Goal: Task Accomplishment & Management: Manage account settings

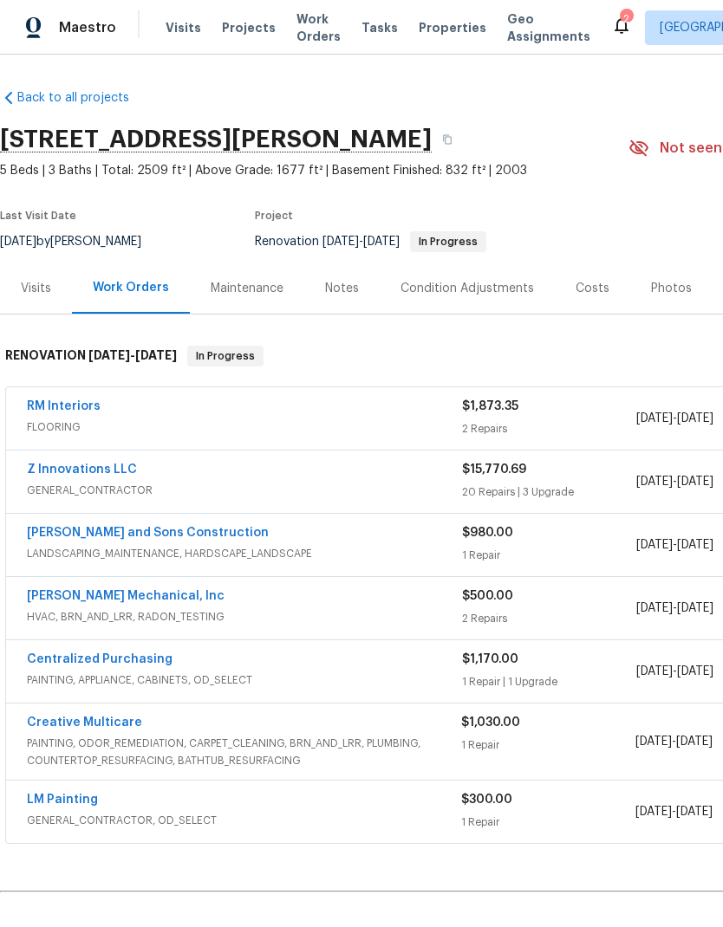
click at [156, 602] on link "[PERSON_NAME] Mechanical, Inc" at bounding box center [126, 596] width 198 height 12
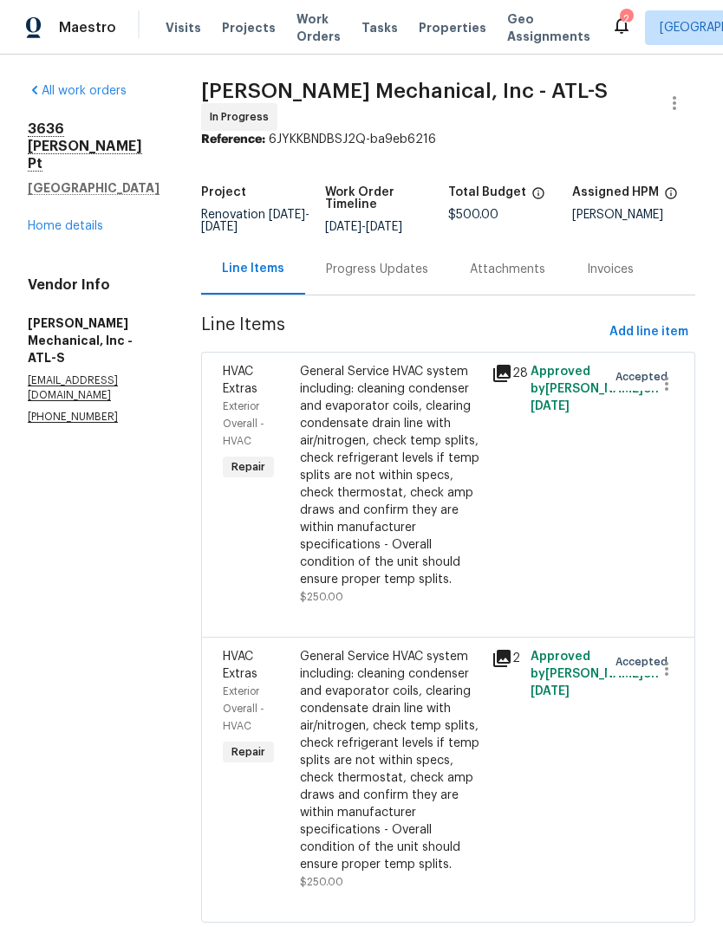
click at [428, 278] on div "Progress Updates" at bounding box center [377, 269] width 102 height 17
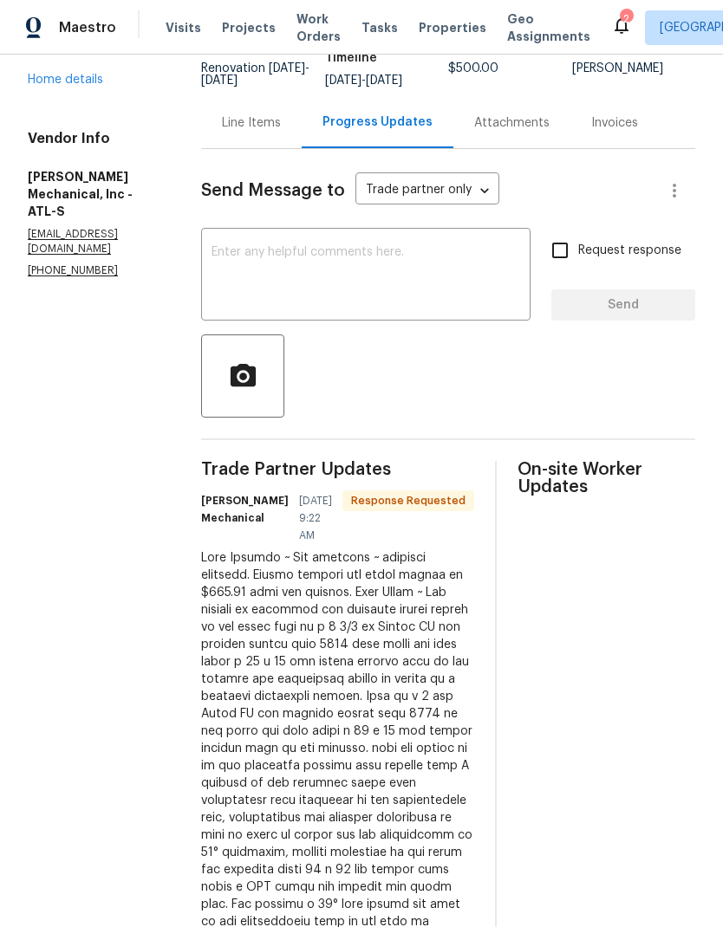
scroll to position [95, 0]
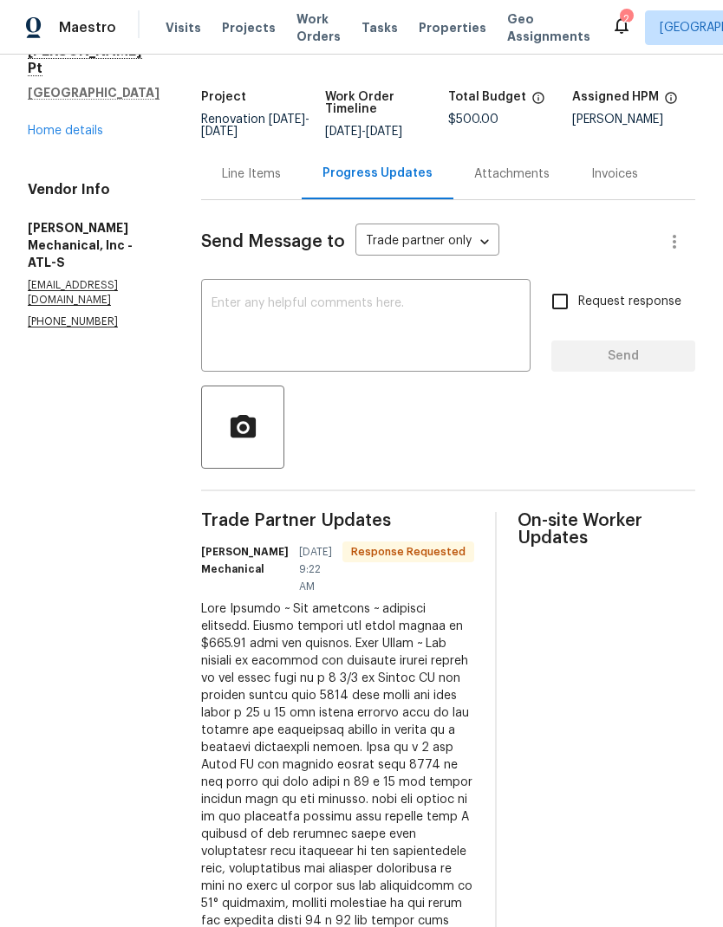
click at [281, 181] on div "Line Items" at bounding box center [251, 174] width 59 height 17
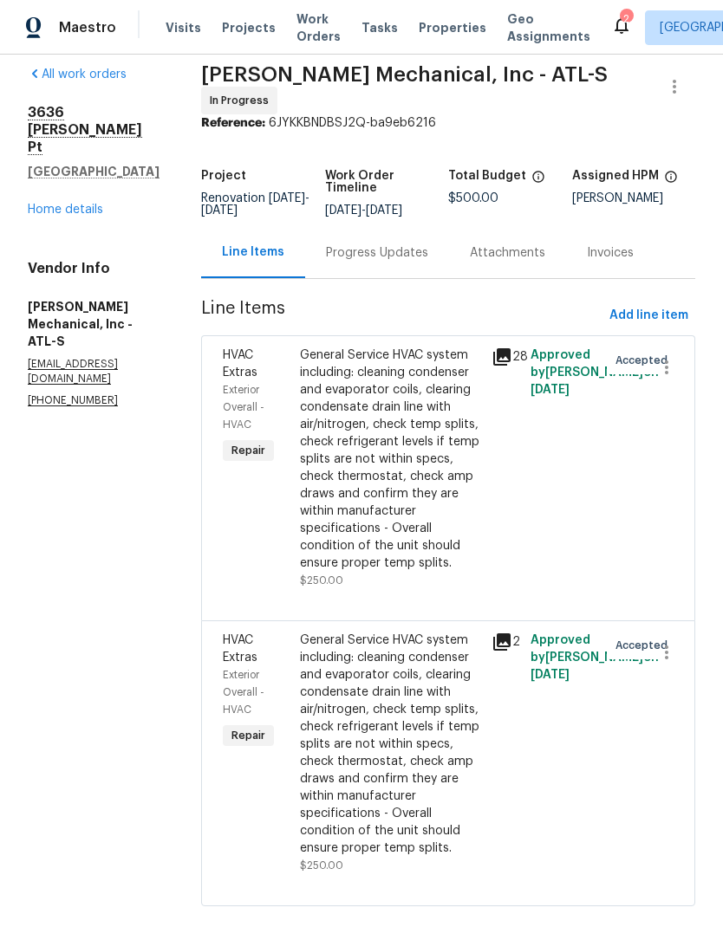
click at [428, 256] on div "Progress Updates" at bounding box center [377, 252] width 102 height 17
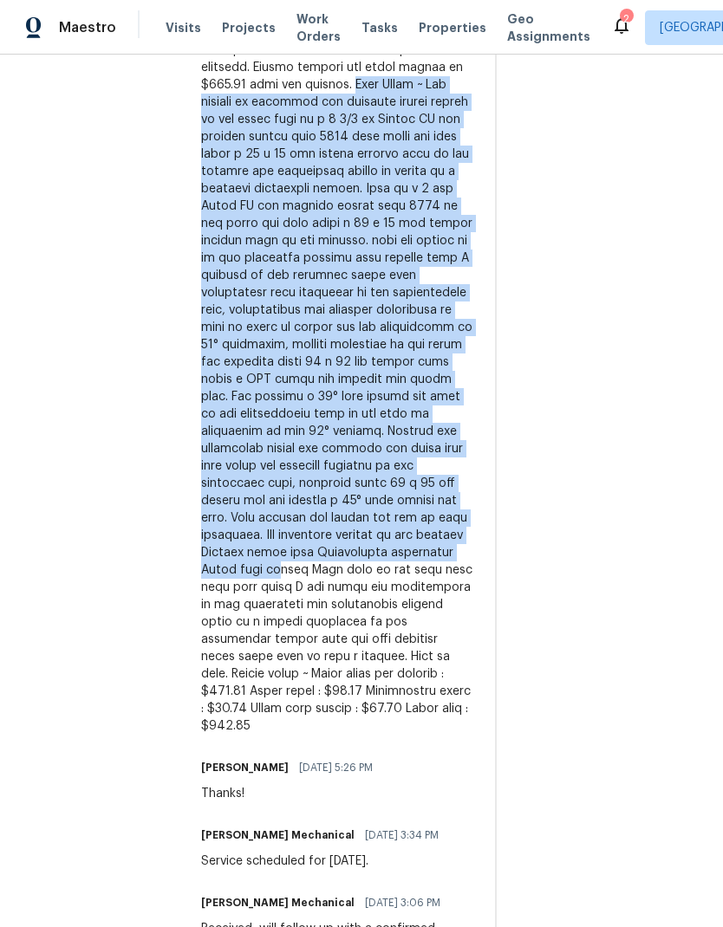
scroll to position [654, 0]
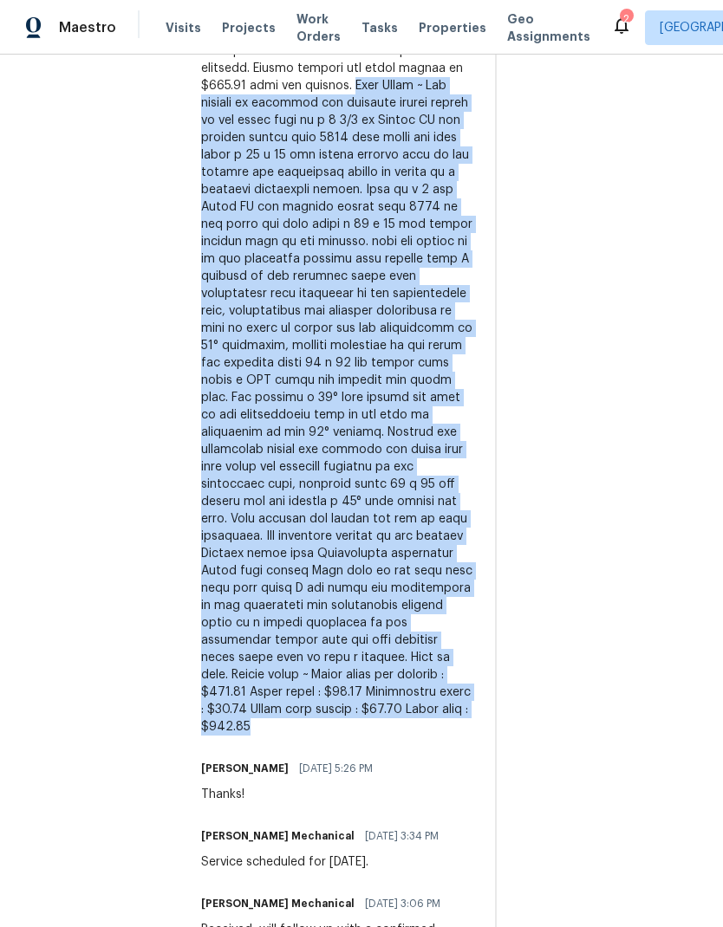
copy div "Tech Notes ~ Two systems on property the upstairs system upflow in the attic th…"
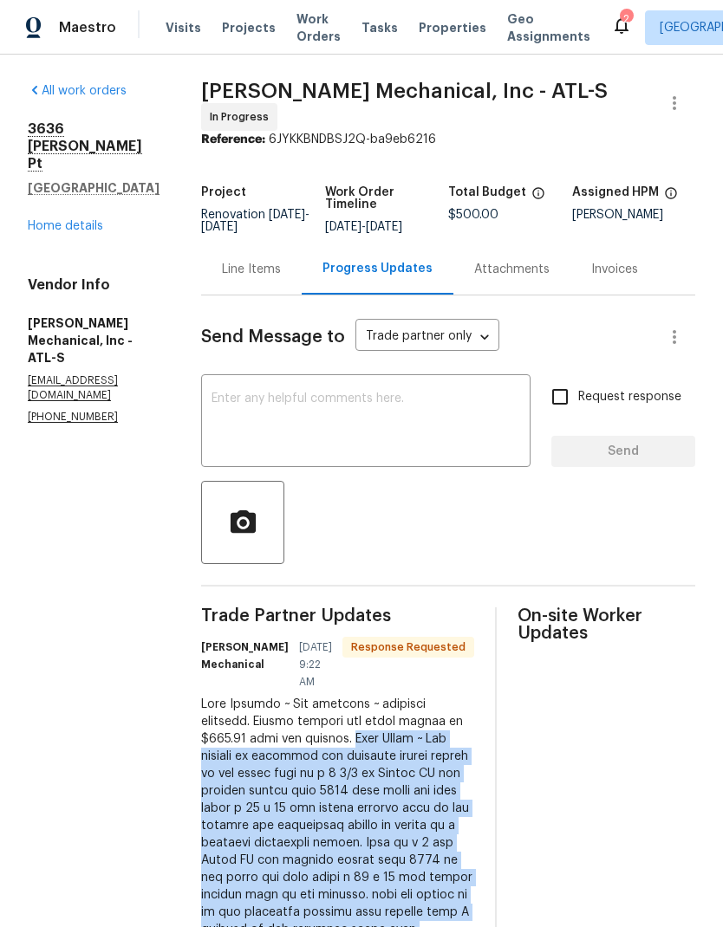
scroll to position [0, 0]
click at [281, 278] on div "Line Items" at bounding box center [251, 269] width 59 height 17
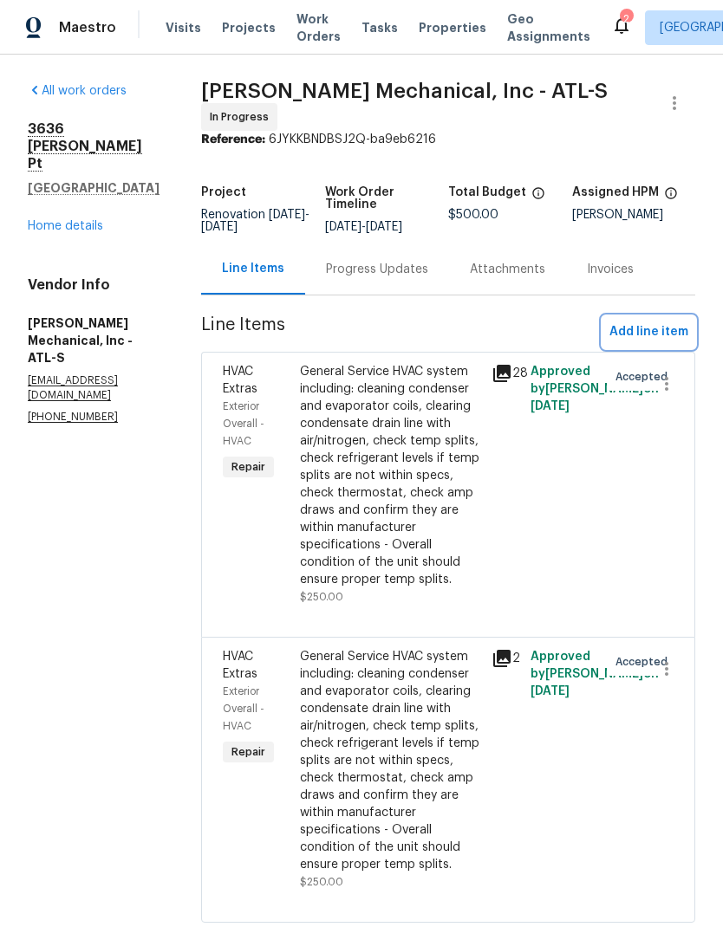
click at [632, 336] on span "Add line item" at bounding box center [648, 333] width 79 height 22
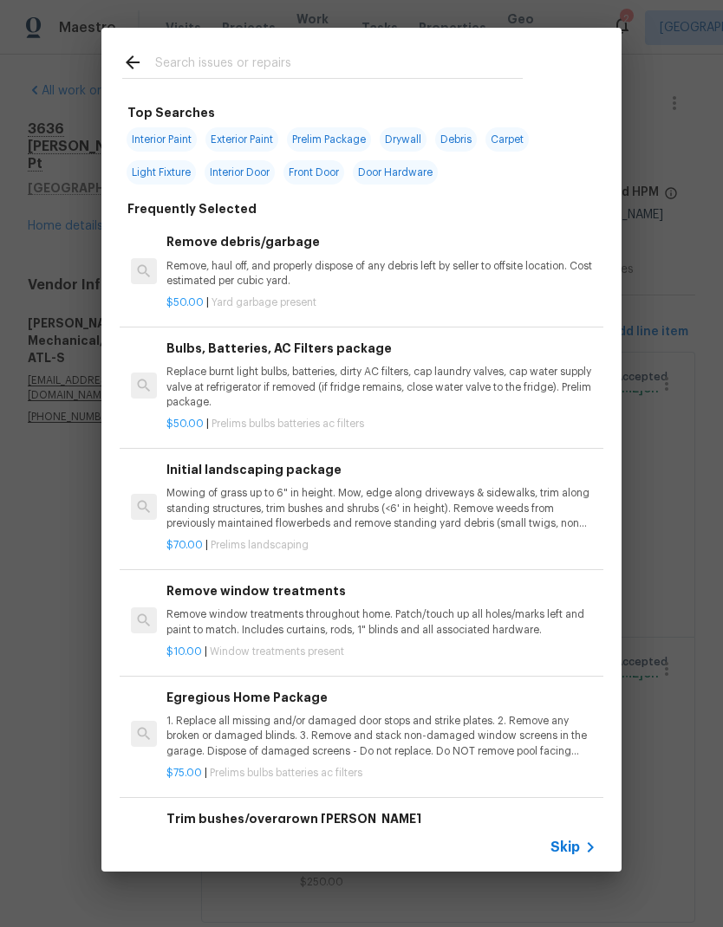
click at [374, 55] on input "text" at bounding box center [339, 65] width 368 height 26
type input "Hvac"
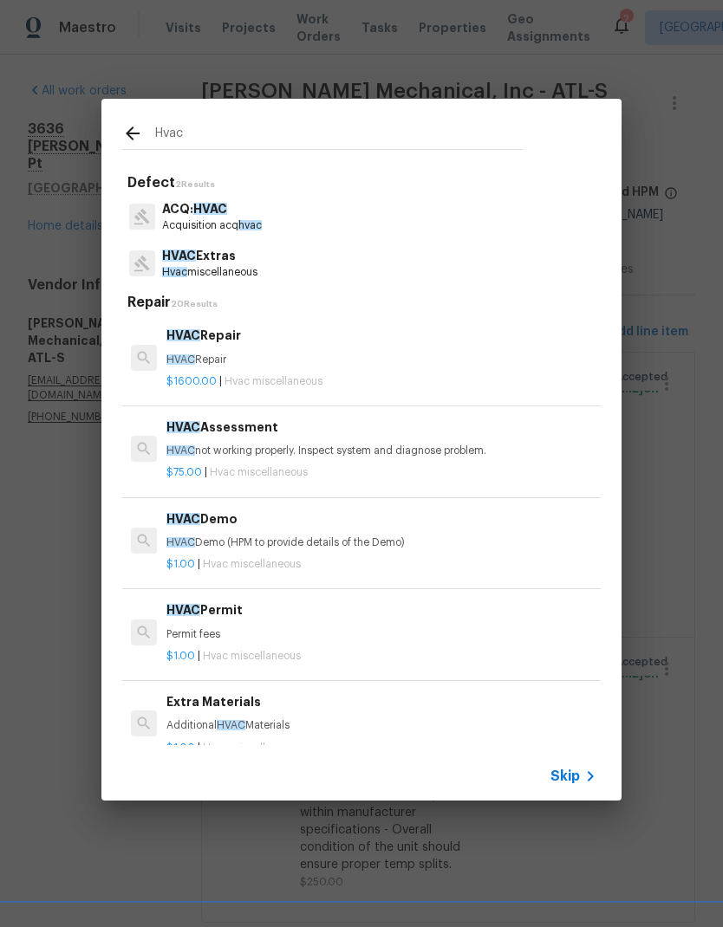
click at [250, 264] on p "HVAC Extras" at bounding box center [209, 256] width 95 height 18
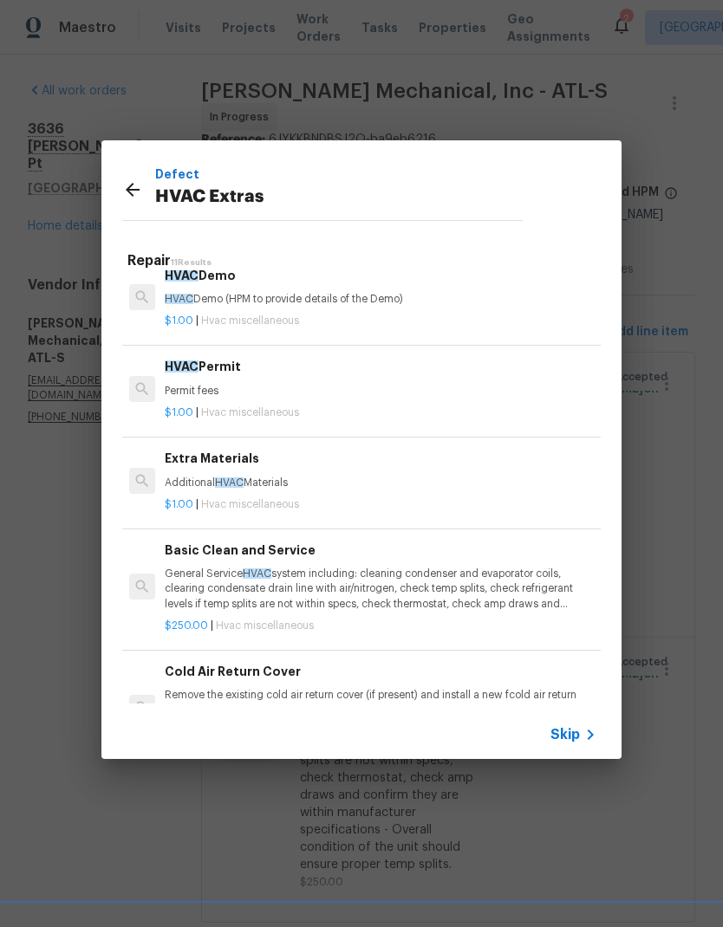
scroll to position [204, 3]
click at [274, 478] on p "Additional HVAC Materials" at bounding box center [379, 481] width 430 height 15
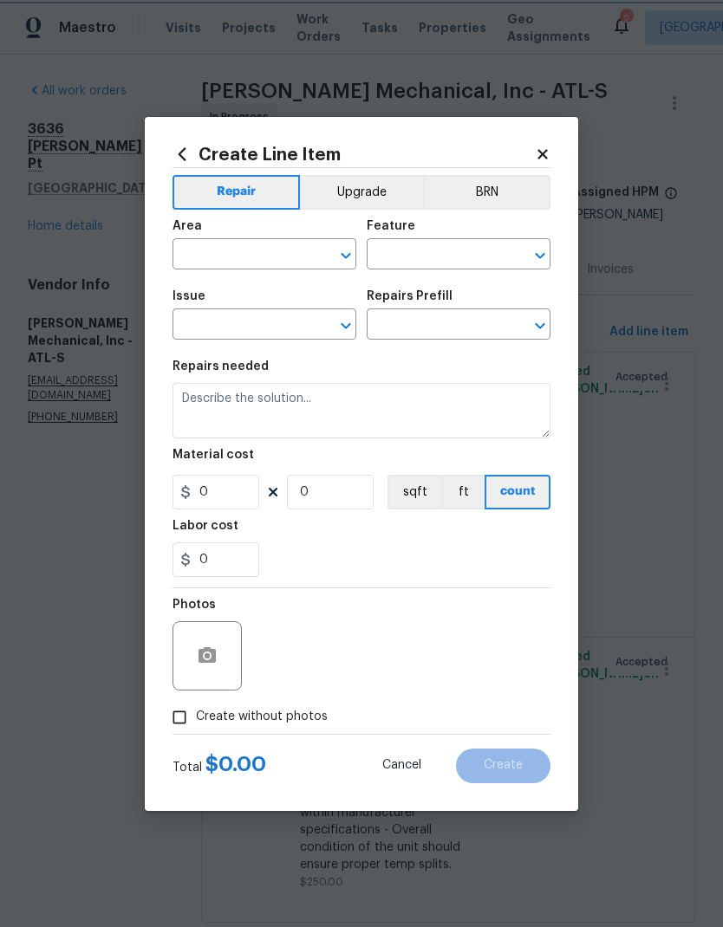
type input "HVAC"
type input "HVAC Extras"
type input "Extra Materials $1.00"
type textarea "Additional HVAC Materials"
type input "1"
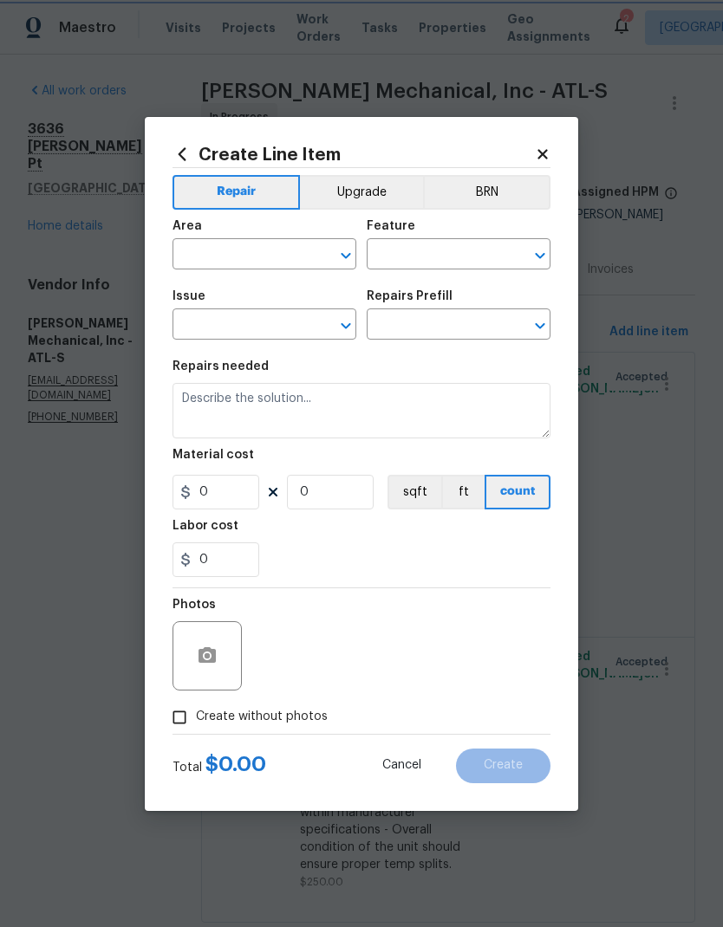
type input "1"
click at [243, 490] on input "1" at bounding box center [215, 492] width 87 height 35
type input "124"
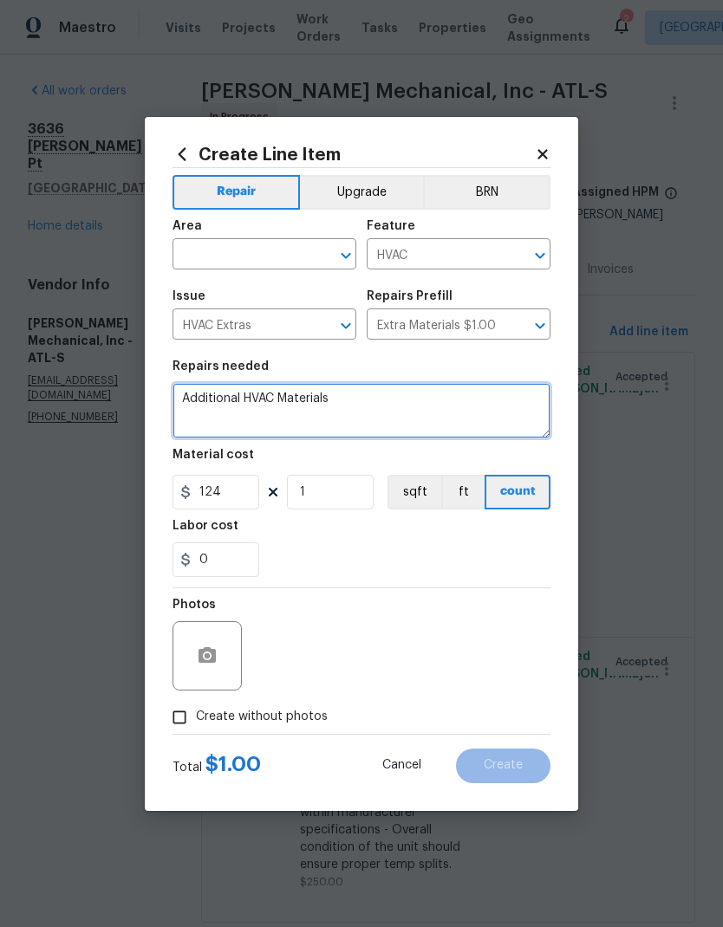
click at [313, 407] on textarea "Additional HVAC Materials" at bounding box center [361, 410] width 378 height 55
click at [198, 396] on textarea "Additional HVAC Materials" at bounding box center [361, 410] width 378 height 55
paste textarea "Tech Notes ~ Two systems on property the upstairs system upflow in the attic th…"
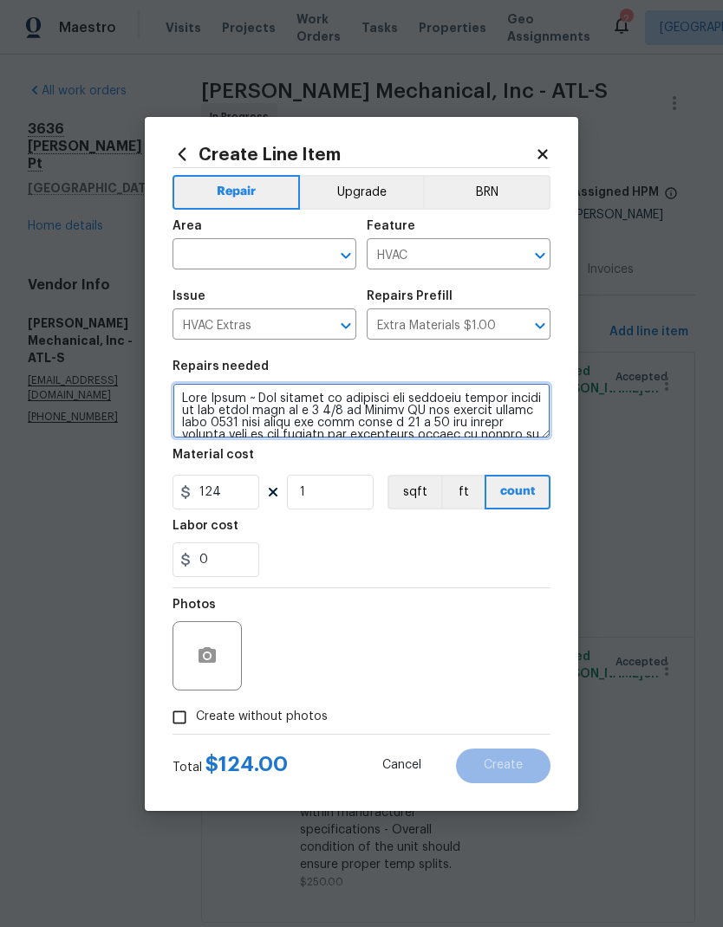
scroll to position [291, 0]
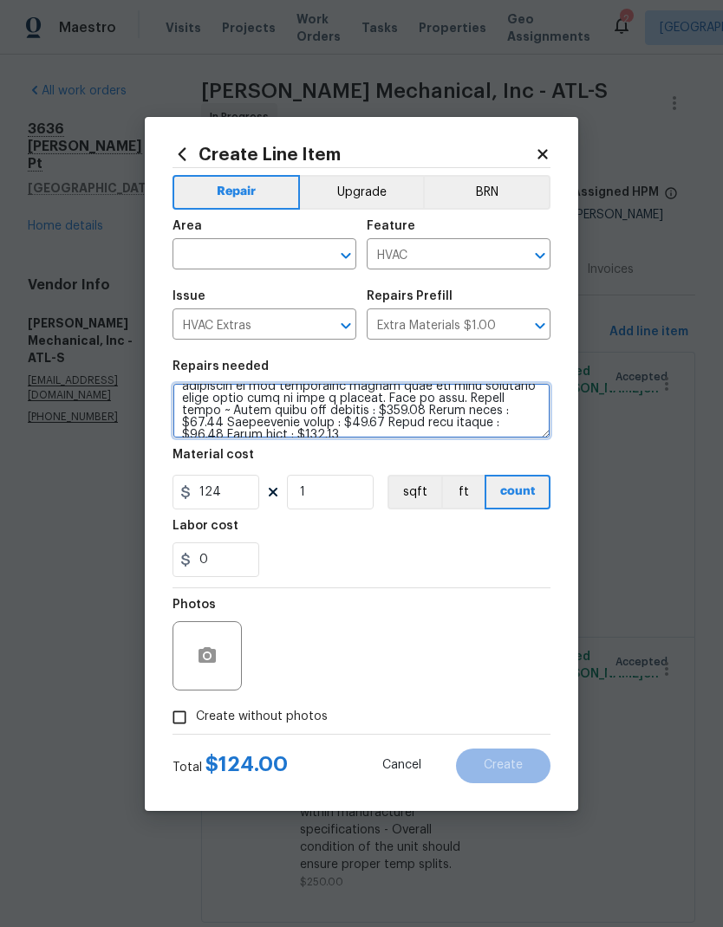
type textarea "Tech Notes ~ Two systems on property the upstairs system upflow in the attic th…"
click at [292, 252] on input "text" at bounding box center [239, 256] width 135 height 27
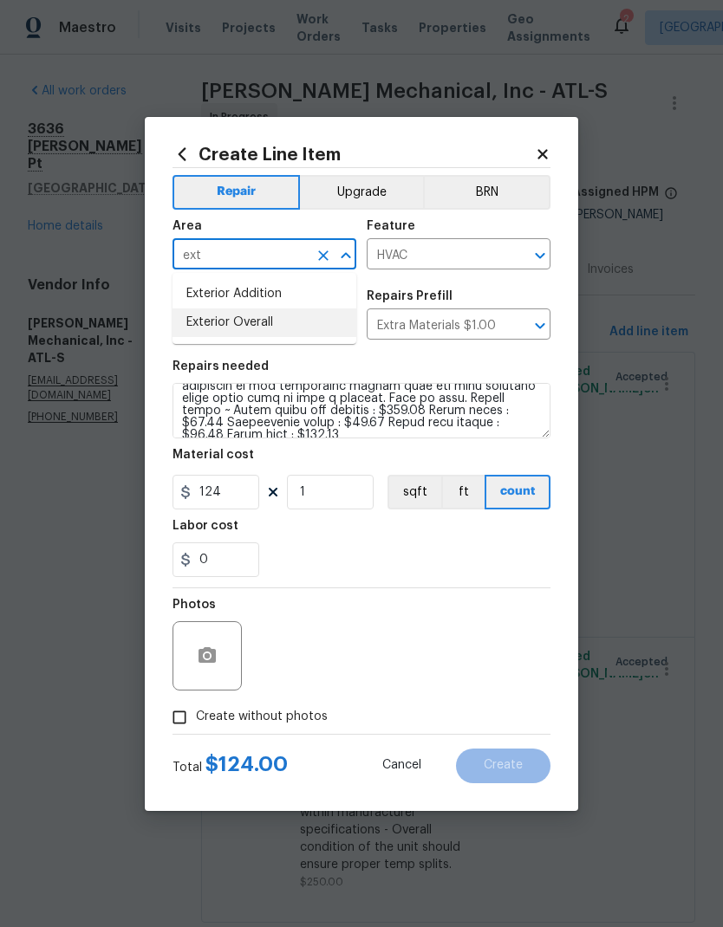
click at [290, 321] on li "Exterior Overall" at bounding box center [264, 323] width 184 height 29
type input "Exterior Overall"
click at [355, 498] on input "1" at bounding box center [330, 492] width 87 height 35
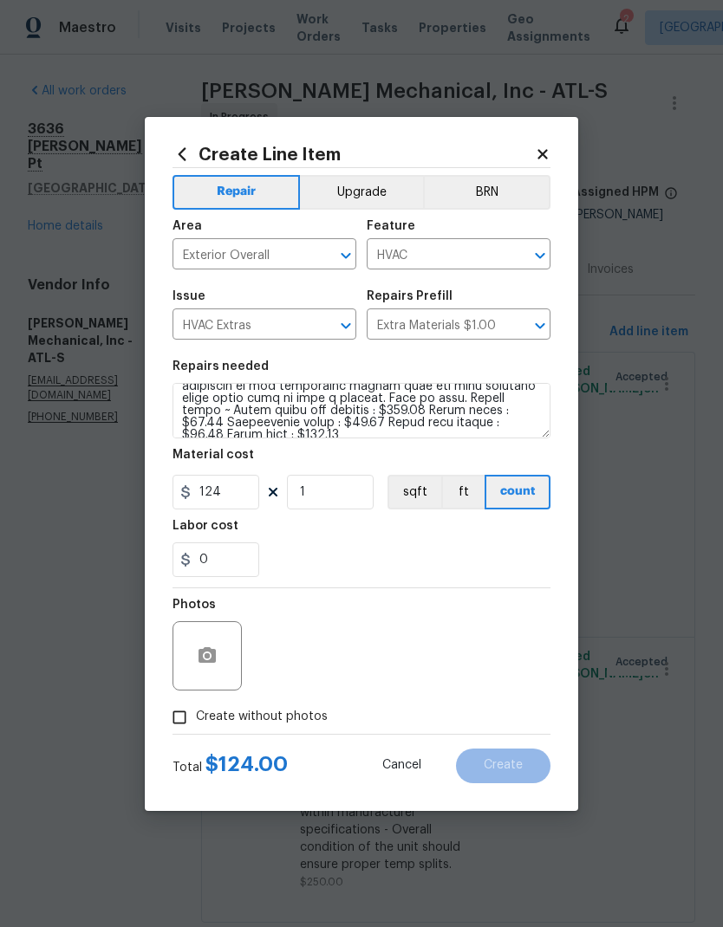
click at [186, 710] on input "Create without photos" at bounding box center [179, 717] width 33 height 33
click at [218, 653] on button "button" at bounding box center [207, 656] width 42 height 42
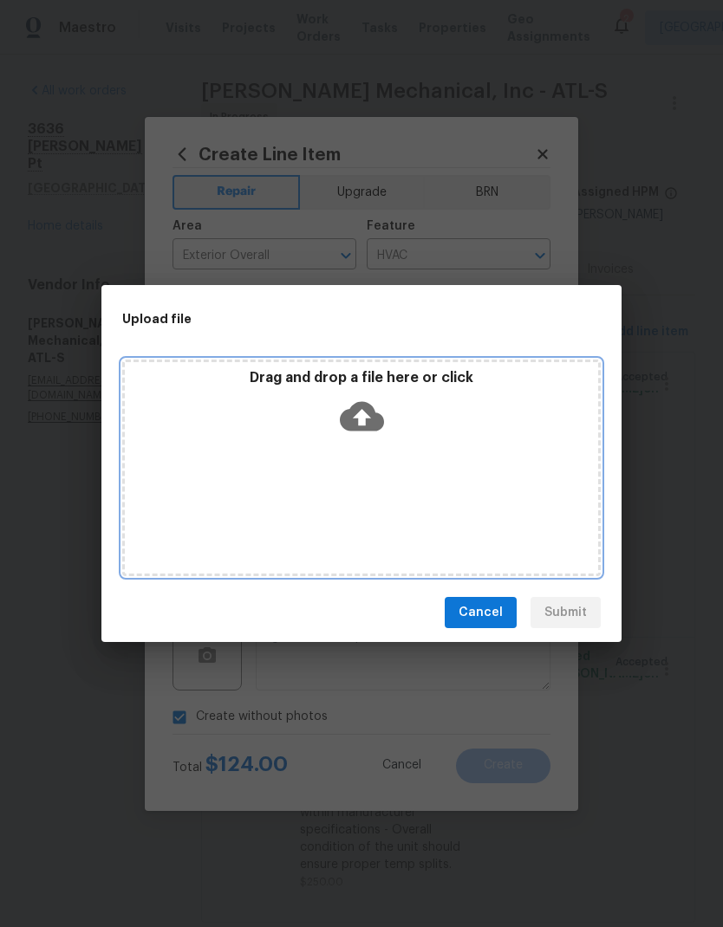
click at [379, 425] on icon at bounding box center [362, 416] width 44 height 29
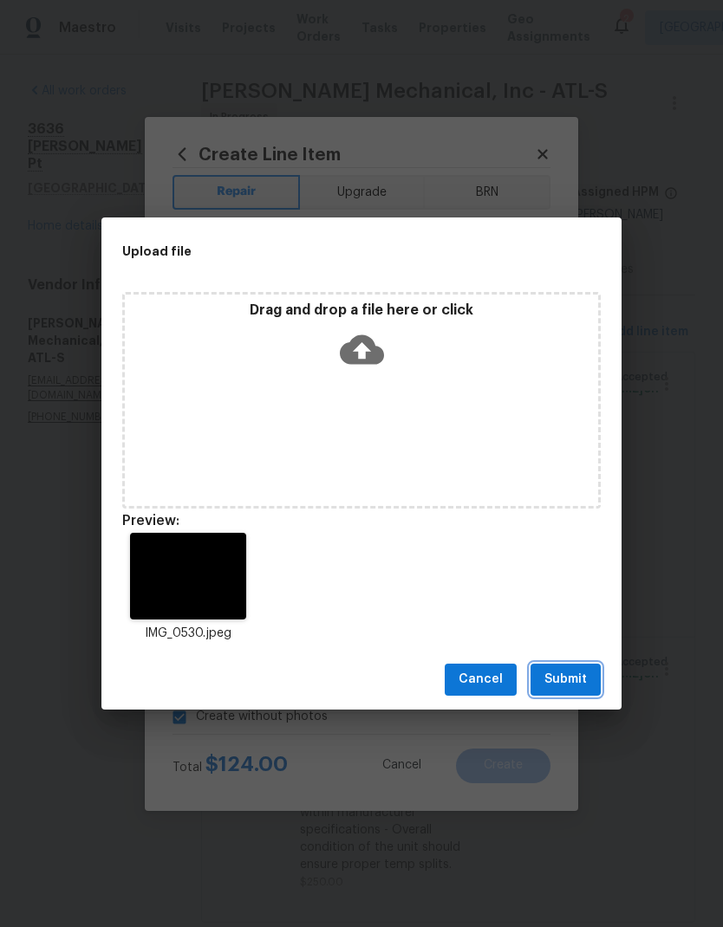
click at [588, 684] on button "Submit" at bounding box center [565, 680] width 70 height 32
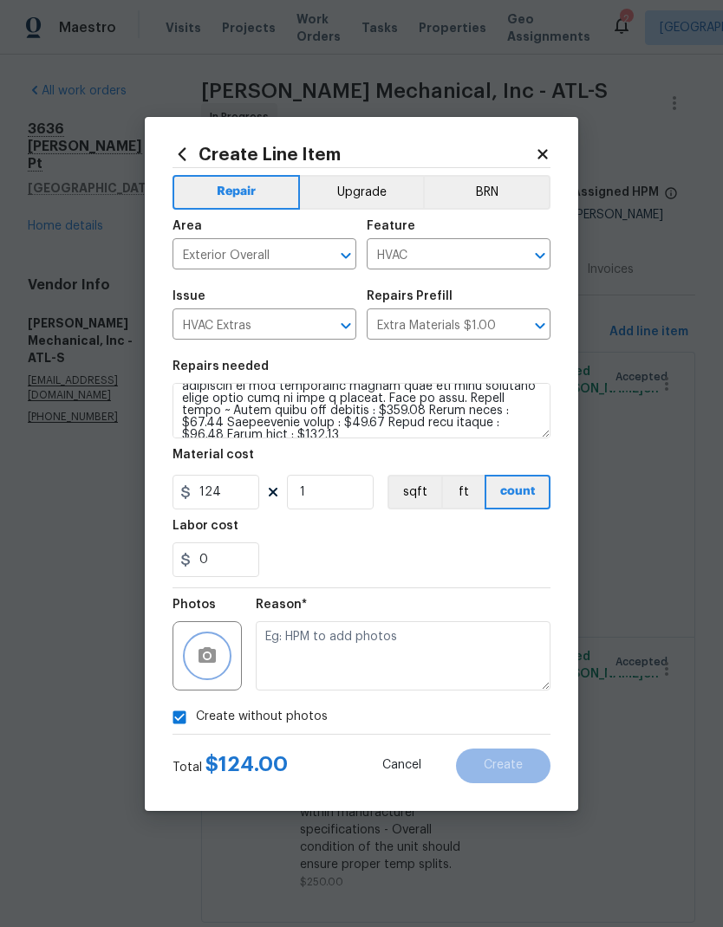
checkbox input "false"
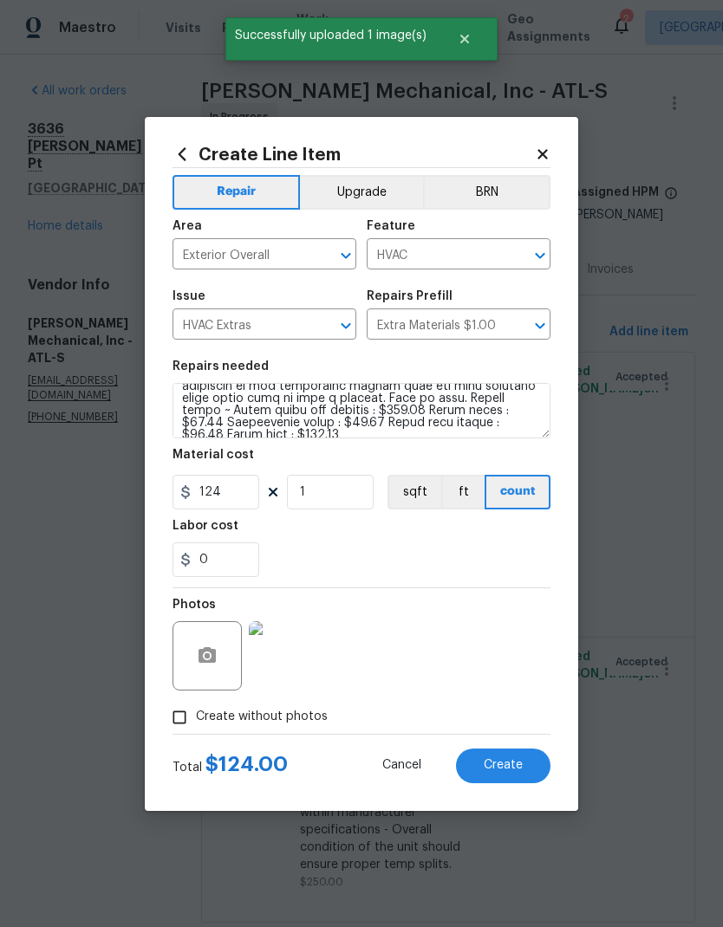
click at [525, 778] on button "Create" at bounding box center [503, 766] width 94 height 35
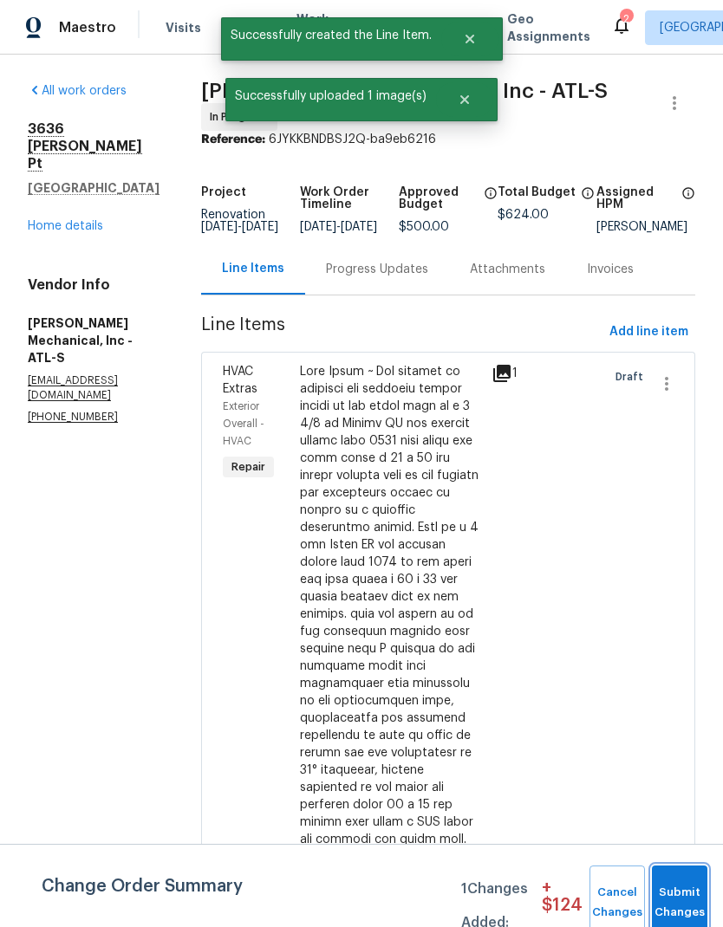
click at [687, 907] on span "Submit Changes" at bounding box center [679, 903] width 38 height 40
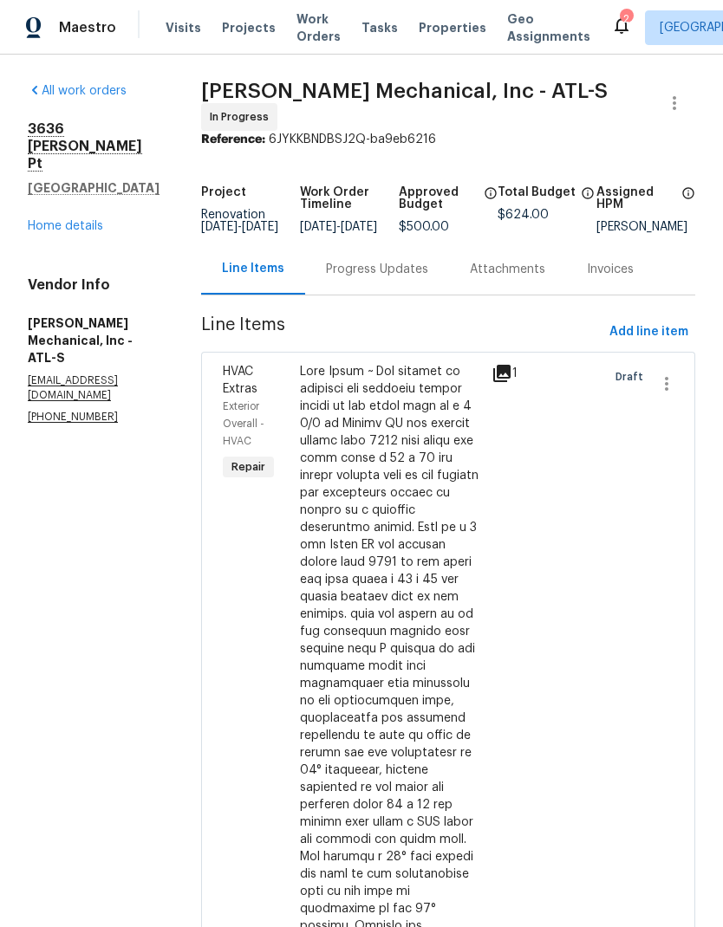
click at [97, 220] on link "Home details" at bounding box center [65, 226] width 75 height 12
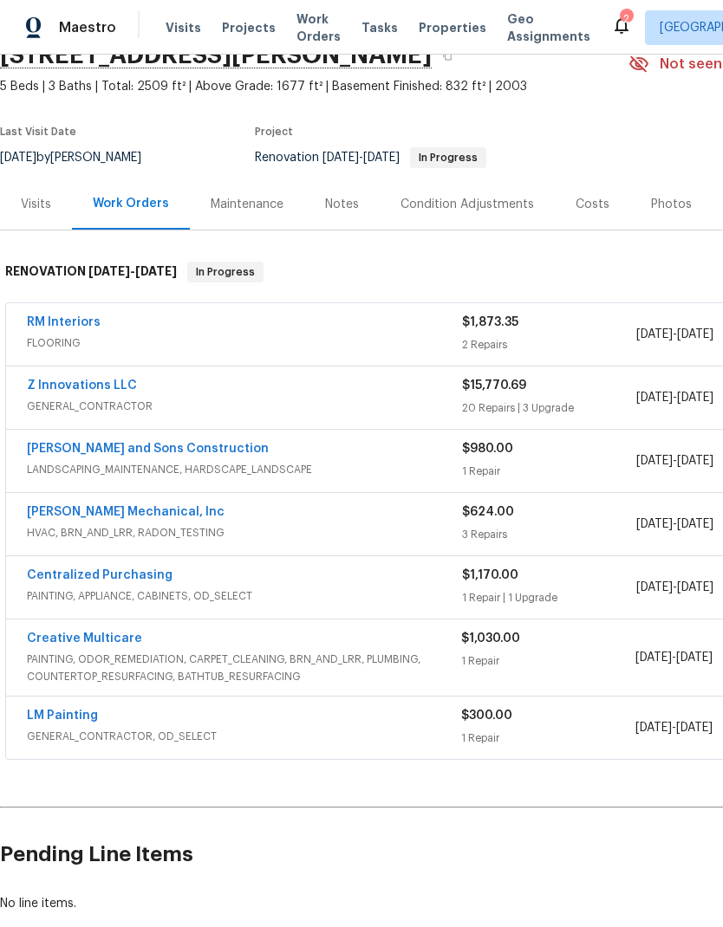
scroll to position [85, 0]
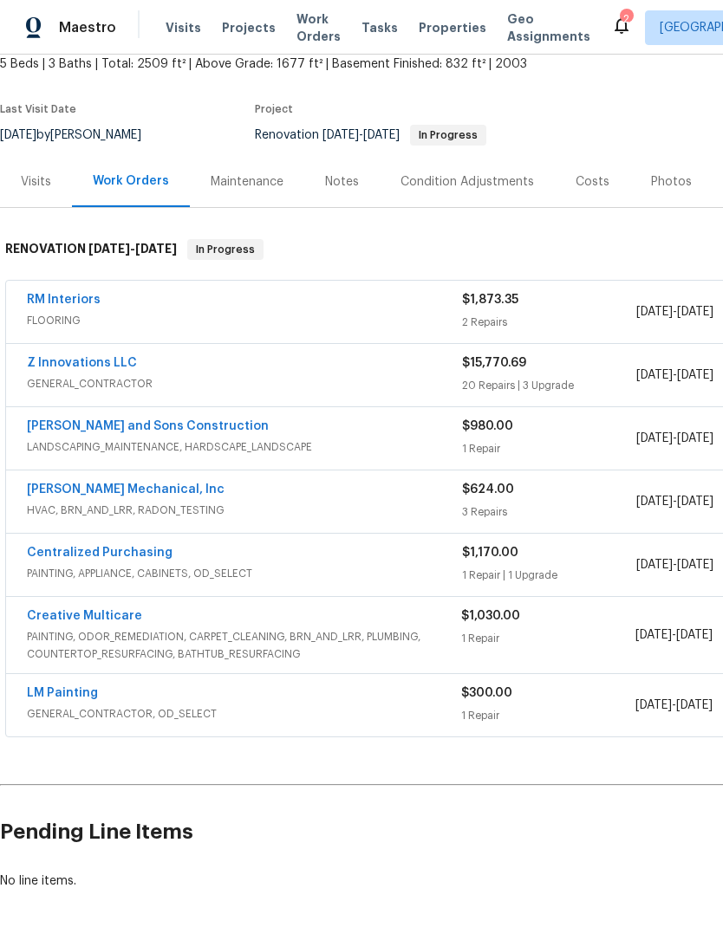
scroll to position [107, 0]
click at [112, 621] on link "Creative Multicare" at bounding box center [84, 615] width 115 height 12
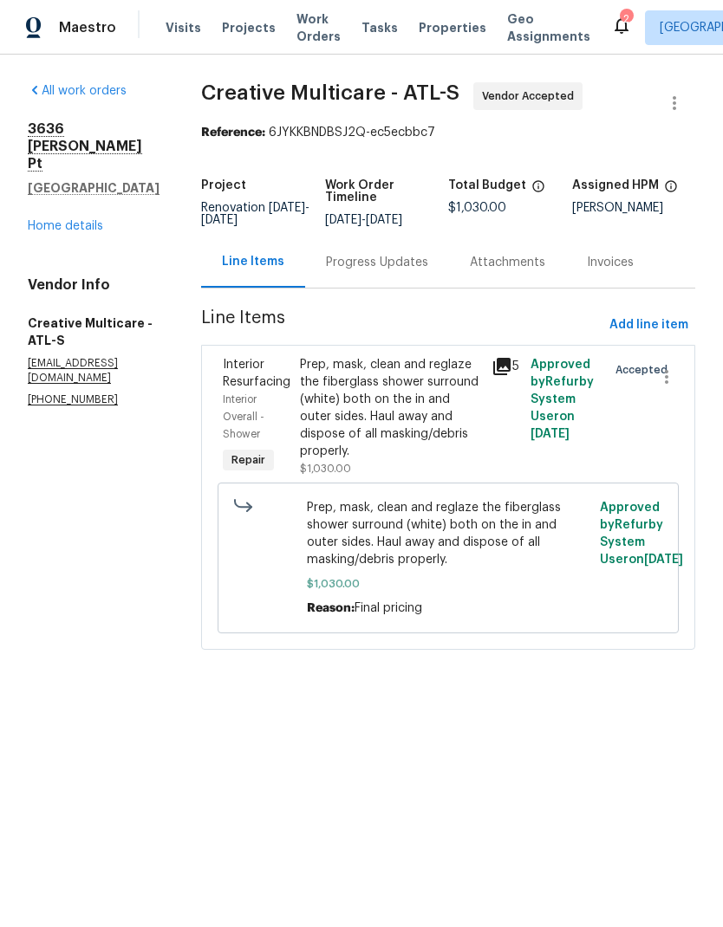
click at [405, 271] on div "Progress Updates" at bounding box center [377, 262] width 102 height 17
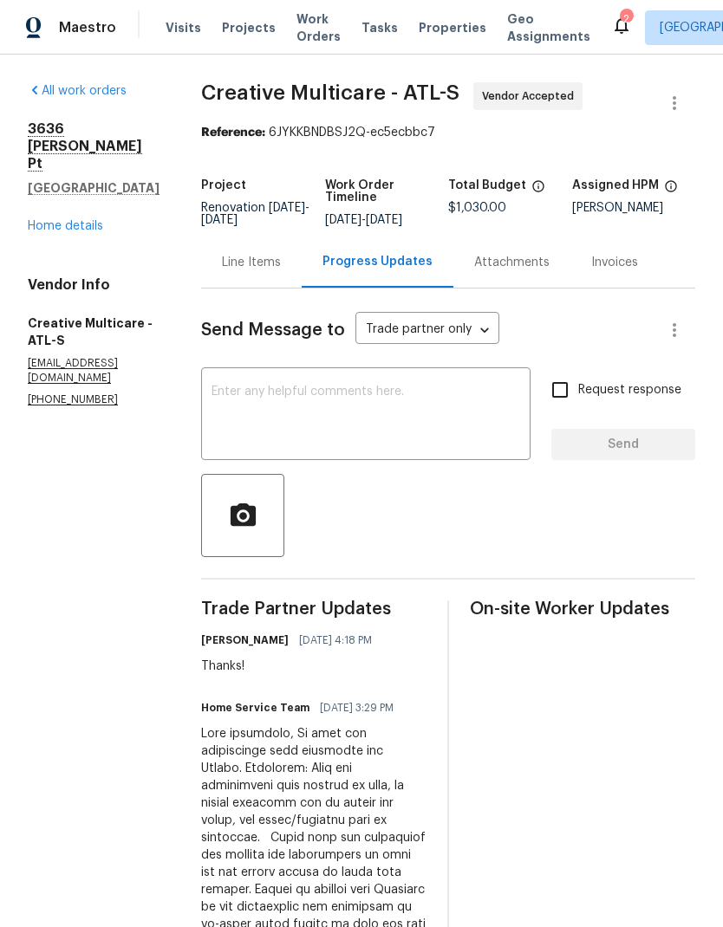
click at [83, 220] on link "Home details" at bounding box center [65, 226] width 75 height 12
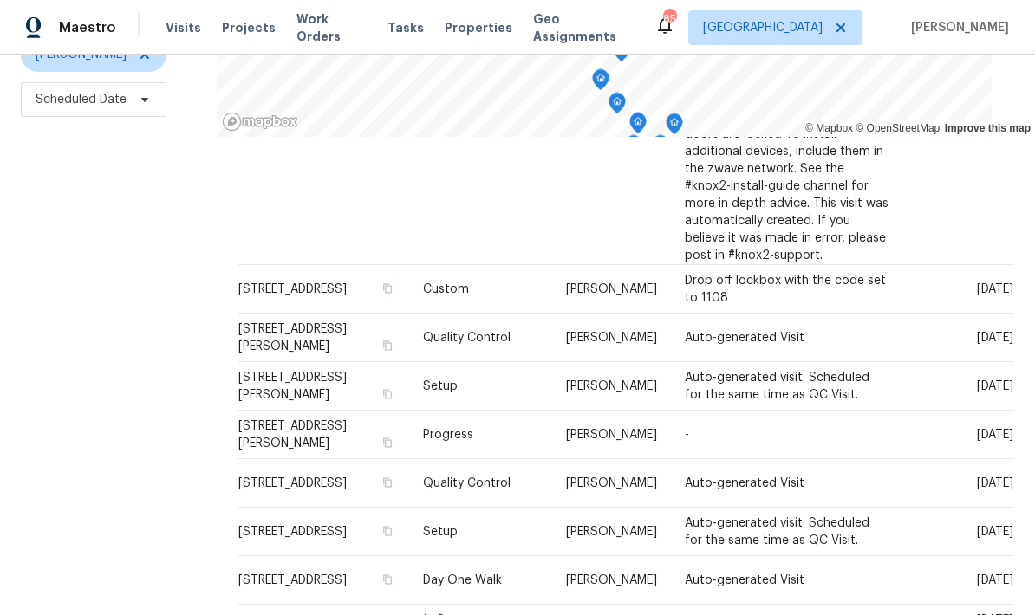
scroll to position [370, 0]
click at [0, 0] on icon at bounding box center [0, 0] width 0 height 0
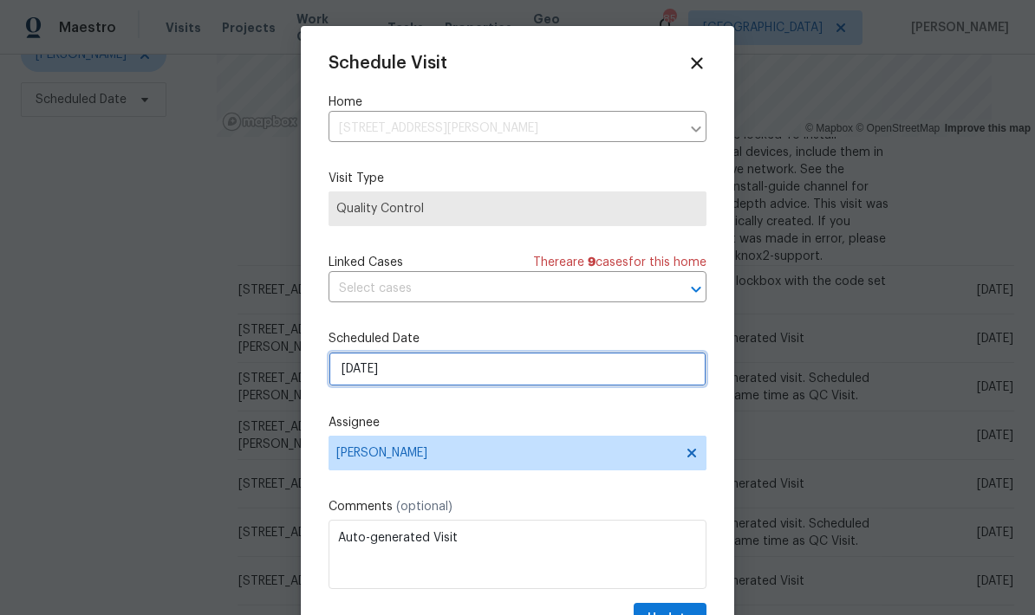
click at [587, 382] on input "[DATE]" at bounding box center [518, 369] width 378 height 35
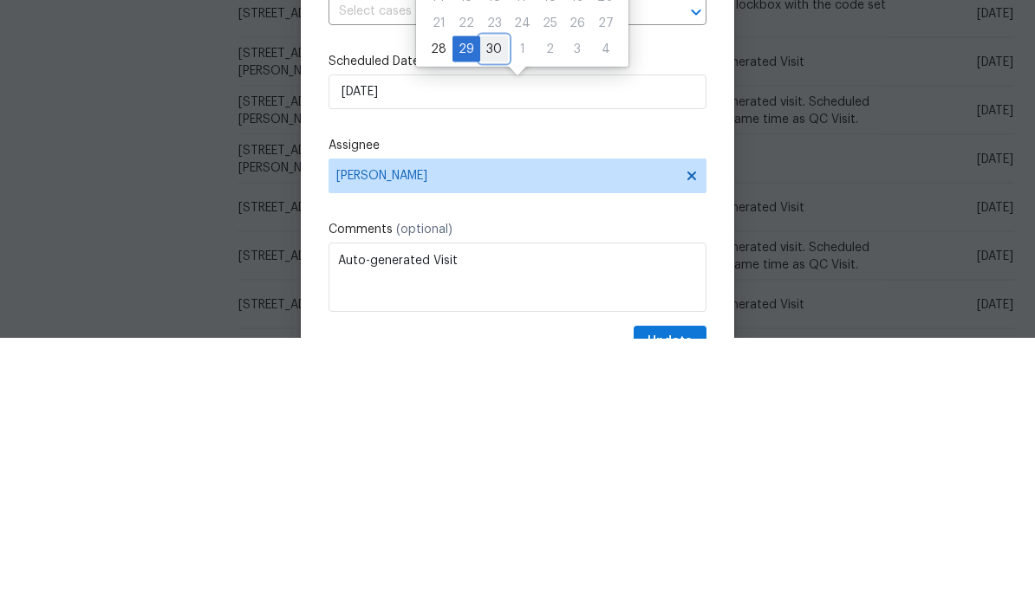
click at [494, 314] on div "30" at bounding box center [494, 326] width 28 height 24
type input "9/30/2025"
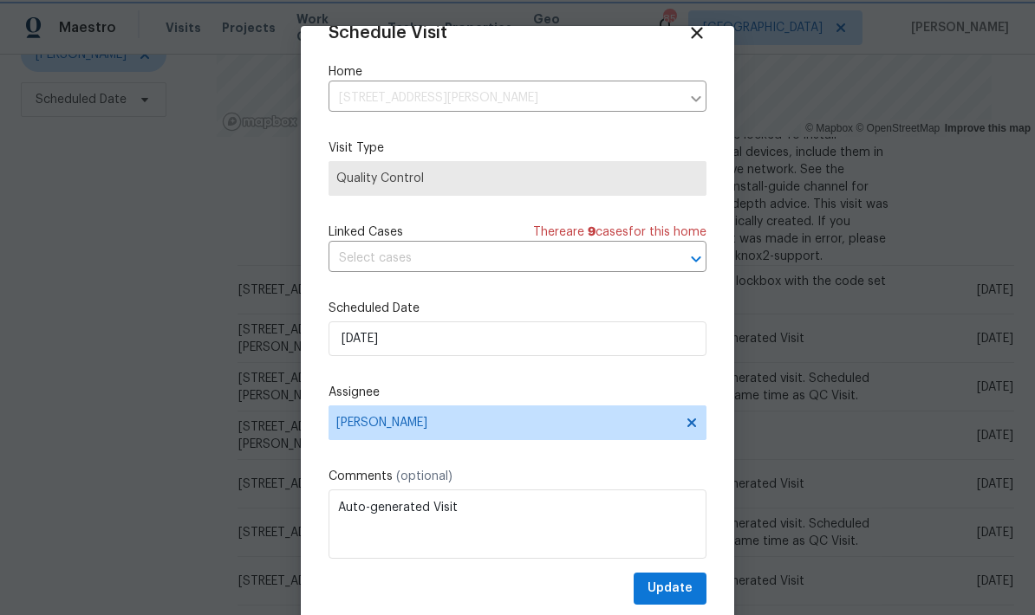
scroll to position [34, 0]
click at [690, 586] on span "Update" at bounding box center [669, 589] width 45 height 22
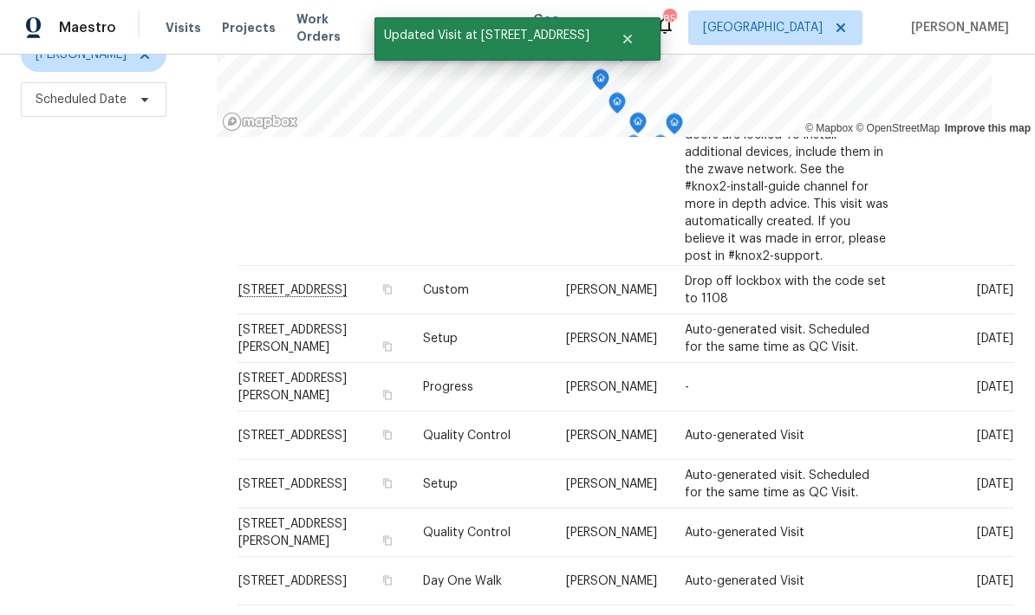
click at [0, 0] on icon at bounding box center [0, 0] width 0 height 0
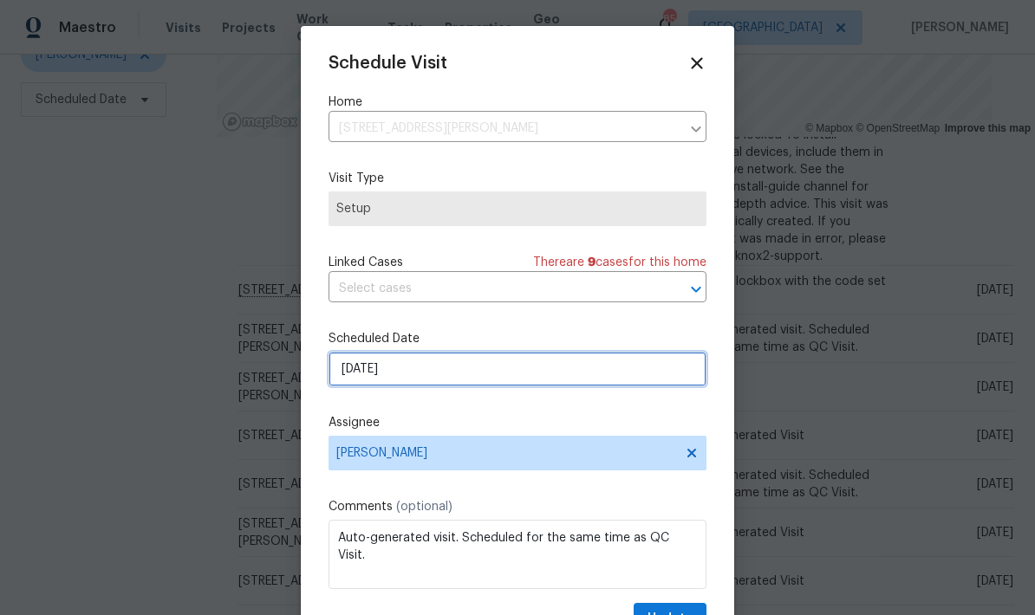
click at [567, 383] on input "[DATE]" at bounding box center [518, 369] width 378 height 35
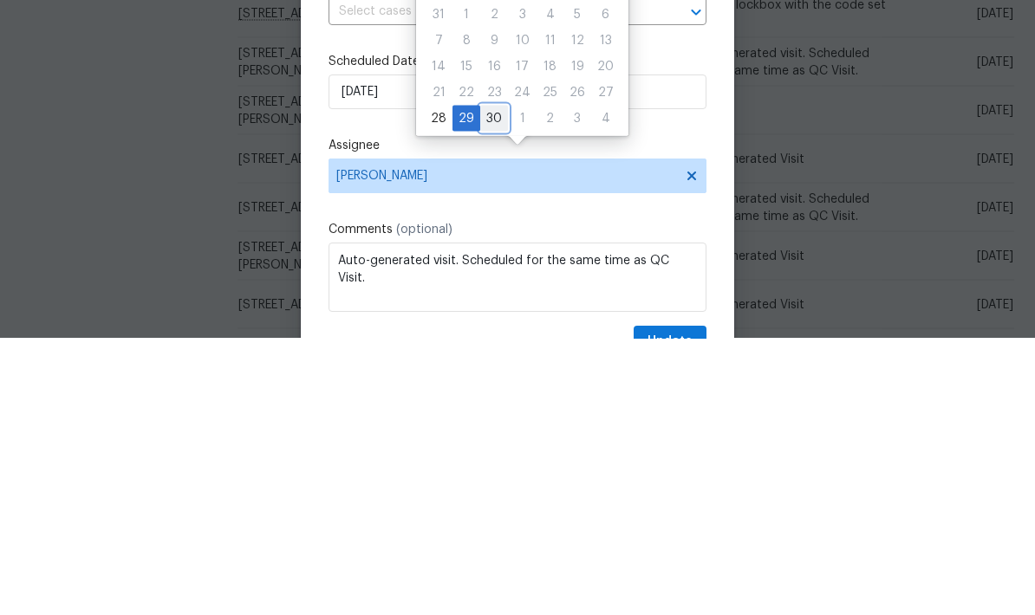
click at [496, 383] on div "30" at bounding box center [494, 395] width 28 height 24
type input "9/30/2025"
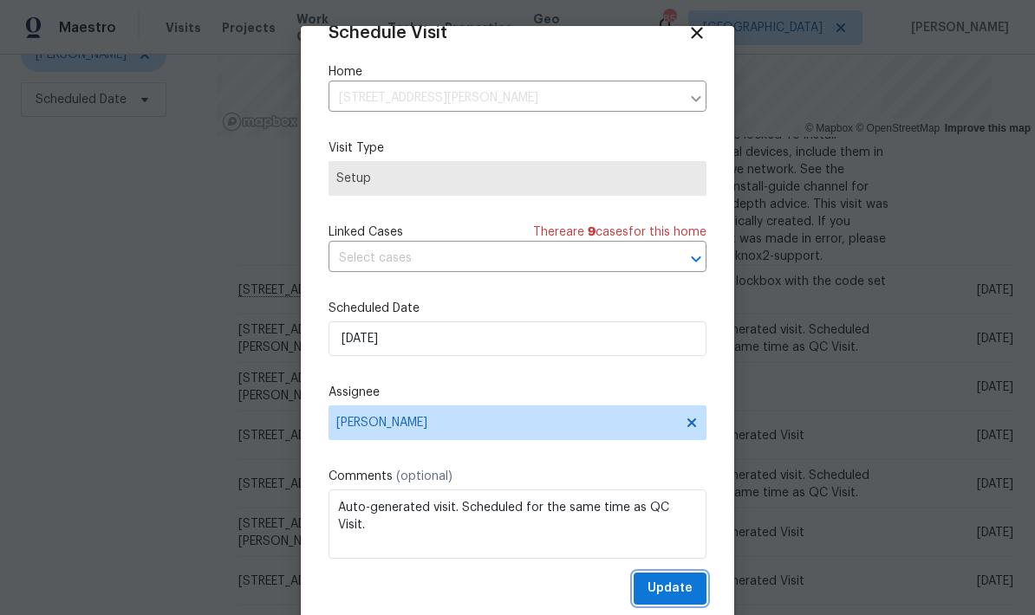
click at [698, 580] on button "Update" at bounding box center [670, 589] width 73 height 32
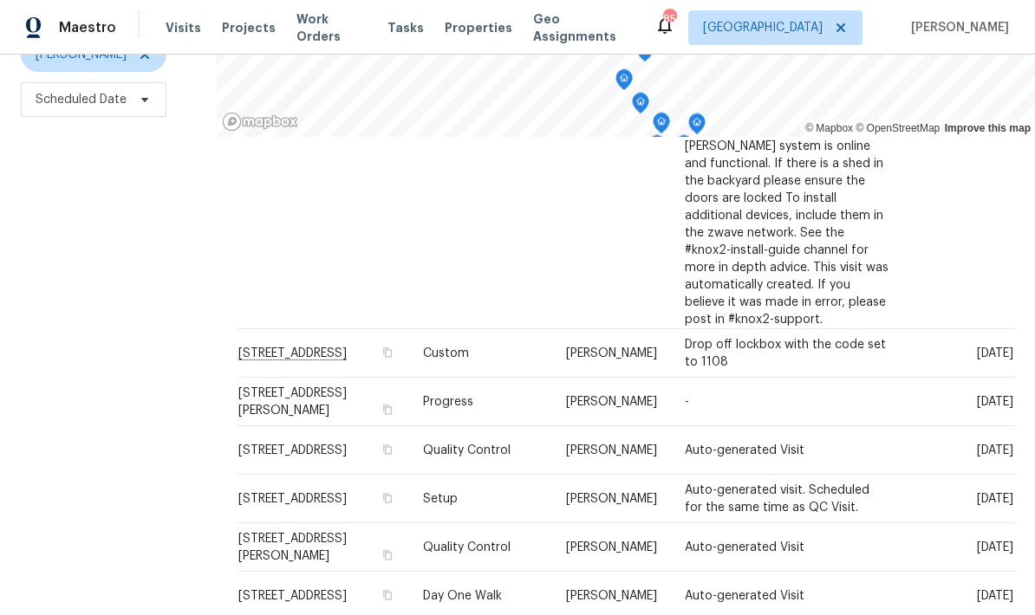
scroll to position [293, 0]
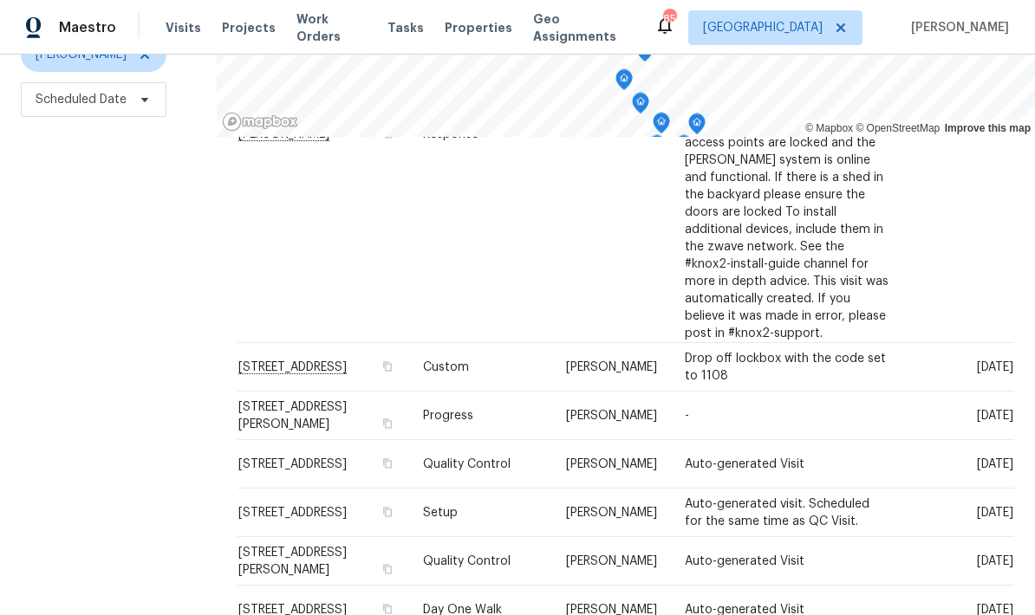
click at [0, 0] on icon at bounding box center [0, 0] width 0 height 0
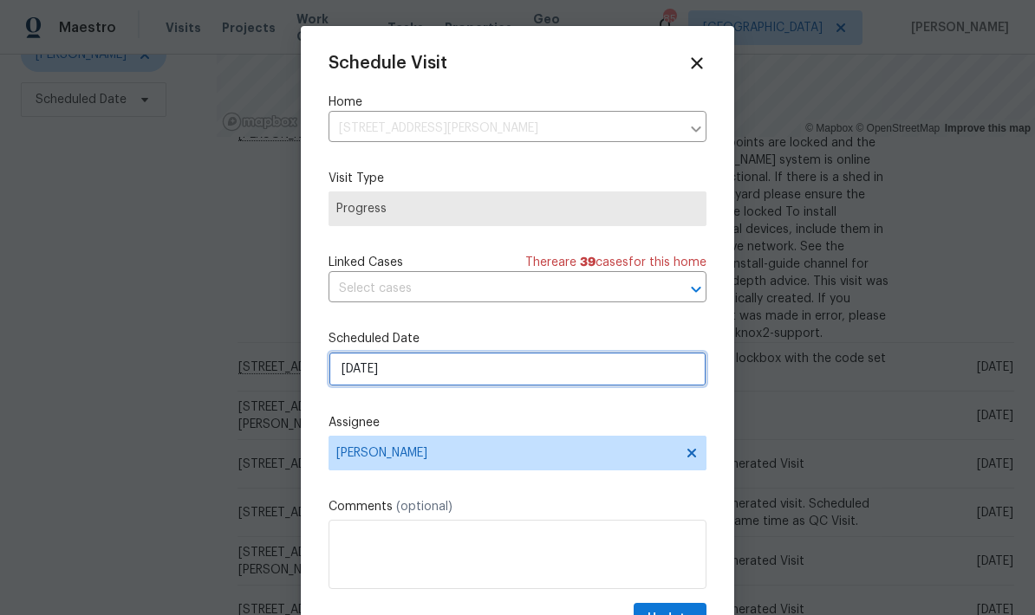
click at [562, 379] on input "9/29/2025" at bounding box center [518, 369] width 378 height 35
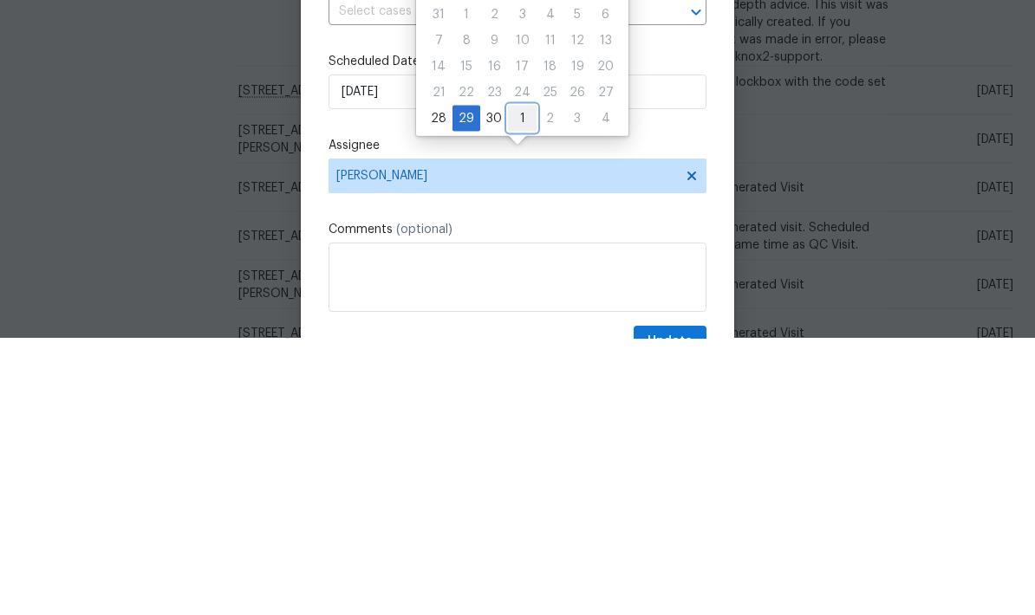
click at [521, 383] on div "1" at bounding box center [522, 395] width 29 height 24
type input "10/1/2025"
select select "9"
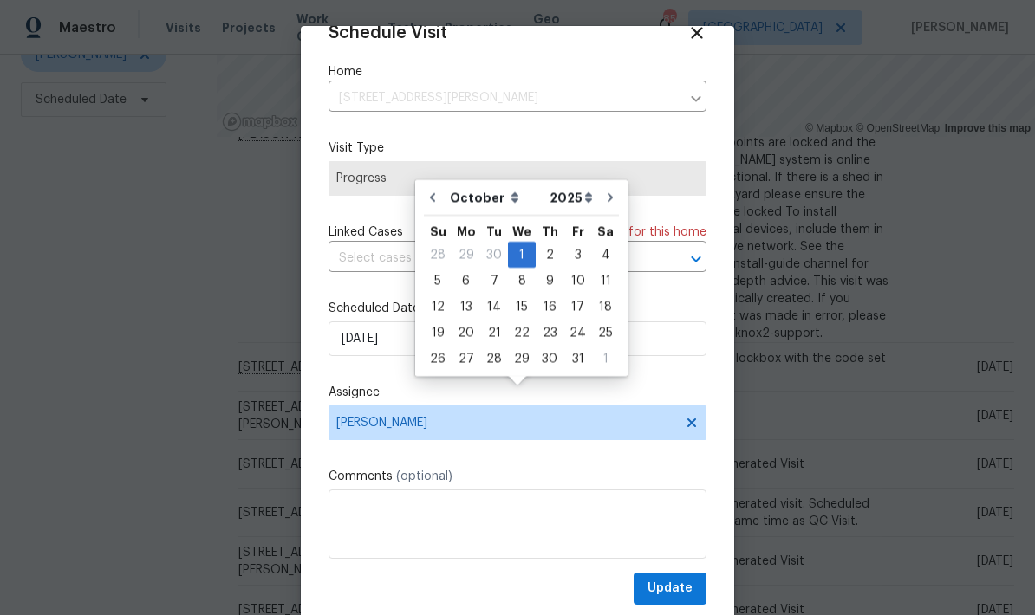
scroll to position [34, 0]
click at [693, 588] on button "Update" at bounding box center [670, 589] width 73 height 32
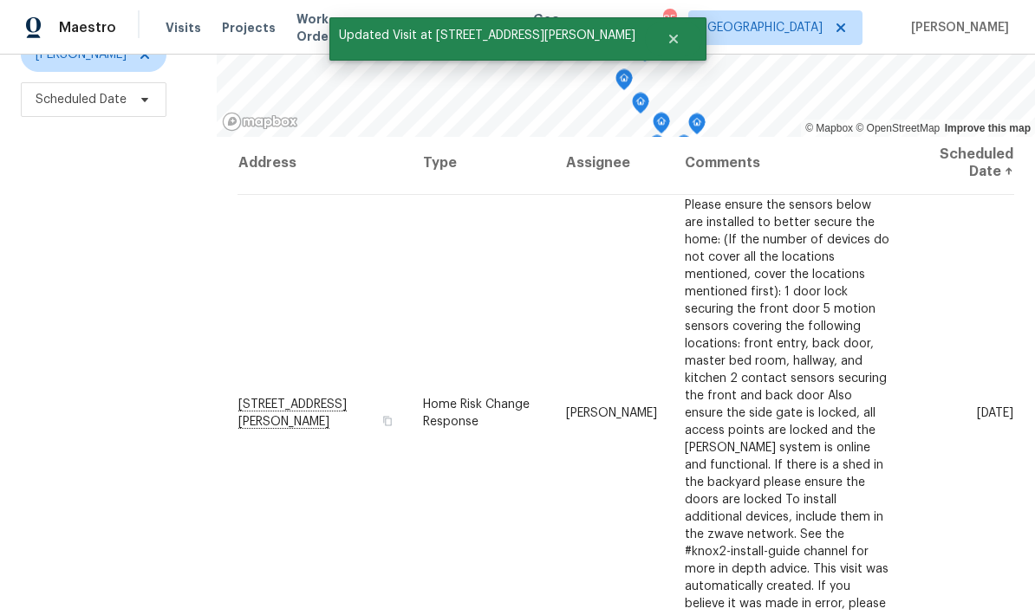
scroll to position [4, 0]
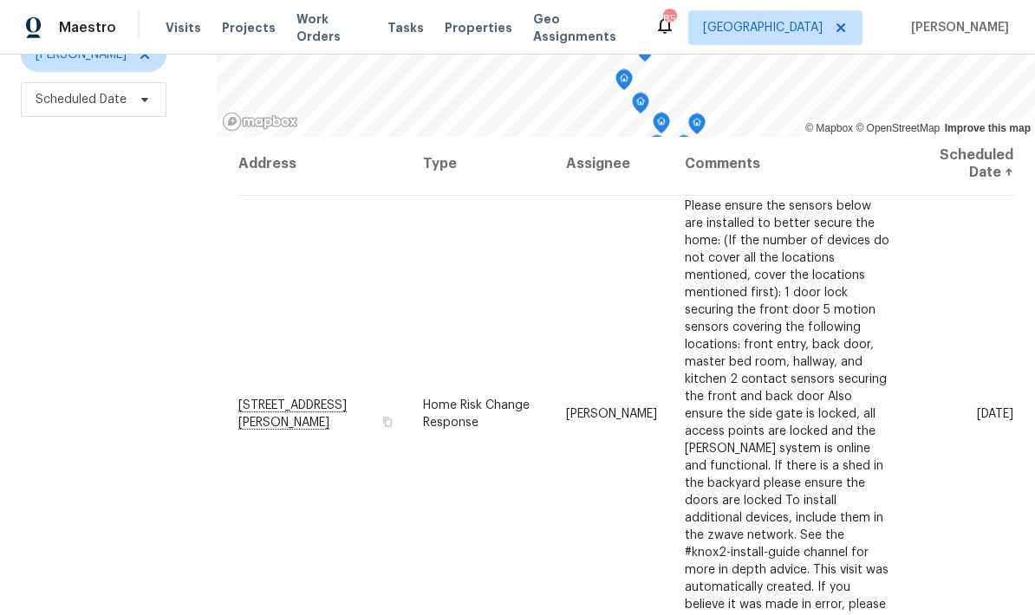
click at [0, 0] on icon at bounding box center [0, 0] width 0 height 0
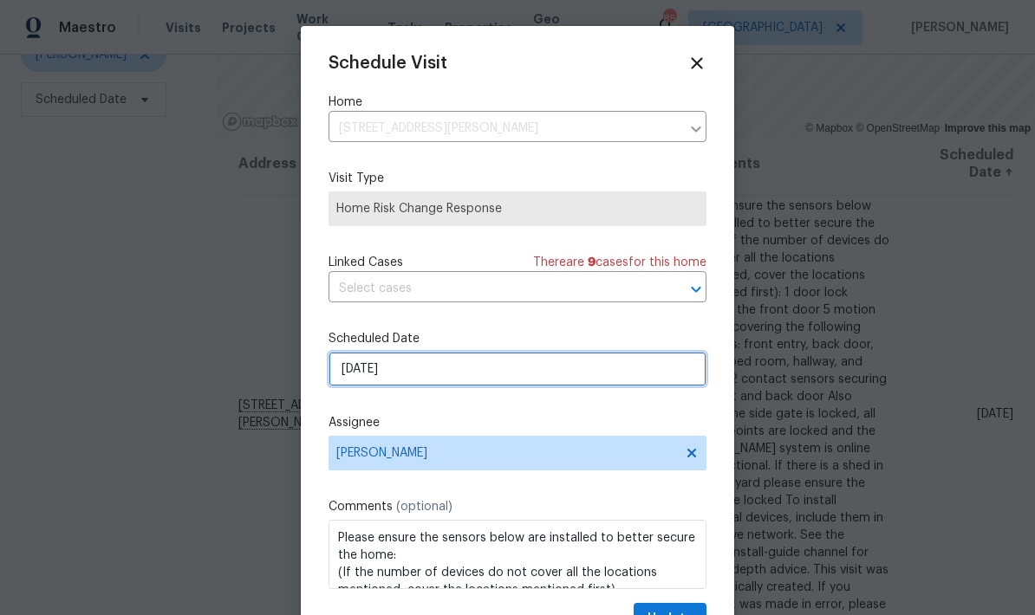
click at [524, 376] on input "9/29/2025" at bounding box center [518, 369] width 378 height 35
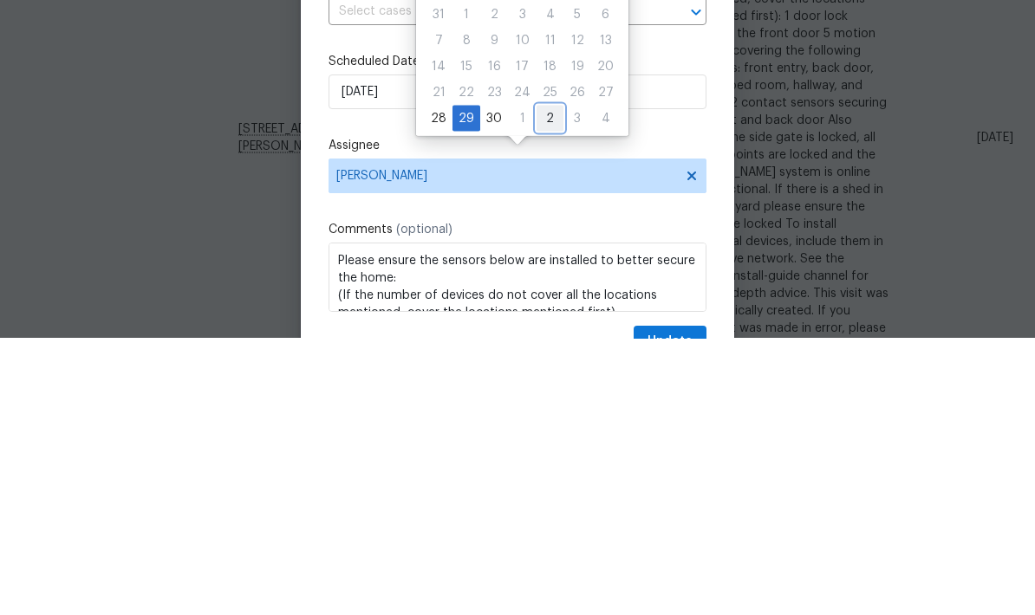
click at [548, 383] on div "2" at bounding box center [550, 395] width 27 height 24
type input "10/2/2025"
select select "9"
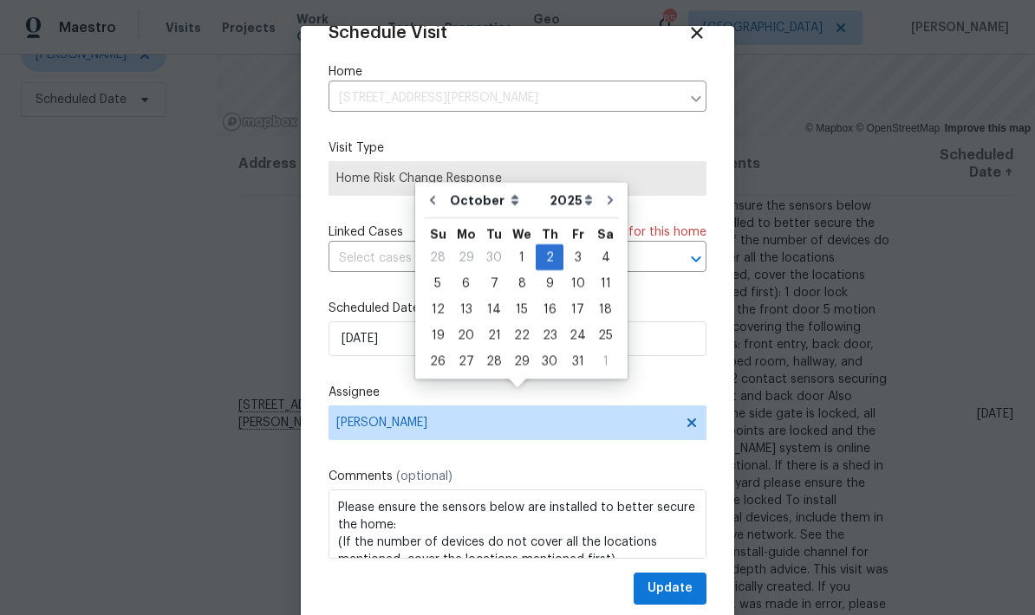
scroll to position [34, 0]
click at [692, 587] on span "Update" at bounding box center [669, 589] width 45 height 22
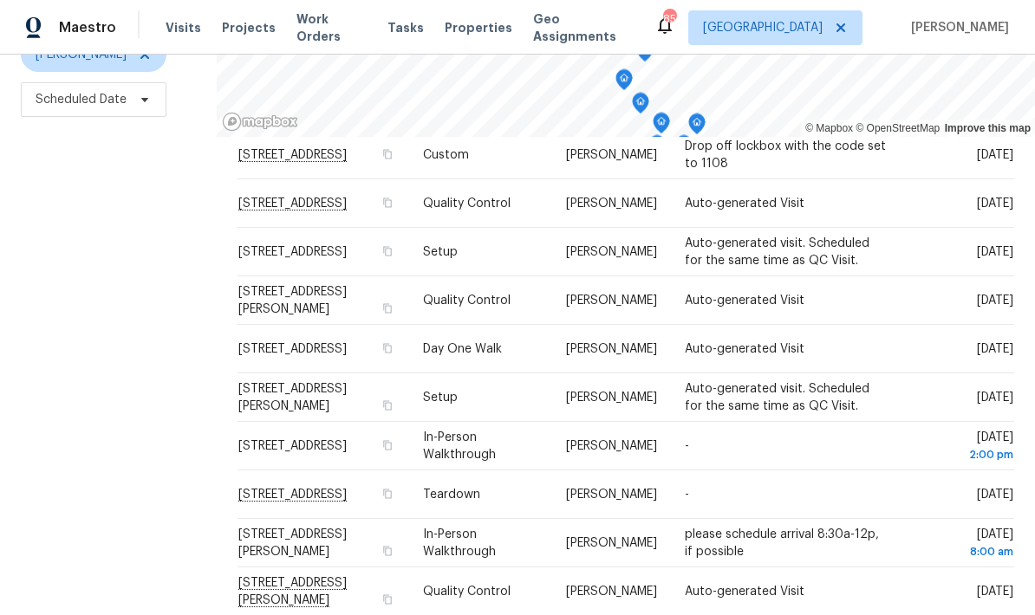
scroll to position [35, 0]
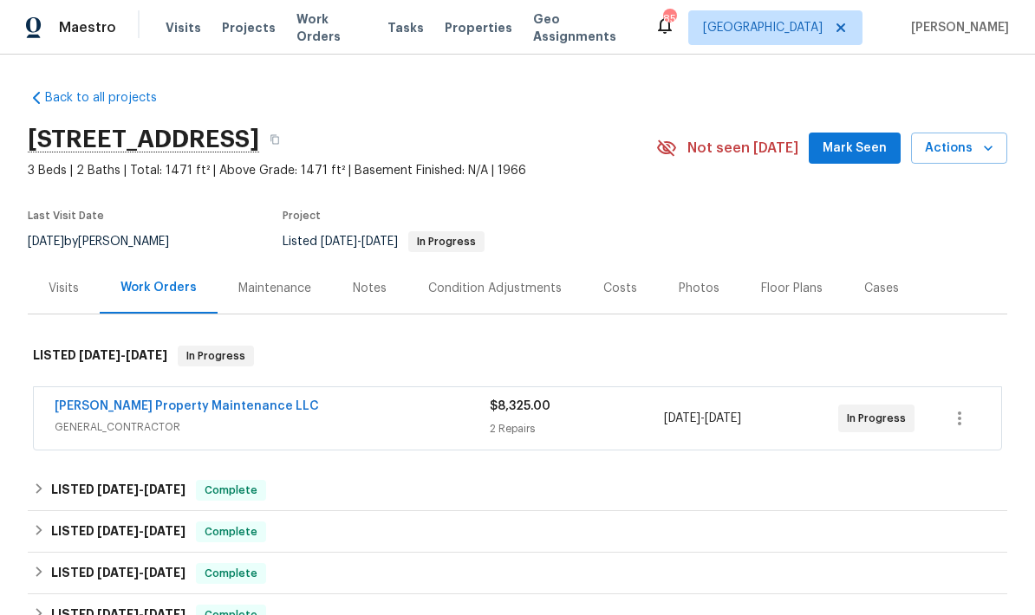
click at [227, 409] on link "[PERSON_NAME] Property Maintenance LLC" at bounding box center [187, 406] width 264 height 12
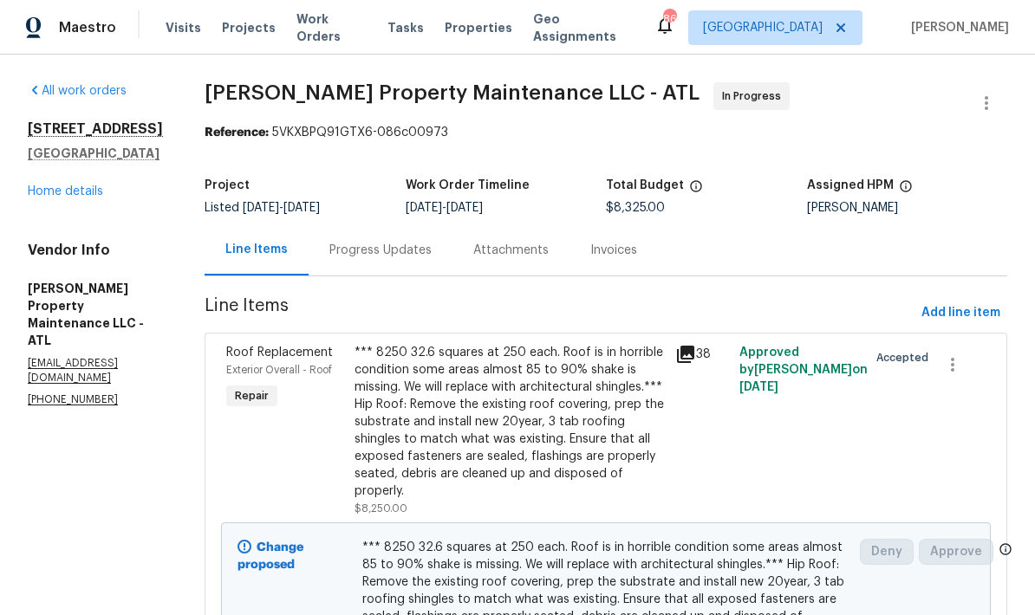
click at [102, 198] on link "Home details" at bounding box center [65, 191] width 75 height 12
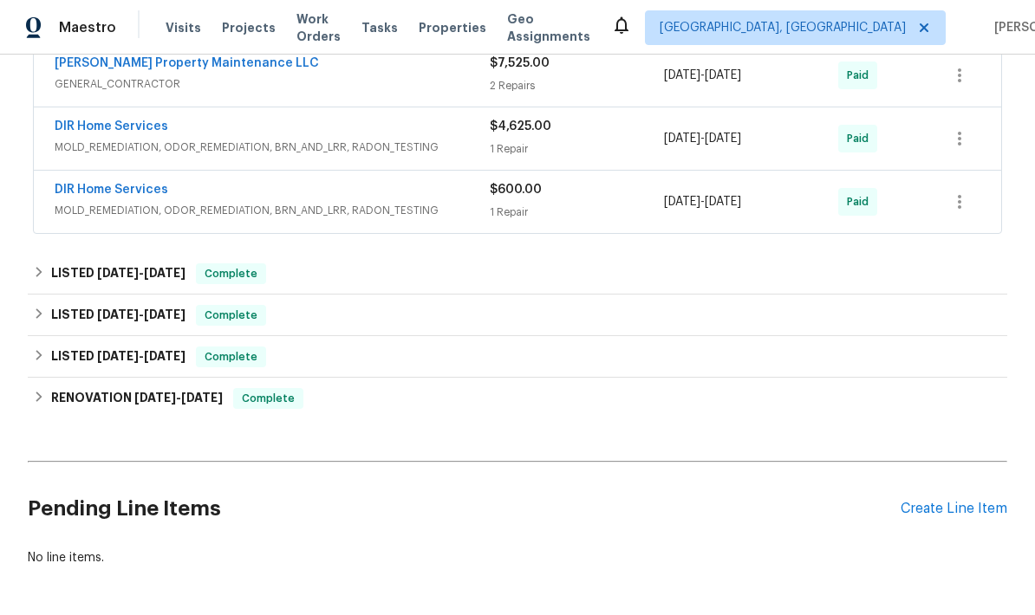
scroll to position [673, 0]
click at [970, 511] on div "Create Line Item" at bounding box center [954, 510] width 107 height 16
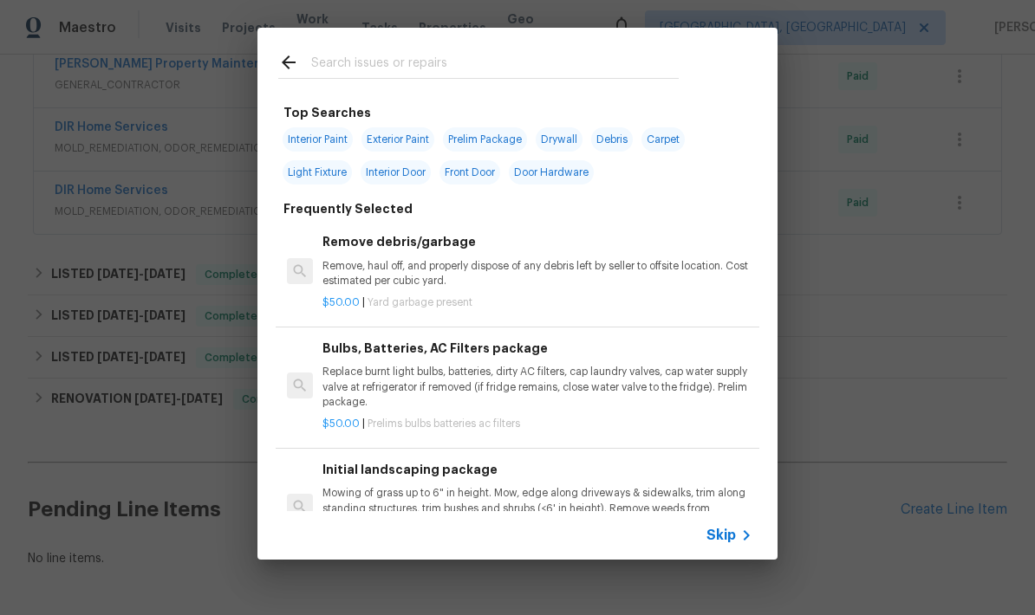
click at [450, 52] on input "text" at bounding box center [495, 65] width 368 height 26
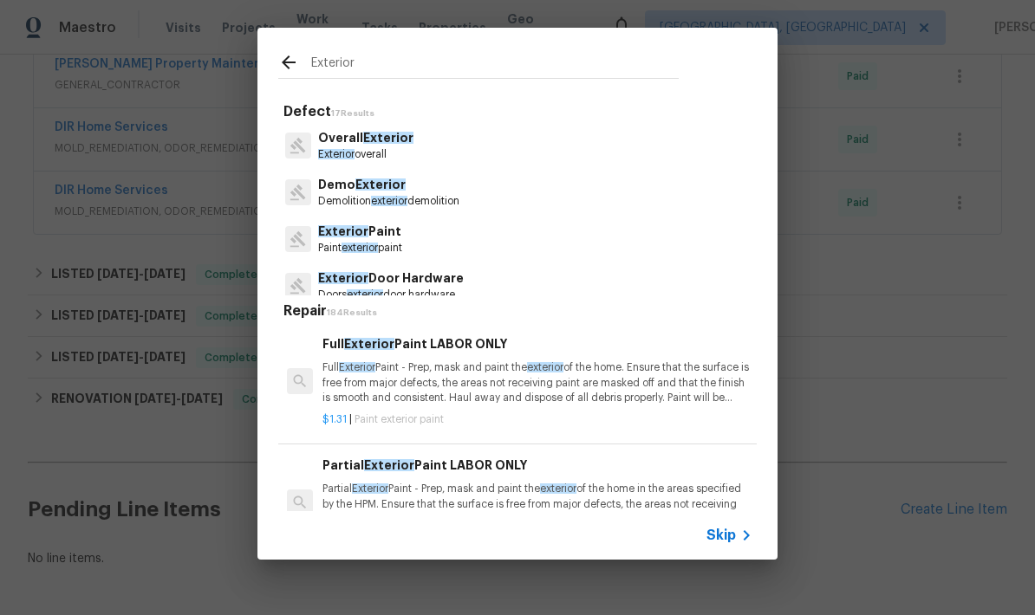
type input "Exterior d"
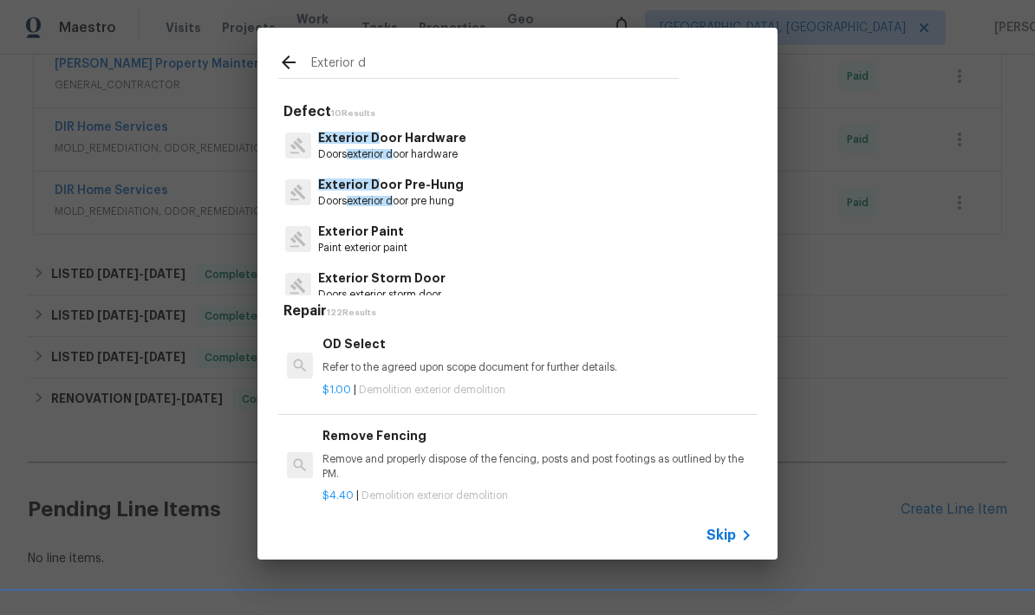
click at [428, 145] on p "Exterior D oor Hardware" at bounding box center [392, 138] width 148 height 18
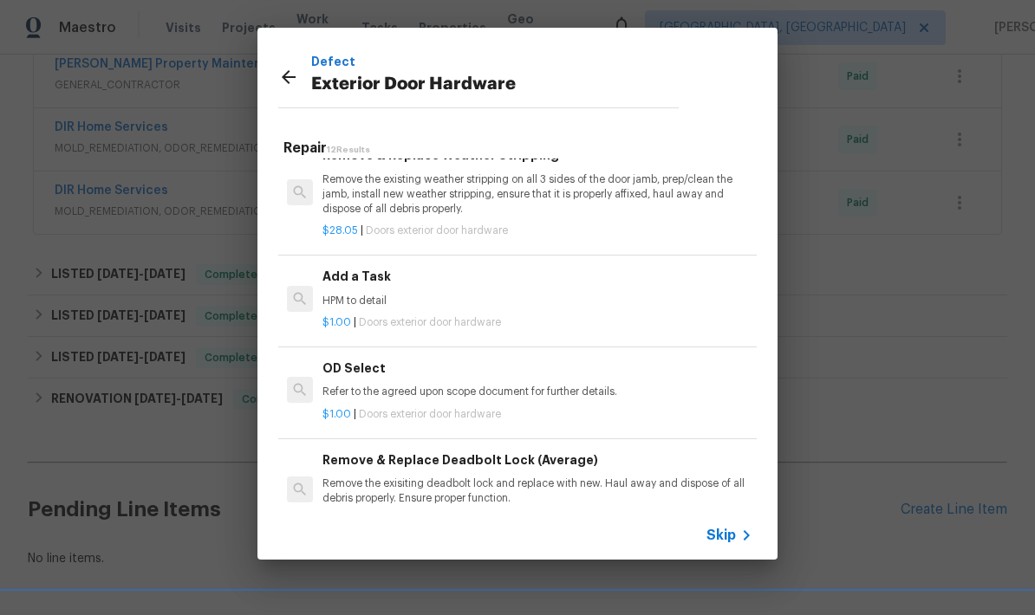
scroll to position [589, 0]
click at [361, 278] on h6 "Add a Task" at bounding box center [537, 276] width 430 height 19
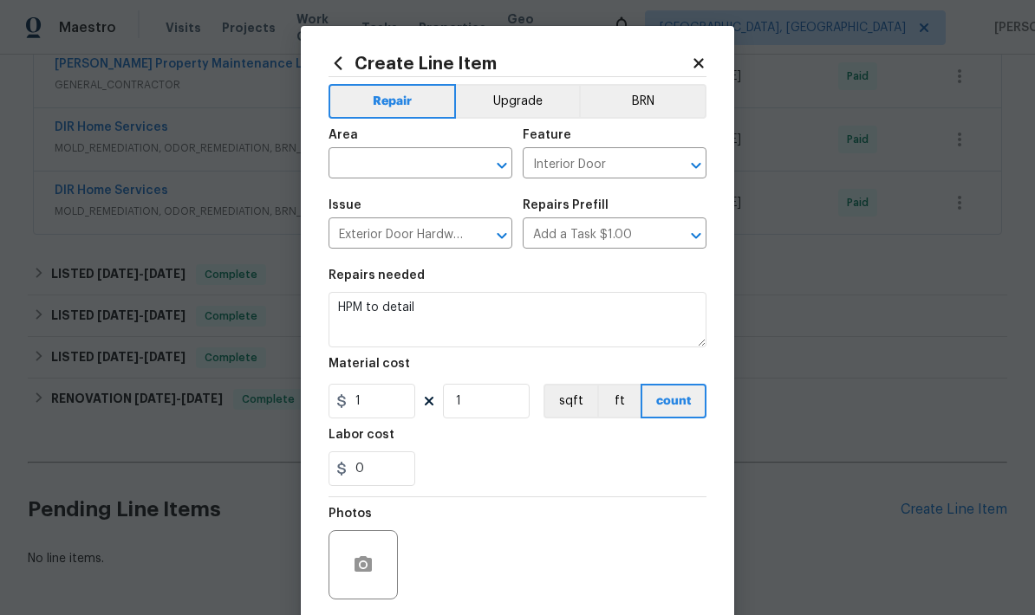
click at [439, 162] on input "text" at bounding box center [396, 165] width 135 height 27
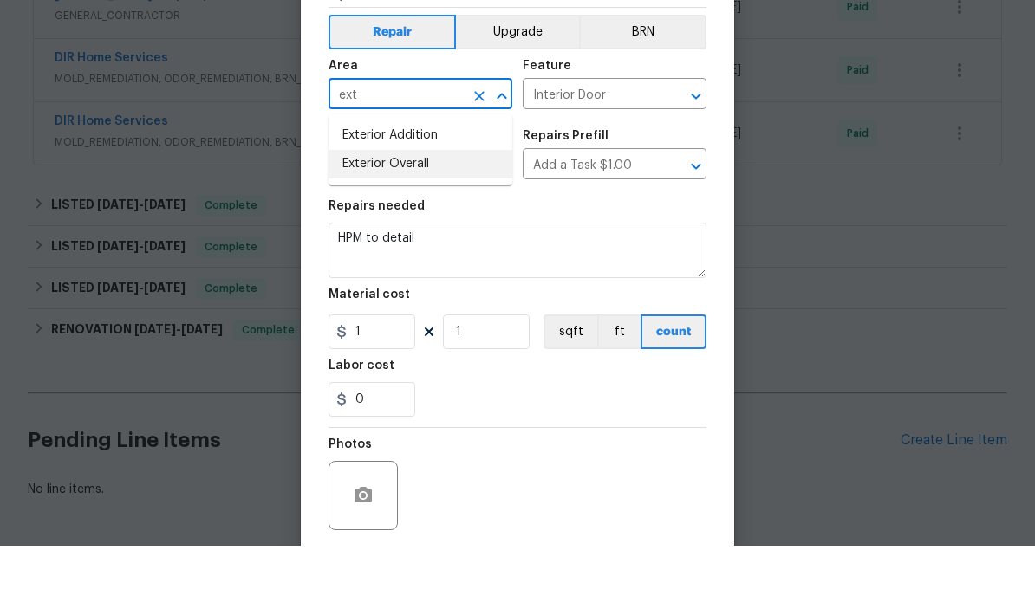
click at [419, 219] on li "Exterior Overall" at bounding box center [421, 233] width 184 height 29
type input "Exterior Overall"
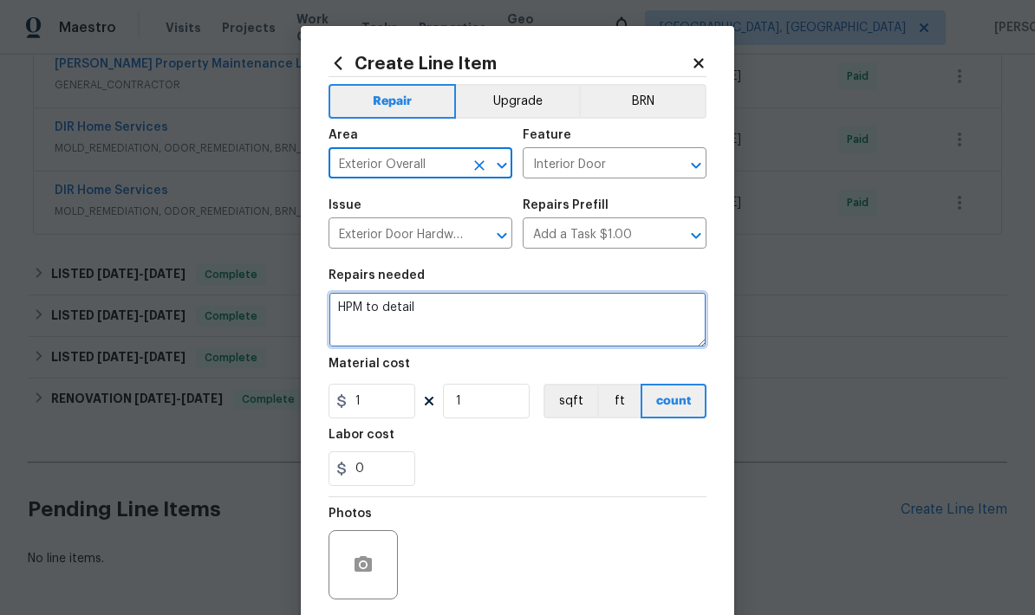
click at [387, 305] on textarea "HPM to detail" at bounding box center [518, 319] width 378 height 55
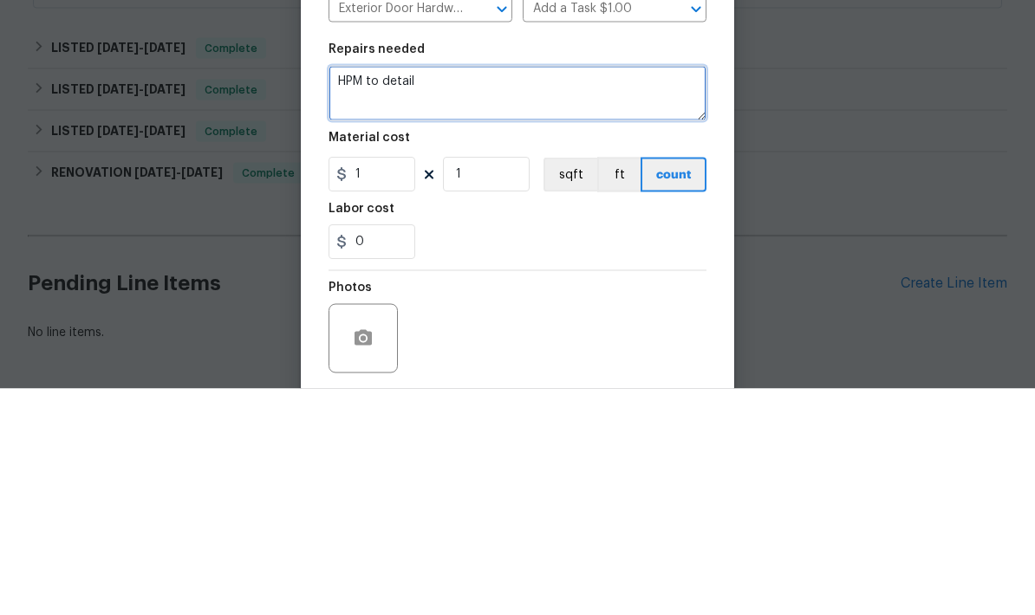
click at [348, 292] on textarea "HPM to detail" at bounding box center [518, 319] width 378 height 55
type textarea "Replaced"
click at [342, 292] on textarea "Replace the front and back exterior door deadbolts" at bounding box center [518, 319] width 378 height 55
click at [651, 292] on textarea "1. Replace the front and back exterior door deadbolts" at bounding box center [518, 319] width 378 height 55
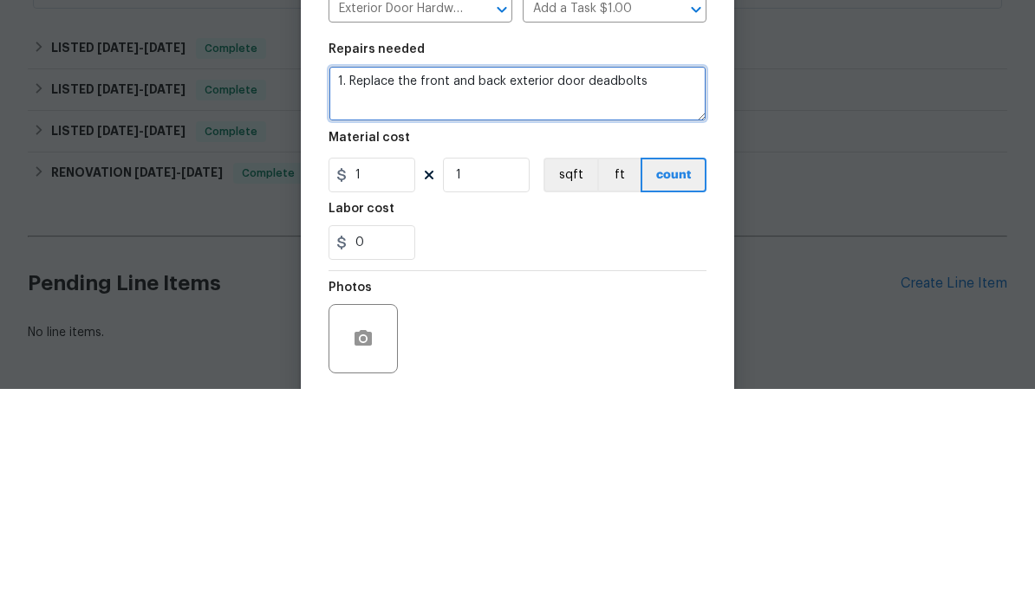
click at [682, 292] on textarea "1. Replace the front and back exterior door deadbolts" at bounding box center [518, 319] width 378 height 55
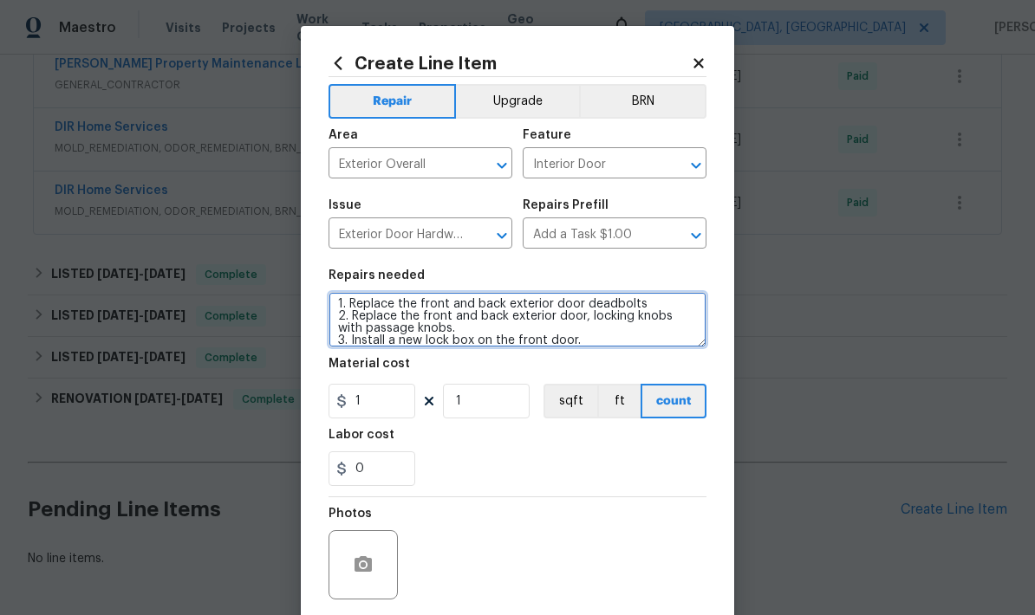
type textarea "1. Replace the front and back exterior door deadbolts 2. Replace the front and …"
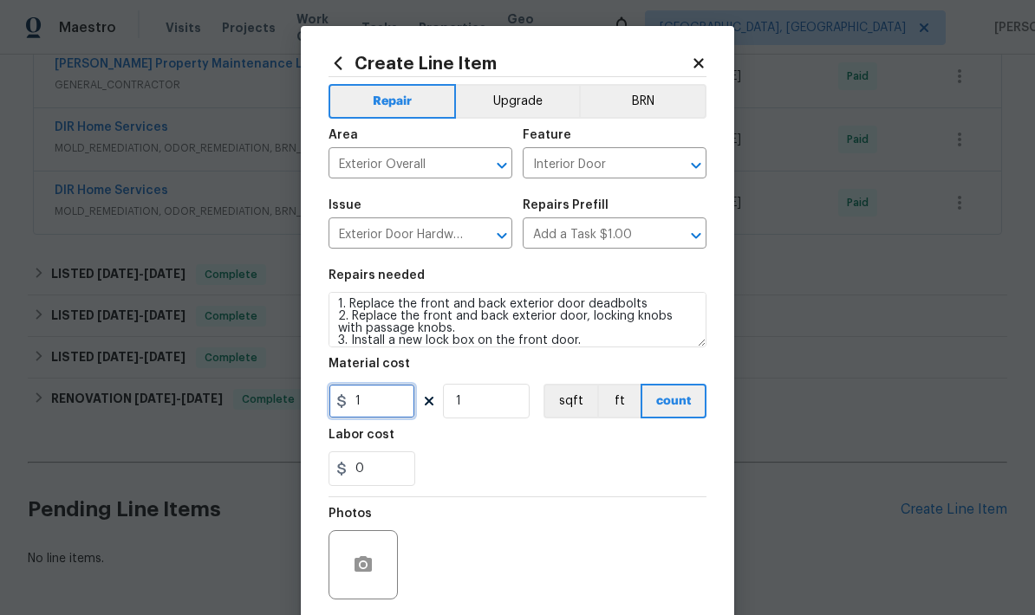
click at [400, 408] on input "1" at bounding box center [372, 401] width 87 height 35
type input "150"
click at [363, 557] on button "button" at bounding box center [363, 565] width 42 height 42
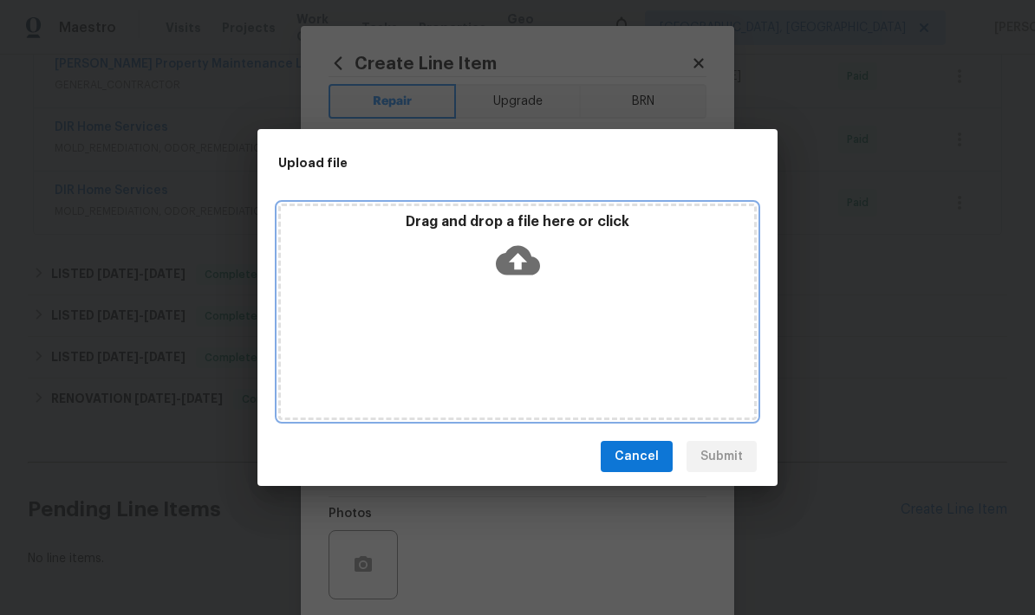
click at [520, 255] on icon at bounding box center [518, 260] width 44 height 29
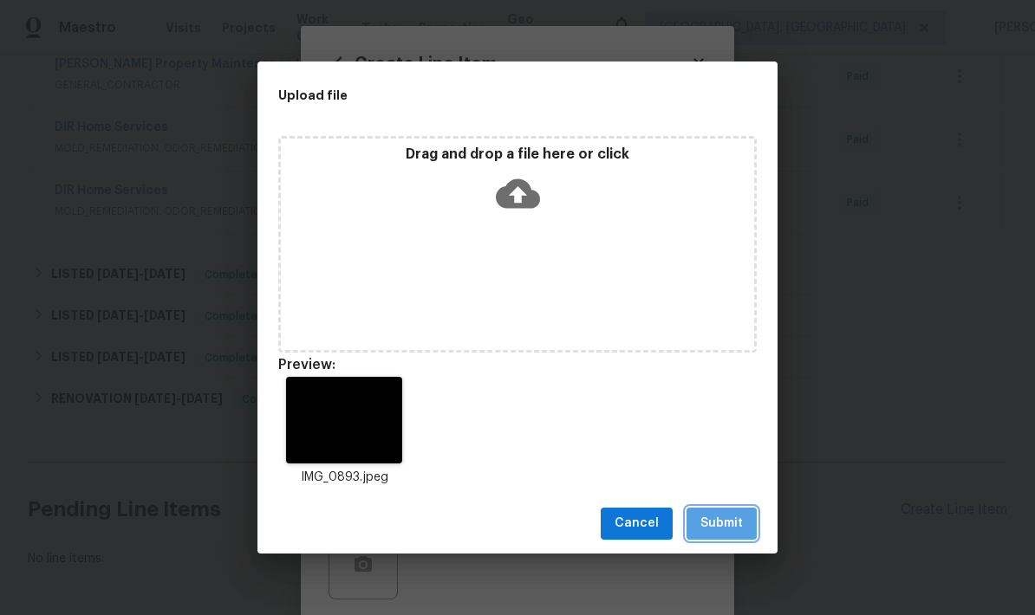
click at [739, 526] on span "Submit" at bounding box center [721, 524] width 42 height 22
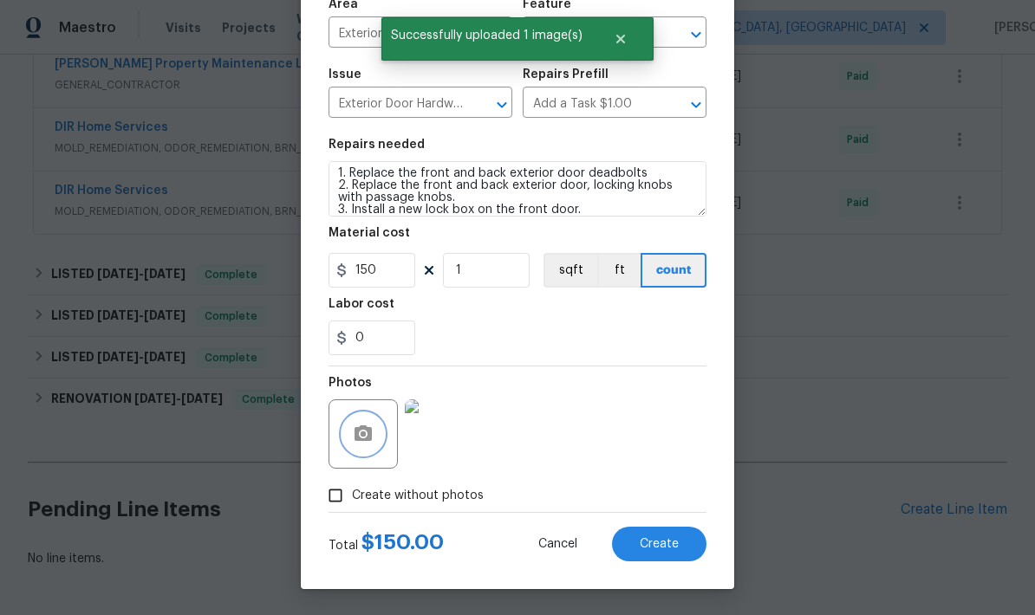
scroll to position [134, 0]
click at [679, 549] on button "Create" at bounding box center [659, 544] width 94 height 35
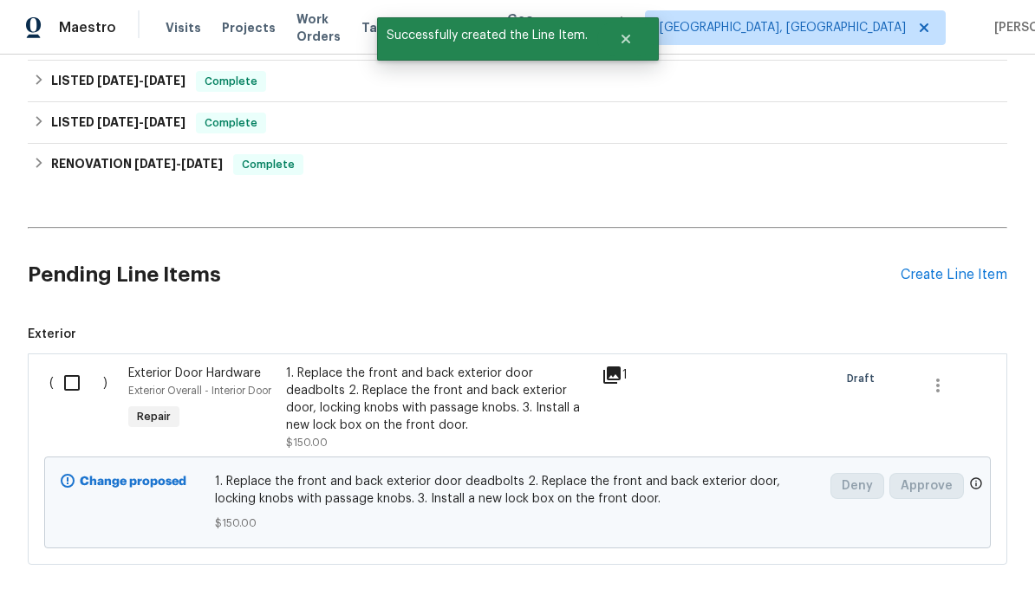
scroll to position [907, 0]
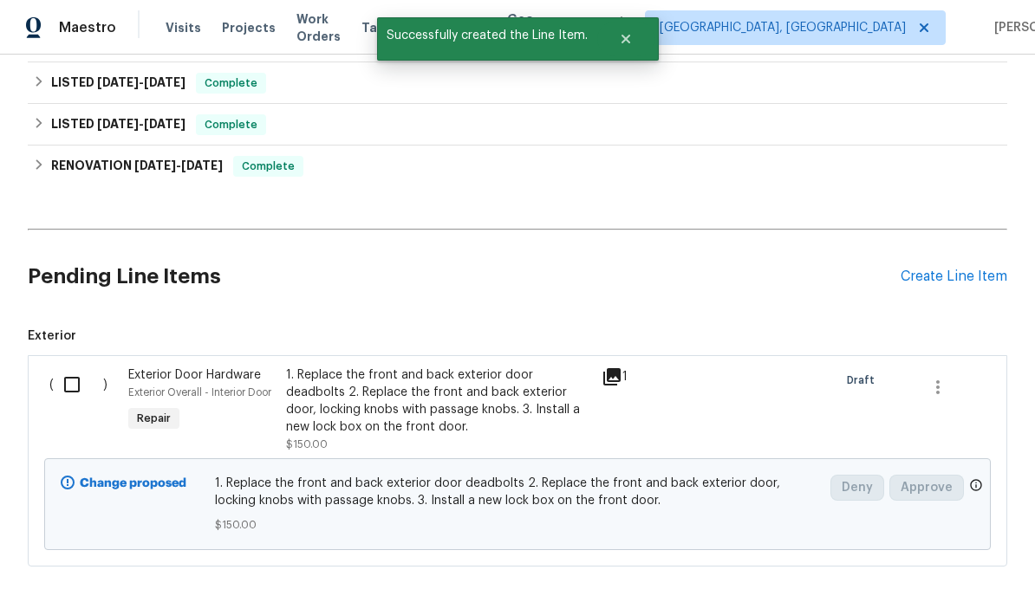
click at [66, 367] on input "checkbox" at bounding box center [78, 385] width 49 height 36
checkbox input "true"
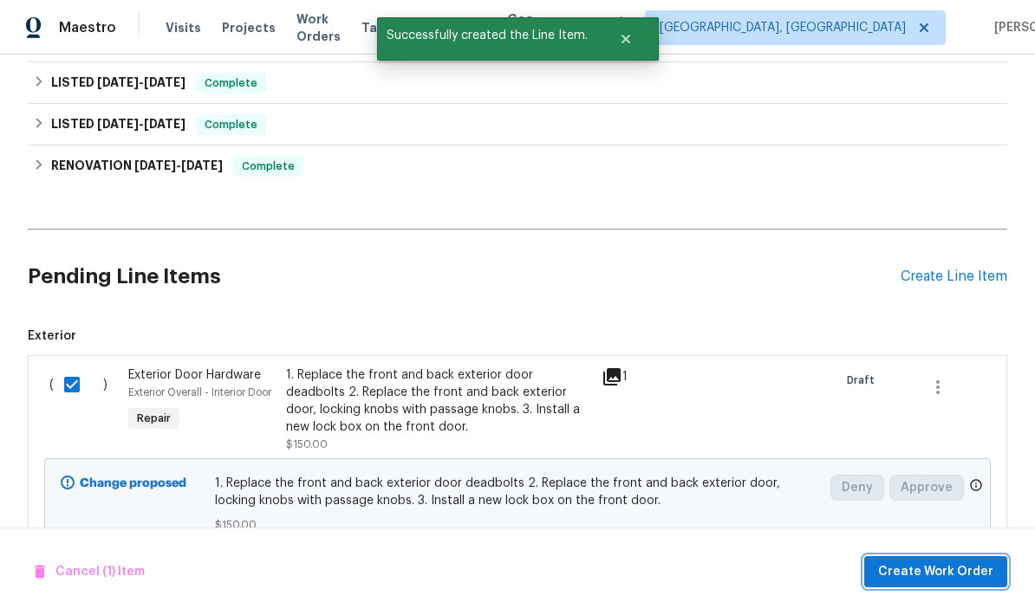
click at [966, 572] on span "Create Work Order" at bounding box center [935, 573] width 115 height 22
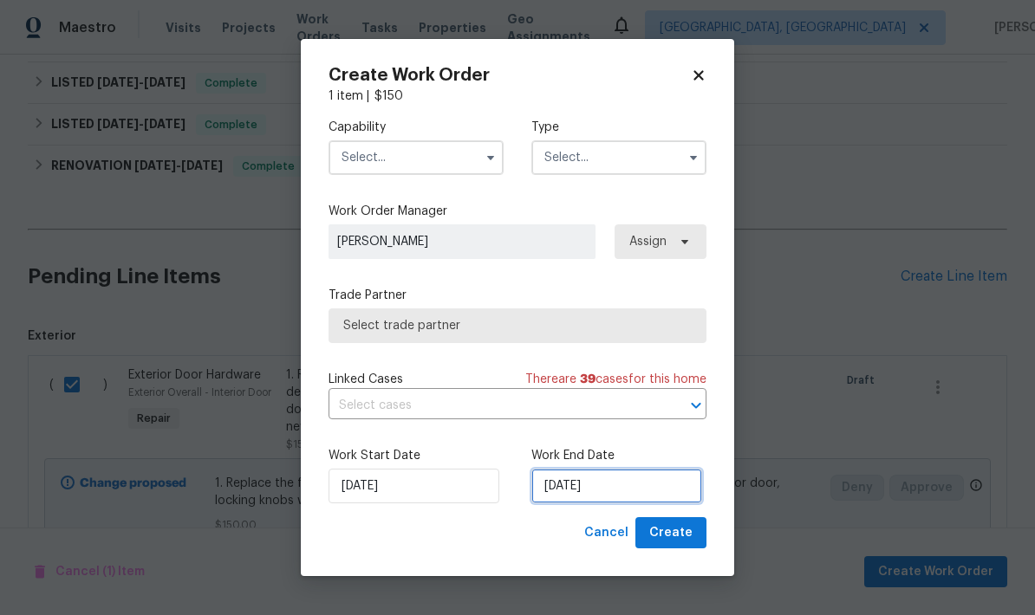
click at [642, 493] on input "9/28/2025" at bounding box center [616, 486] width 171 height 35
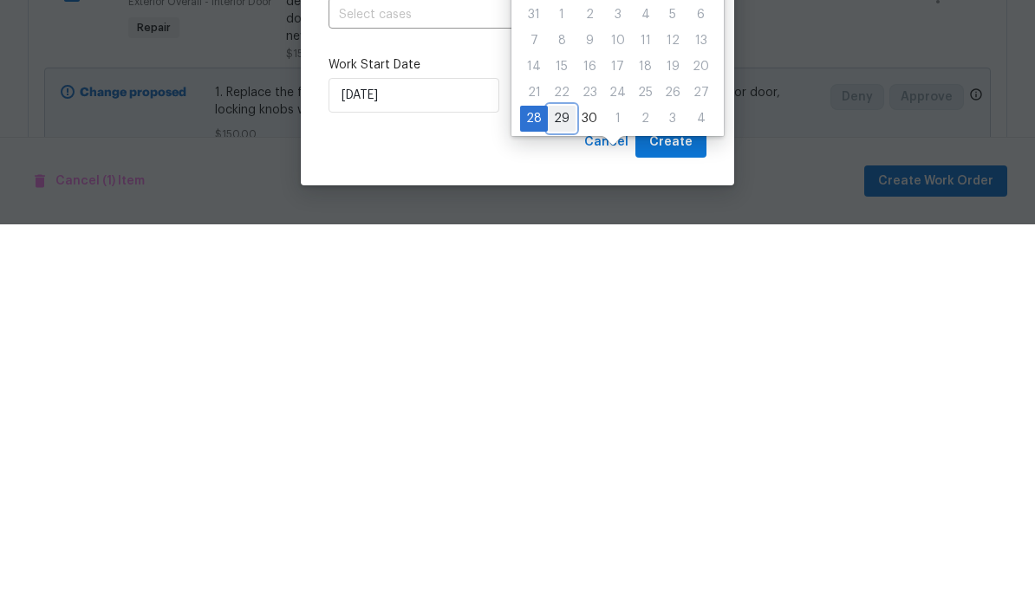
click at [563, 498] on div "29" at bounding box center [562, 510] width 28 height 24
type input "9/29/2025"
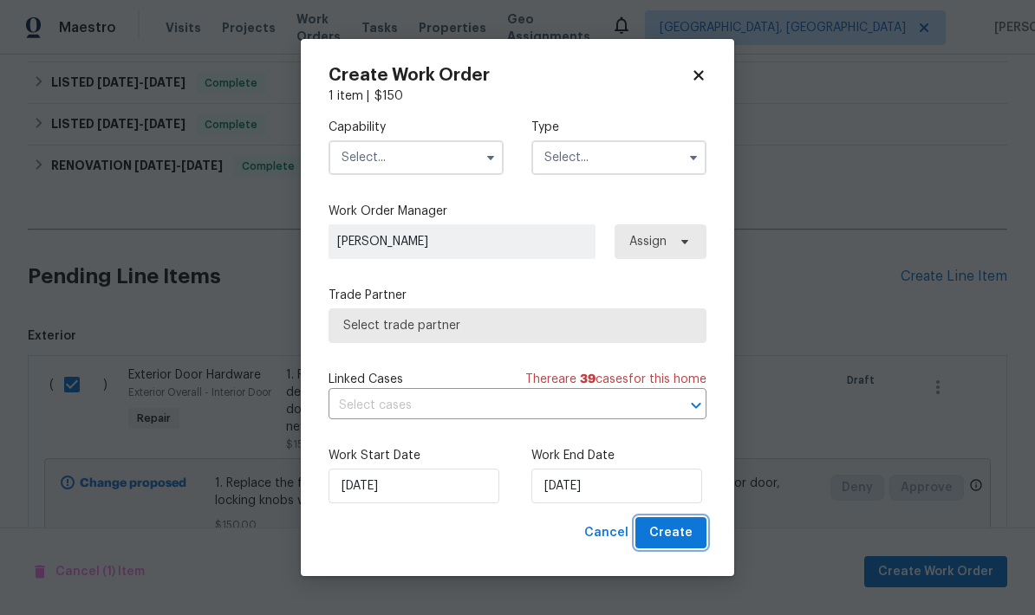
click at [691, 533] on span "Create" at bounding box center [670, 534] width 43 height 22
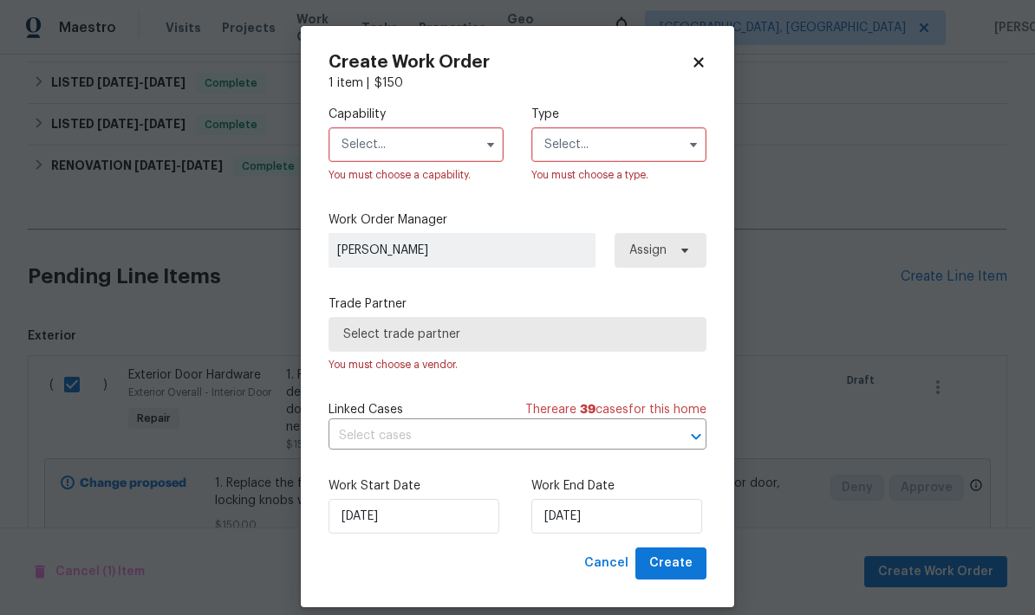
click at [442, 143] on input "text" at bounding box center [416, 144] width 175 height 35
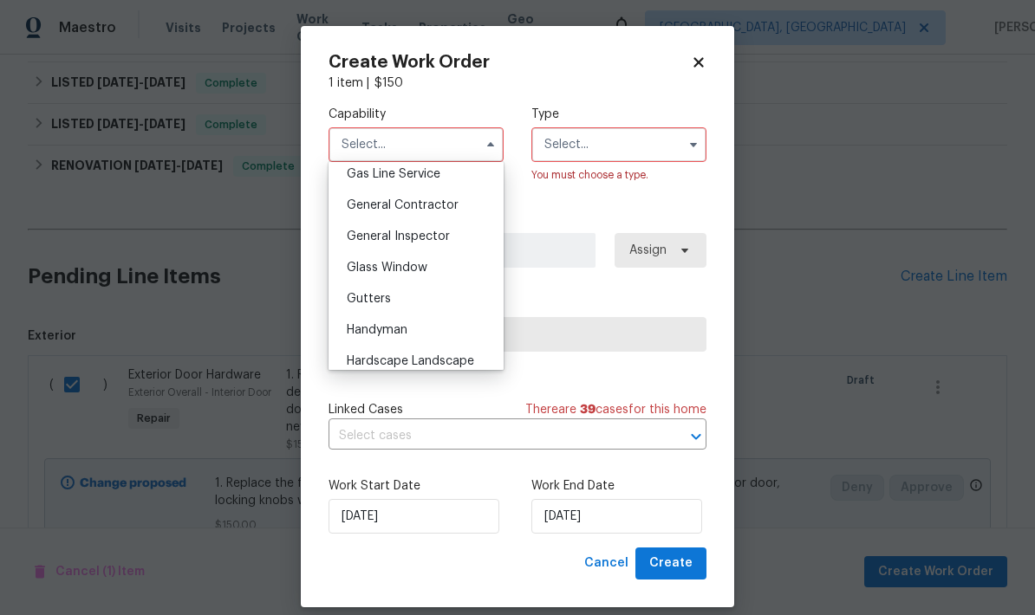
scroll to position [778, 0]
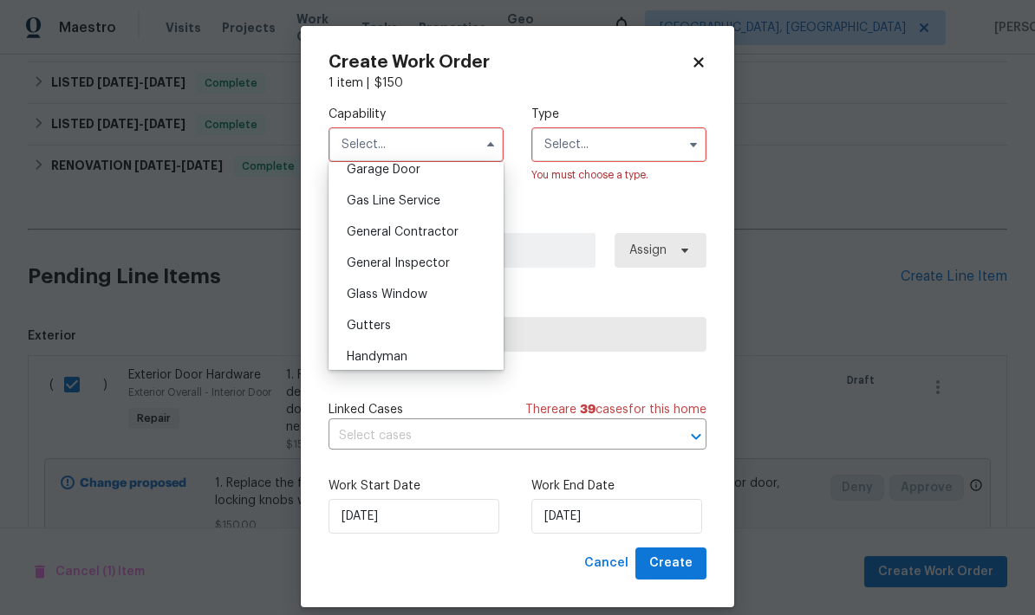
click at [449, 229] on span "General Contractor" at bounding box center [403, 232] width 112 height 12
type input "General Contractor"
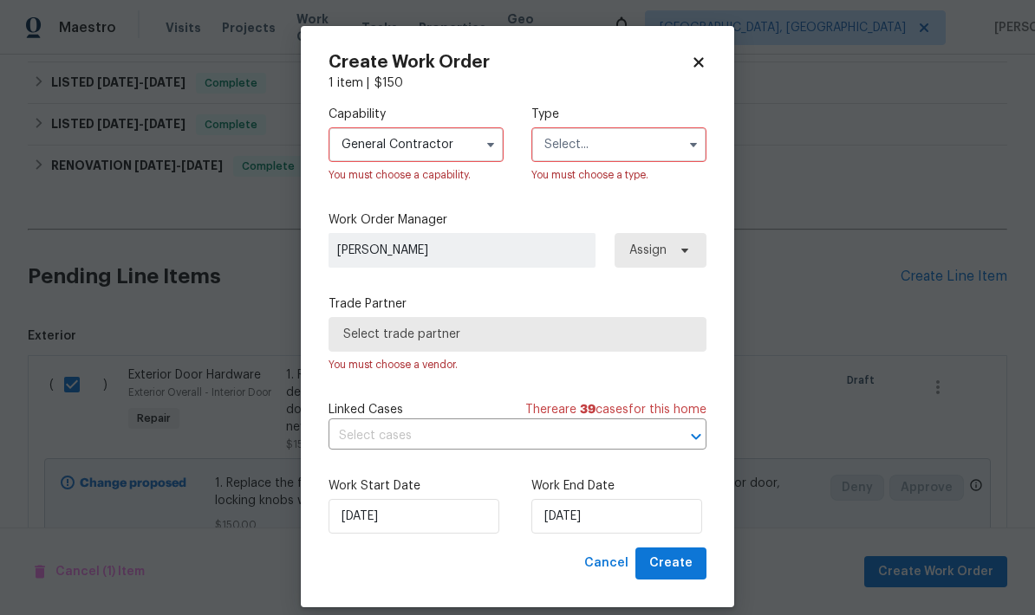
click at [617, 141] on input "text" at bounding box center [618, 144] width 175 height 35
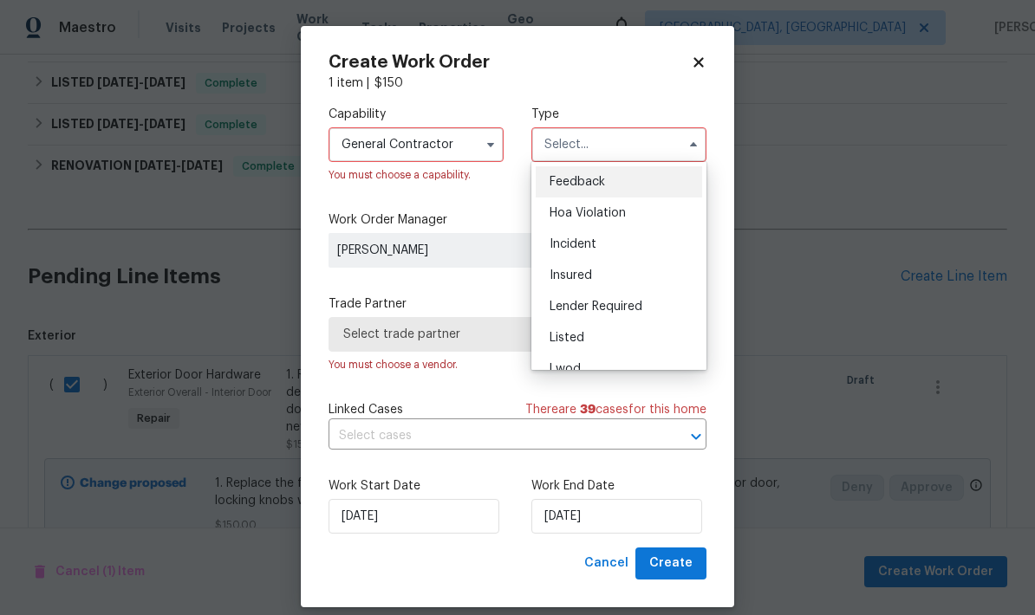
scroll to position [41, 0]
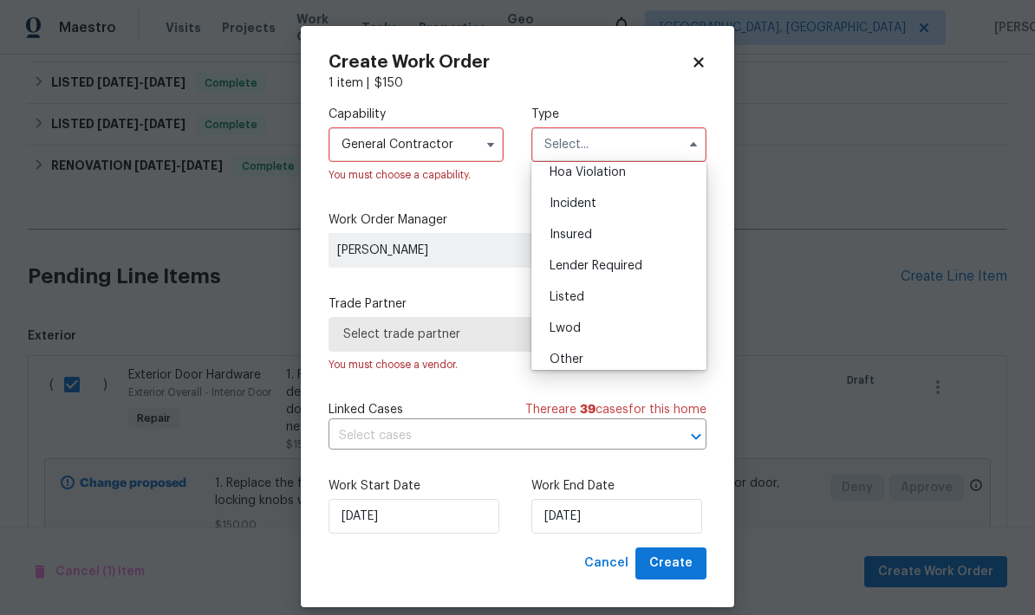
click at [606, 300] on div "Listed" at bounding box center [619, 297] width 166 height 31
type input "Listed"
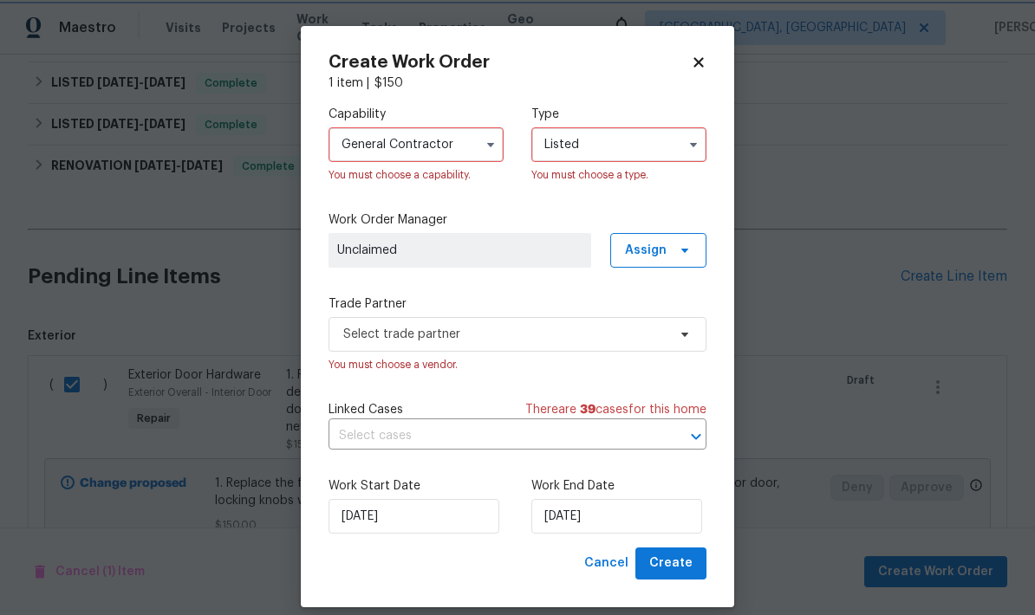
scroll to position [0, 0]
click at [517, 339] on span "Select trade partner" at bounding box center [504, 334] width 323 height 17
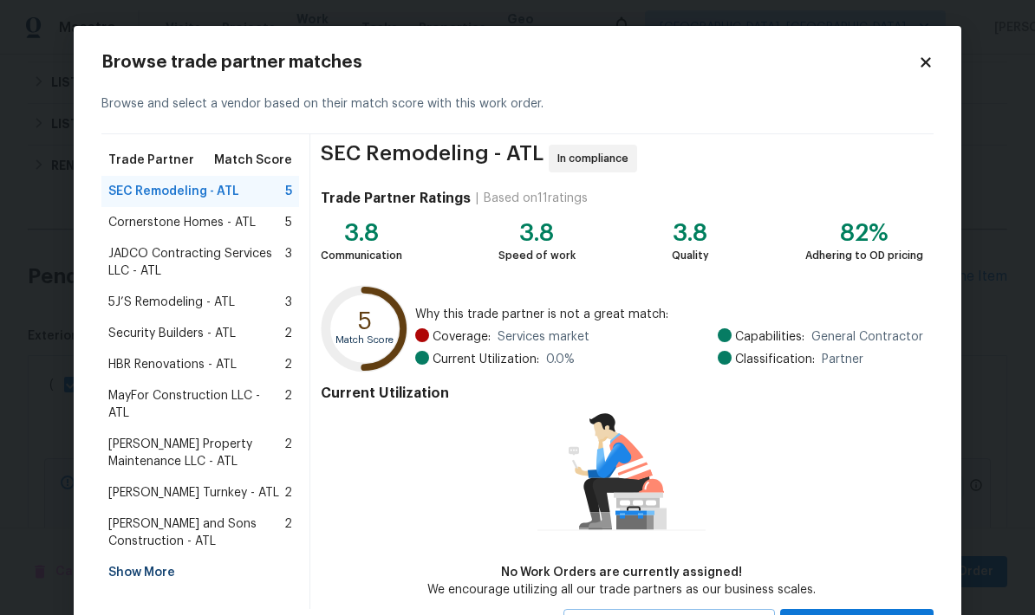
click at [254, 436] on span "Glen Property Maintenance LLC - ATL" at bounding box center [196, 453] width 176 height 35
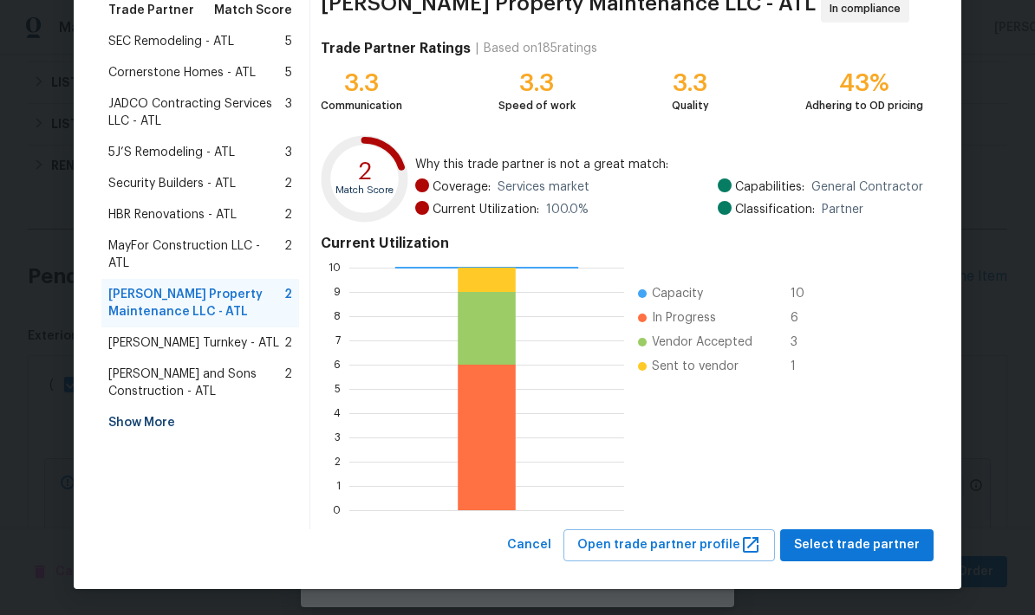
scroll to position [149, 0]
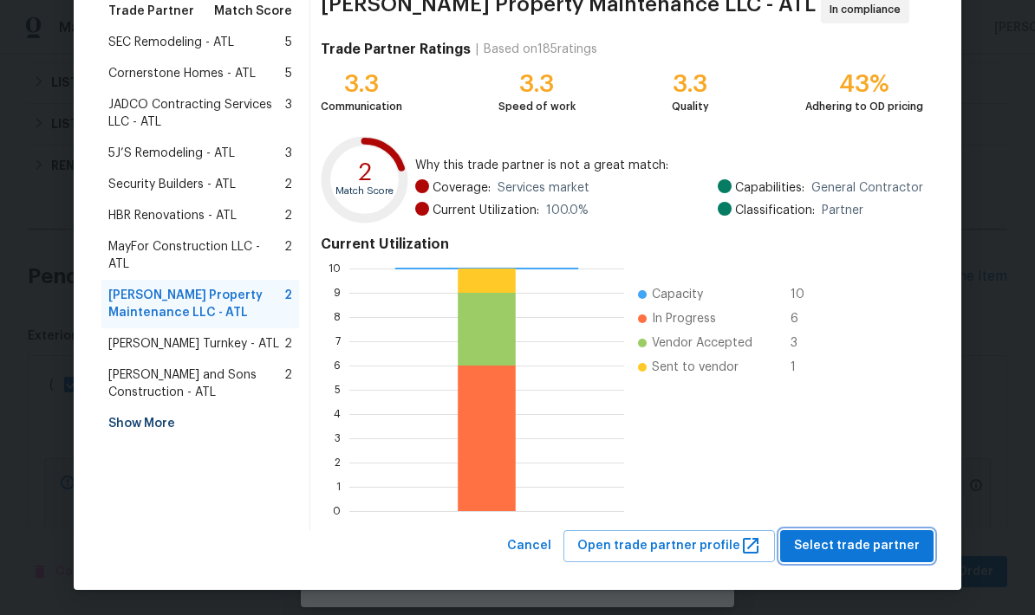
click at [871, 545] on span "Select trade partner" at bounding box center [857, 547] width 126 height 22
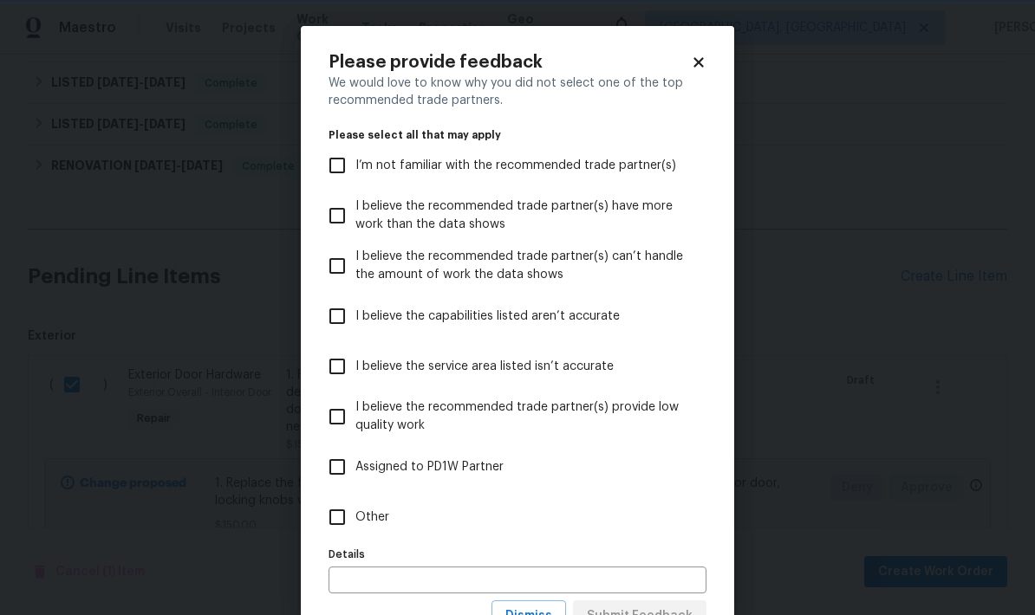
scroll to position [0, 0]
click at [344, 518] on input "Other" at bounding box center [337, 517] width 36 height 36
checkbox input "true"
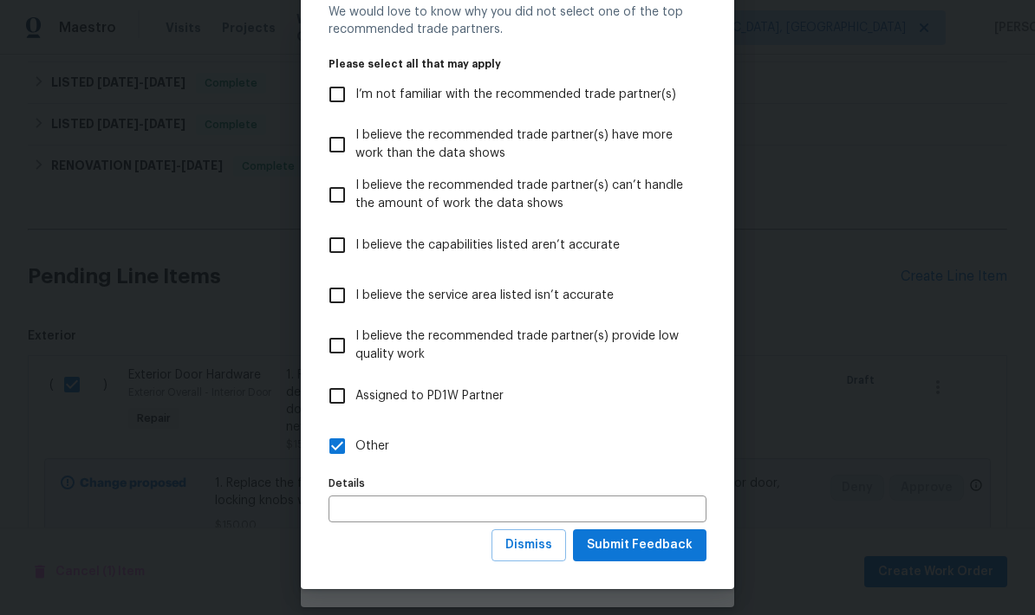
scroll to position [72, 0]
click at [672, 547] on span "Submit Feedback" at bounding box center [640, 546] width 106 height 22
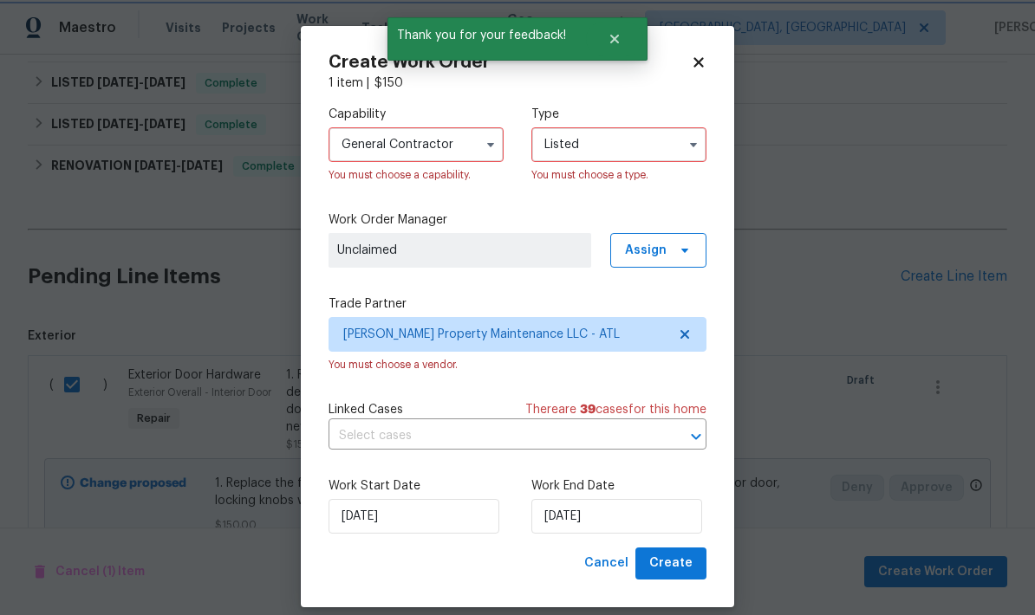
scroll to position [0, 0]
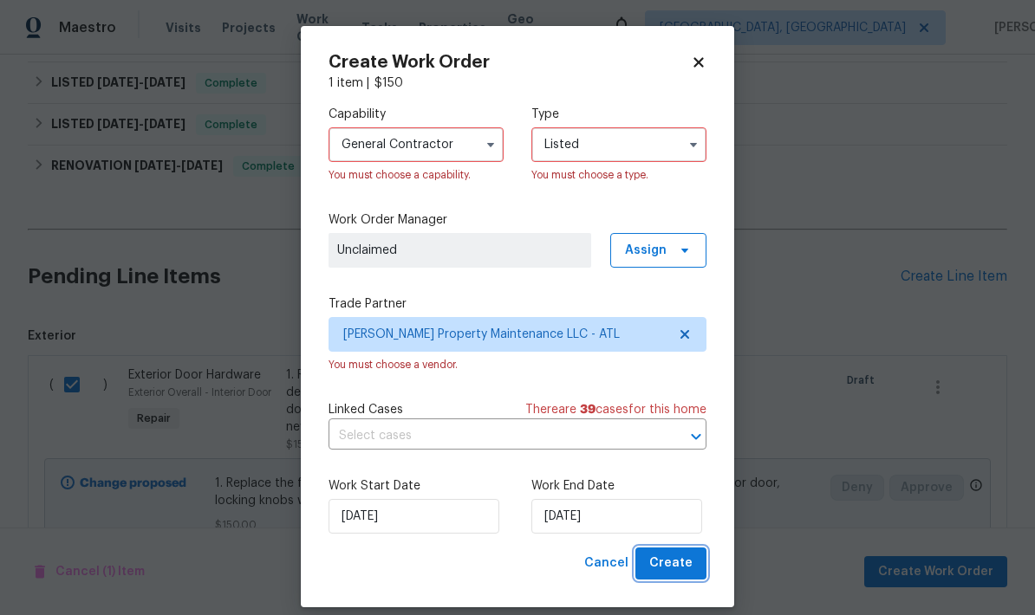
click at [680, 572] on span "Create" at bounding box center [670, 564] width 43 height 22
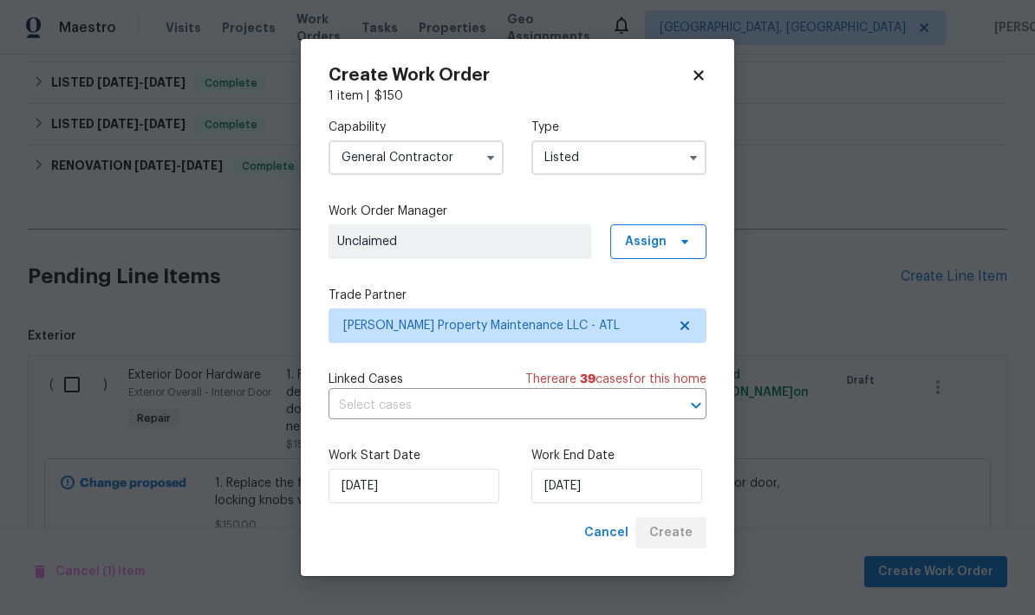
checkbox input "false"
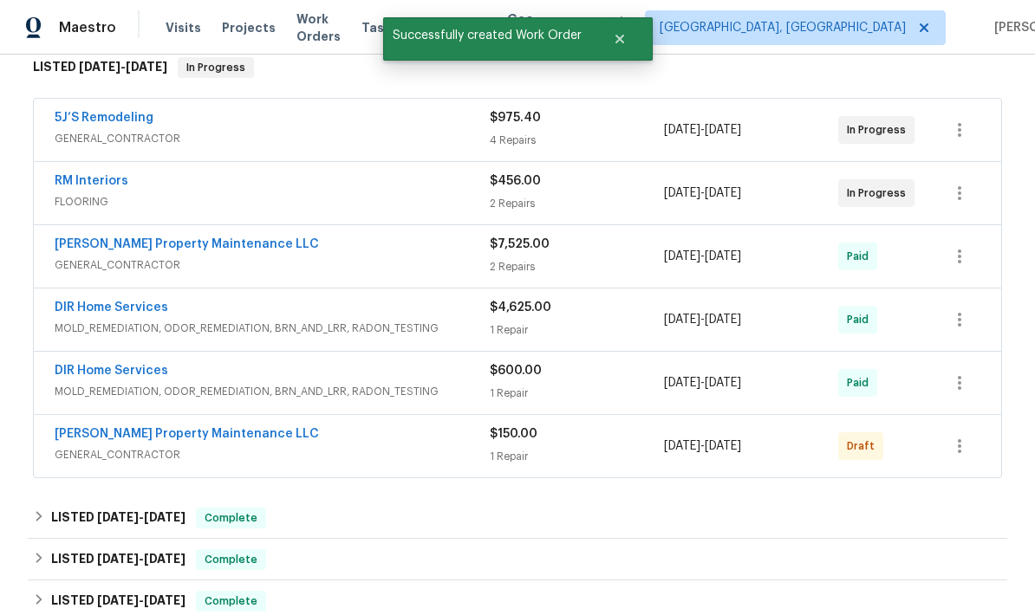
scroll to position [486, 0]
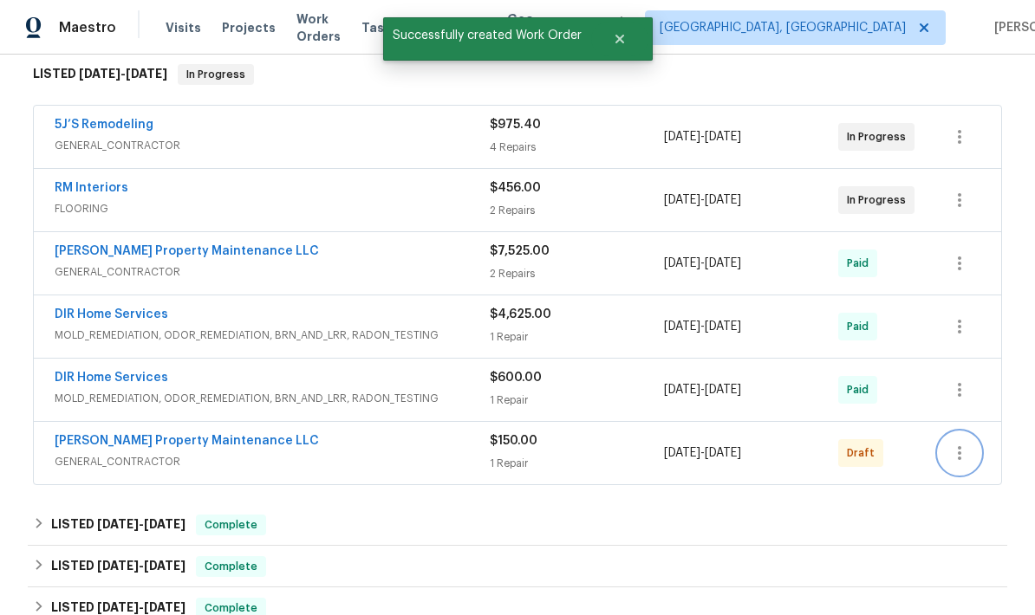
click at [966, 443] on icon "button" at bounding box center [959, 453] width 21 height 21
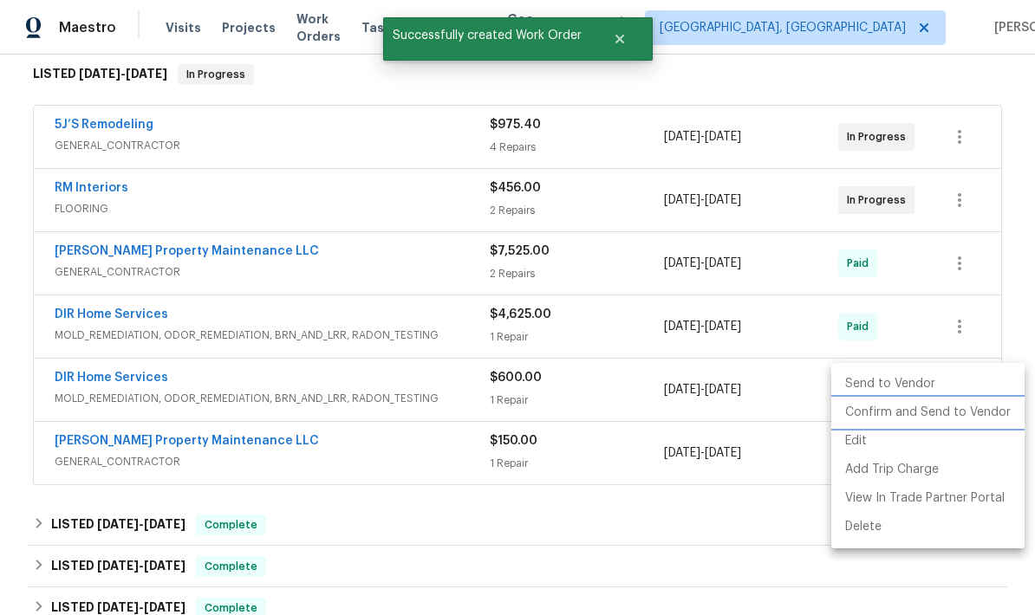
click at [959, 408] on li "Confirm and Send to Vendor" at bounding box center [927, 413] width 193 height 29
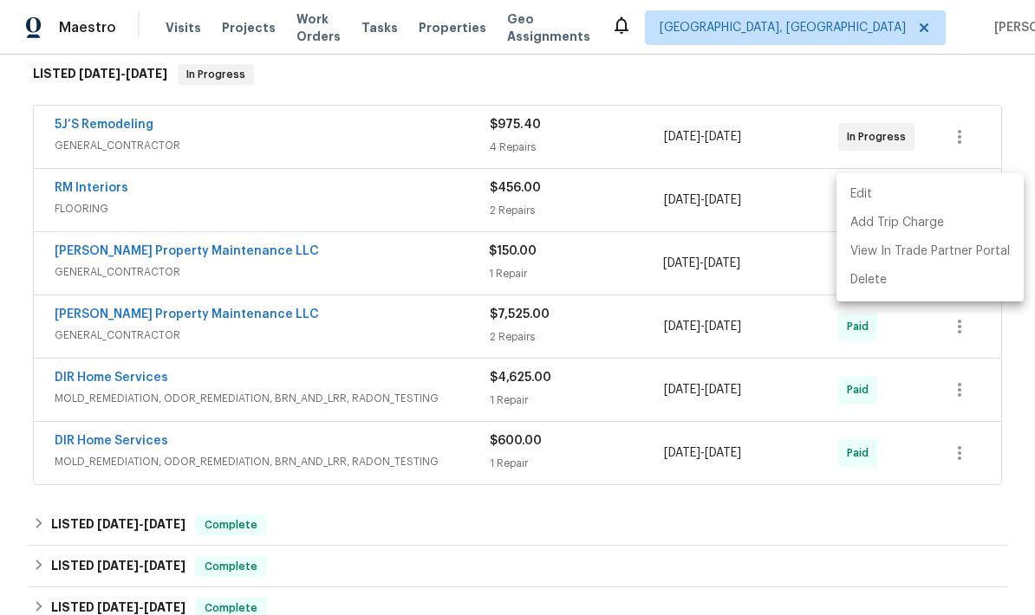
click at [518, 391] on div at bounding box center [517, 307] width 1035 height 615
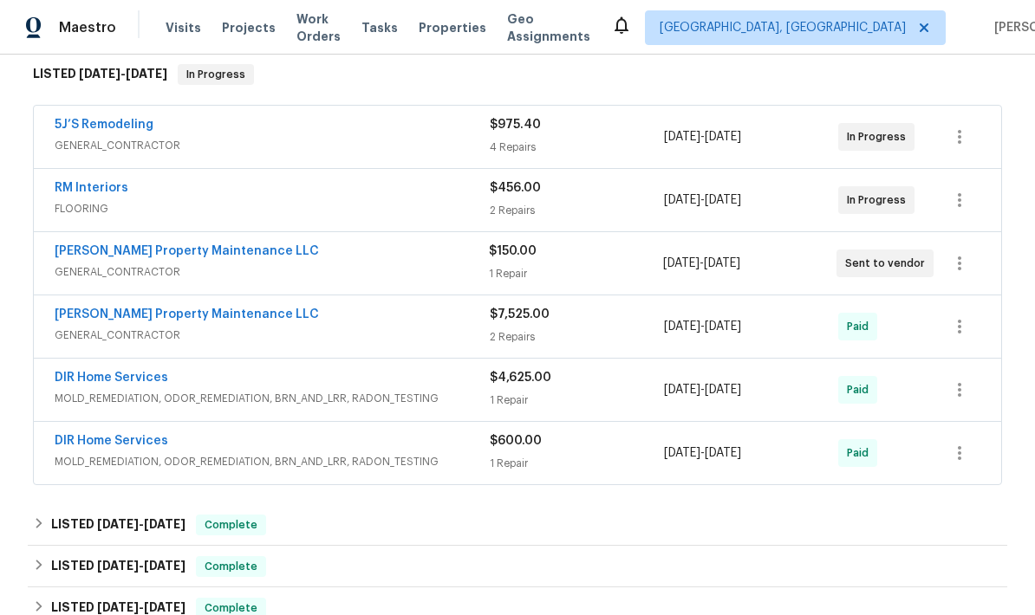
click at [218, 245] on link "Glen Property Maintenance LLC" at bounding box center [187, 251] width 264 height 12
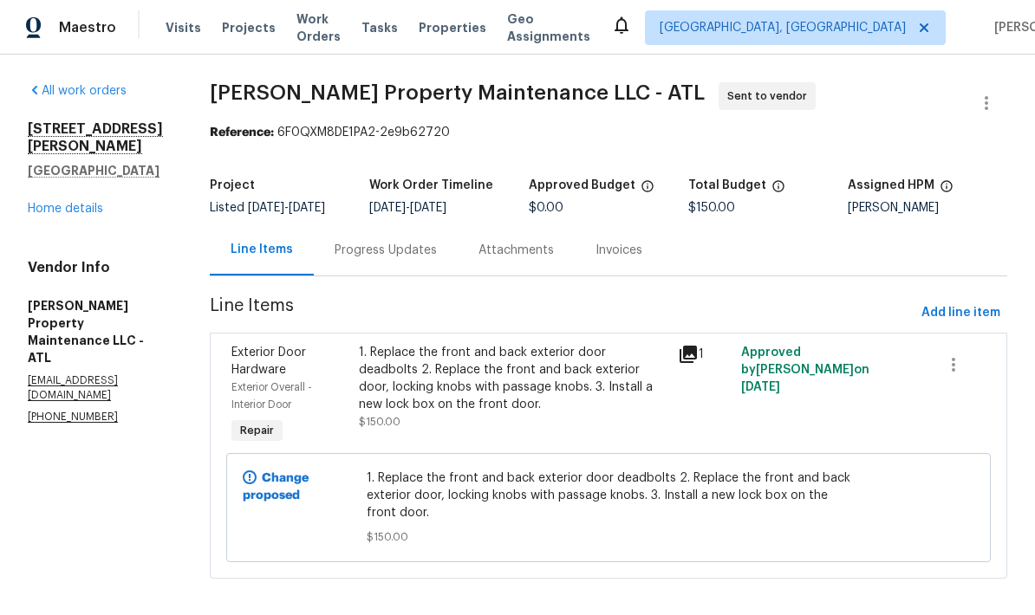
click at [88, 203] on link "Home details" at bounding box center [65, 209] width 75 height 12
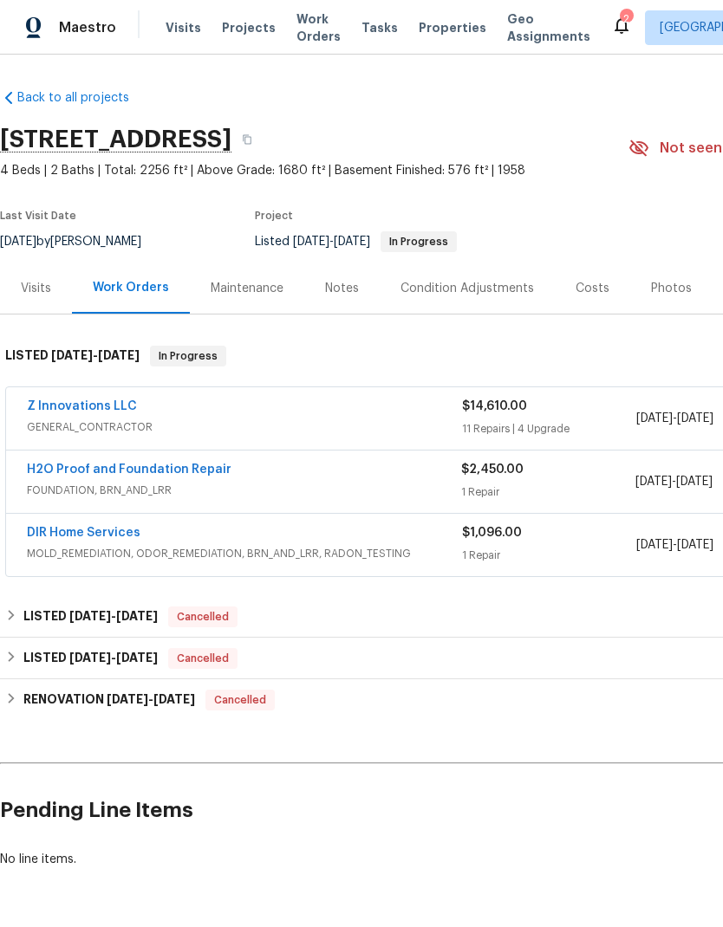
click at [195, 475] on link "H2O Proof and Foundation Repair" at bounding box center [129, 470] width 205 height 12
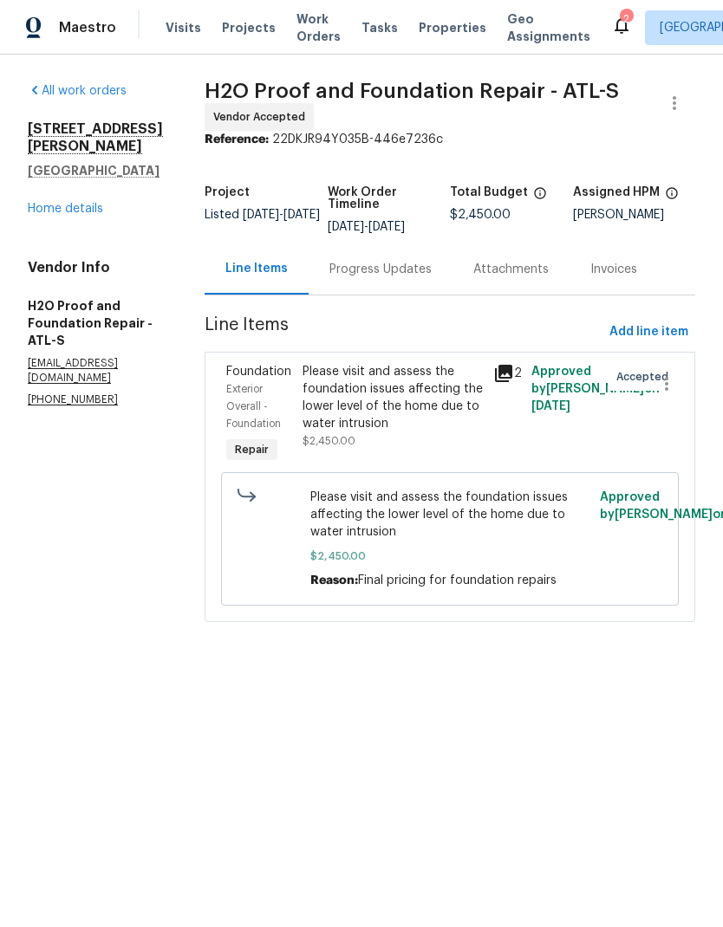
click at [389, 276] on div "Progress Updates" at bounding box center [380, 269] width 102 height 17
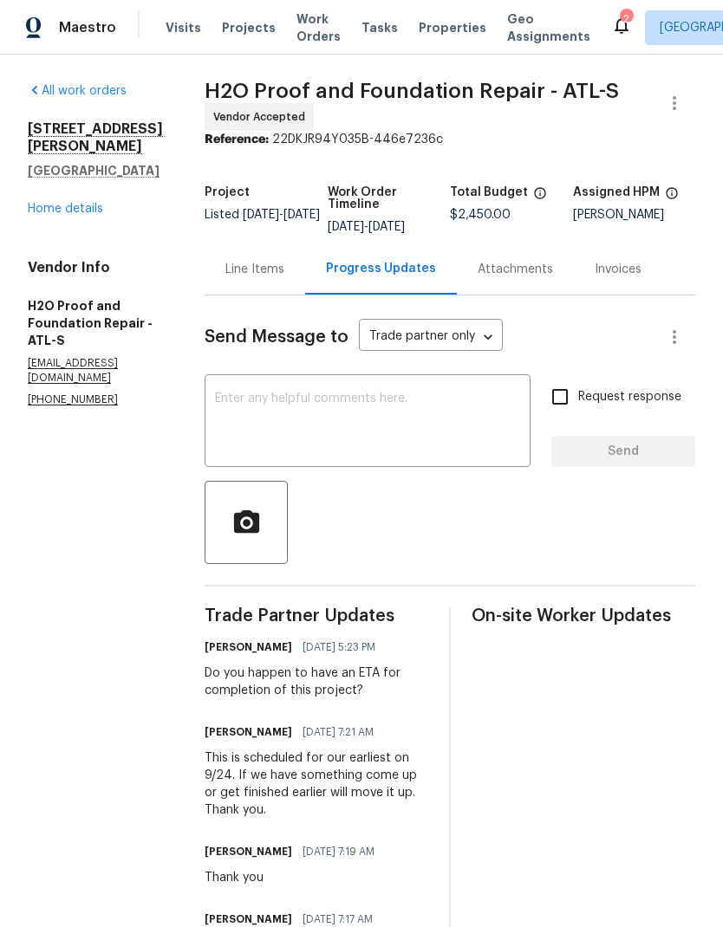
click at [92, 215] on link "Home details" at bounding box center [65, 209] width 75 height 12
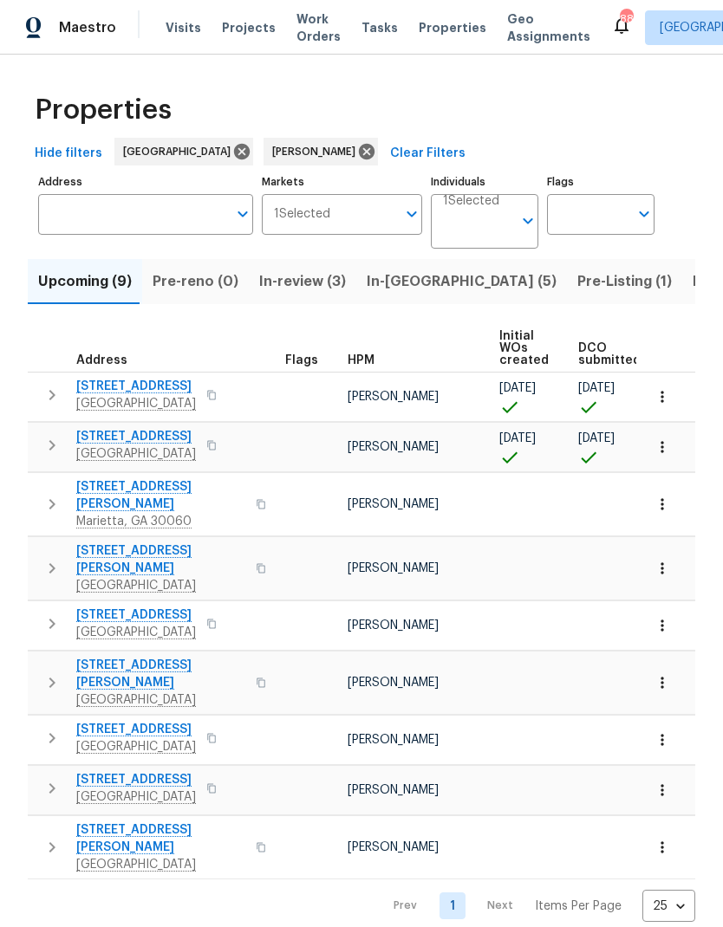
click at [309, 289] on span "In-review (3)" at bounding box center [302, 282] width 87 height 24
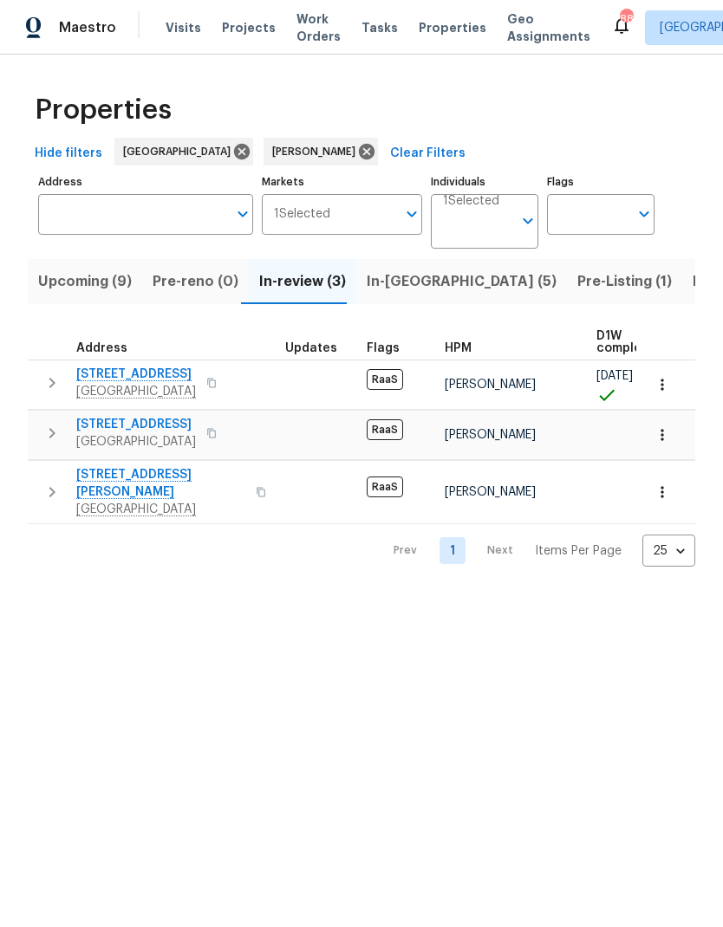
click at [398, 288] on span "In-[GEOGRAPHIC_DATA] (5)" at bounding box center [462, 282] width 190 height 24
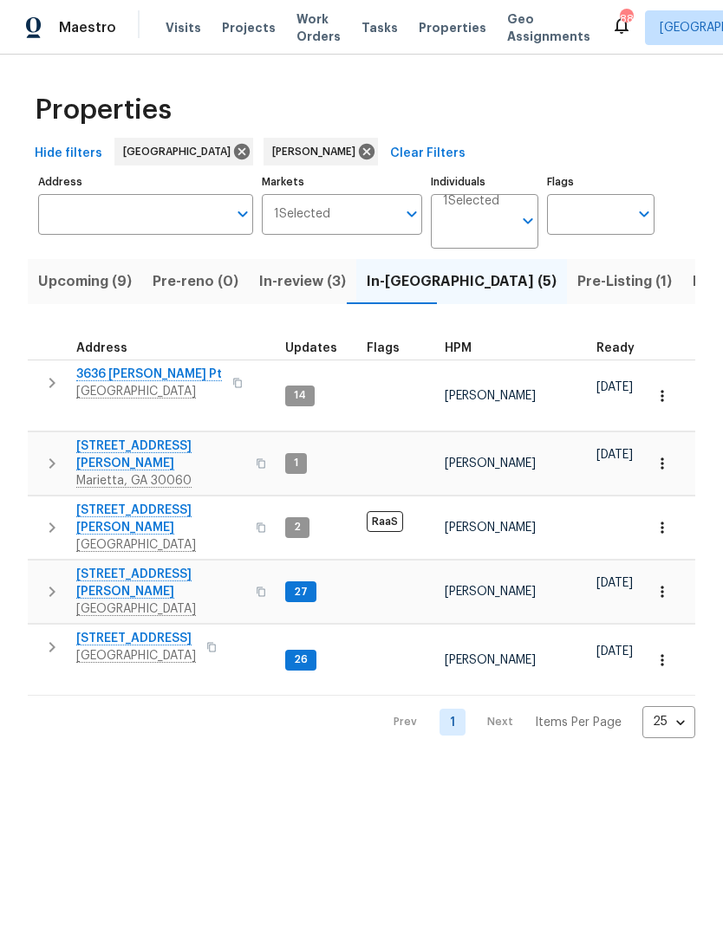
click at [175, 502] on span "[STREET_ADDRESS][PERSON_NAME]" at bounding box center [160, 519] width 169 height 35
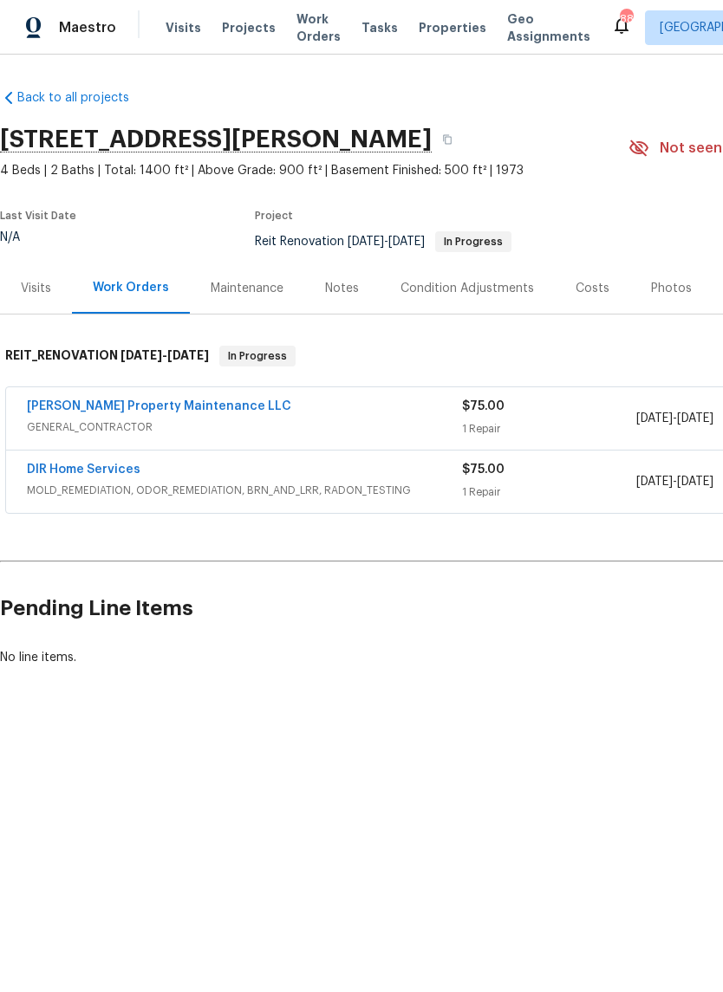
click at [192, 407] on link "[PERSON_NAME] Property Maintenance LLC" at bounding box center [159, 406] width 264 height 12
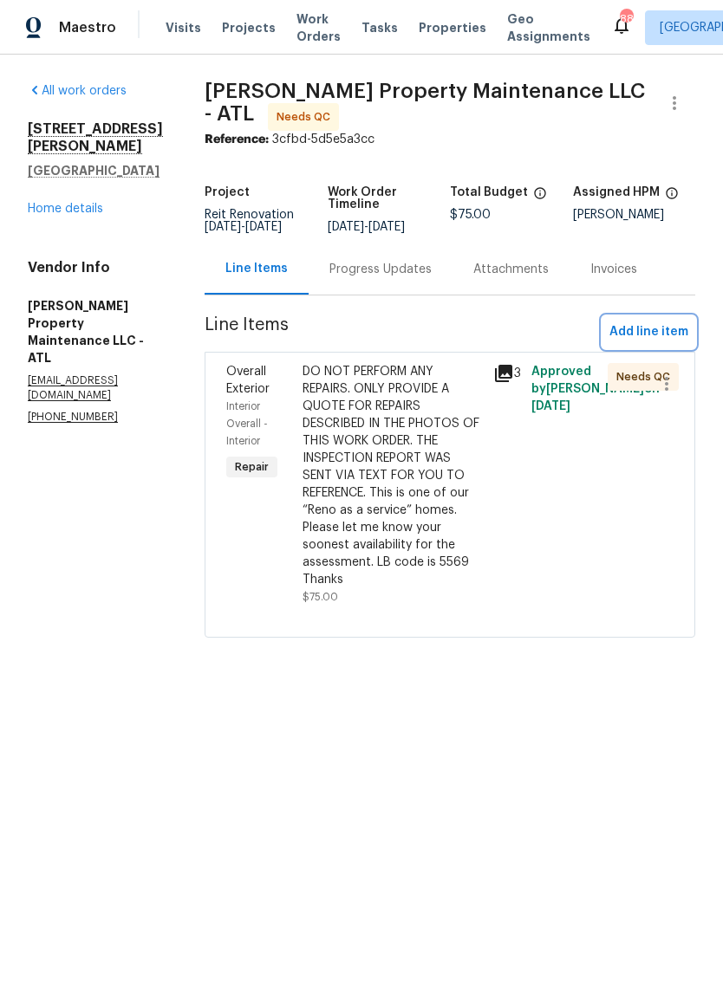
click at [655, 326] on span "Add line item" at bounding box center [648, 333] width 79 height 22
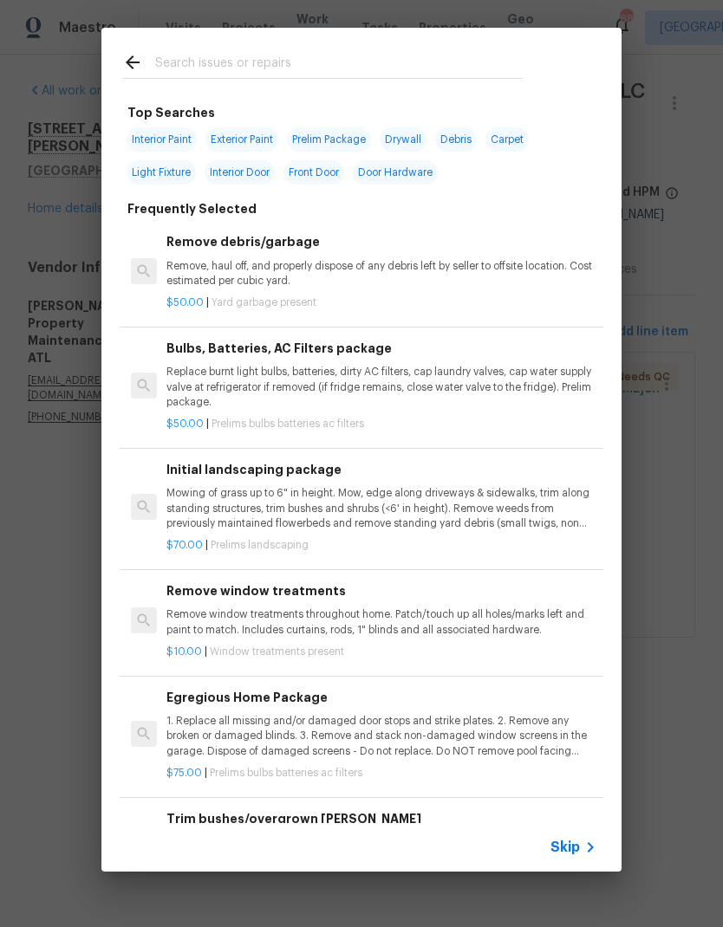
click at [264, 58] on input "text" at bounding box center [339, 65] width 368 height 26
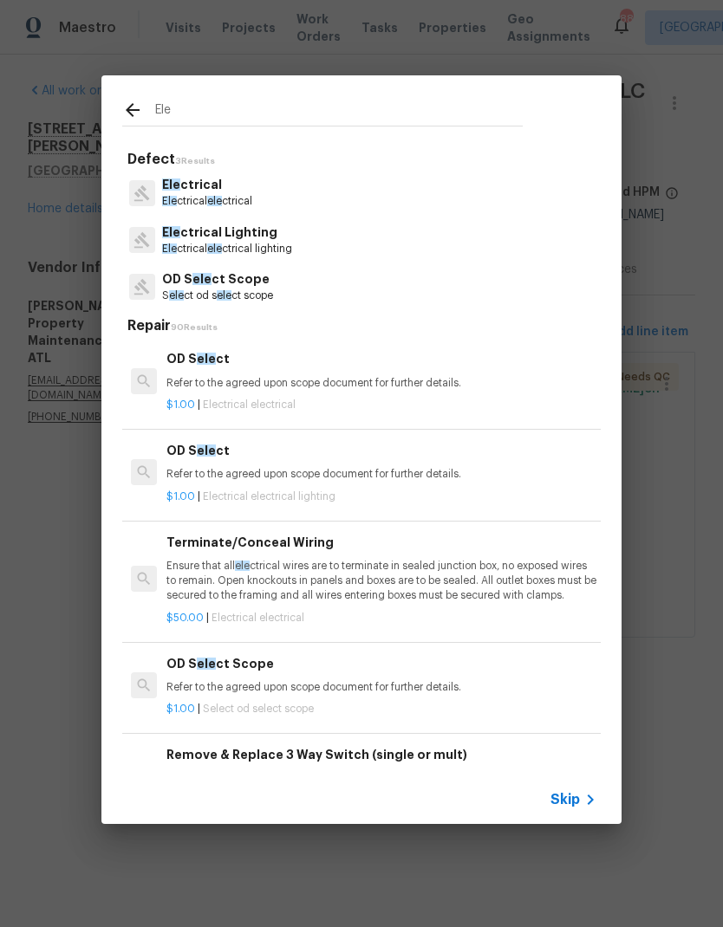
type input "Elec"
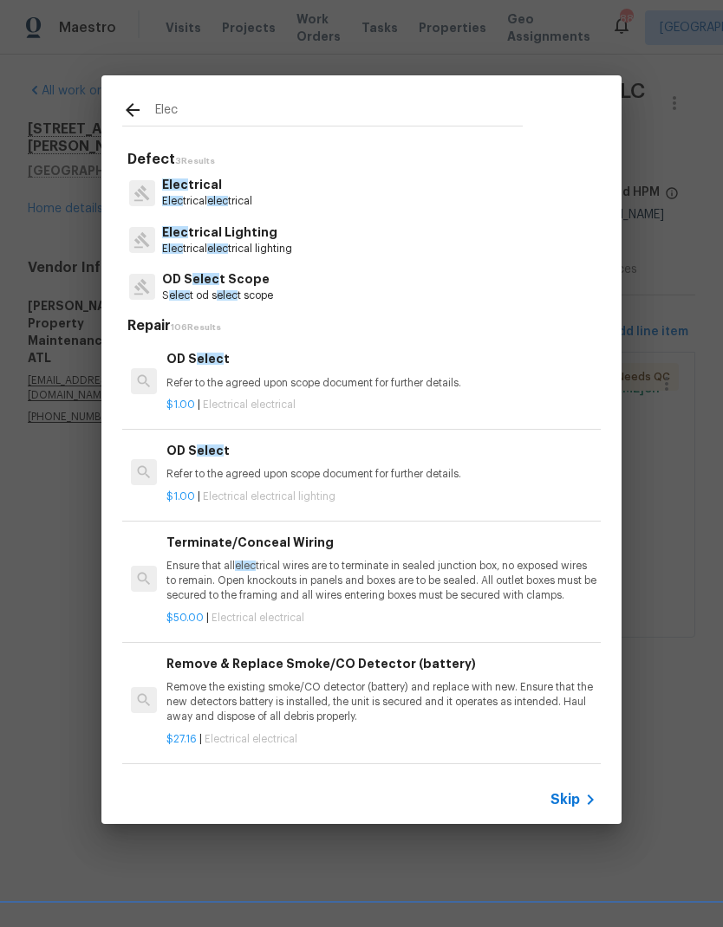
click at [258, 237] on p "Elec trical Lighting" at bounding box center [227, 233] width 130 height 18
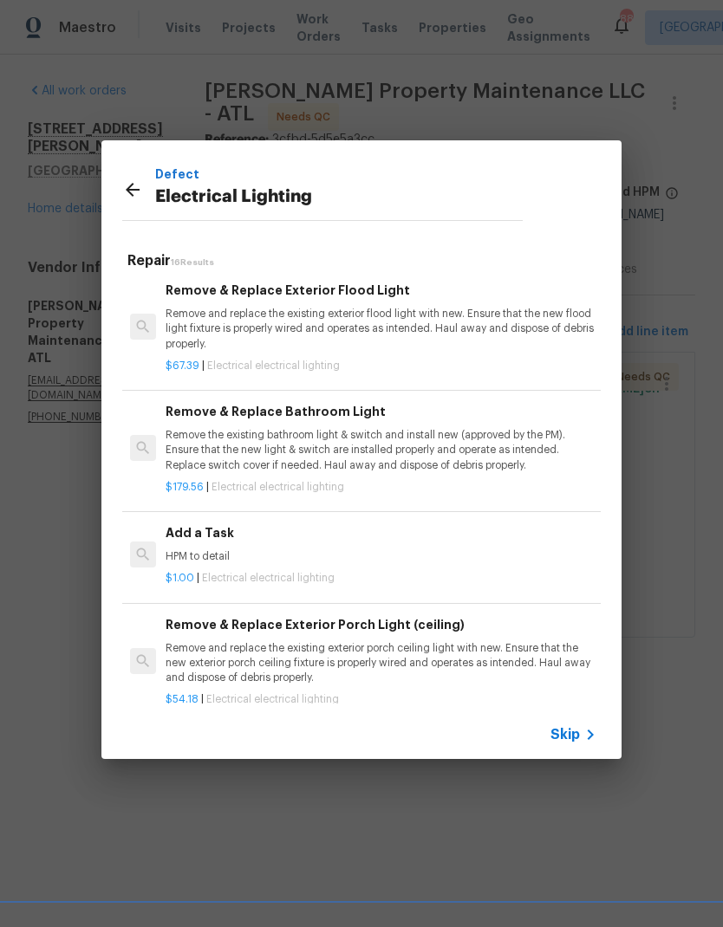
scroll to position [914, 1]
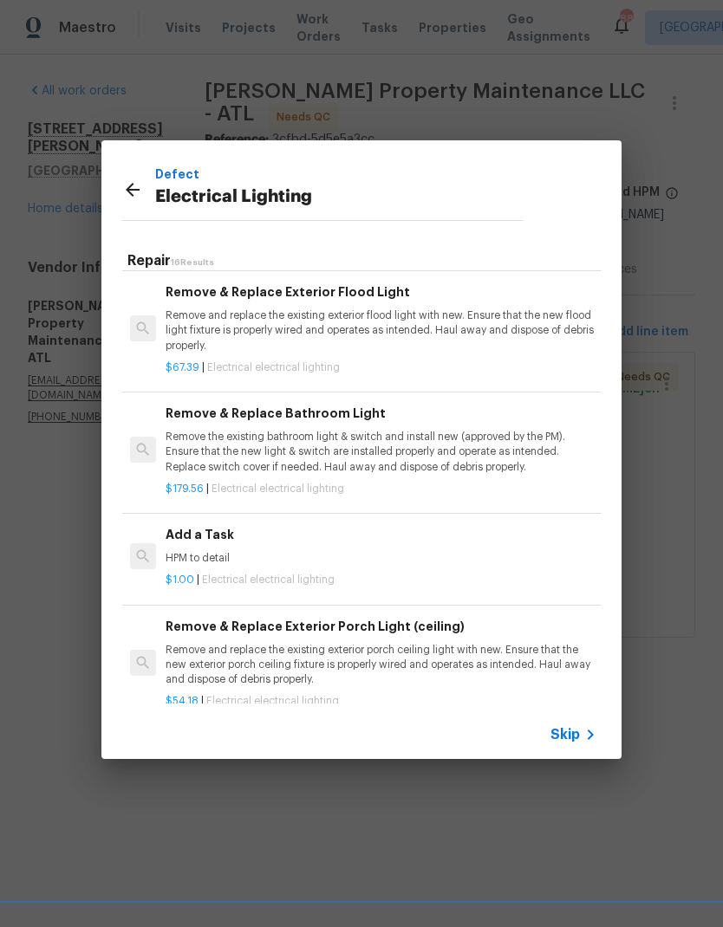
click at [212, 542] on div "Add a Task HPM to detail" at bounding box center [381, 546] width 430 height 42
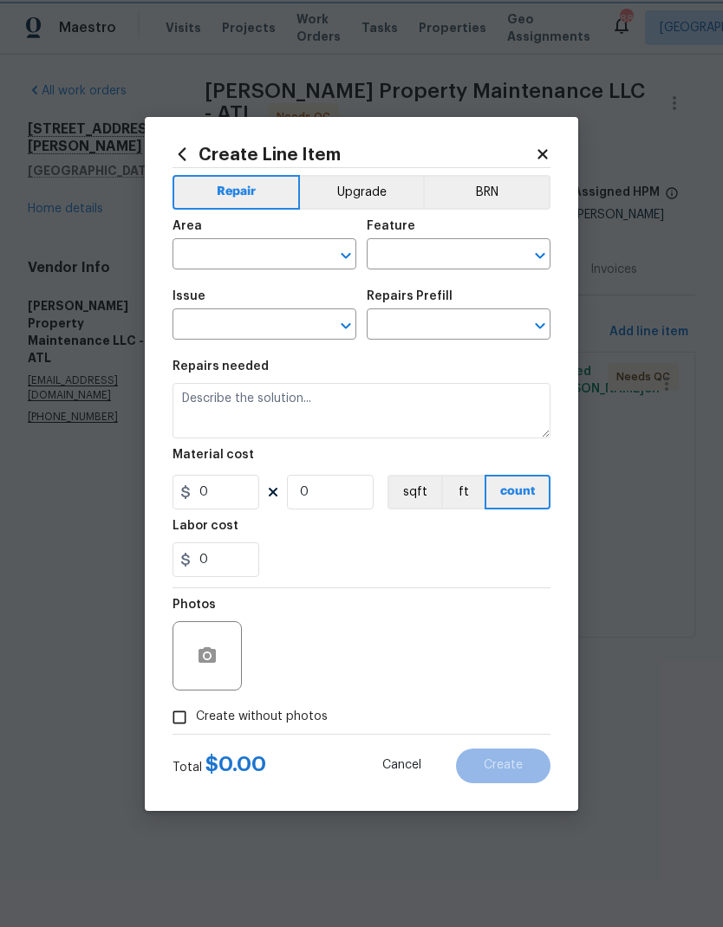
type input "Electrical Lighting"
type input "Add a Task $1.00"
type textarea "HPM to detail"
type input "1"
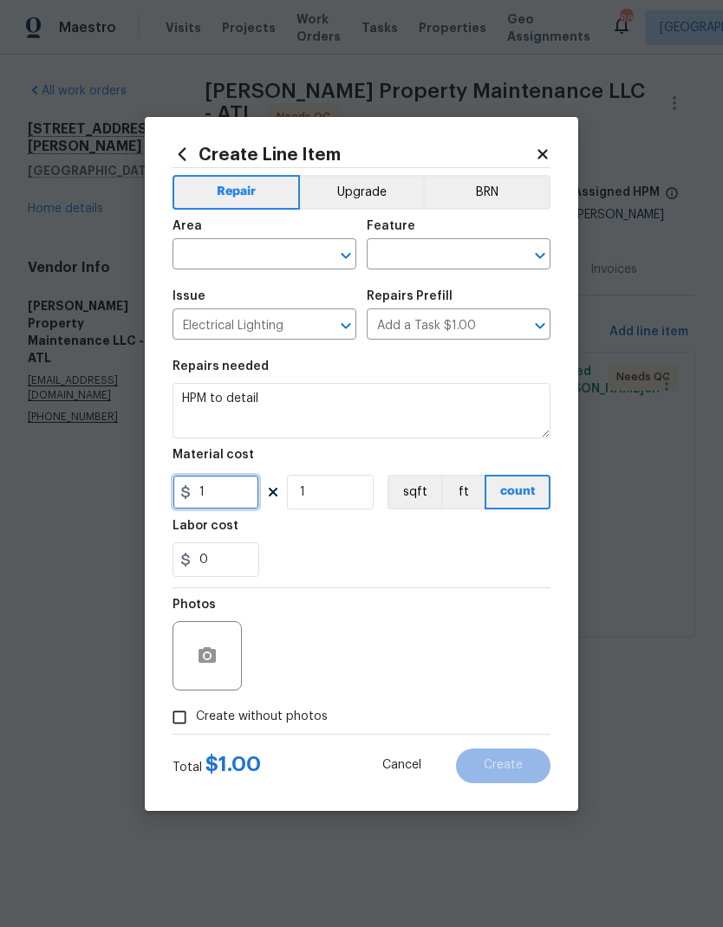
click at [233, 500] on input "1" at bounding box center [215, 492] width 87 height 35
type input "260"
click at [212, 397] on textarea "HPM to detail" at bounding box center [361, 410] width 378 height 55
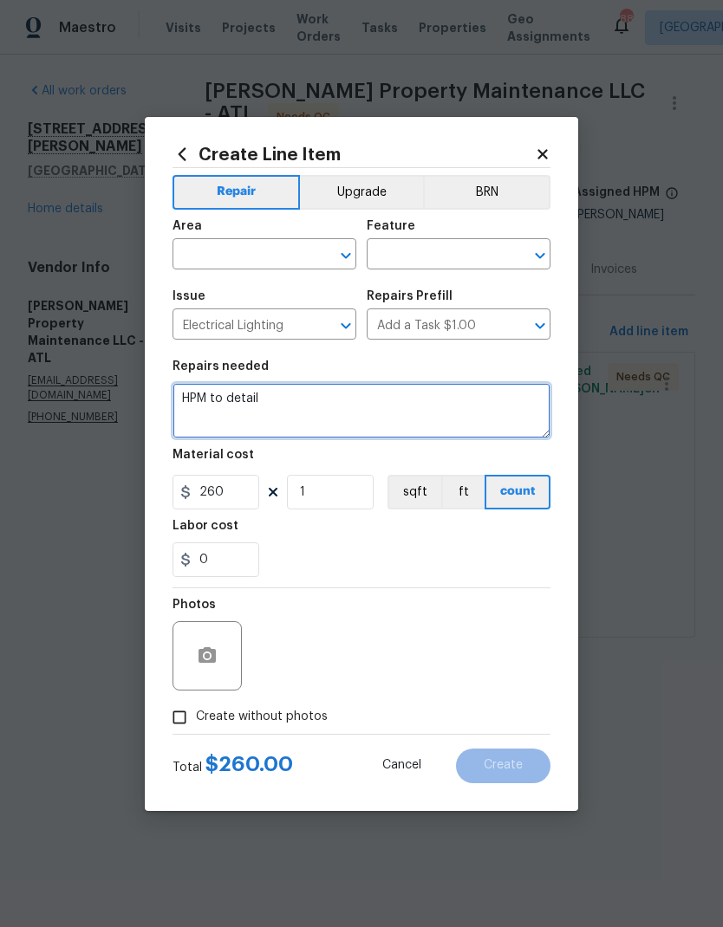
paste textarea "Replace broken ceiling fan per Inspection - Page 9 - Section 5.3.1"
type textarea "Replace broken ceiling fan per Inspection - Page 9 - Section 5.3.1"
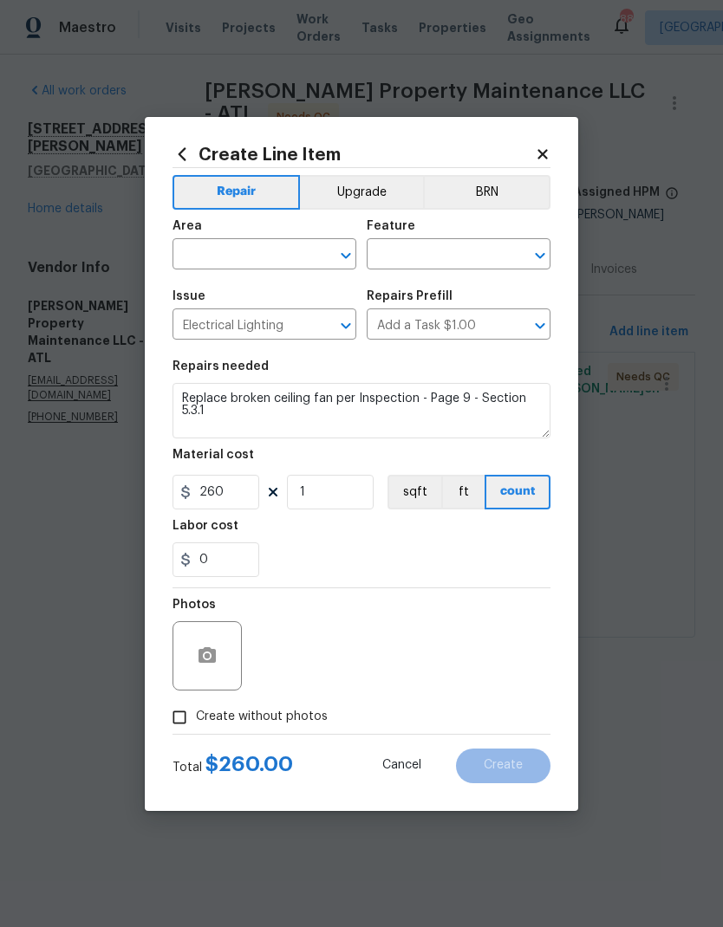
click at [284, 251] on input "text" at bounding box center [239, 256] width 135 height 27
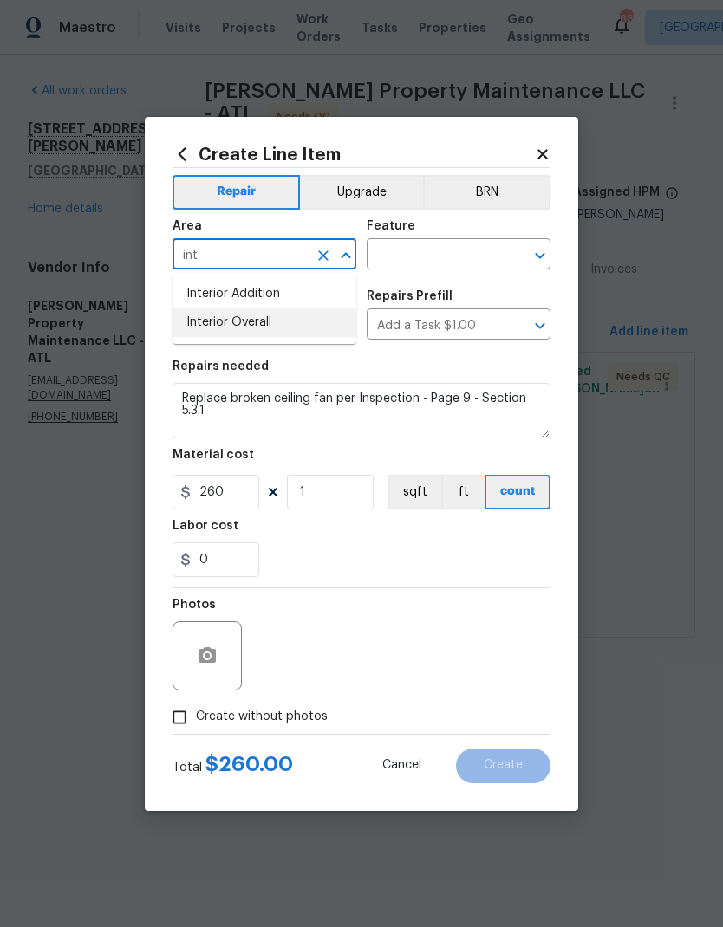
click at [261, 326] on li "Interior Overall" at bounding box center [264, 323] width 184 height 29
type input "Interior Overall"
click at [456, 255] on input "text" at bounding box center [434, 256] width 135 height 27
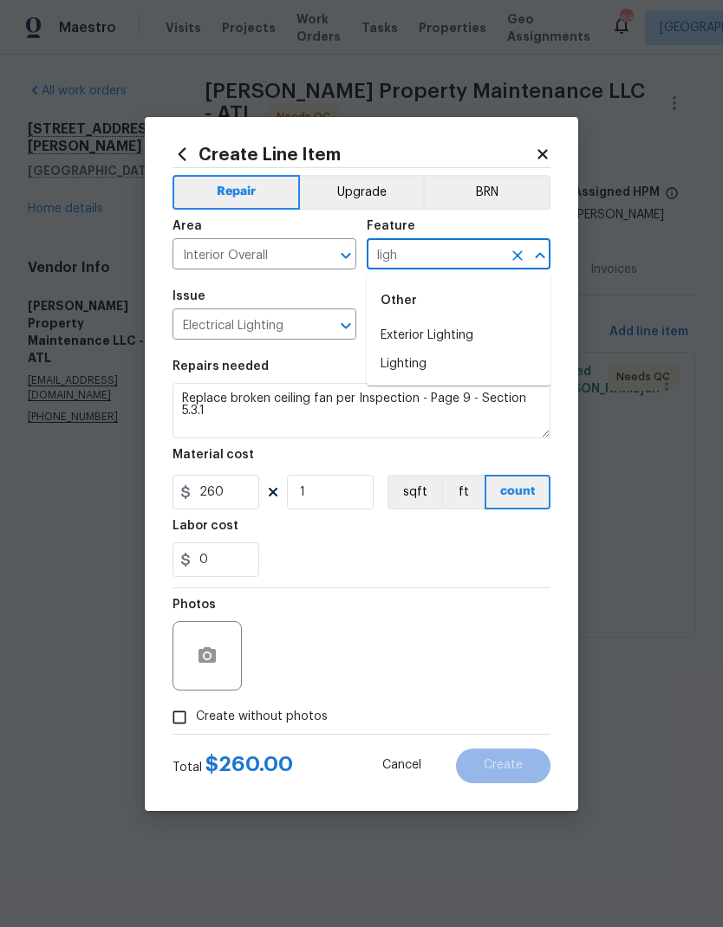
click at [424, 362] on li "Lighting" at bounding box center [459, 364] width 184 height 29
type input "Lighting"
click at [217, 652] on icon "button" at bounding box center [207, 656] width 21 height 21
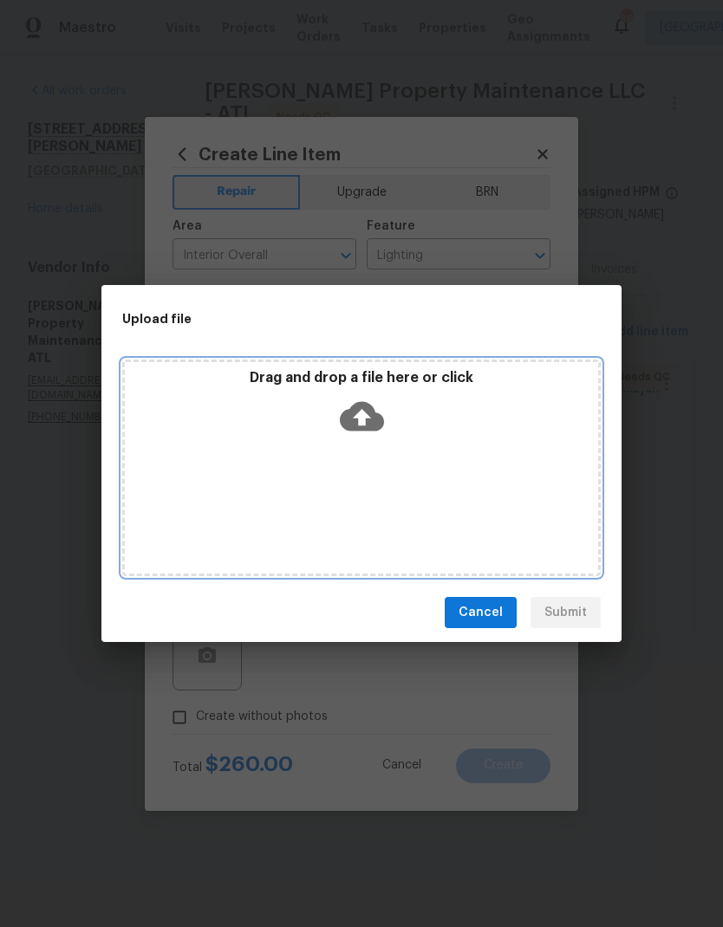
click at [372, 411] on icon at bounding box center [362, 416] width 44 height 29
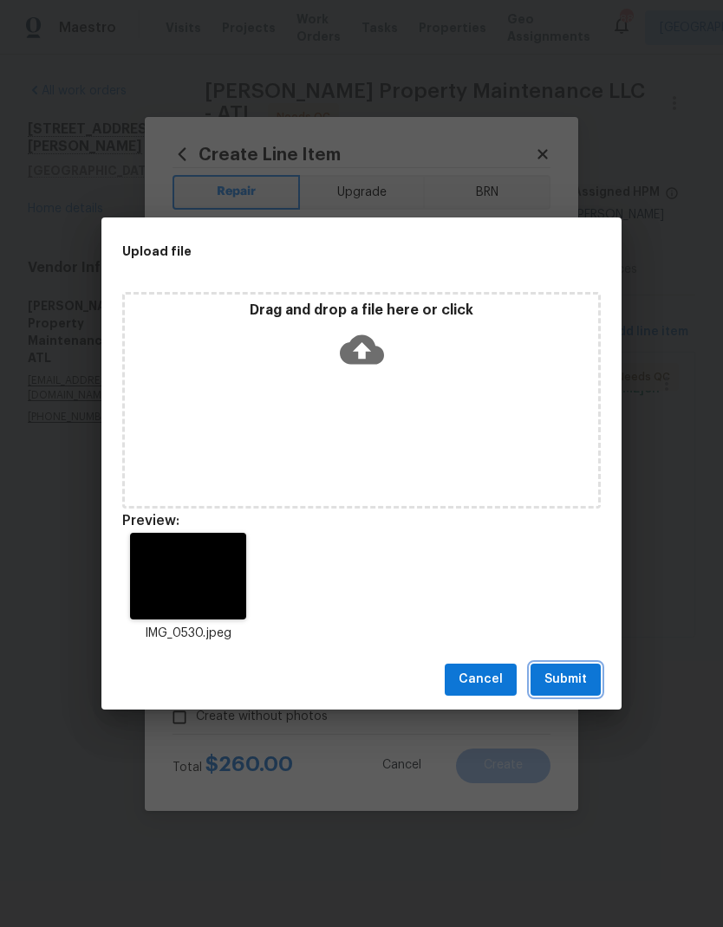
click at [584, 678] on span "Submit" at bounding box center [565, 680] width 42 height 22
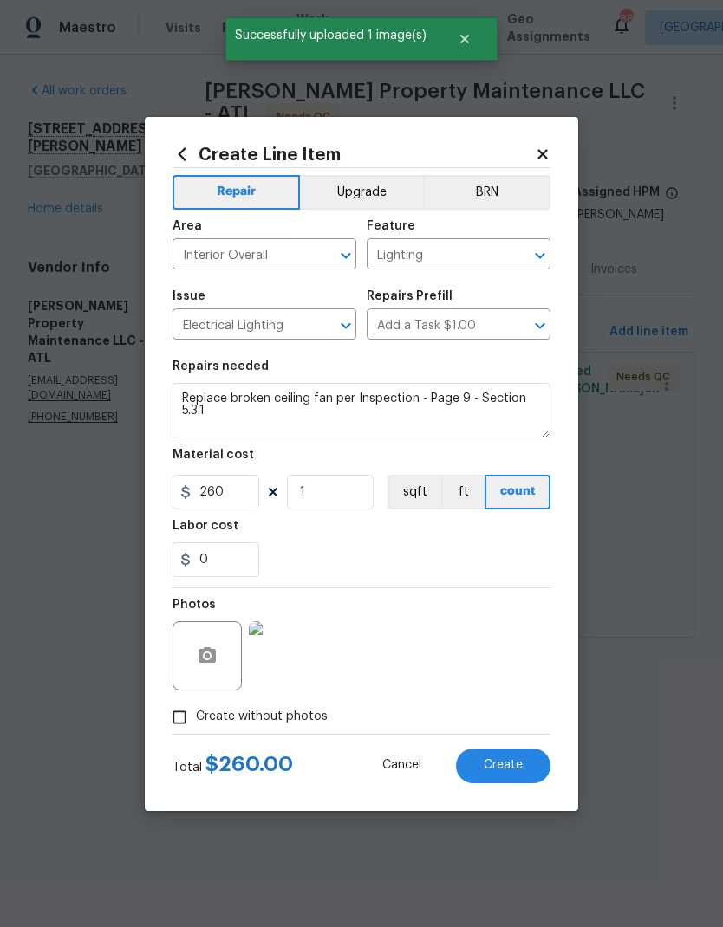
click at [522, 766] on span "Create" at bounding box center [503, 765] width 39 height 13
type input "0"
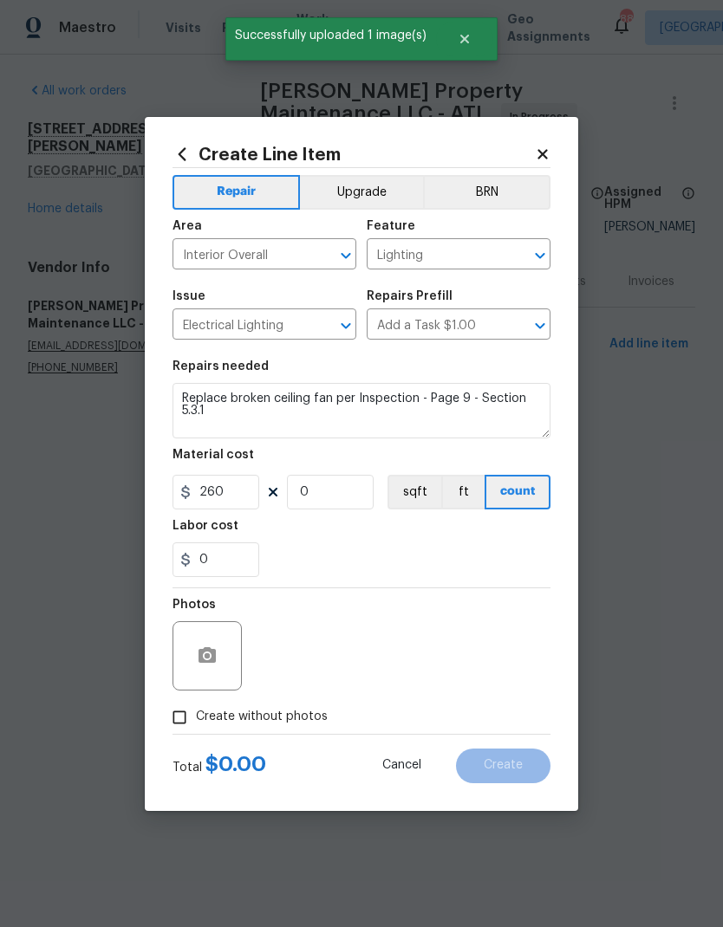
type input "0"
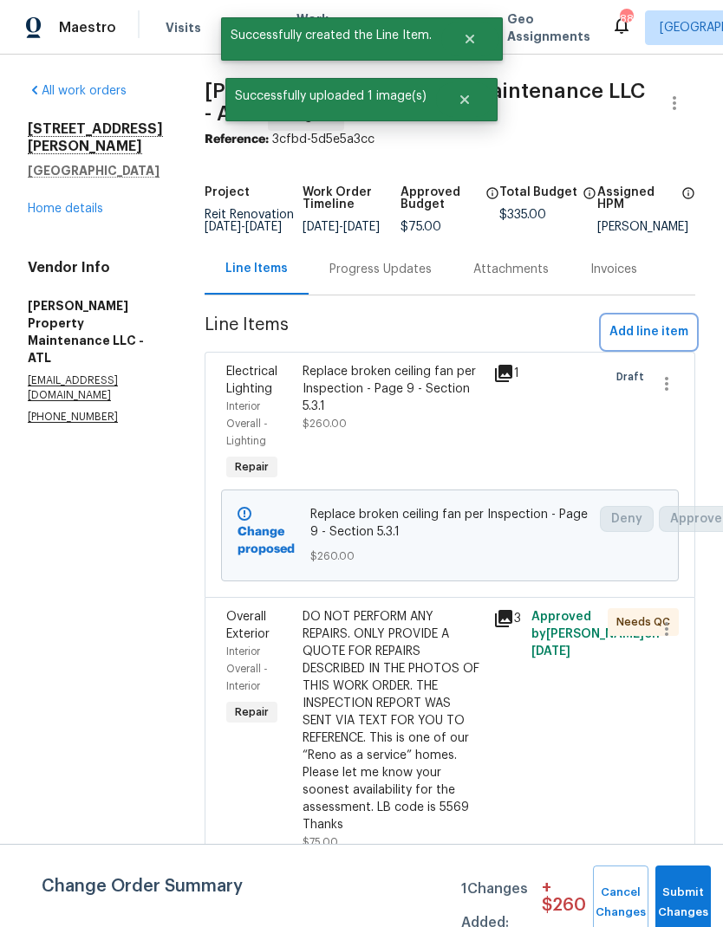
click at [674, 342] on span "Add line item" at bounding box center [648, 333] width 79 height 22
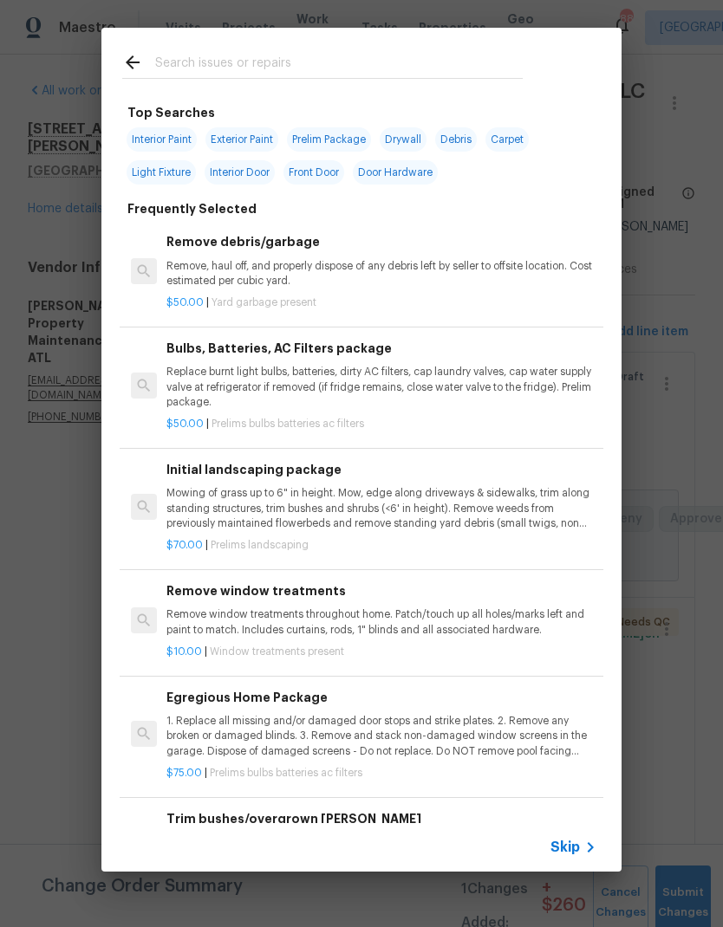
click at [256, 57] on input "text" at bounding box center [339, 65] width 368 height 26
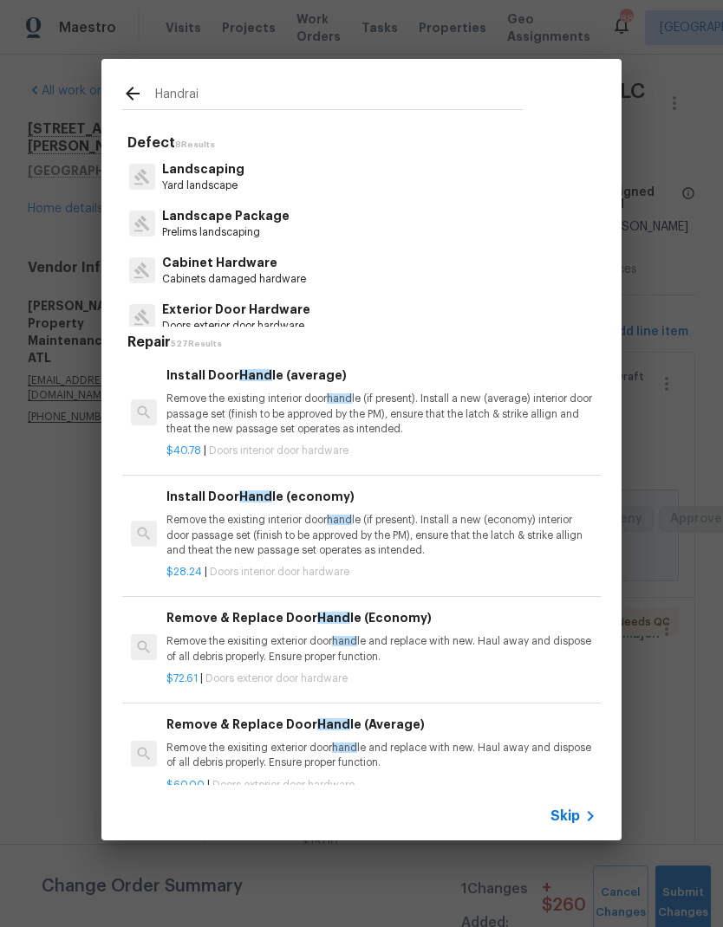
type input "Handrail"
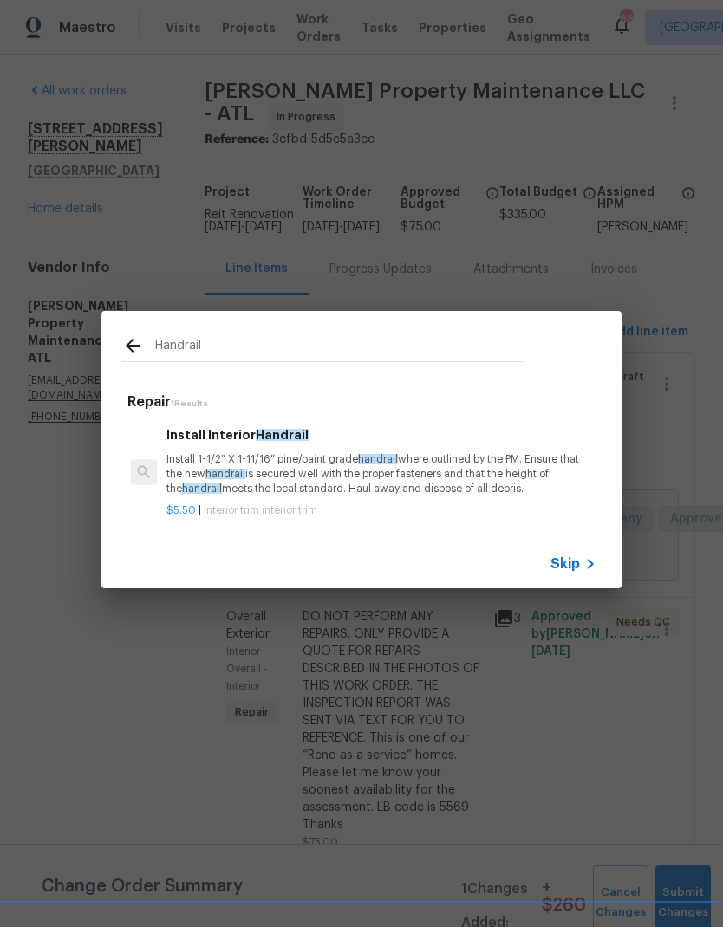
click at [316, 467] on p "Install 1-1/2” X 1-11/16” pine/paint grade handrail where outlined by the PM. E…" at bounding box center [381, 474] width 430 height 44
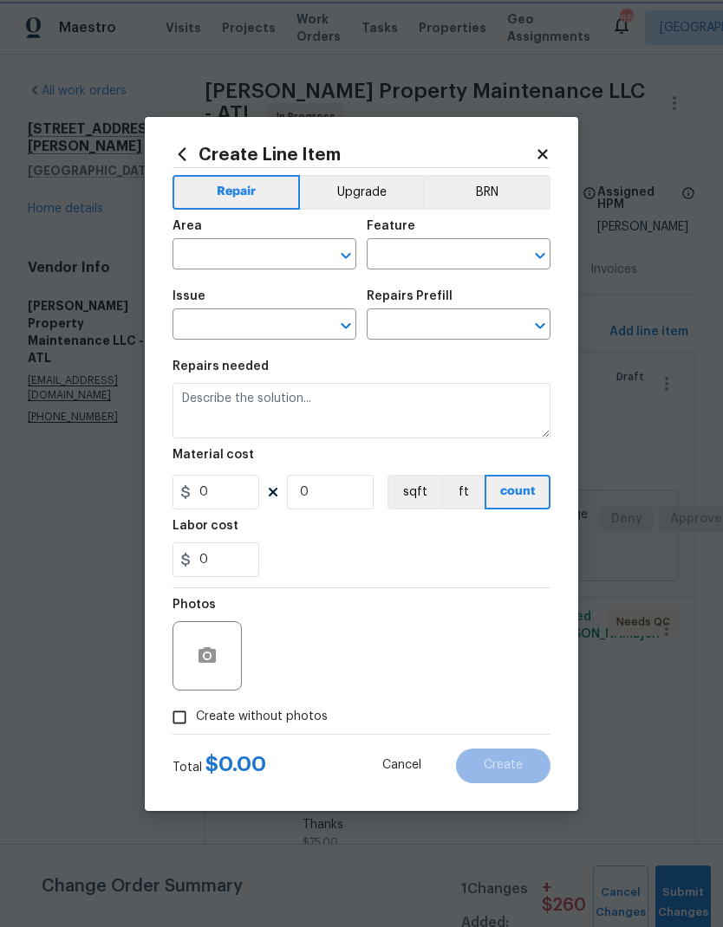
type input "Interior Trim"
type input "Install Interior Handrail $5.50"
type textarea "Install 1-1/2” X 1-11/16” pine/paint grade handrail where outlined by the PM. E…"
type input "5.5"
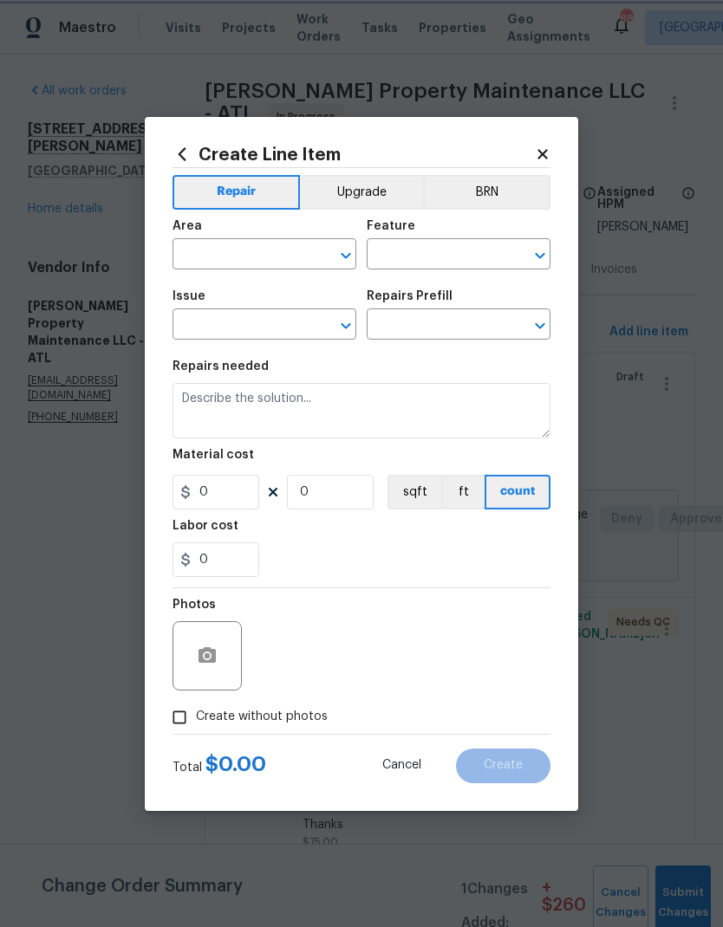
type input "1"
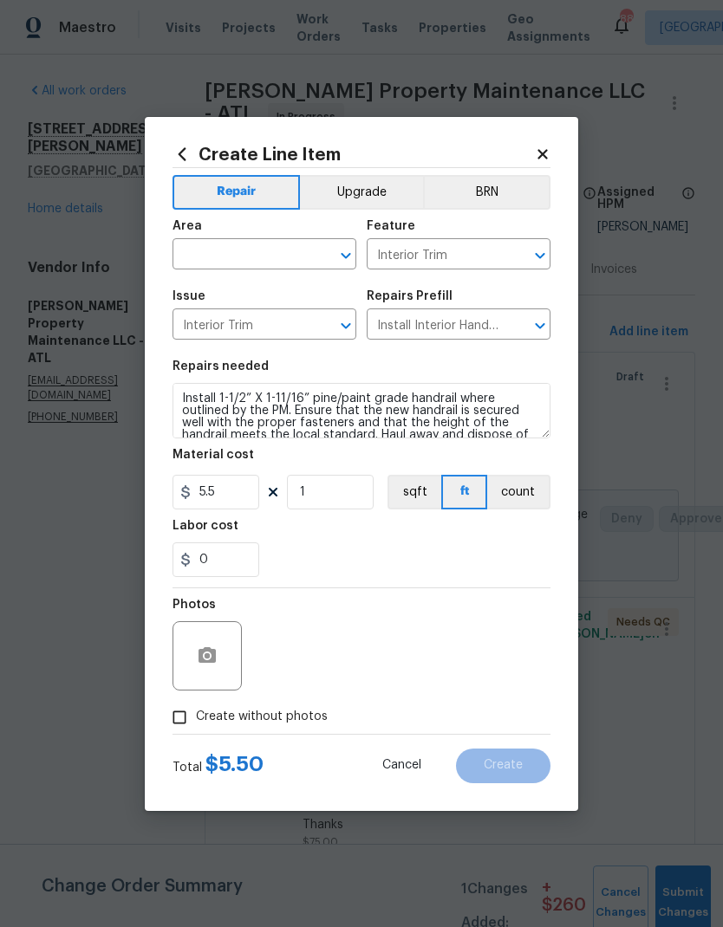
click at [302, 461] on div "Material cost" at bounding box center [361, 460] width 378 height 23
click at [303, 250] on input "text" at bounding box center [239, 256] width 135 height 27
click at [259, 322] on li "Interior Overall" at bounding box center [264, 323] width 184 height 29
type input "Interior Overall"
click at [516, 323] on icon "Clear" at bounding box center [517, 325] width 17 height 17
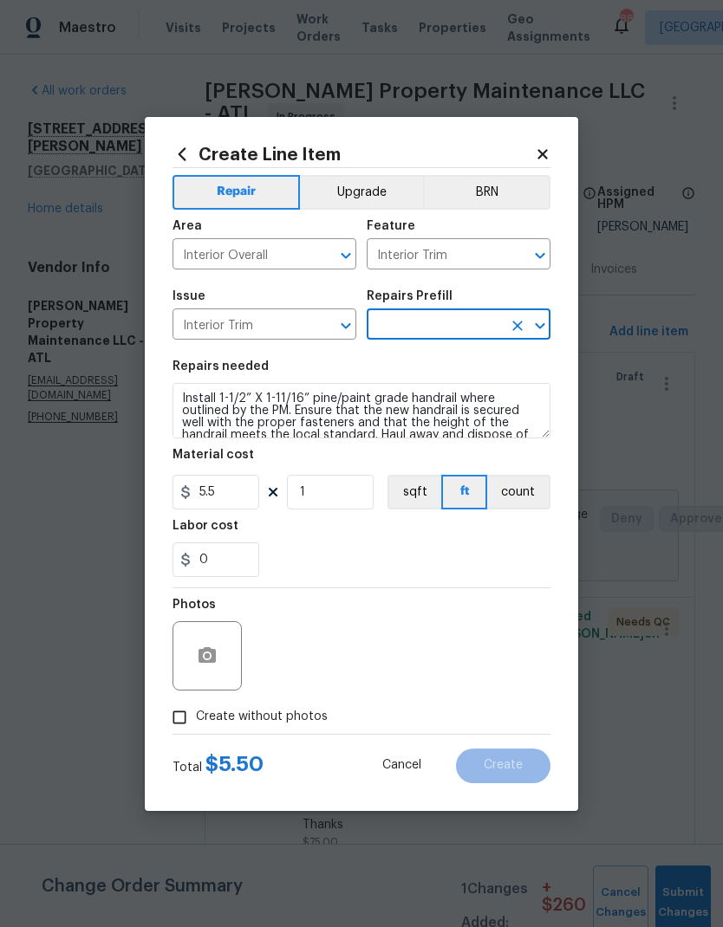
click at [468, 325] on input "text" at bounding box center [434, 326] width 135 height 27
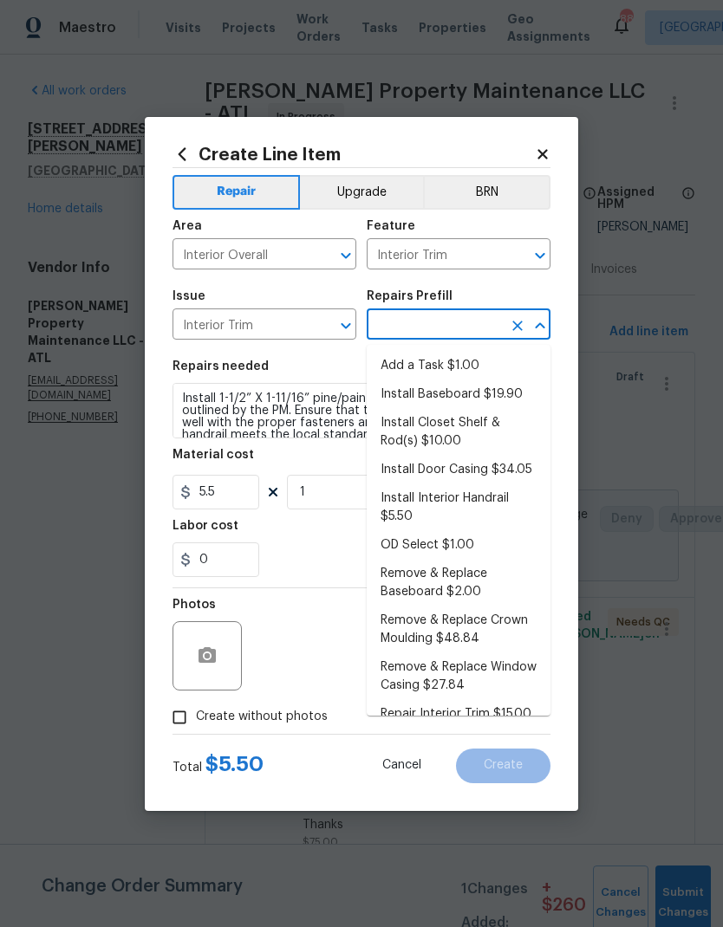
click at [466, 361] on li "Add a Task $1.00" at bounding box center [459, 366] width 184 height 29
type input "Add a Task $1.00"
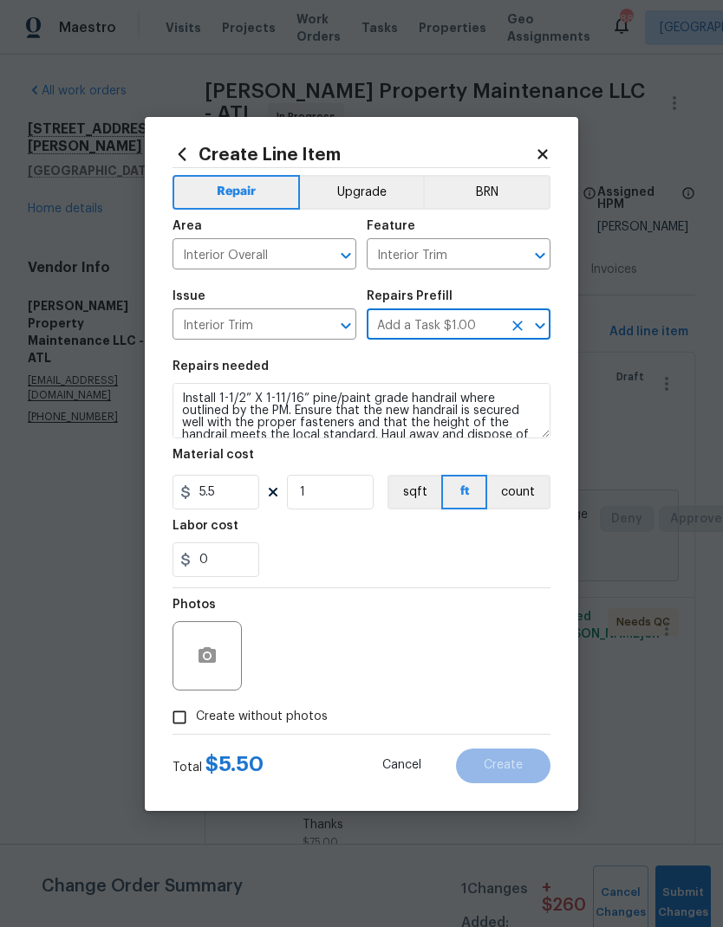
type textarea "HPM to detail"
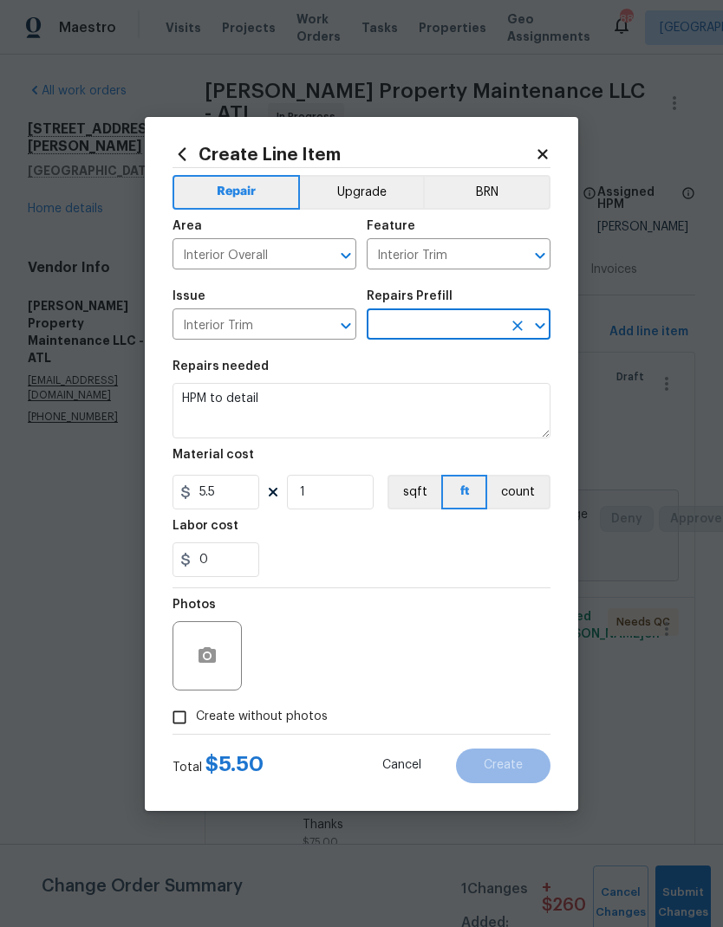
type input "Add a Task $1.00"
type input "1"
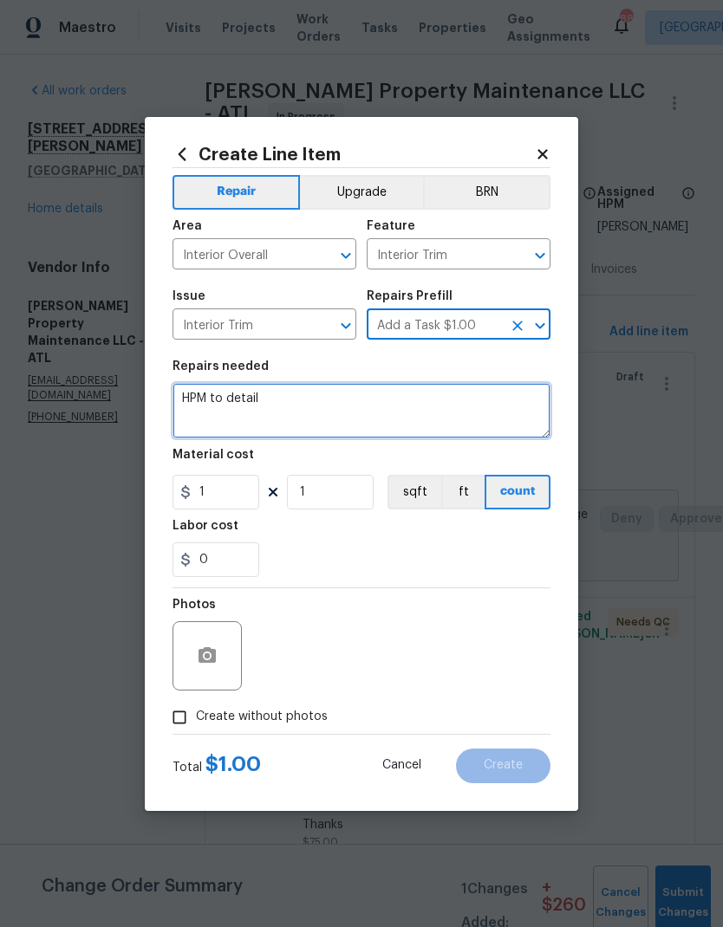
click at [192, 396] on textarea "HPM to detail" at bounding box center [361, 410] width 378 height 55
click at [192, 395] on textarea "HPM to detail" at bounding box center [361, 410] width 378 height 55
click at [198, 389] on textarea "HPM to detail" at bounding box center [361, 410] width 378 height 55
click at [197, 388] on textarea "HPM to detail" at bounding box center [361, 410] width 378 height 55
paste textarea "2. Secure handrails inside split foyer per Inspection - Page 11 - Section 5.6.1…"
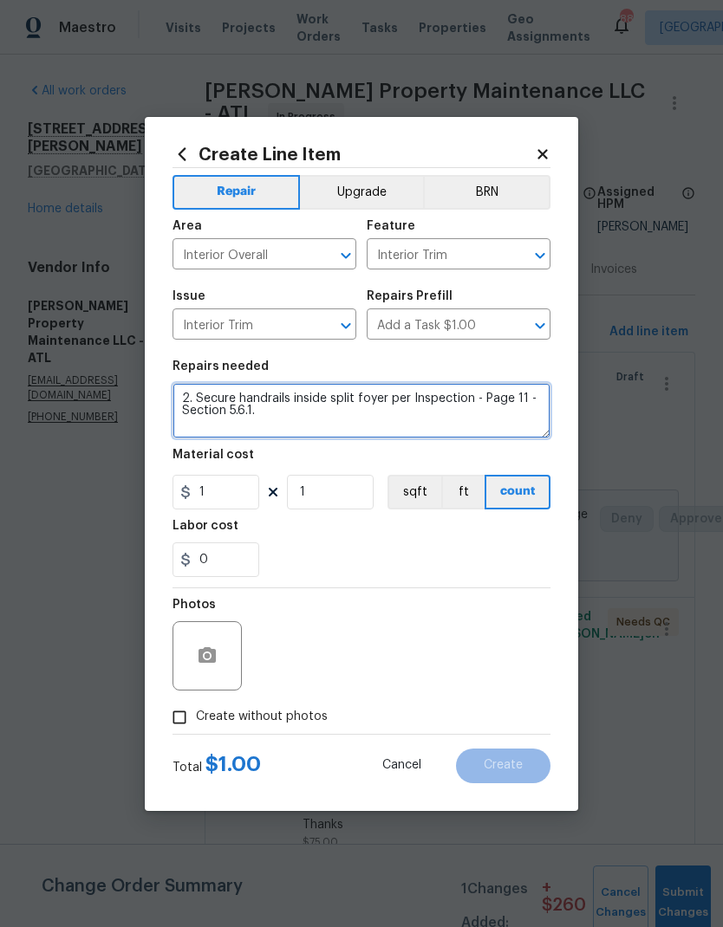
type textarea "2. Secure handrails inside split foyer per Inspection - Page 11 - Section 5.6.1."
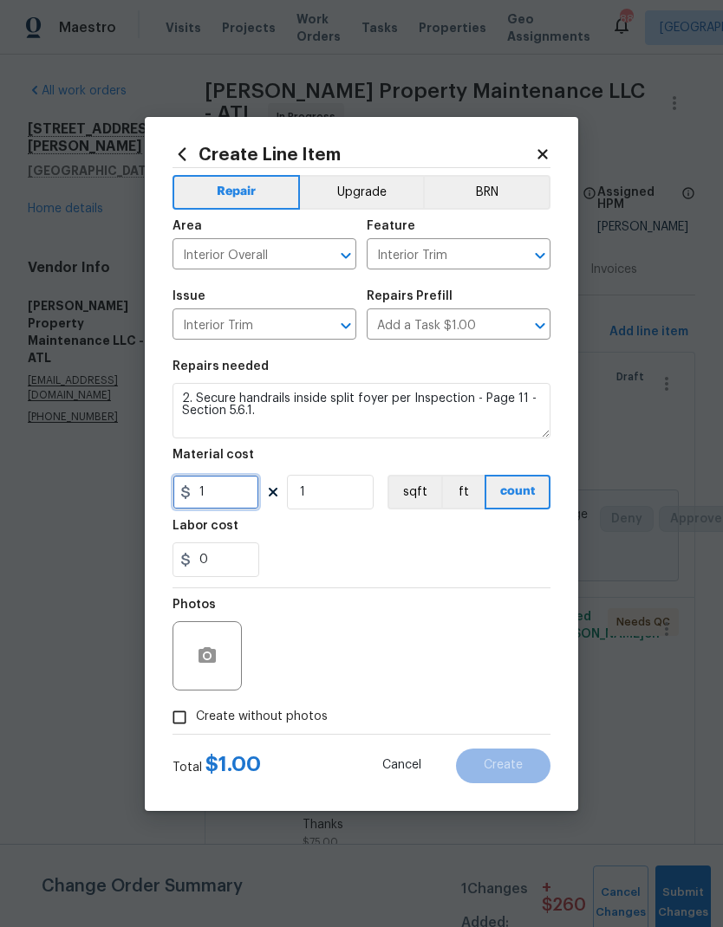
click at [245, 497] on input "1" at bounding box center [215, 492] width 87 height 35
type input "100"
click at [209, 675] on button "button" at bounding box center [207, 656] width 42 height 42
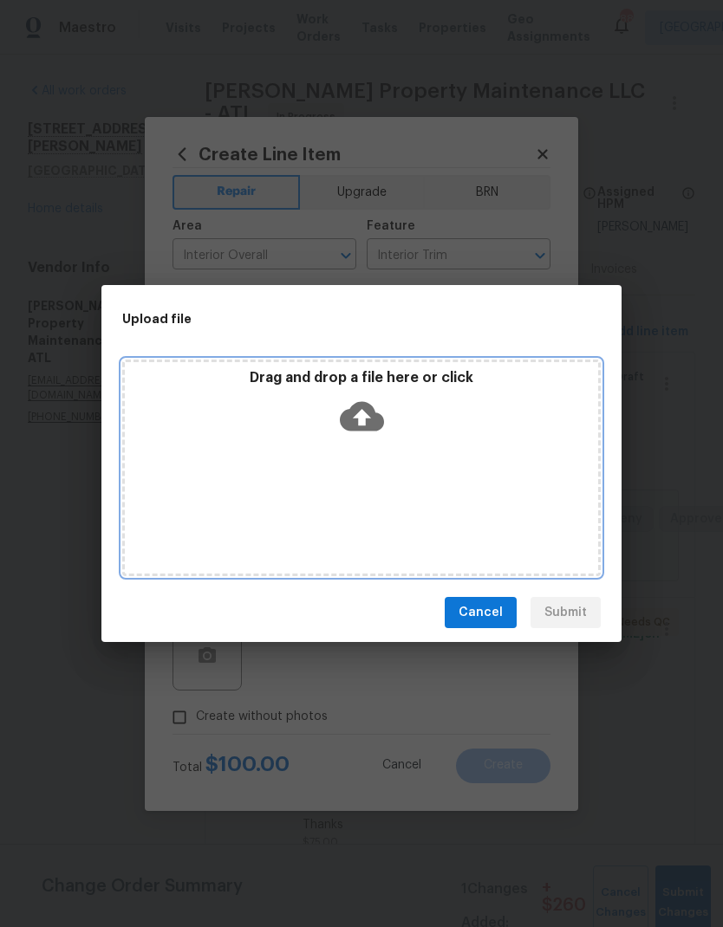
click at [368, 407] on icon at bounding box center [362, 416] width 44 height 29
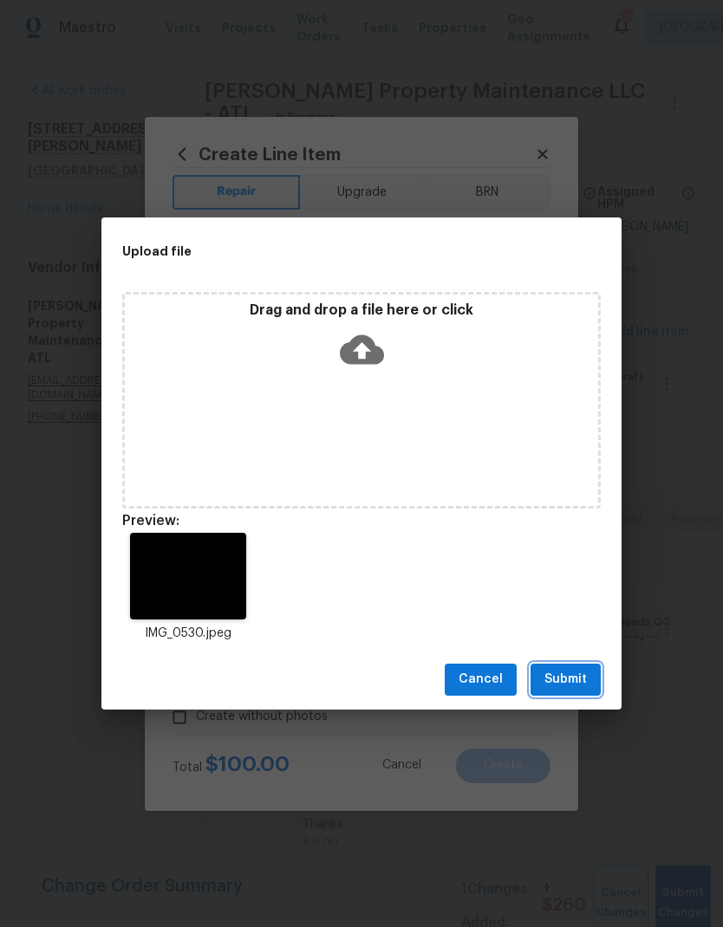
click at [583, 678] on span "Submit" at bounding box center [565, 680] width 42 height 22
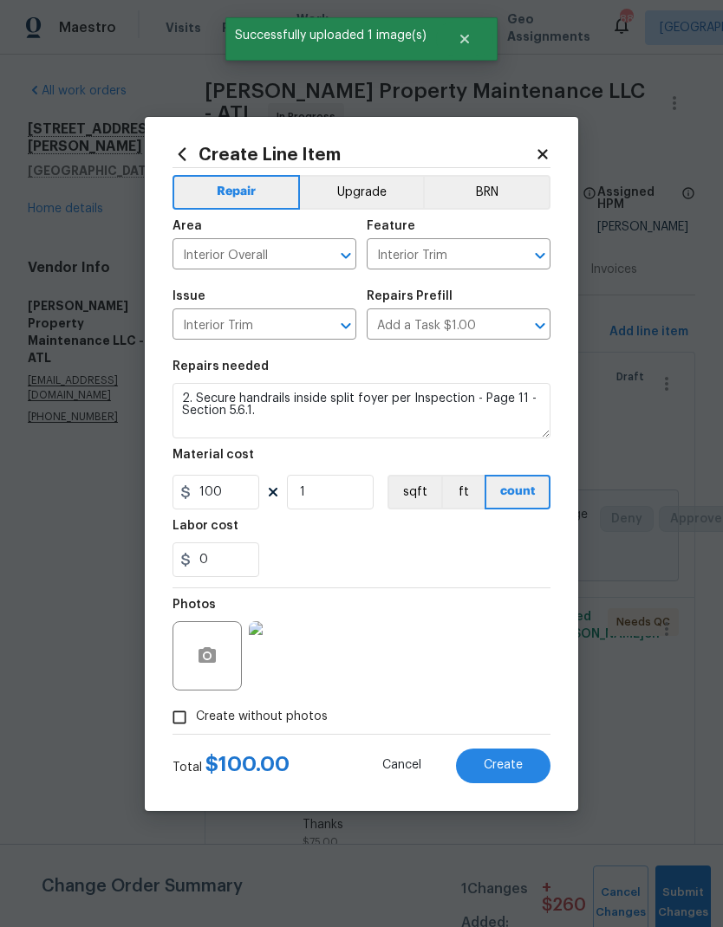
click at [527, 765] on button "Create" at bounding box center [503, 766] width 94 height 35
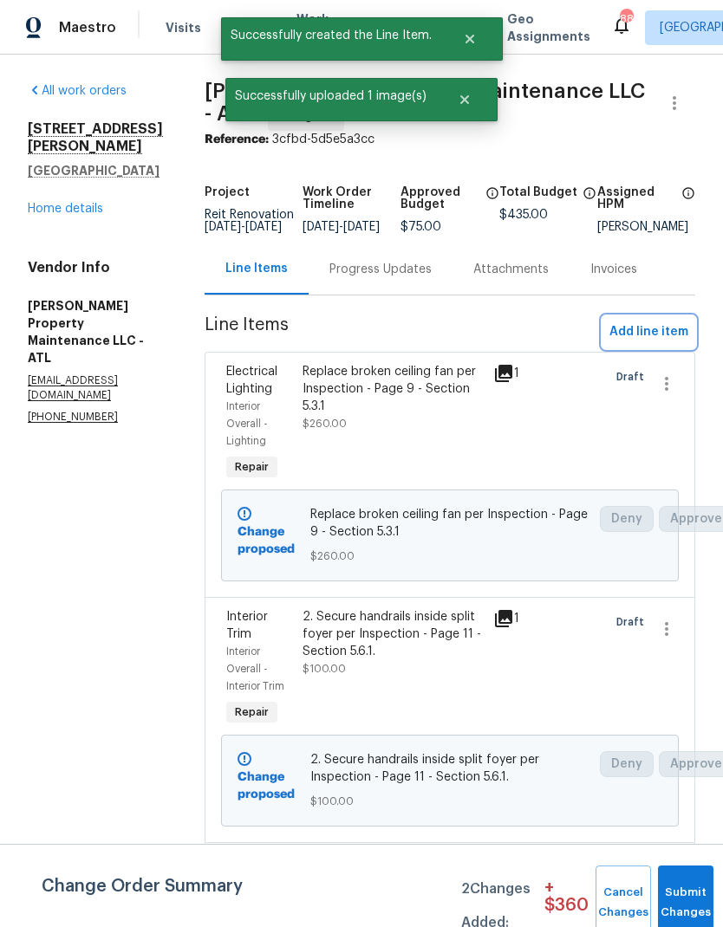
click at [671, 337] on span "Add line item" at bounding box center [648, 333] width 79 height 22
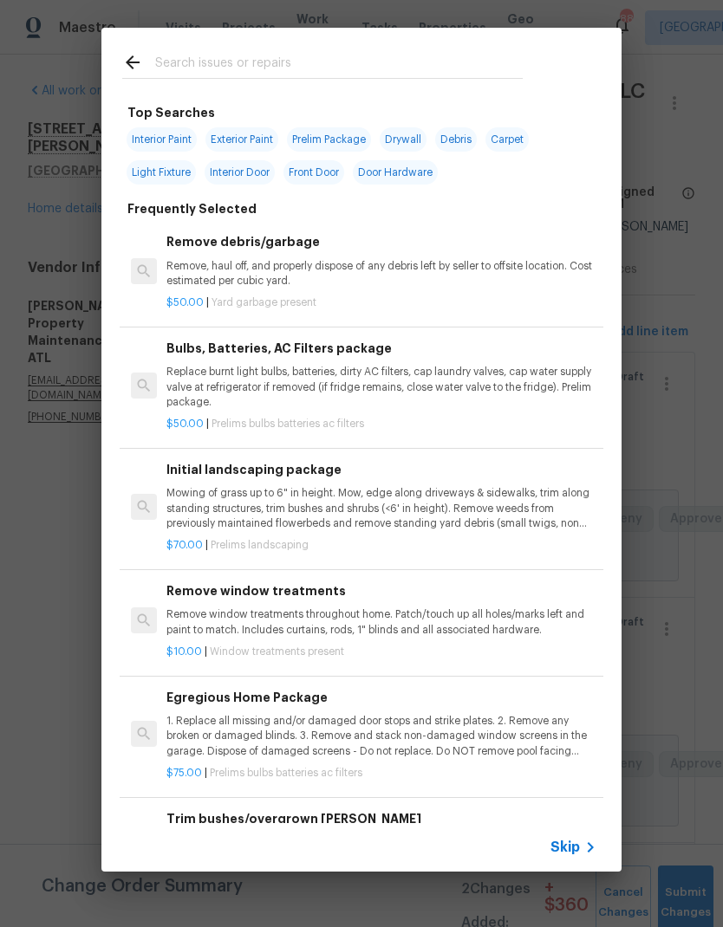
click at [257, 65] on input "text" at bounding box center [339, 65] width 368 height 26
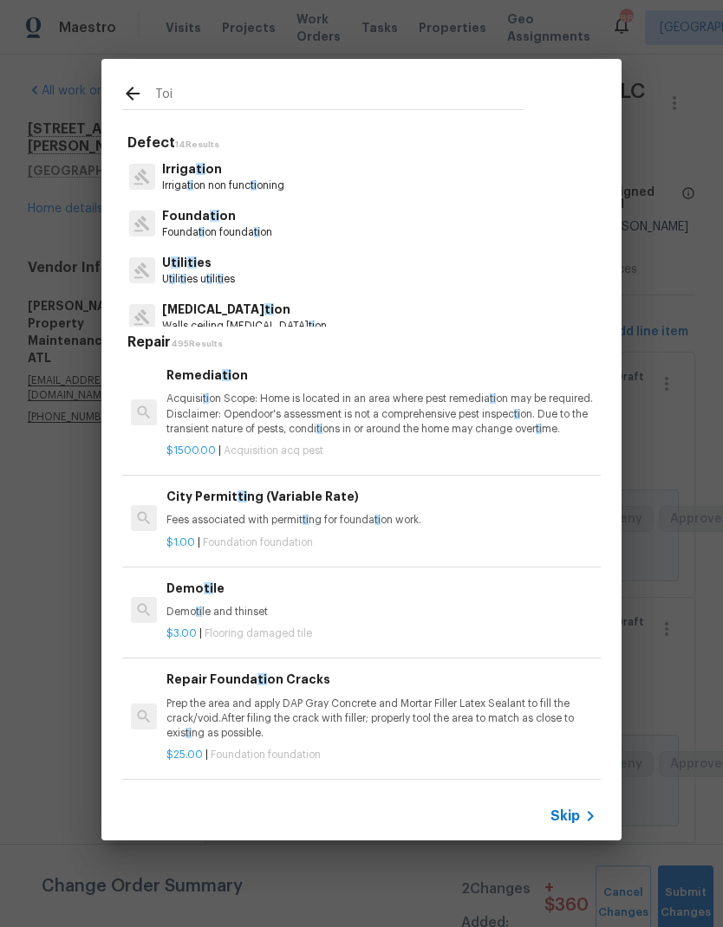
type input "Toil"
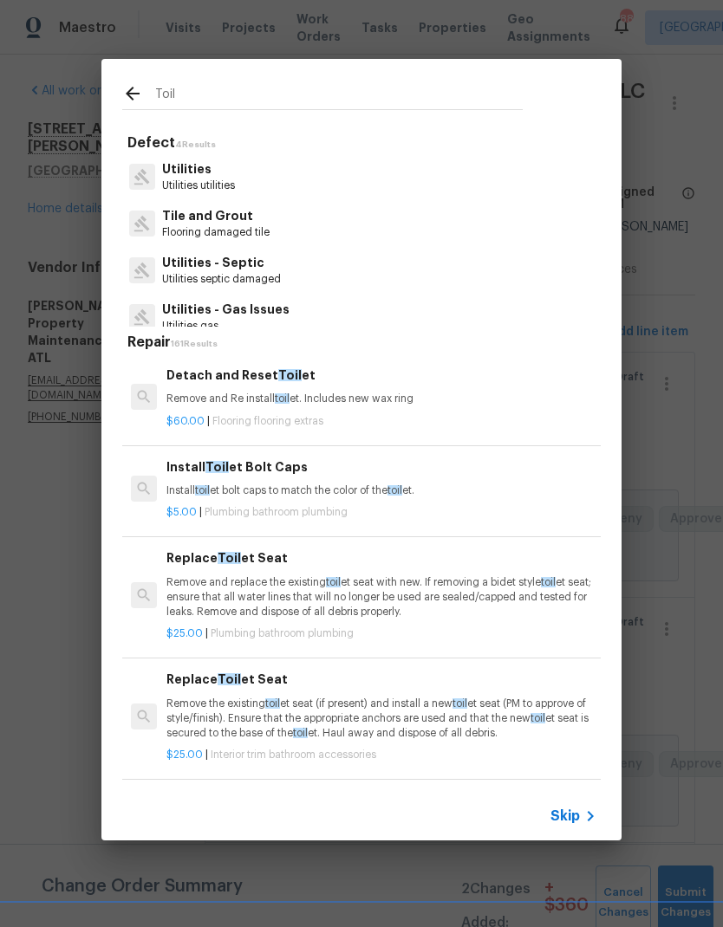
click at [251, 394] on p "Remove and Re install toil et. Includes new wax ring" at bounding box center [381, 399] width 430 height 15
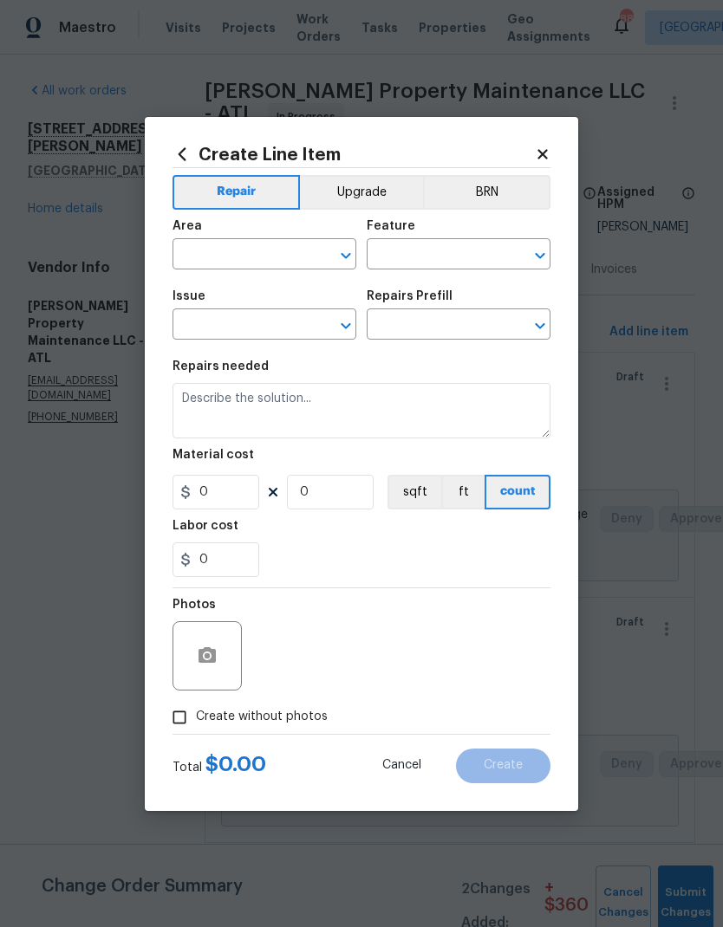
type input "Overall Flooring"
type input "Flooring Extras"
type textarea "Remove and Re install toilet. Includes new wax ring"
type input "1"
type input "Detach and Reset Toilet $60.00"
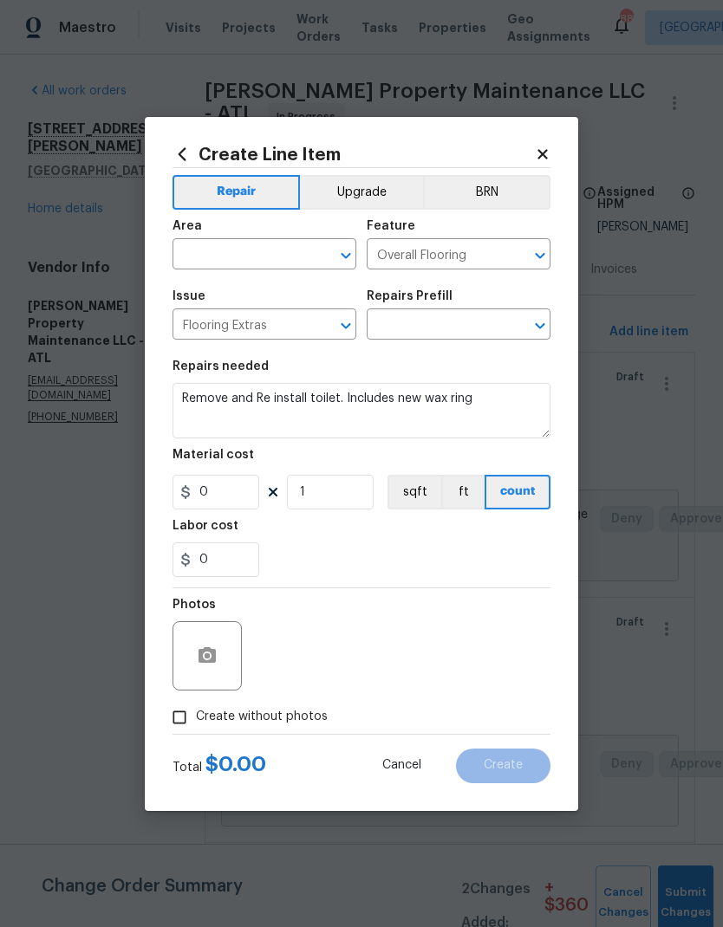
type input "60"
click at [269, 251] on input "text" at bounding box center [239, 256] width 135 height 27
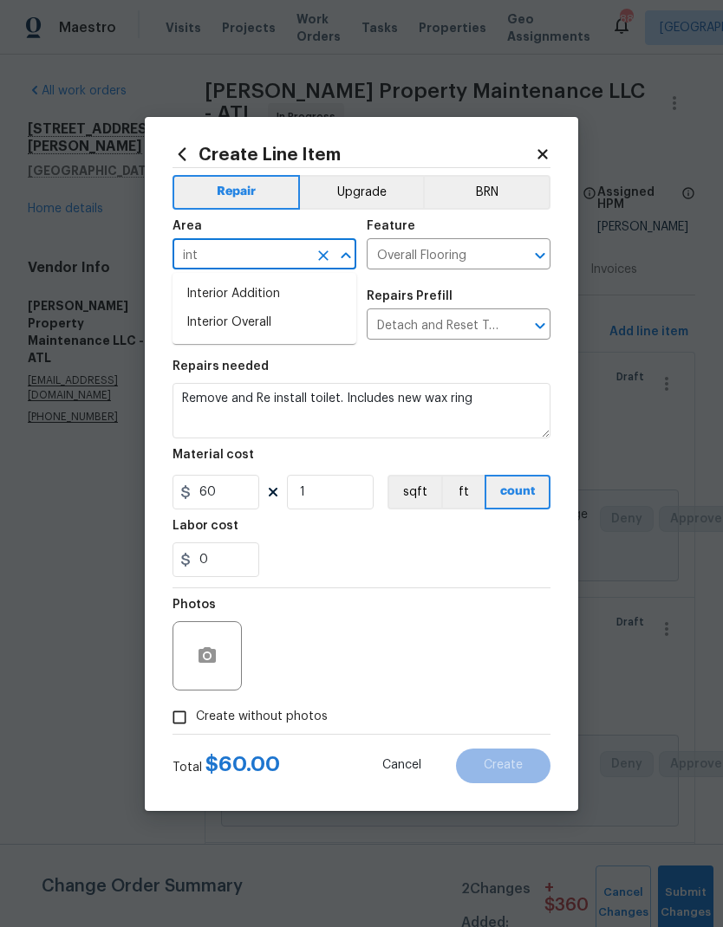
click at [271, 324] on li "Interior Overall" at bounding box center [264, 323] width 184 height 29
type input "Interior Overall"
click at [478, 326] on input "Detach and Reset Toilet $60.00" at bounding box center [434, 326] width 135 height 27
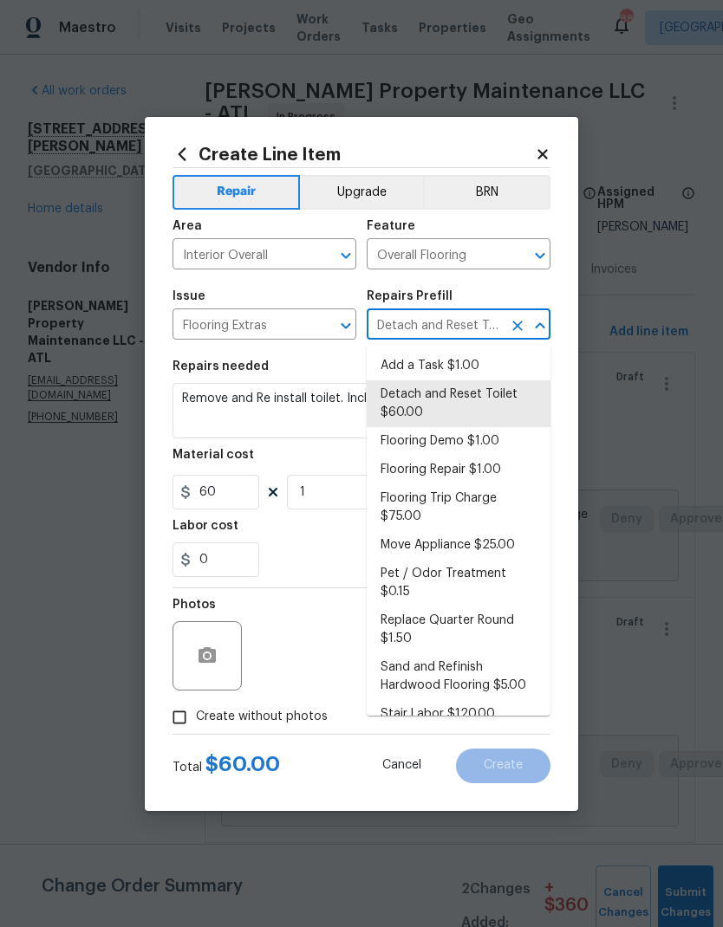
click at [464, 367] on li "Add a Task $1.00" at bounding box center [459, 366] width 184 height 29
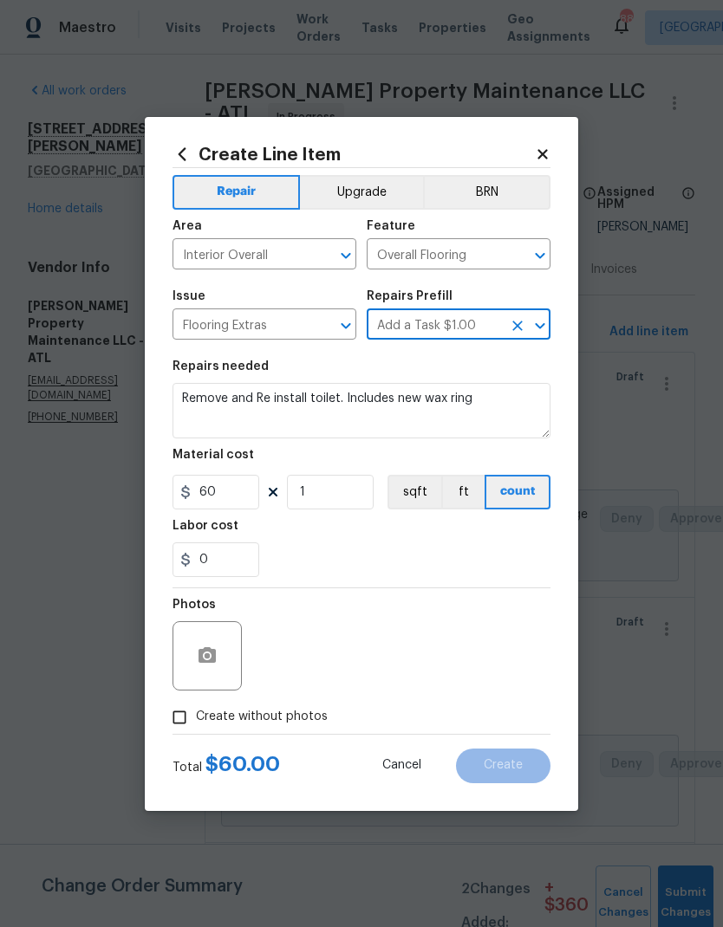
type input "Detach and Reset Toilet $60.00"
type textarea "HPM to detail"
type input "Add a Task $1.00"
type input "1"
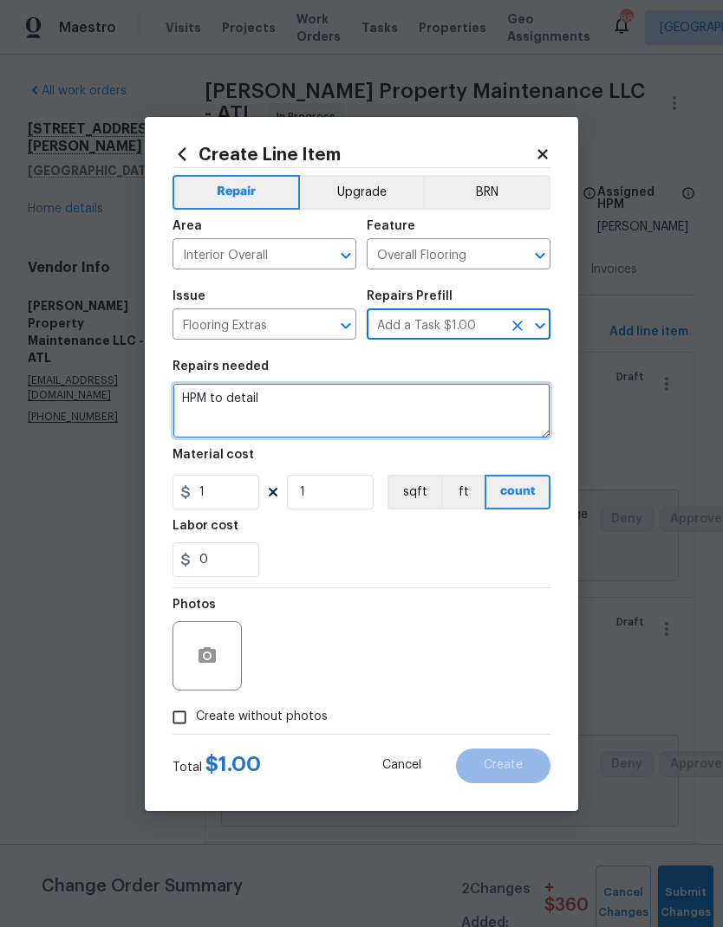
click at [192, 395] on textarea "HPM to detail" at bounding box center [361, 410] width 378 height 55
click at [192, 394] on textarea "HPM to detail" at bounding box center [361, 410] width 378 height 55
paste textarea "3. Secure loose toilet (Half Bathroom – First Floor) per Inspection - Page 11 -…"
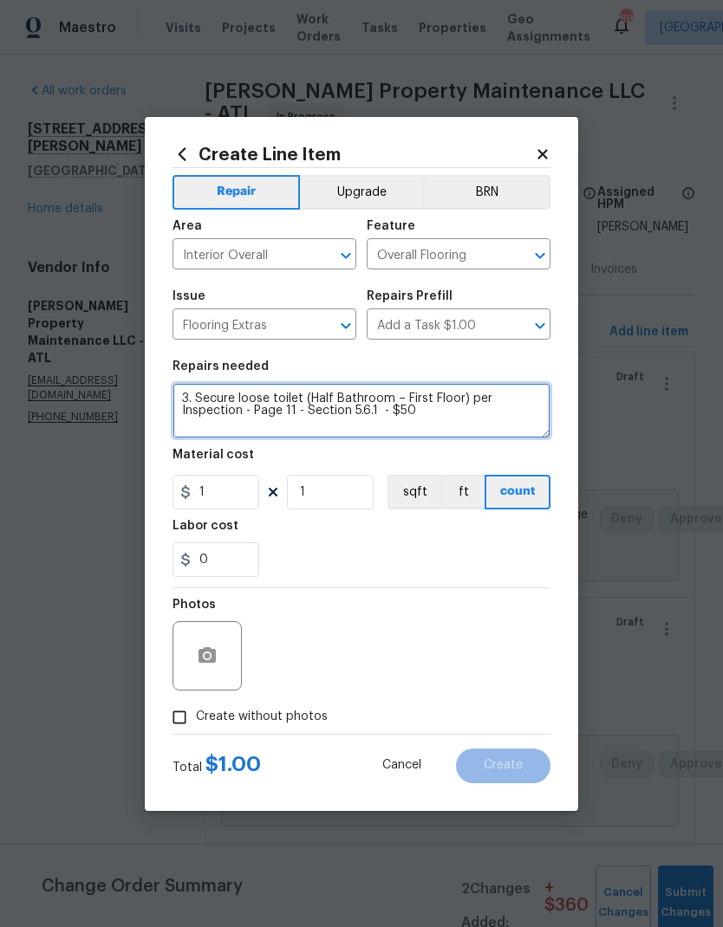
click at [201, 396] on textarea "3. Secure loose toilet (Half Bathroom – First Floor) per Inspection - Page 11 -…" at bounding box center [361, 410] width 378 height 55
click at [382, 414] on textarea "Secure loose toilet (Half Bathroom – First Floor) per Inspection - Page 11 - Se…" at bounding box center [361, 410] width 378 height 55
type textarea "Secure loose toilet (Half Bathroom – First Floor) per Inspection - Page 11 - Se…"
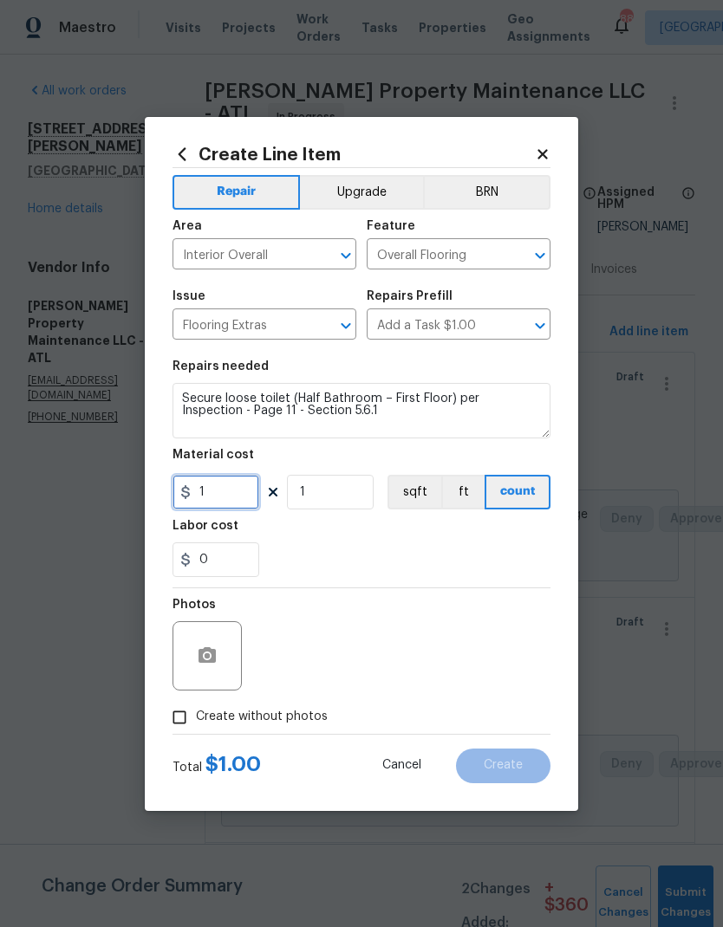
click at [231, 503] on input "1" at bounding box center [215, 492] width 87 height 35
type input "50"
click at [218, 664] on button "button" at bounding box center [207, 656] width 42 height 42
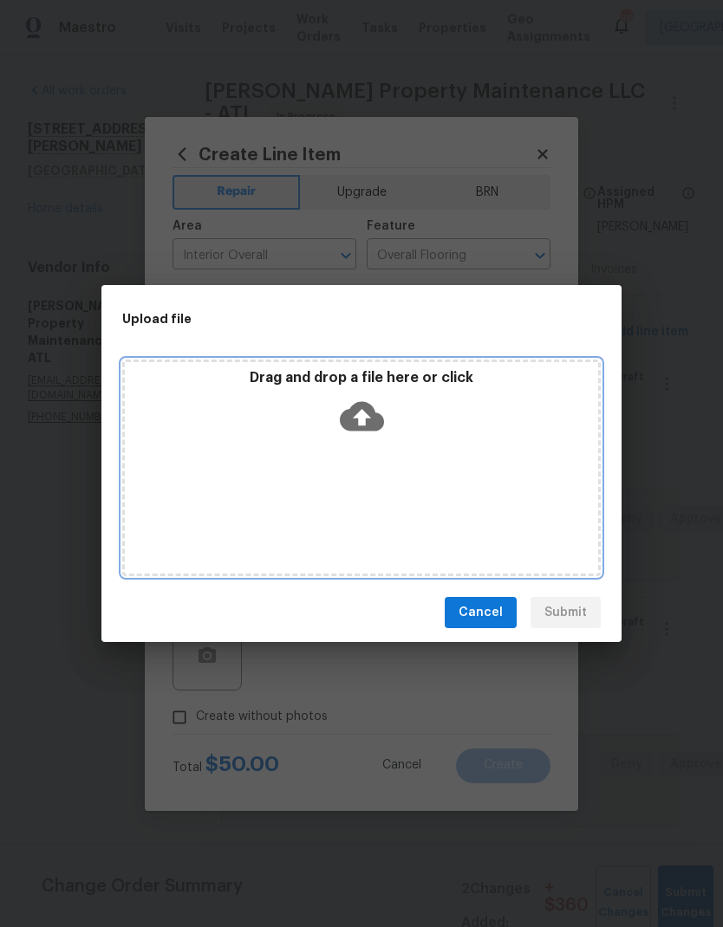
click at [366, 420] on icon at bounding box center [362, 416] width 44 height 29
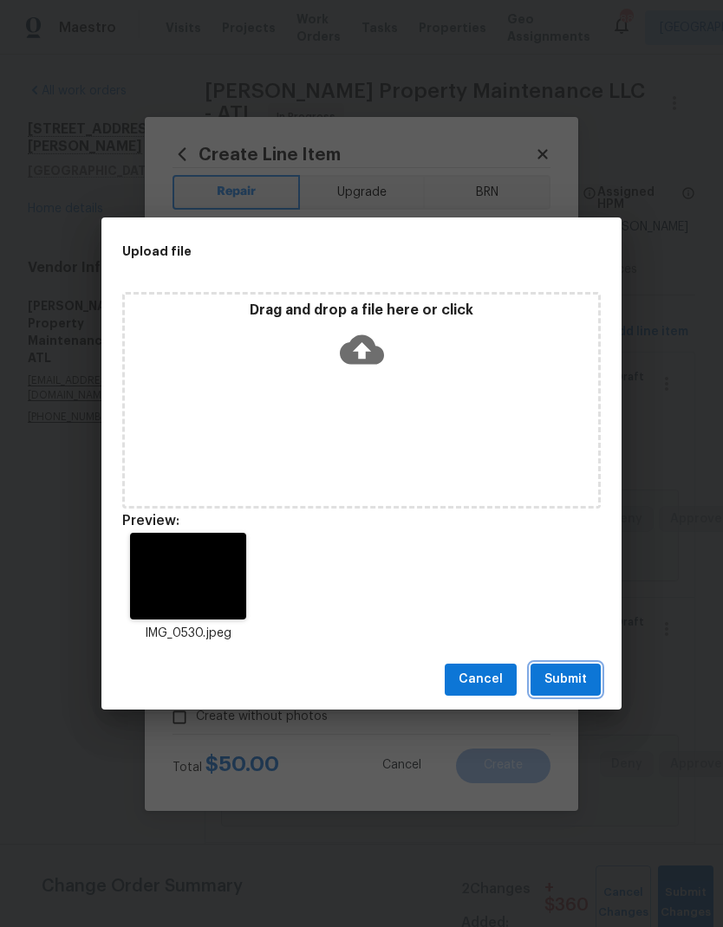
click at [576, 682] on span "Submit" at bounding box center [565, 680] width 42 height 22
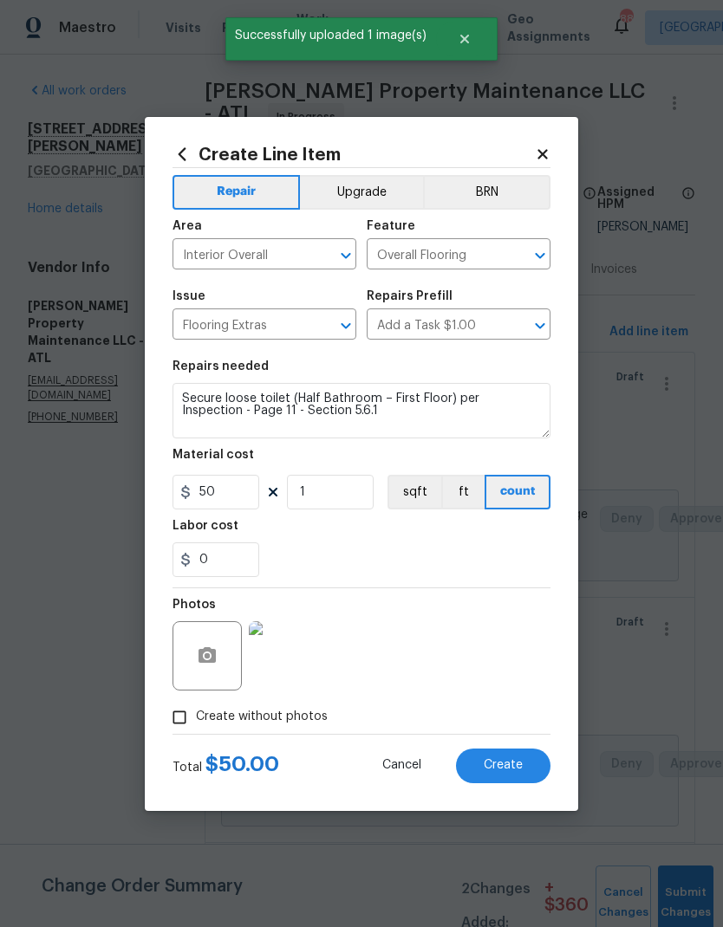
click at [519, 767] on span "Create" at bounding box center [503, 765] width 39 height 13
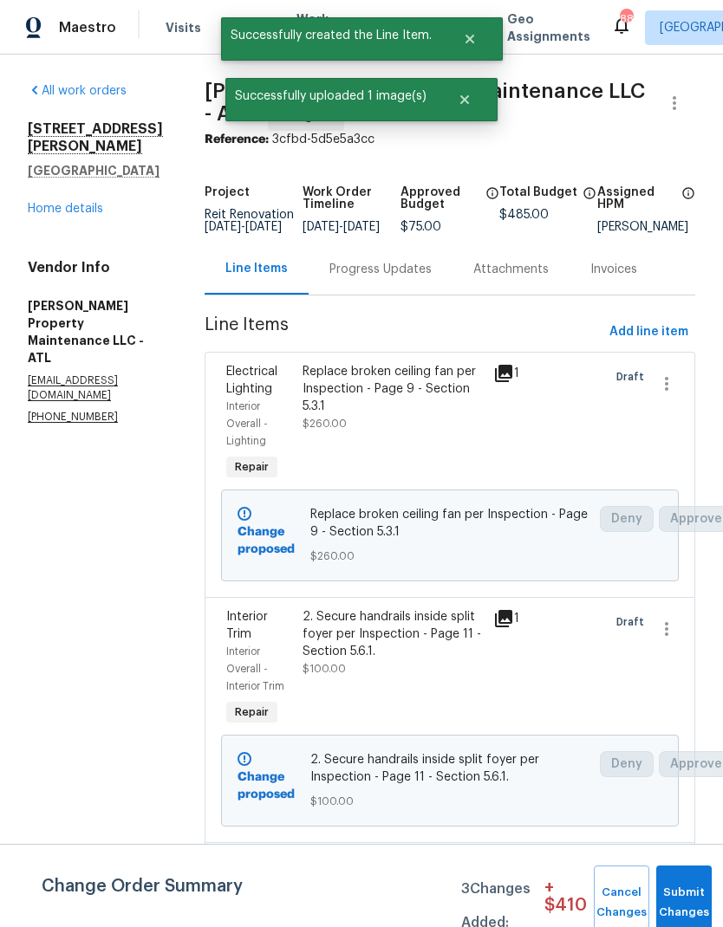
click at [400, 650] on div "2. Secure handrails inside split foyer per Inspection - Page 11 - Section 5.6.1." at bounding box center [393, 634] width 180 height 52
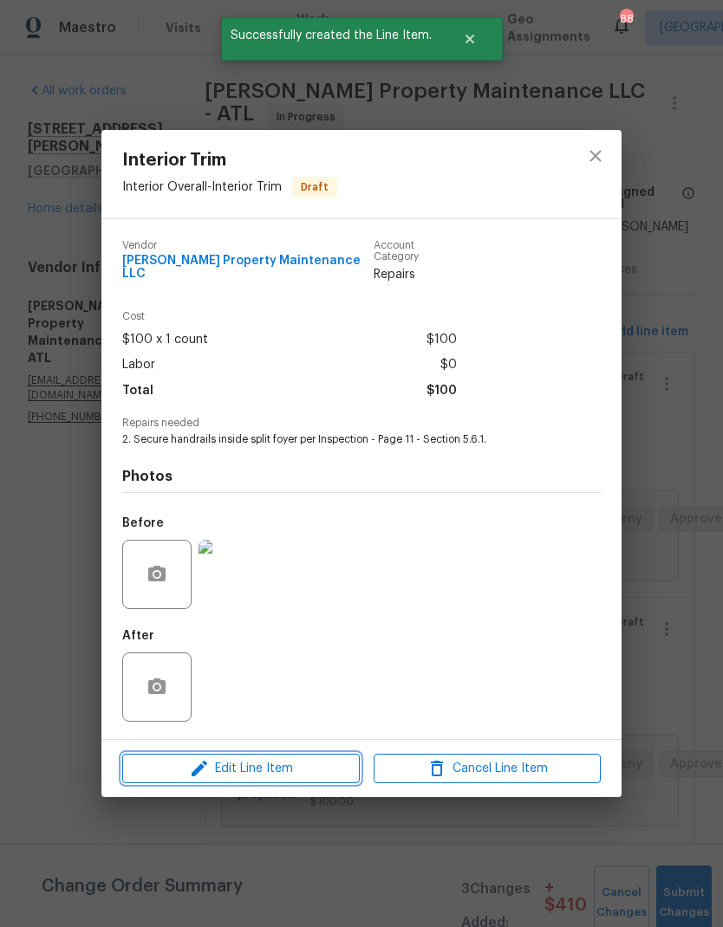
click at [317, 767] on span "Edit Line Item" at bounding box center [240, 769] width 227 height 22
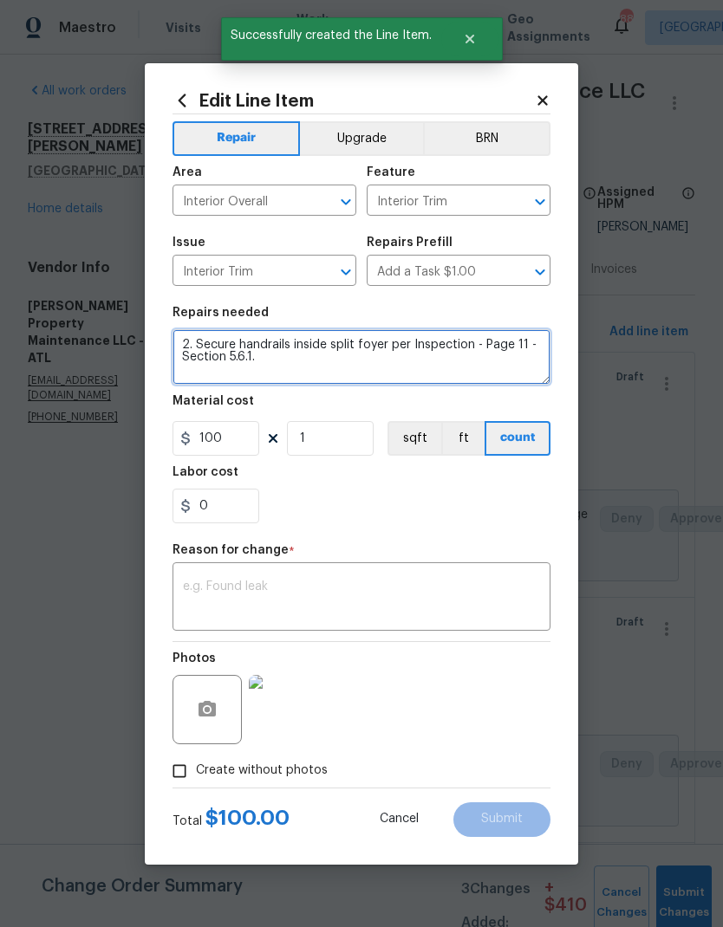
click at [194, 342] on textarea "2. Secure handrails inside split foyer per Inspection - Page 11 - Section 5.6.1." at bounding box center [361, 356] width 378 height 55
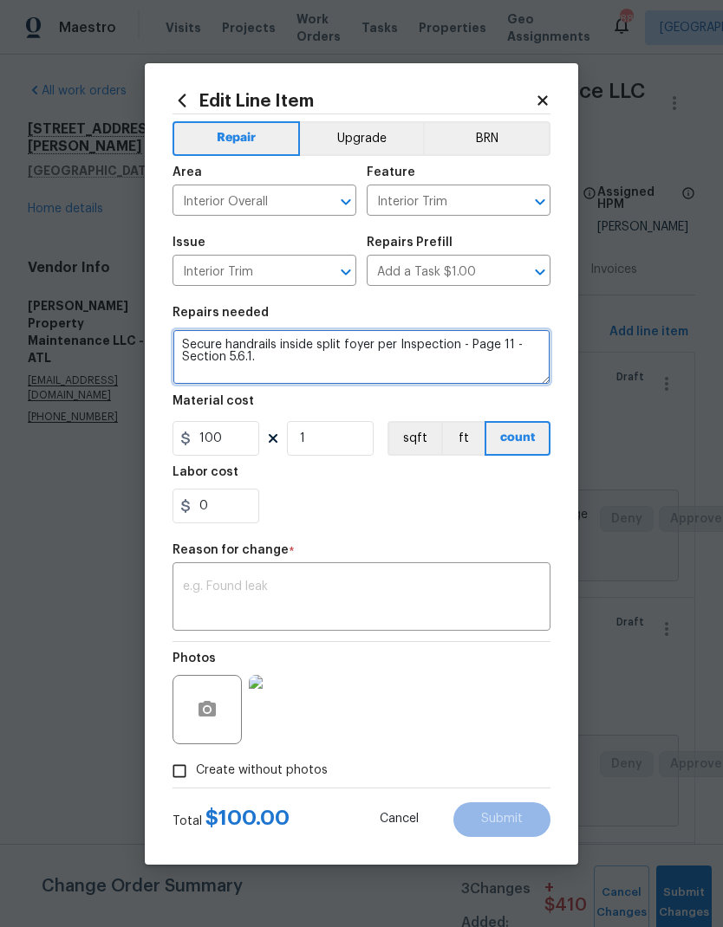
type textarea "Secure handrails inside split foyer per Inspection - Page 11 - Section 5.6.1."
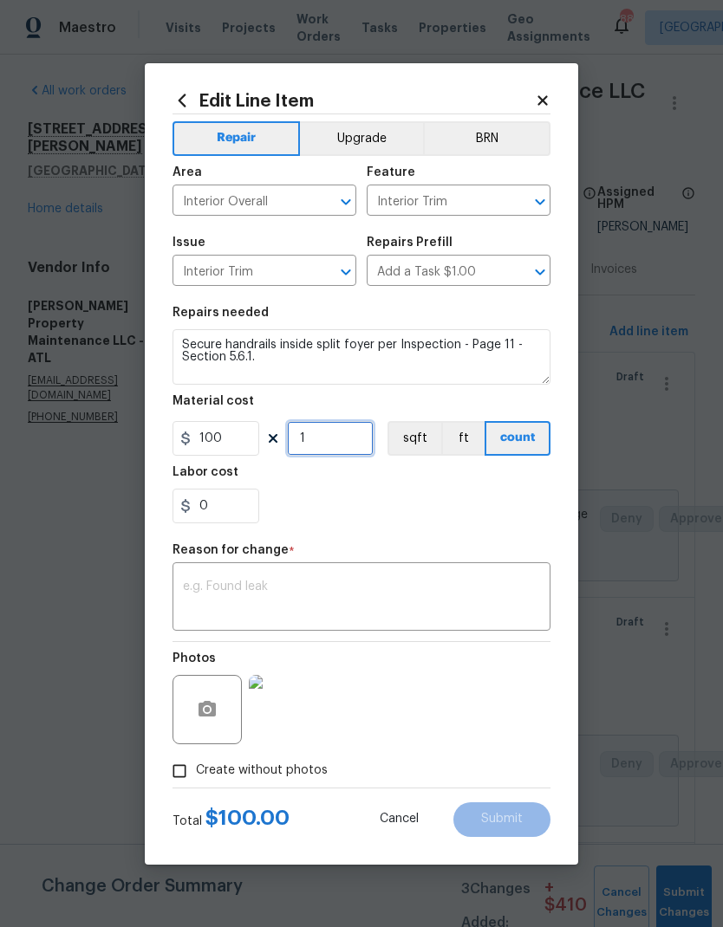
click at [347, 448] on input "1" at bounding box center [330, 438] width 87 height 35
click at [550, 508] on div "Edit Line Item Repair Upgrade BRN Area Interior Overall ​ Feature Interior Trim…" at bounding box center [361, 464] width 433 height 802
click at [693, 899] on body "Maestro Visits Projects Work Orders Tasks Properties Geo Assignments 88 Atlanta…" at bounding box center [361, 463] width 723 height 927
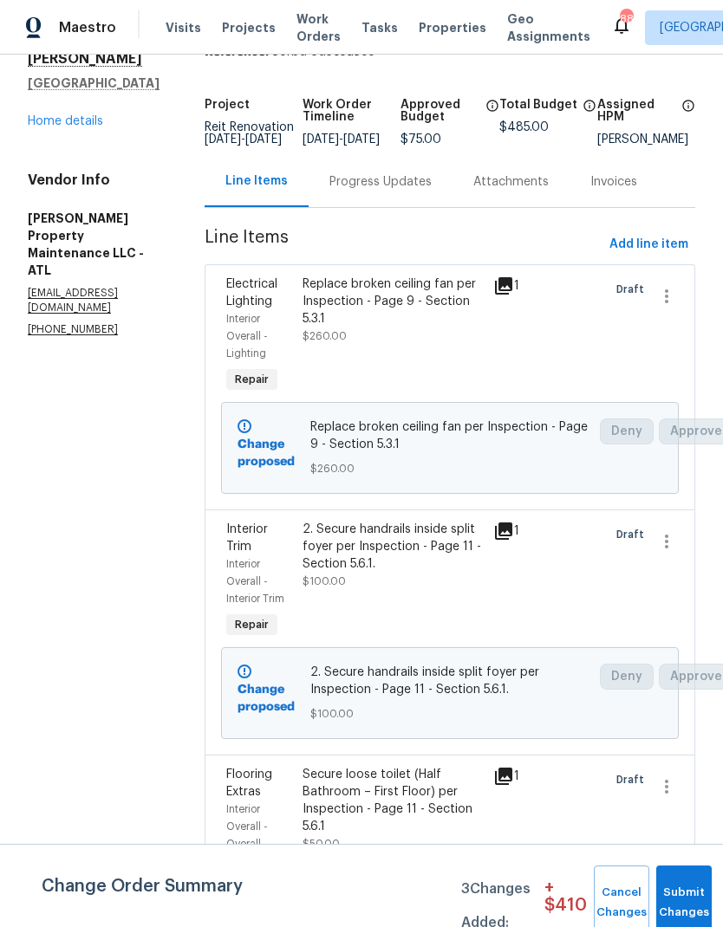
scroll to position [87, 0]
click at [620, 255] on span "Add line item" at bounding box center [648, 246] width 79 height 22
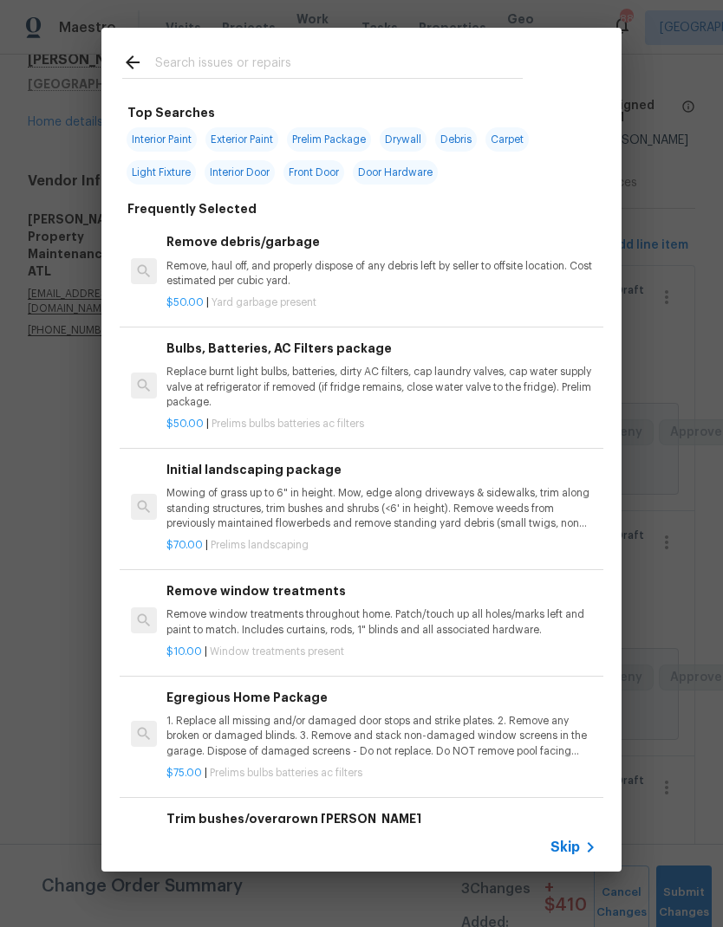
click at [268, 65] on input "text" at bounding box center [339, 65] width 368 height 26
type input "Land"
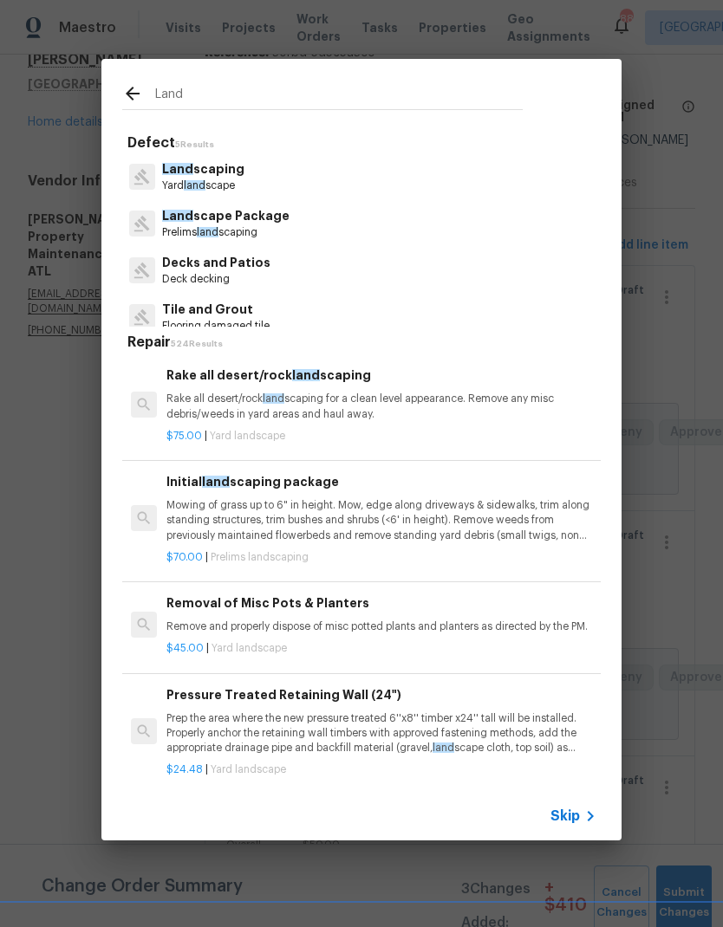
click at [231, 172] on p "Land scaping" at bounding box center [203, 169] width 82 height 18
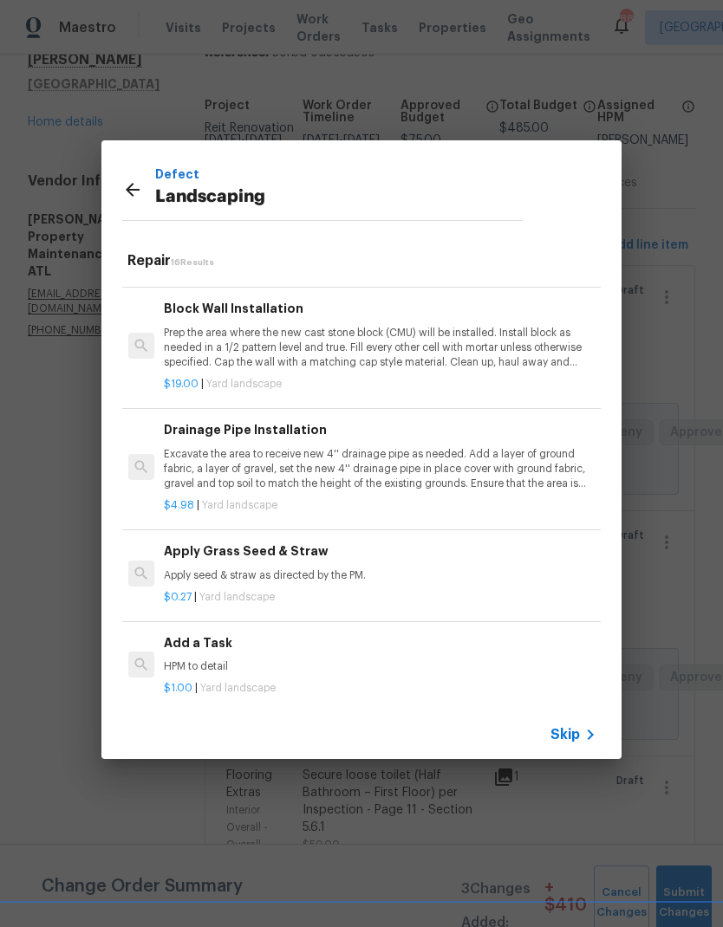
scroll to position [1305, 3]
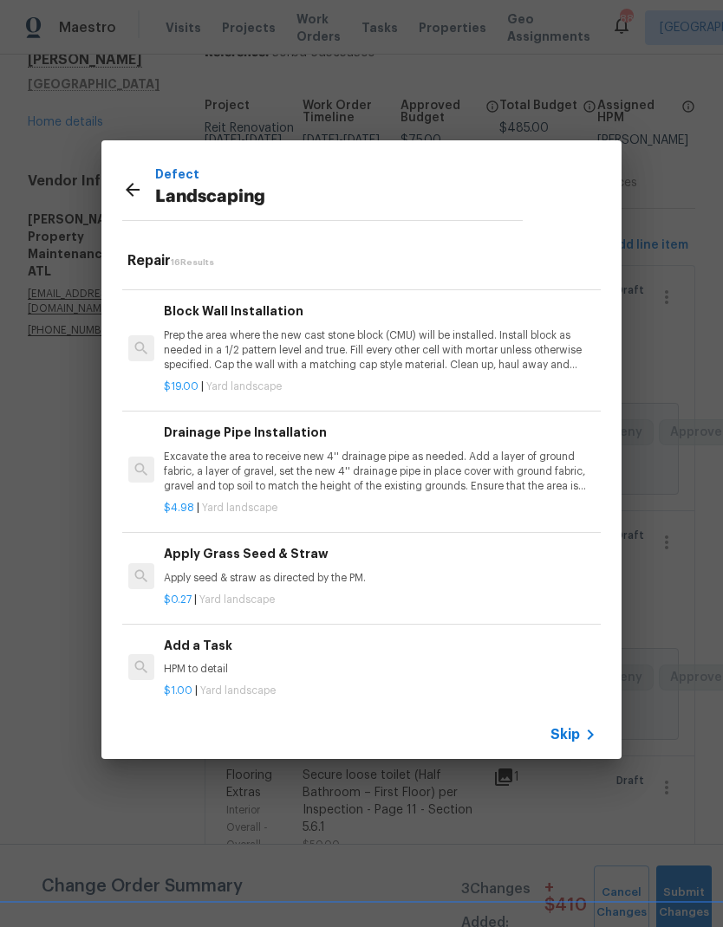
click at [211, 648] on div "Add a Task HPM to detail" at bounding box center [379, 657] width 430 height 42
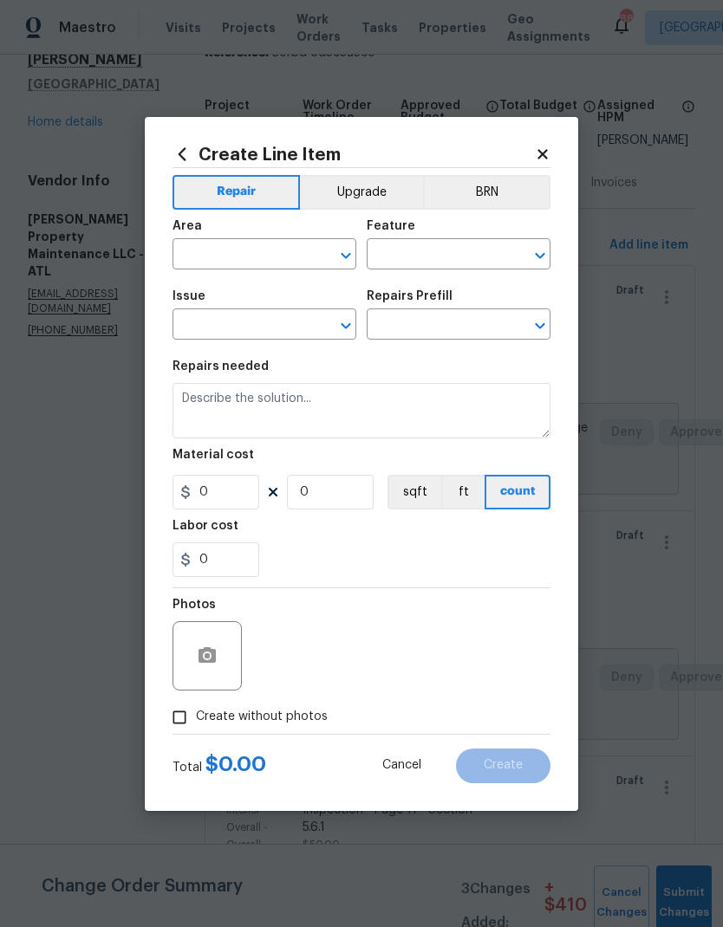
type input "Landscaping"
type input "Add a Task $1.00"
type textarea "HPM to detail"
type input "1"
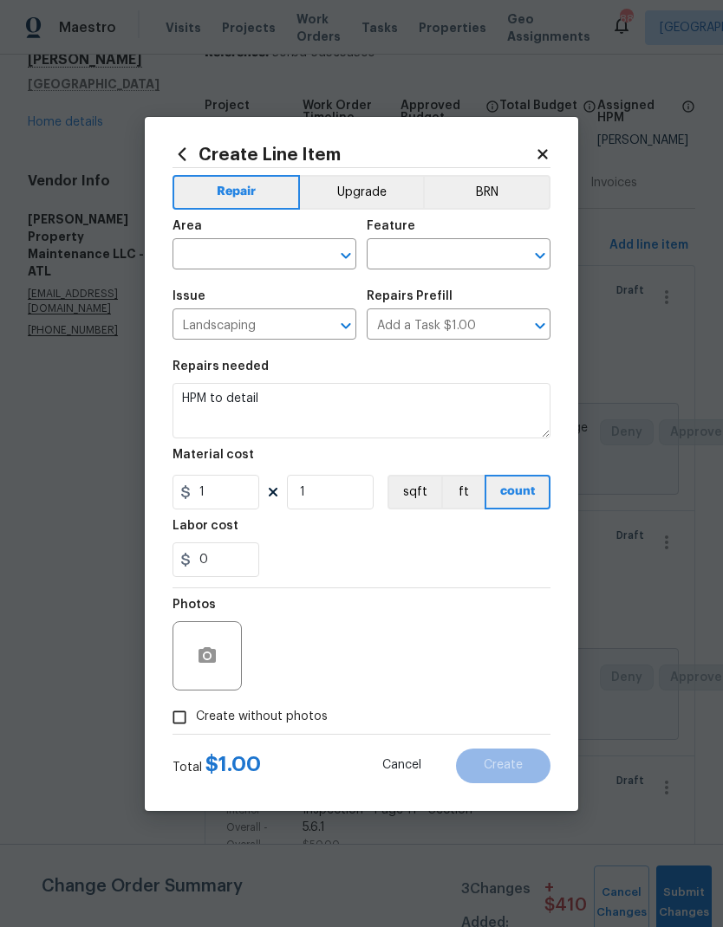
click at [288, 251] on input "text" at bounding box center [239, 256] width 135 height 27
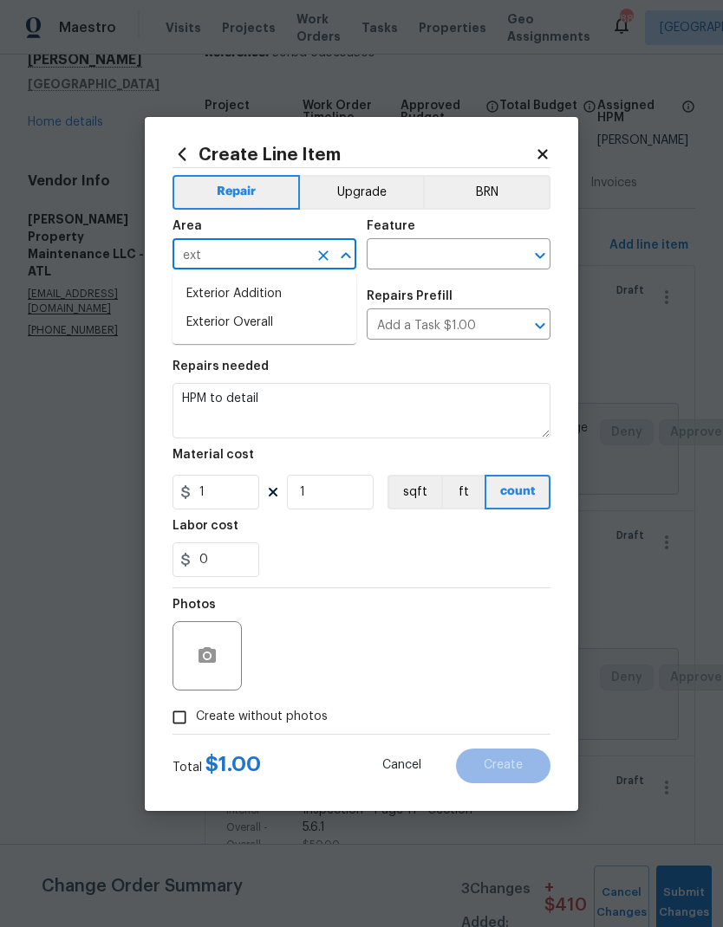
click at [271, 331] on li "Exterior Overall" at bounding box center [264, 323] width 184 height 29
type input "Exterior Overall"
click at [446, 251] on input "text" at bounding box center [434, 256] width 135 height 27
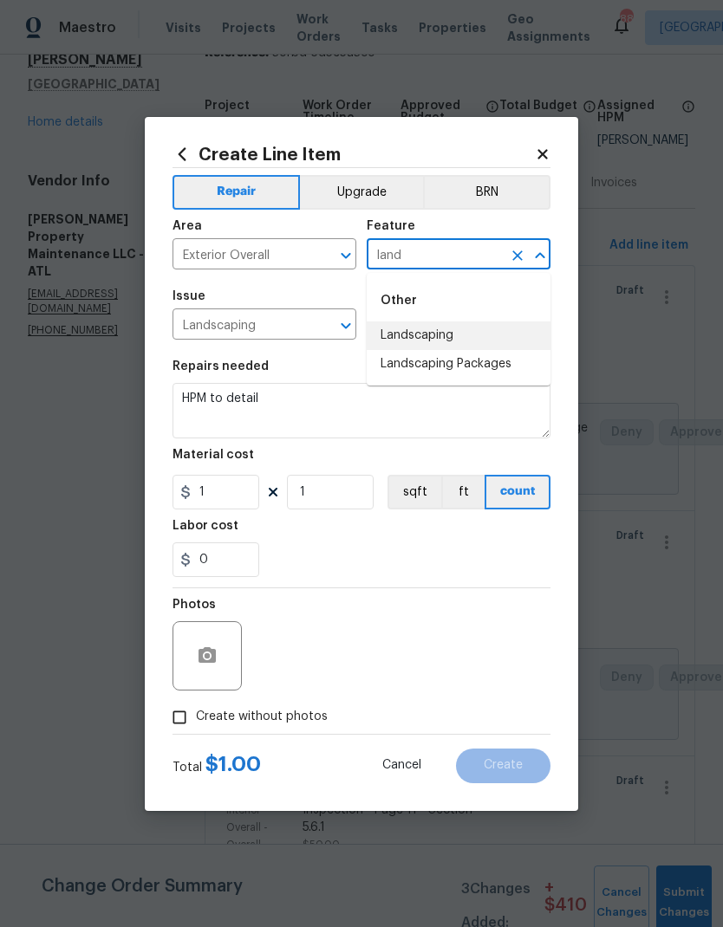
click at [434, 342] on li "Landscaping" at bounding box center [459, 336] width 184 height 29
type input "Landscaping"
click at [251, 393] on textarea "HPM to detail" at bounding box center [361, 410] width 378 height 55
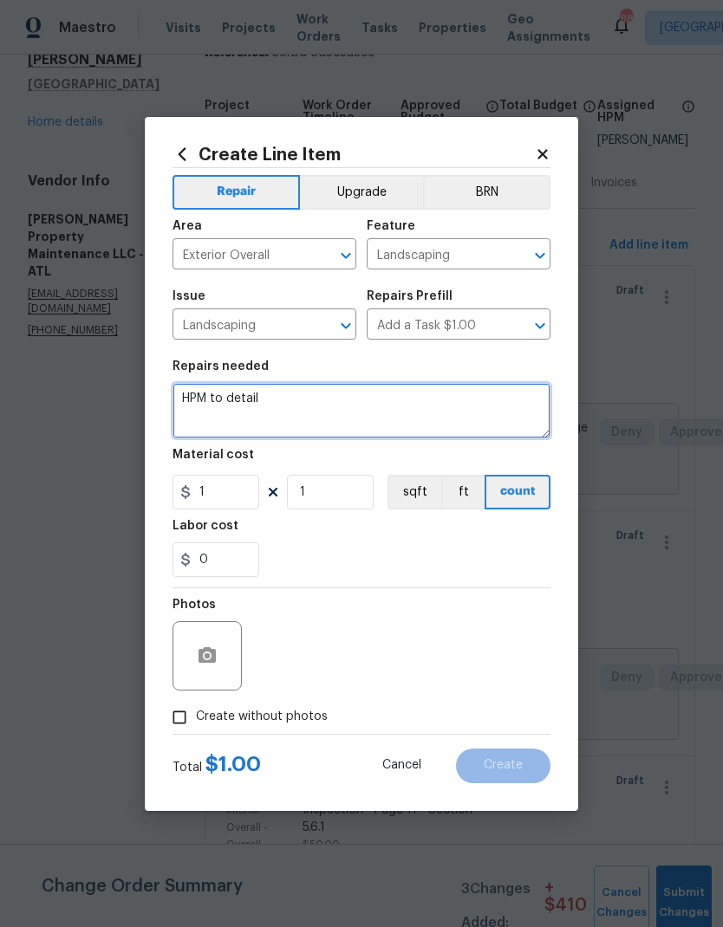
click at [186, 391] on textarea "HPM to detail" at bounding box center [361, 410] width 378 height 55
click at [185, 391] on textarea "HPM to detail" at bounding box center [361, 410] width 378 height 55
paste textarea "4. Remove all tree debris from roof to ensure proper drainage. Trim overhanging…"
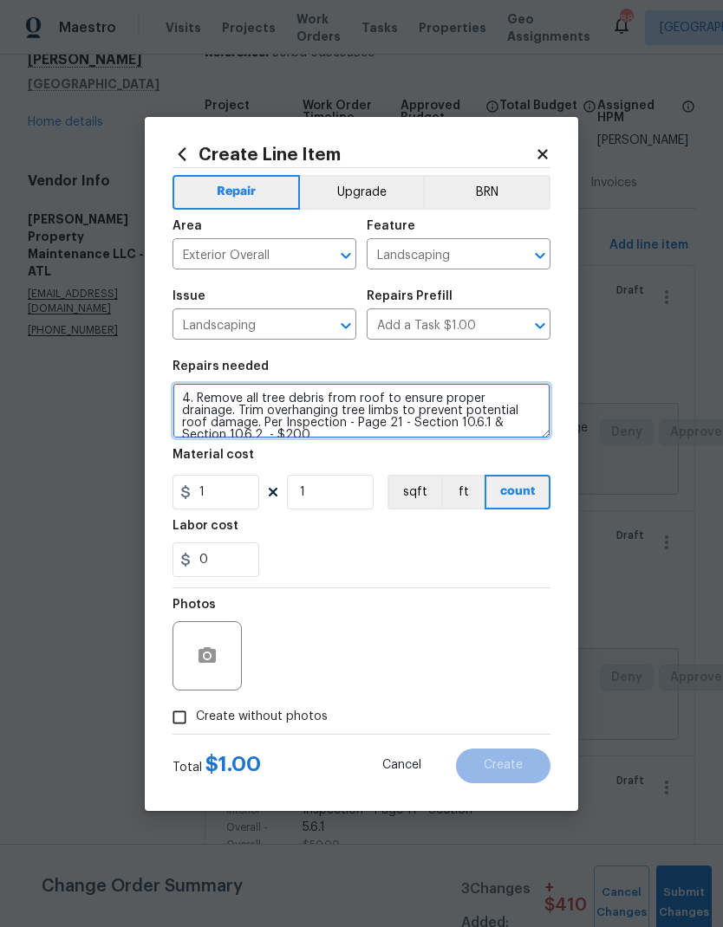
scroll to position [4, 0]
click at [198, 395] on textarea "4. Remove all tree debris from roof to ensure proper drainage. Trim overhanging…" at bounding box center [361, 410] width 378 height 55
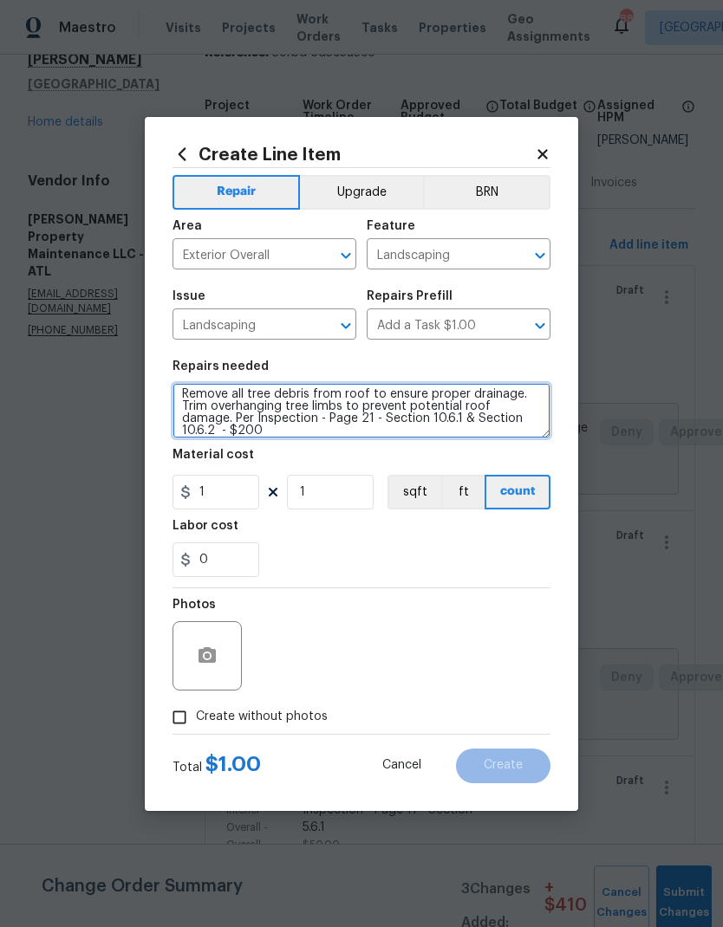
click at [246, 436] on textarea "Remove all tree debris from roof to ensure proper drainage. Trim overhanging tr…" at bounding box center [361, 410] width 378 height 55
type textarea "Remove all tree debris from roof to ensure proper drainage. Trim overhanging tr…"
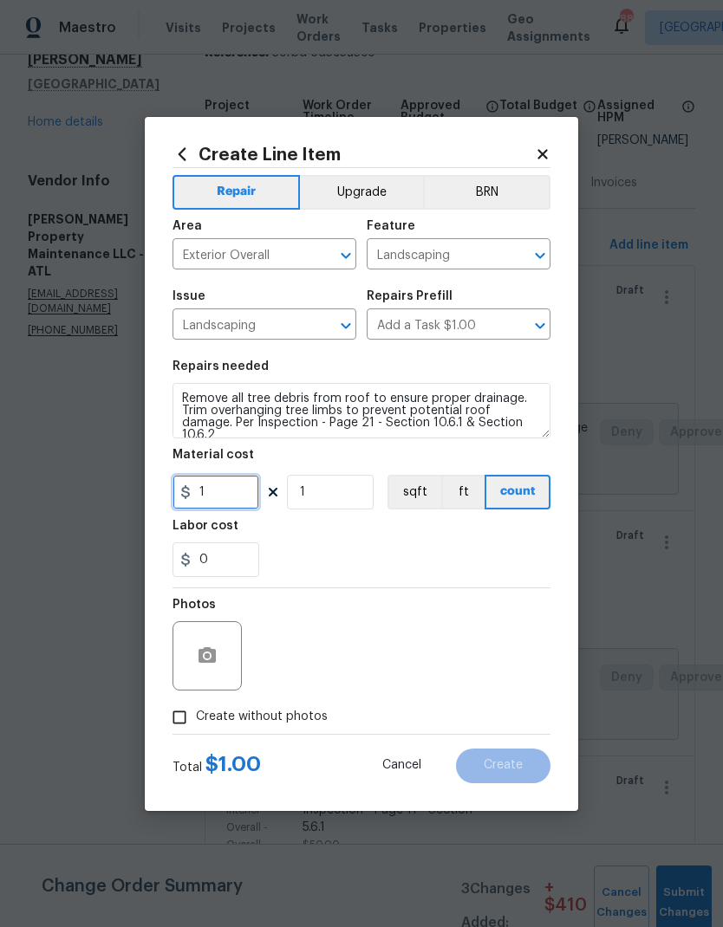
click at [242, 498] on input "1" at bounding box center [215, 492] width 87 height 35
type input "200"
click at [218, 672] on button "button" at bounding box center [207, 656] width 42 height 42
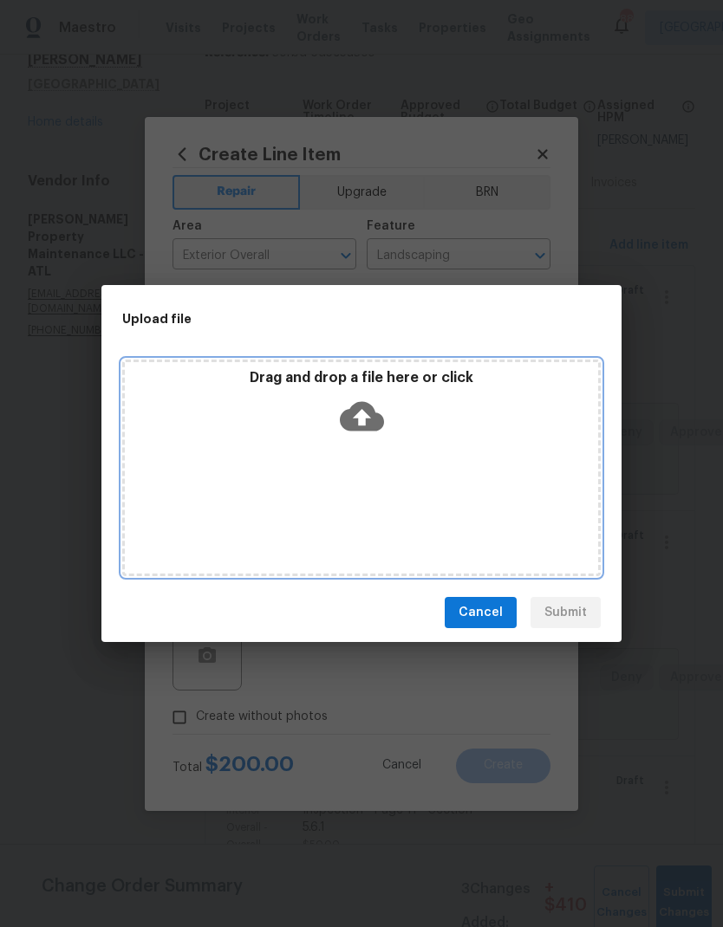
click at [368, 409] on icon at bounding box center [362, 416] width 44 height 29
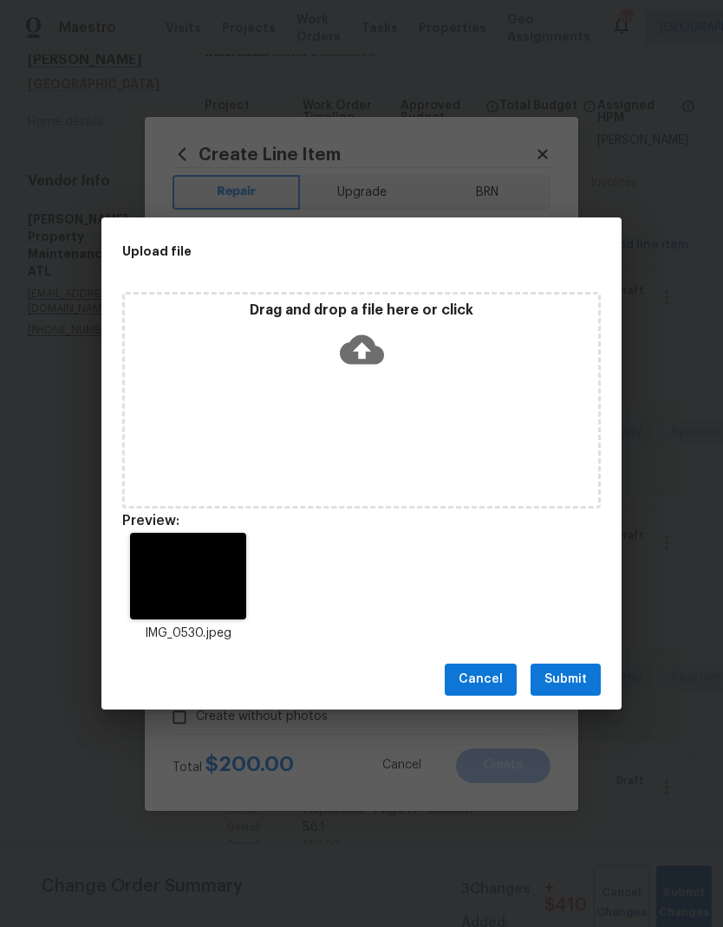
click at [579, 681] on span "Submit" at bounding box center [565, 680] width 42 height 22
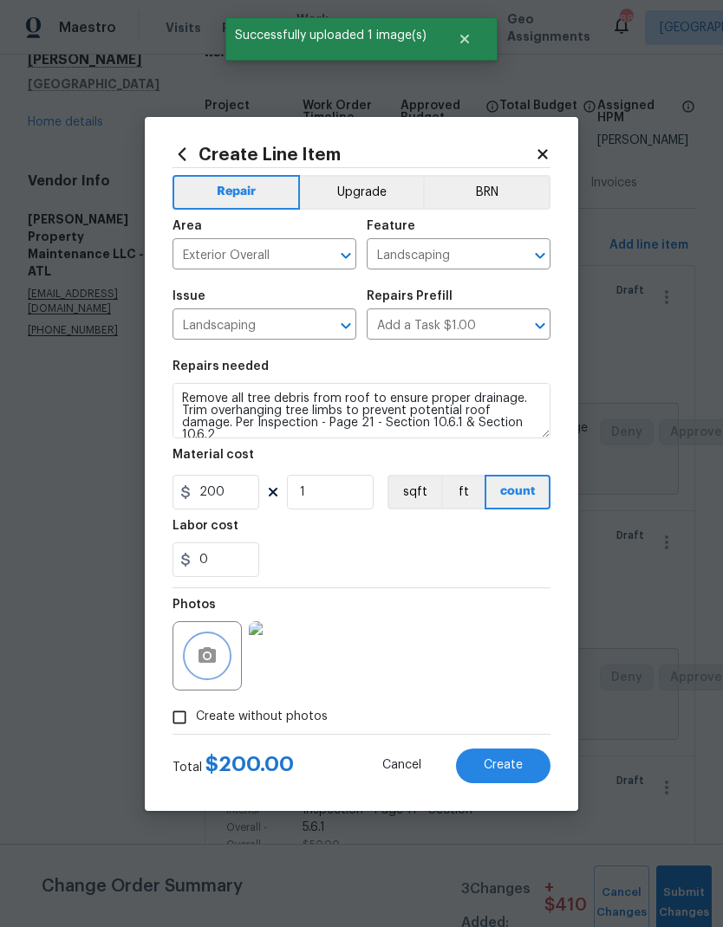
click at [526, 768] on button "Create" at bounding box center [503, 766] width 94 height 35
type input "0"
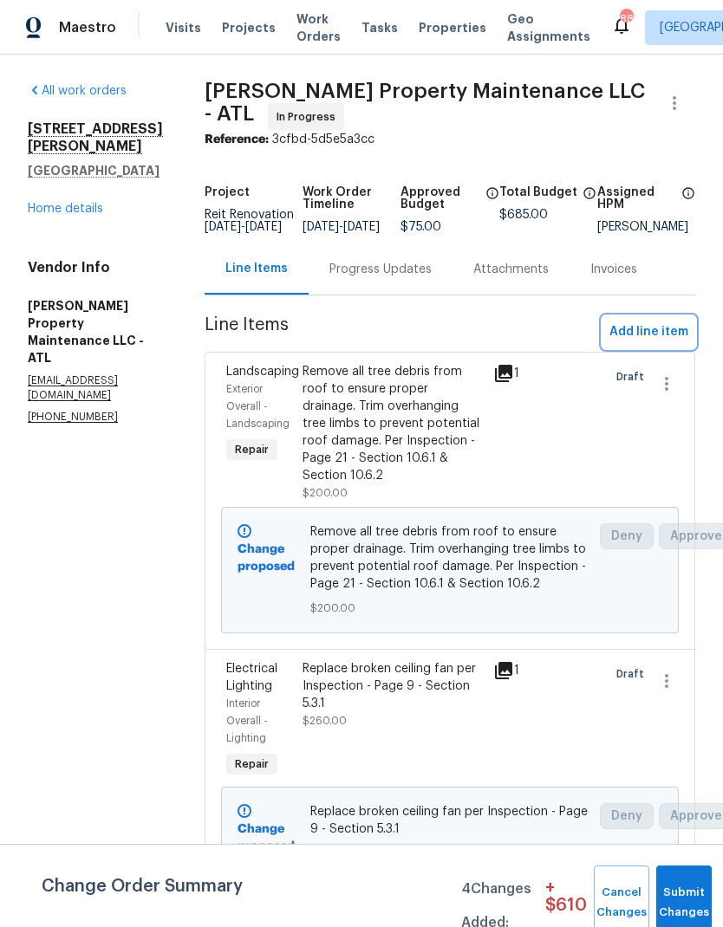
click at [673, 343] on span "Add line item" at bounding box center [648, 333] width 79 height 22
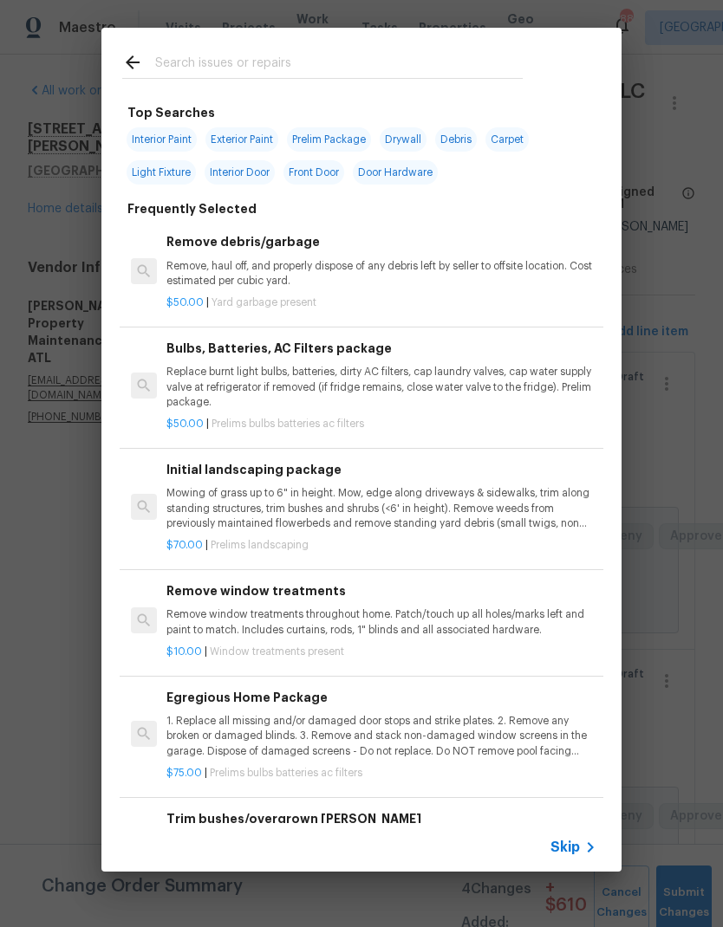
click at [335, 61] on input "text" at bounding box center [339, 65] width 368 height 26
type input "Patio door"
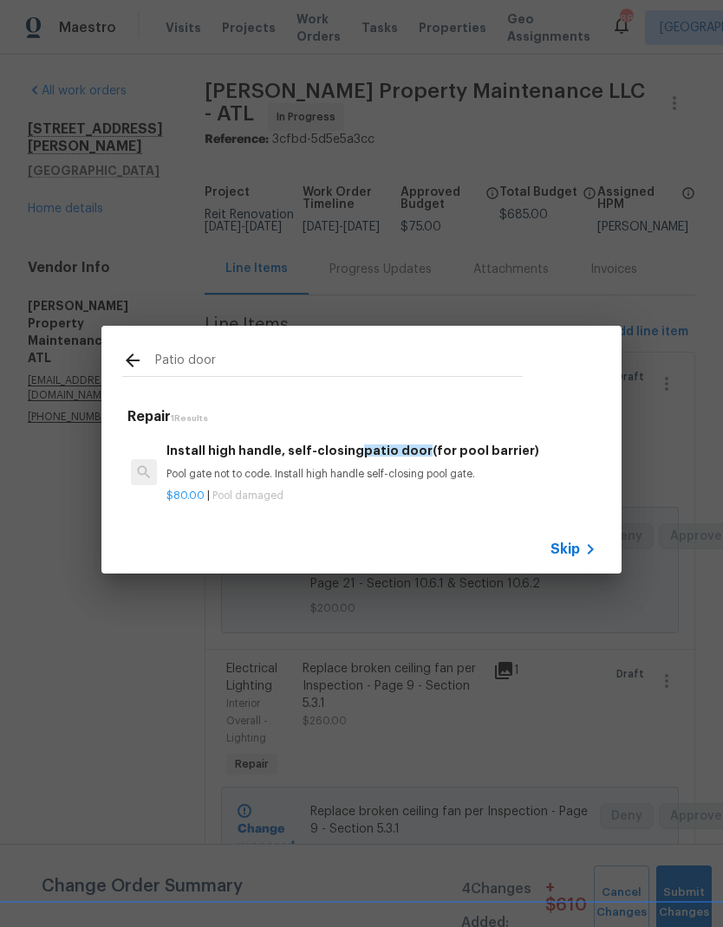
click at [196, 458] on h6 "Install high handle, self-closing patio door (for pool barrier)" at bounding box center [381, 450] width 430 height 19
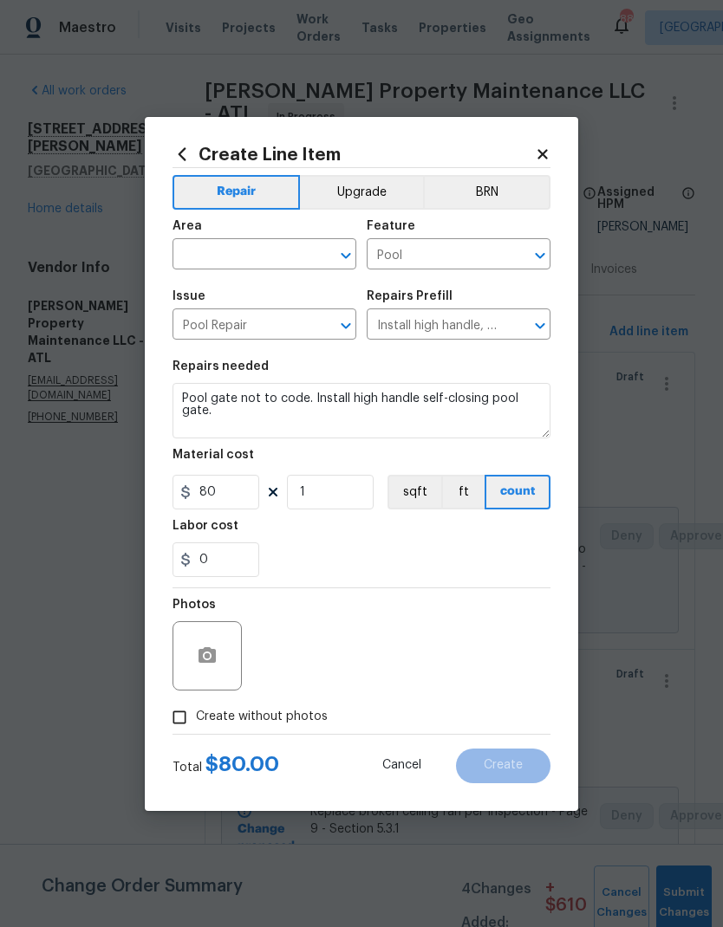
click at [288, 256] on input "text" at bounding box center [239, 256] width 135 height 27
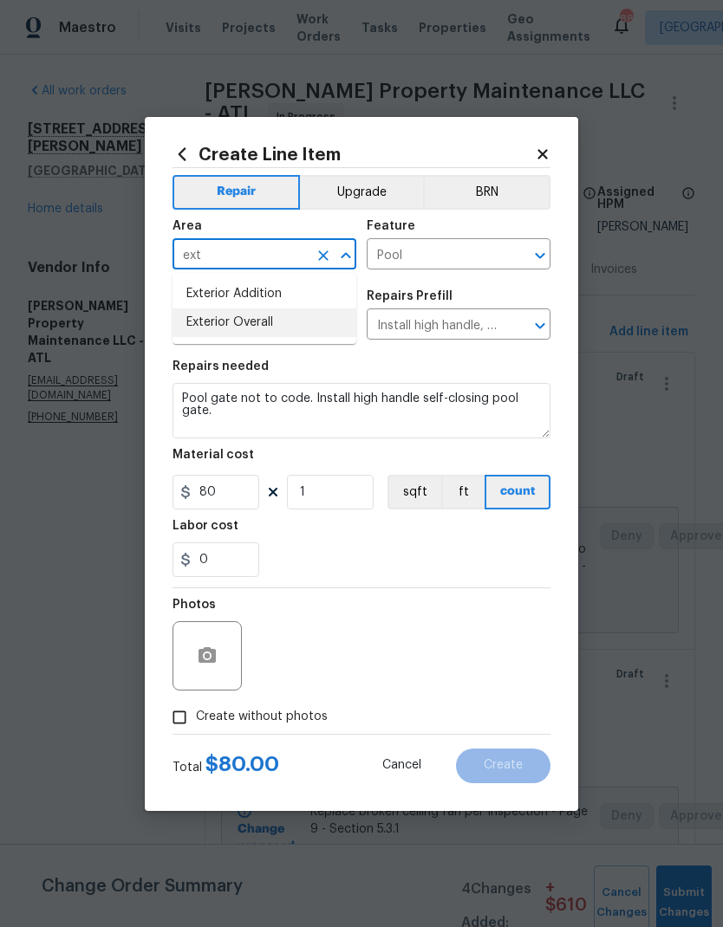
click at [272, 322] on li "Exterior Overall" at bounding box center [264, 323] width 184 height 29
type input "Exterior Overall"
click at [484, 323] on input "Install high handle, self-closing patio door (for pool barrier) $80.00" at bounding box center [434, 326] width 135 height 27
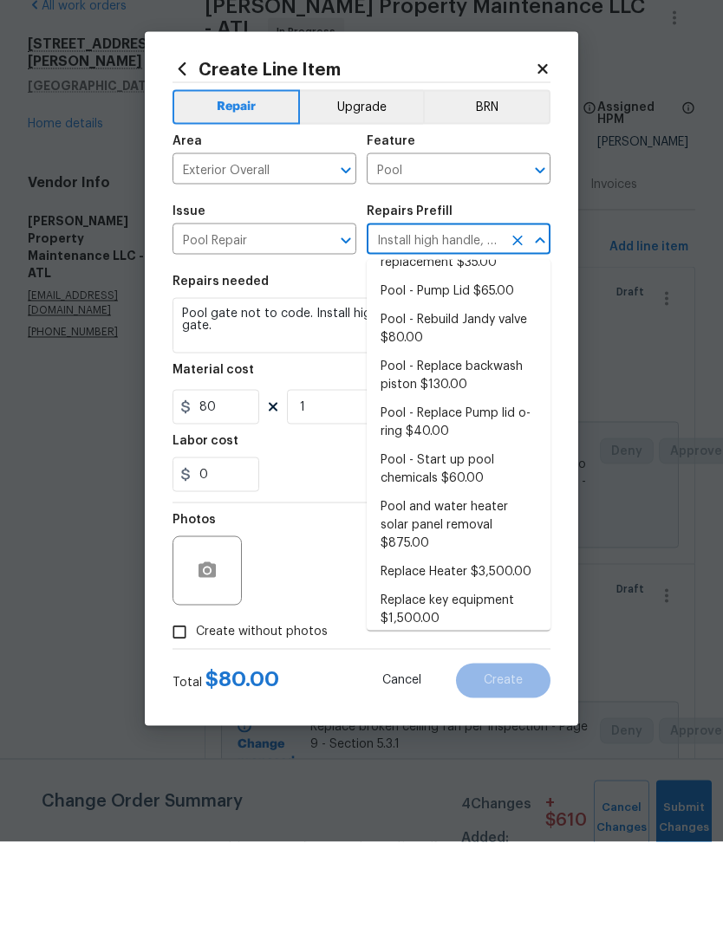
scroll to position [1185, 0]
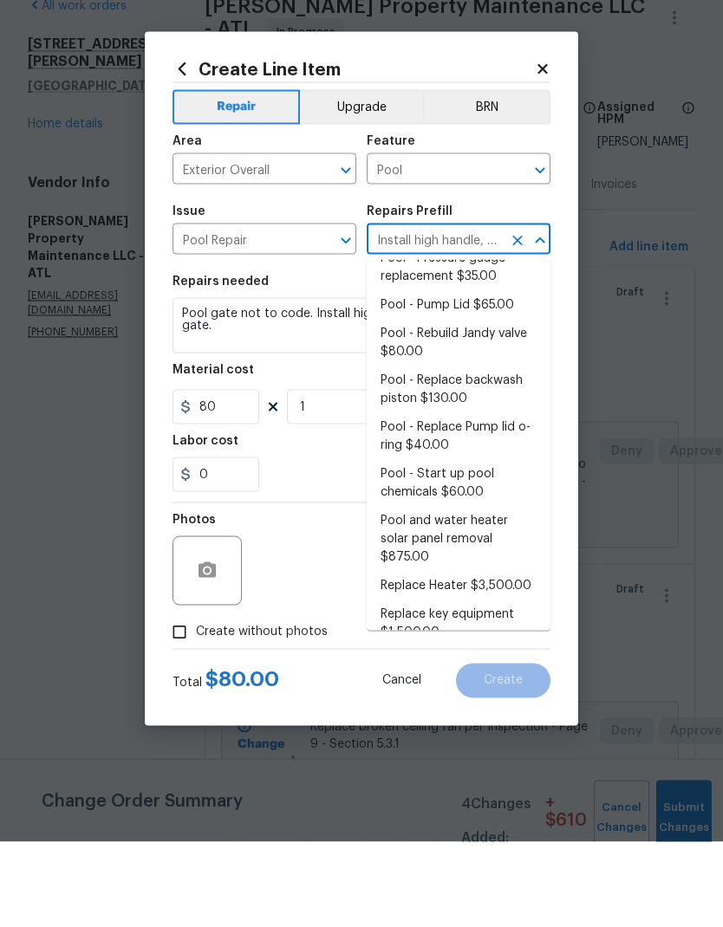
click at [540, 245] on icon "Open" at bounding box center [540, 255] width 21 height 21
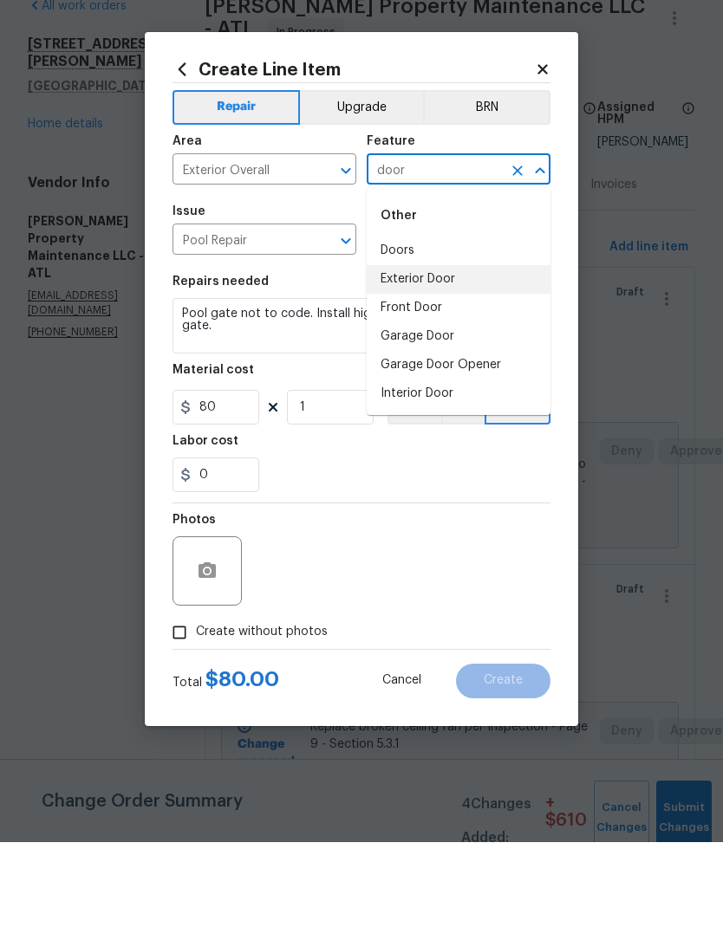
click at [441, 350] on li "Exterior Door" at bounding box center [459, 364] width 184 height 29
type input "Exterior Door"
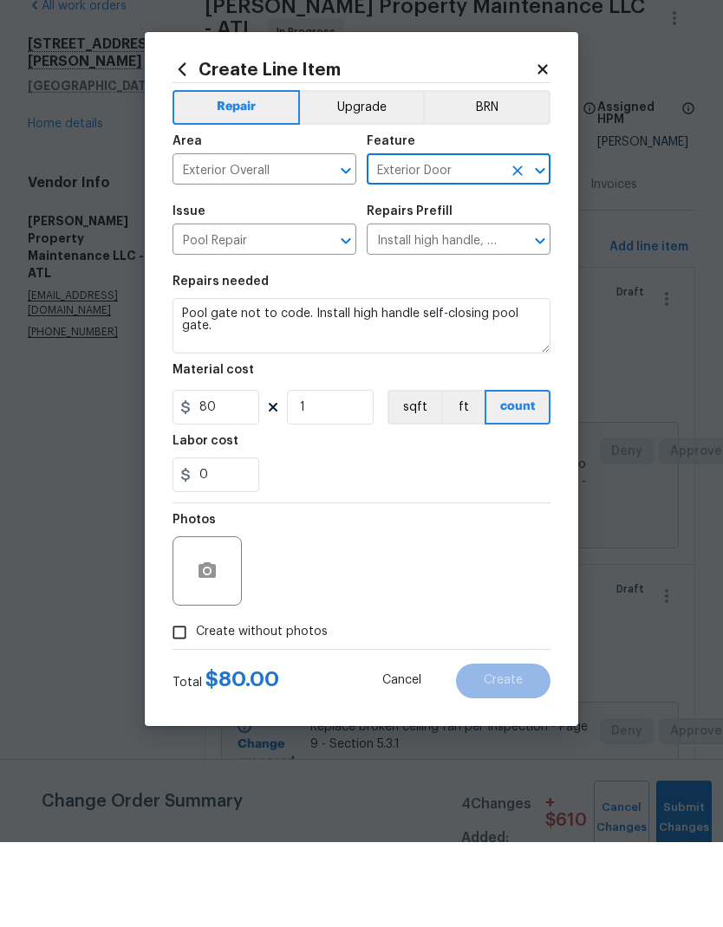
click at [322, 317] on icon "Clear" at bounding box center [323, 325] width 17 height 17
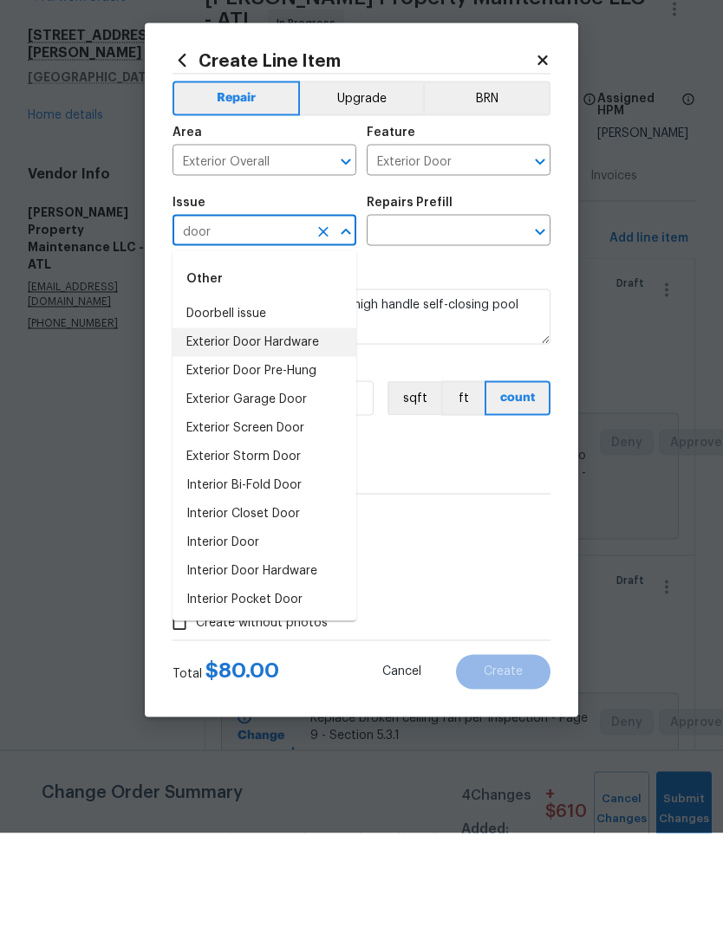
click at [303, 422] on li "Exterior Door Hardware" at bounding box center [264, 436] width 184 height 29
type input "Exterior Door Hardware"
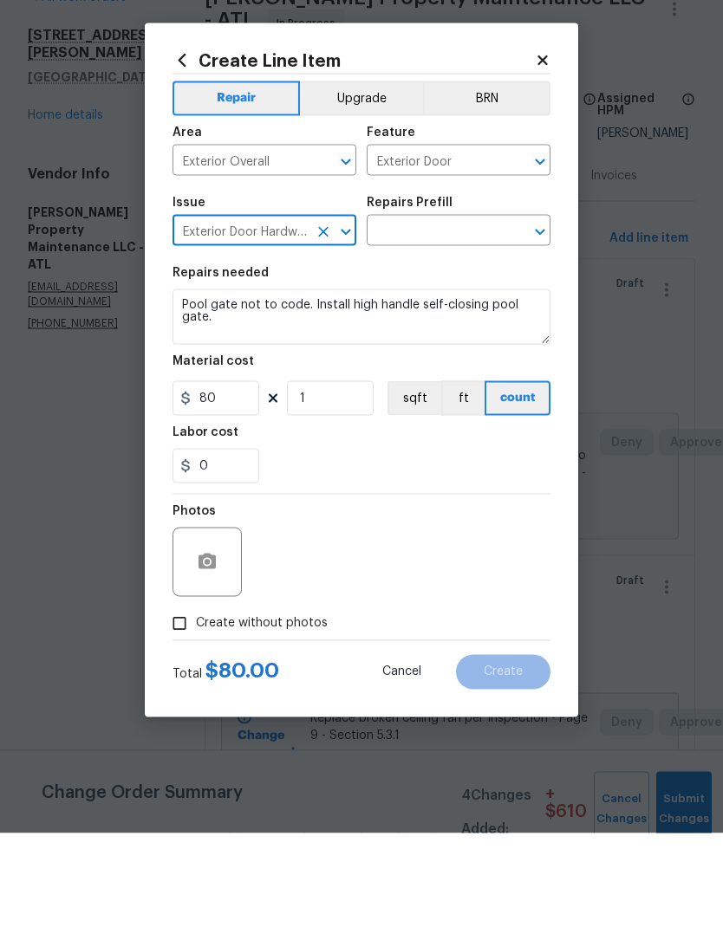
click at [446, 313] on input "text" at bounding box center [434, 326] width 135 height 27
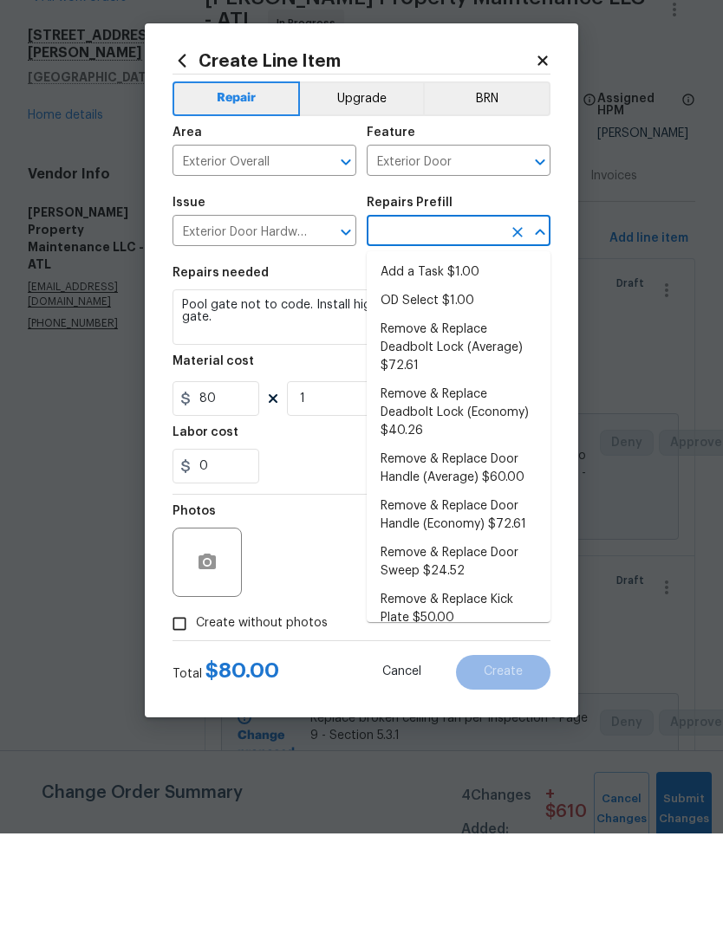
click at [462, 352] on li "Add a Task $1.00" at bounding box center [459, 366] width 184 height 29
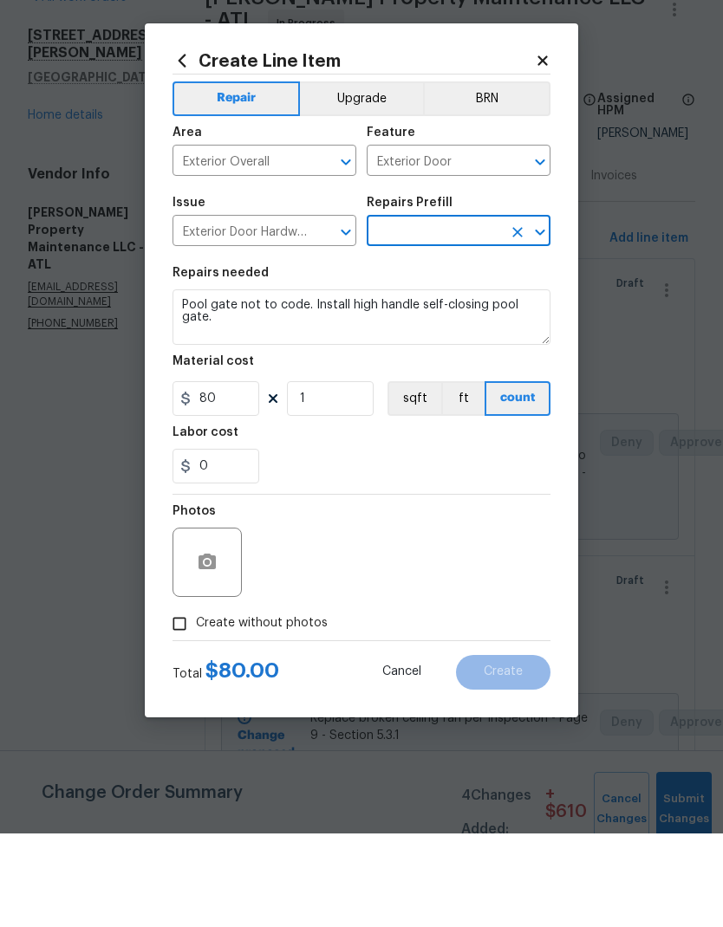
type input "Add a Task $1.00"
type input "Interior Door"
type textarea "HPM to detail"
type input "Add a Task $1.00"
type input "1"
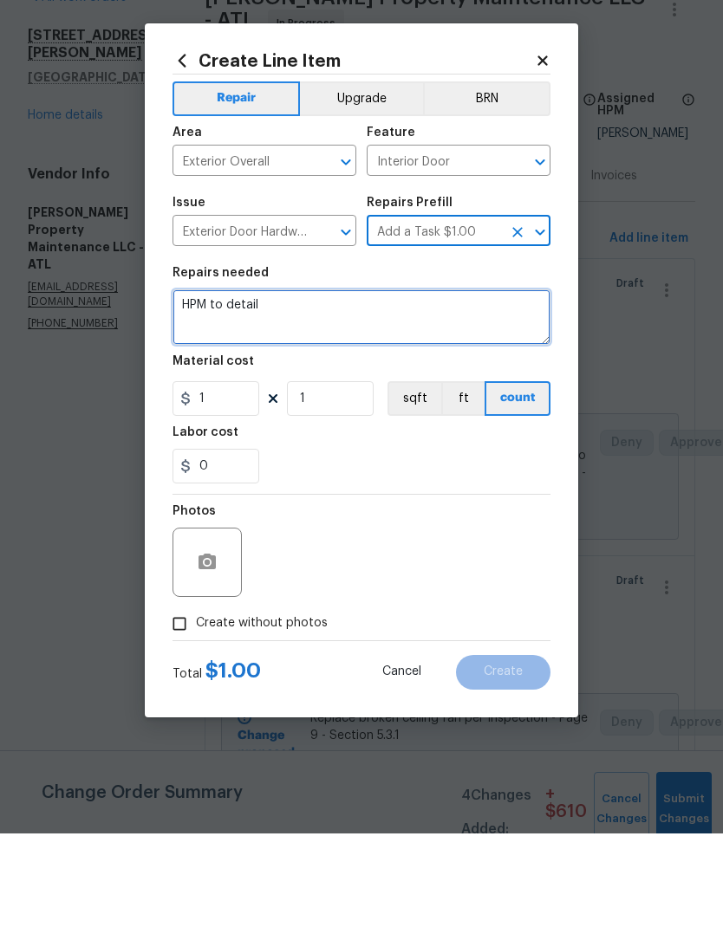
click at [191, 383] on textarea "HPM to detail" at bounding box center [361, 410] width 378 height 55
click at [190, 383] on textarea "HPM to detail" at bounding box center [361, 410] width 378 height 55
click at [196, 383] on textarea "HPM to detail" at bounding box center [361, 410] width 378 height 55
click at [194, 383] on textarea "HPM to detail" at bounding box center [361, 410] width 378 height 55
paste textarea "5. Replace tempered glass on sliding glass door. - $1800"
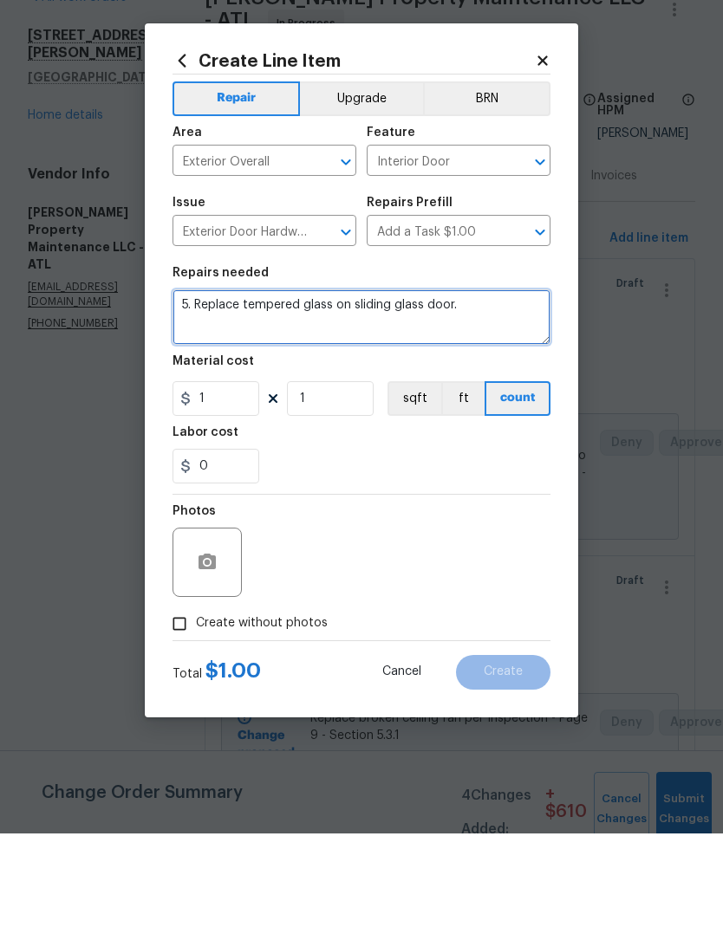
click at [201, 383] on textarea "5. Replace tempered glass on sliding glass door." at bounding box center [361, 410] width 378 height 55
type textarea "Replace tempered glass on sliding glass door."
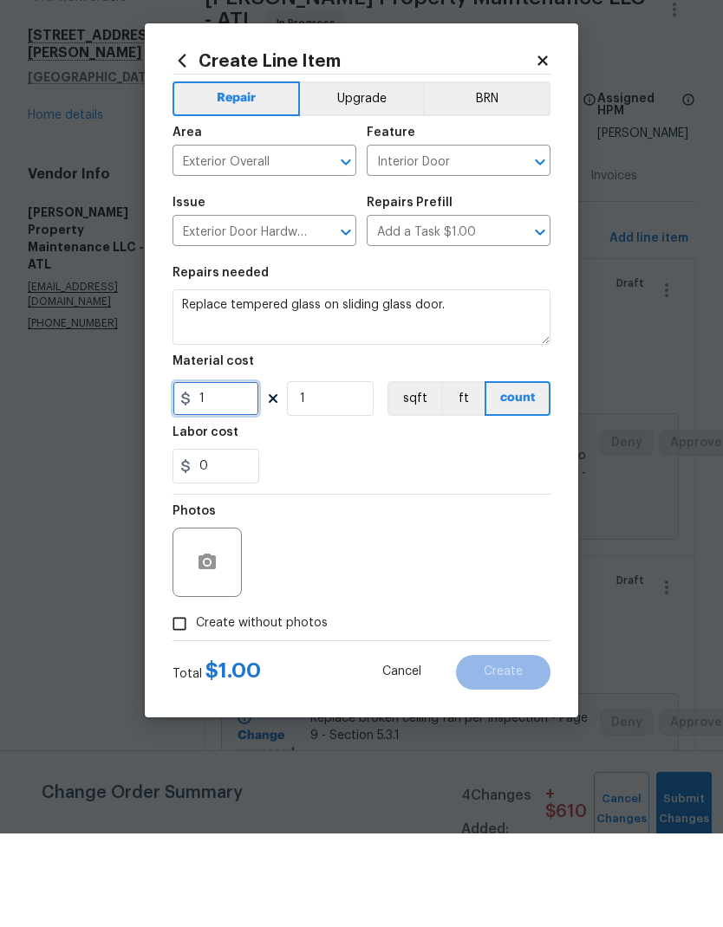
click at [232, 475] on input "1" at bounding box center [215, 492] width 87 height 35
type input "1800"
click at [339, 475] on input "1" at bounding box center [330, 492] width 87 height 35
click at [215, 647] on icon "button" at bounding box center [206, 655] width 17 height 16
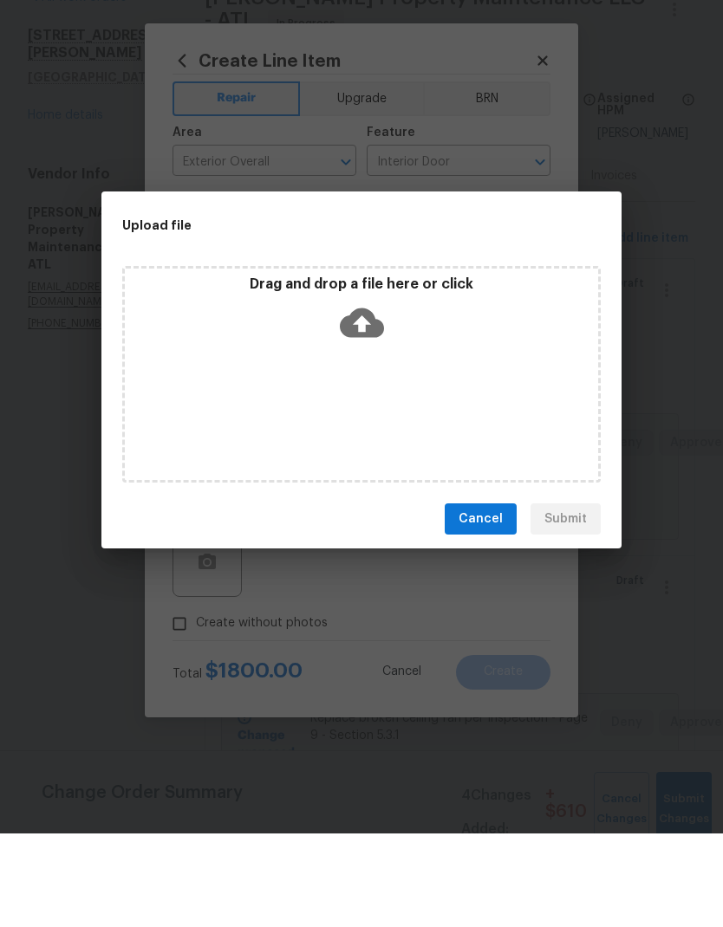
scroll to position [69, 0]
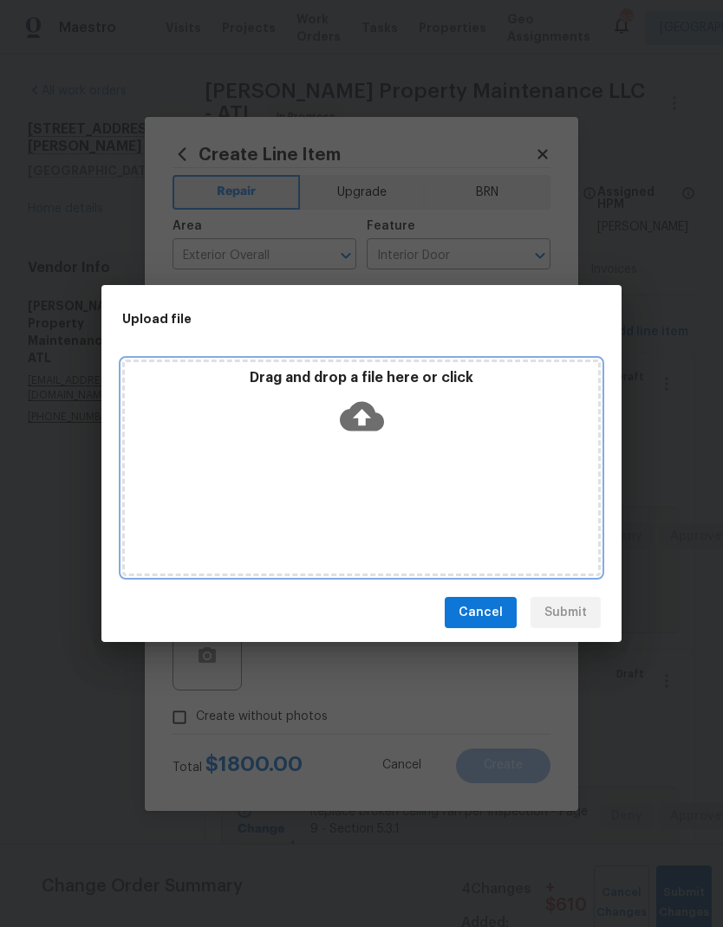
click at [377, 421] on icon at bounding box center [362, 416] width 44 height 29
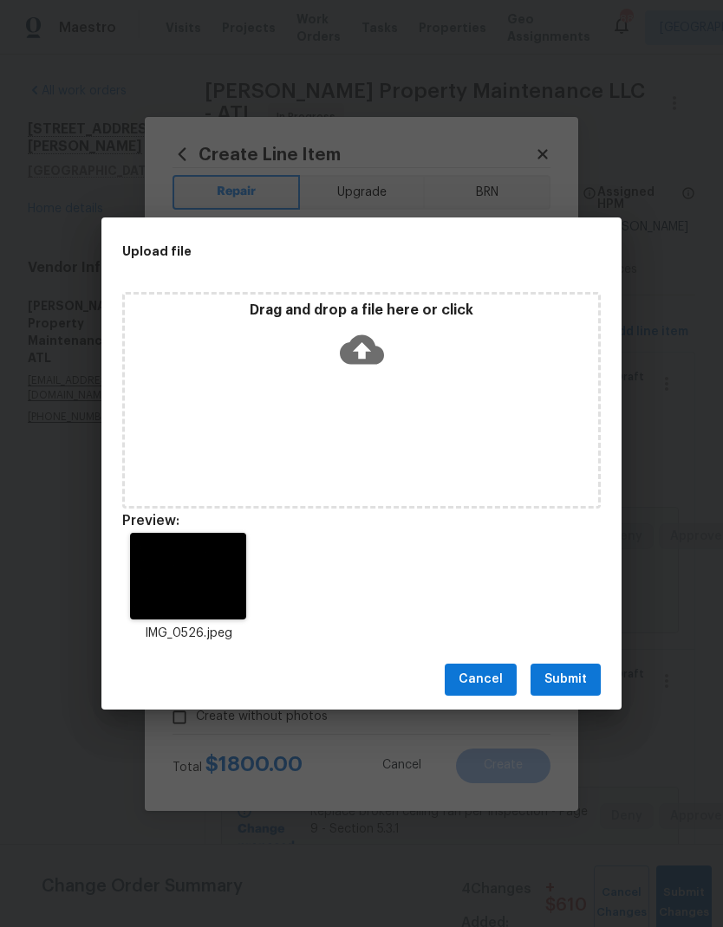
click at [582, 693] on button "Submit" at bounding box center [565, 680] width 70 height 32
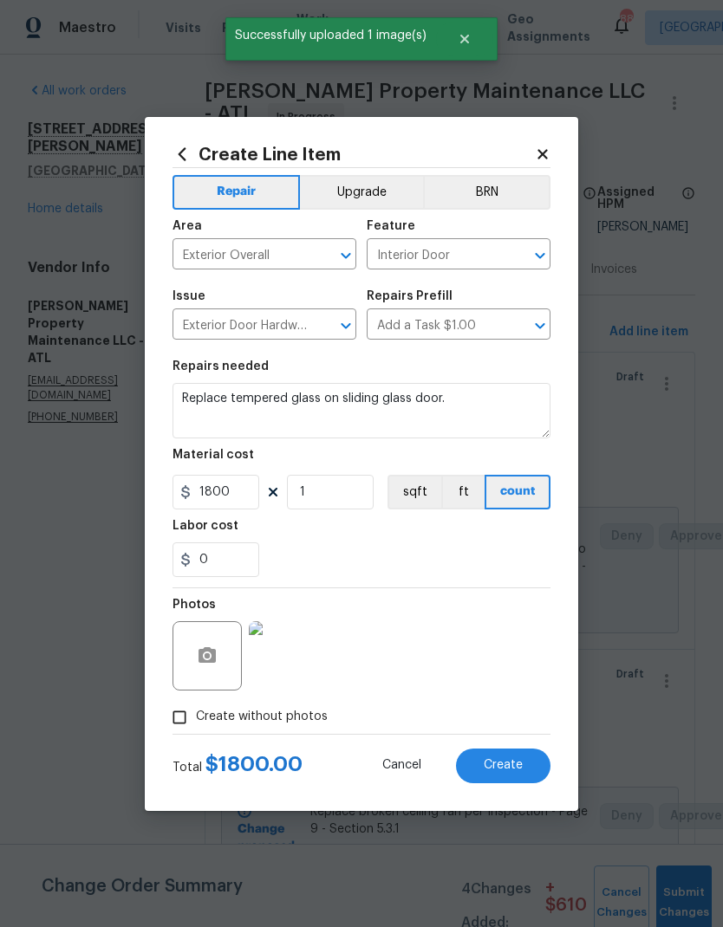
click at [530, 766] on button "Create" at bounding box center [503, 766] width 94 height 35
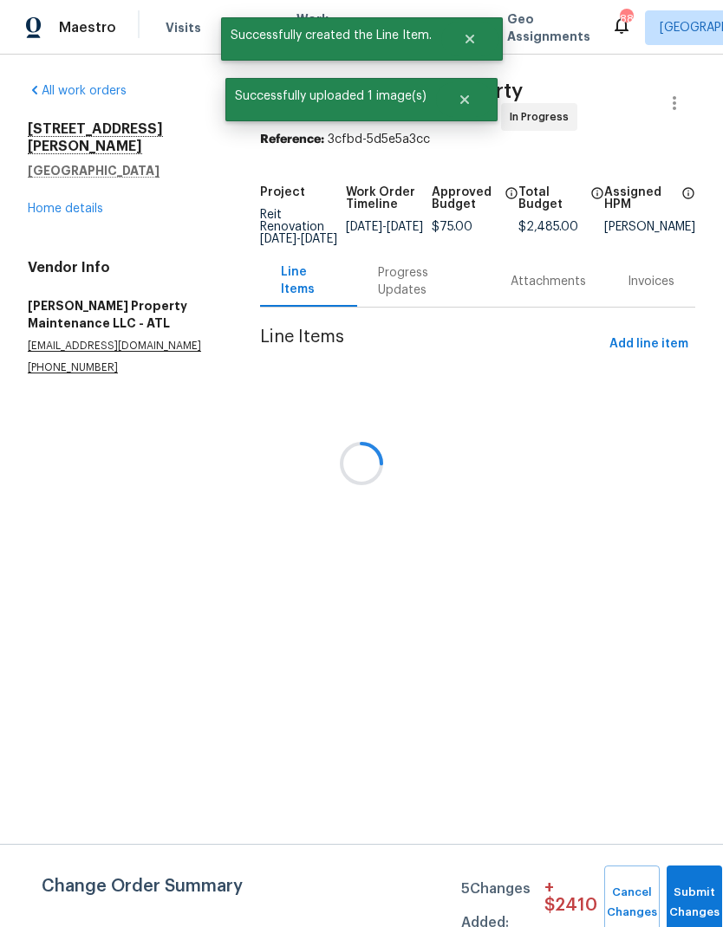
scroll to position [0, 0]
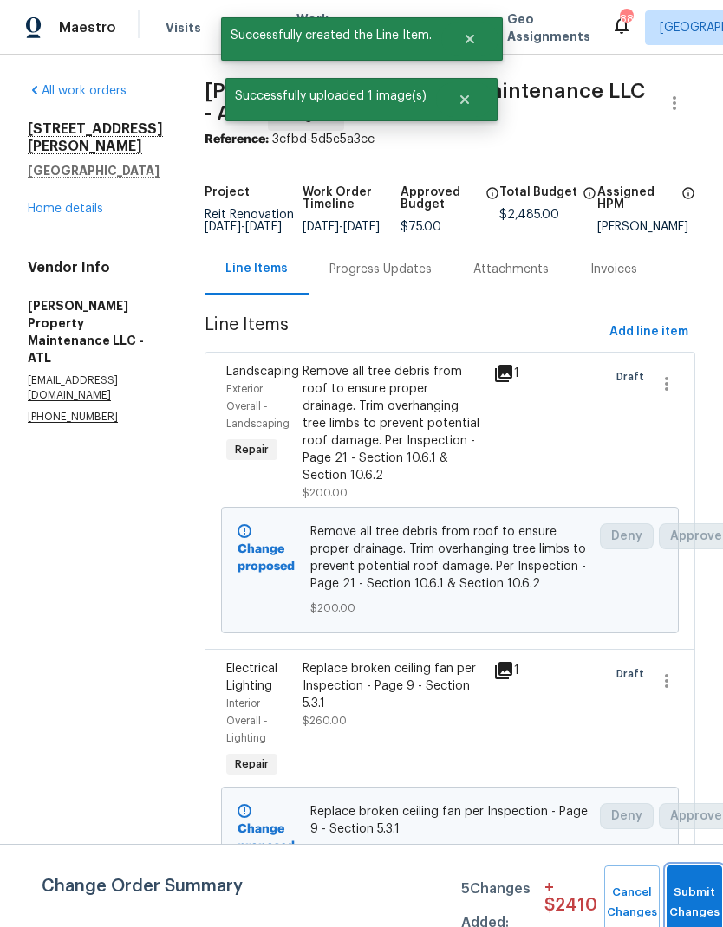
click at [687, 897] on button "Submit Changes" at bounding box center [694, 903] width 55 height 75
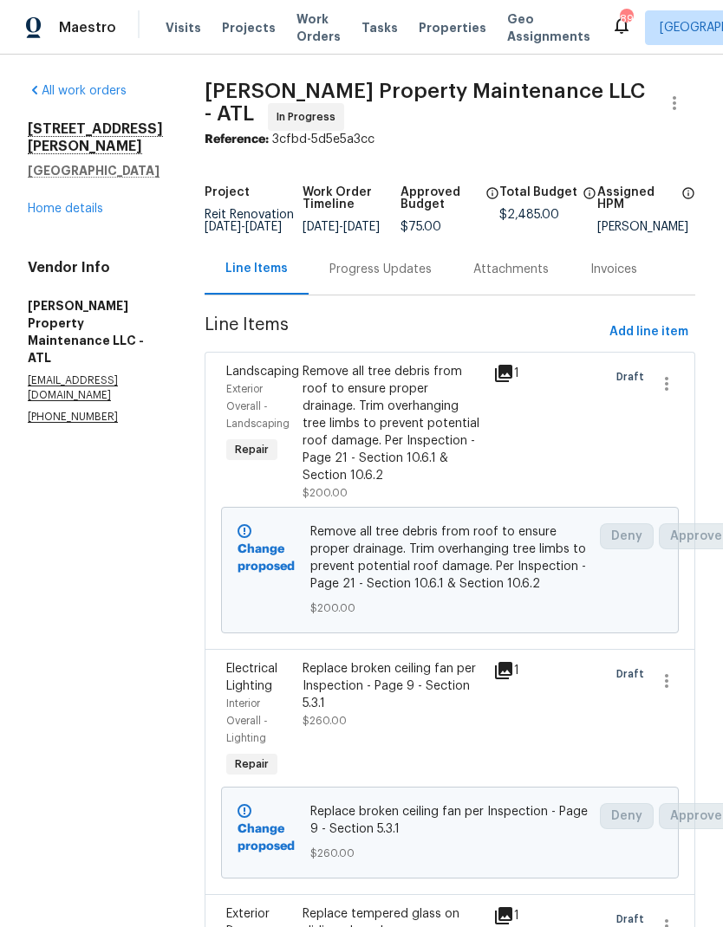
click at [65, 203] on link "Home details" at bounding box center [65, 209] width 75 height 12
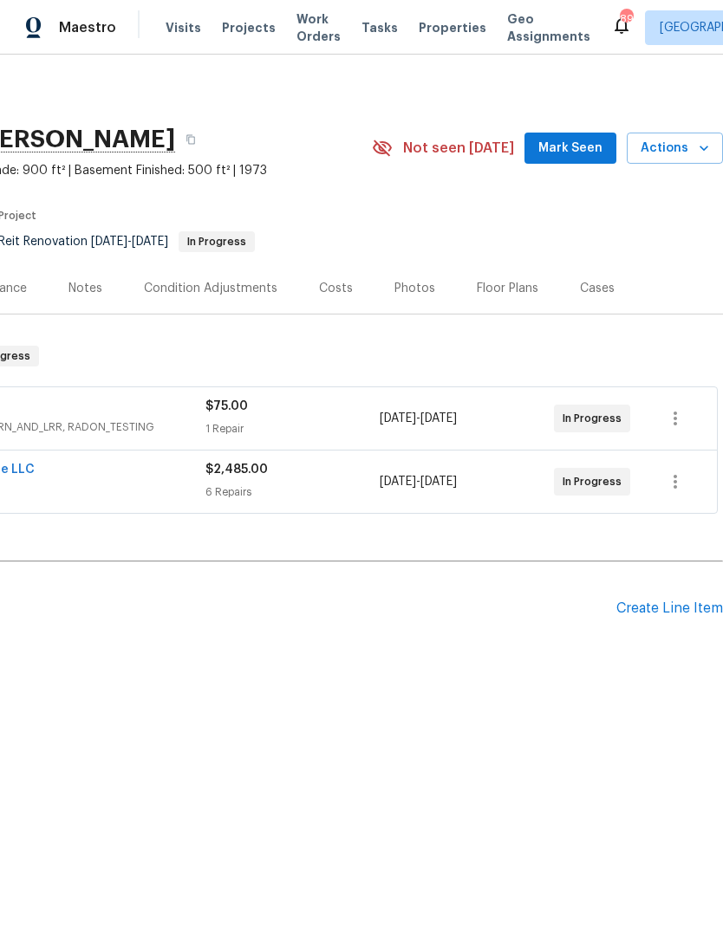
scroll to position [0, 257]
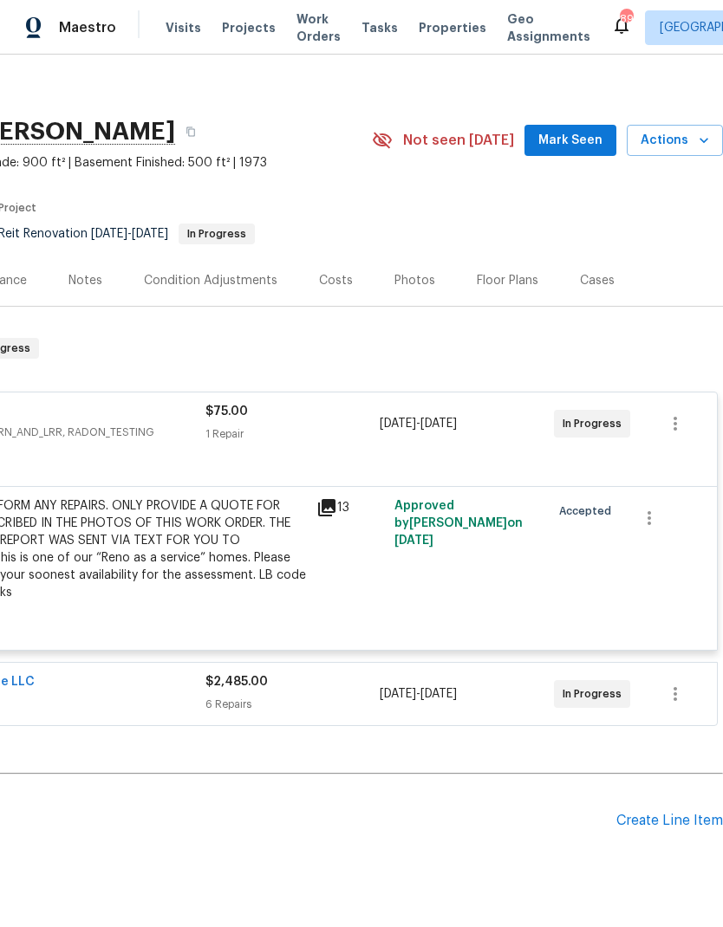
scroll to position [8, 257]
click at [675, 421] on icon "button" at bounding box center [675, 423] width 21 height 21
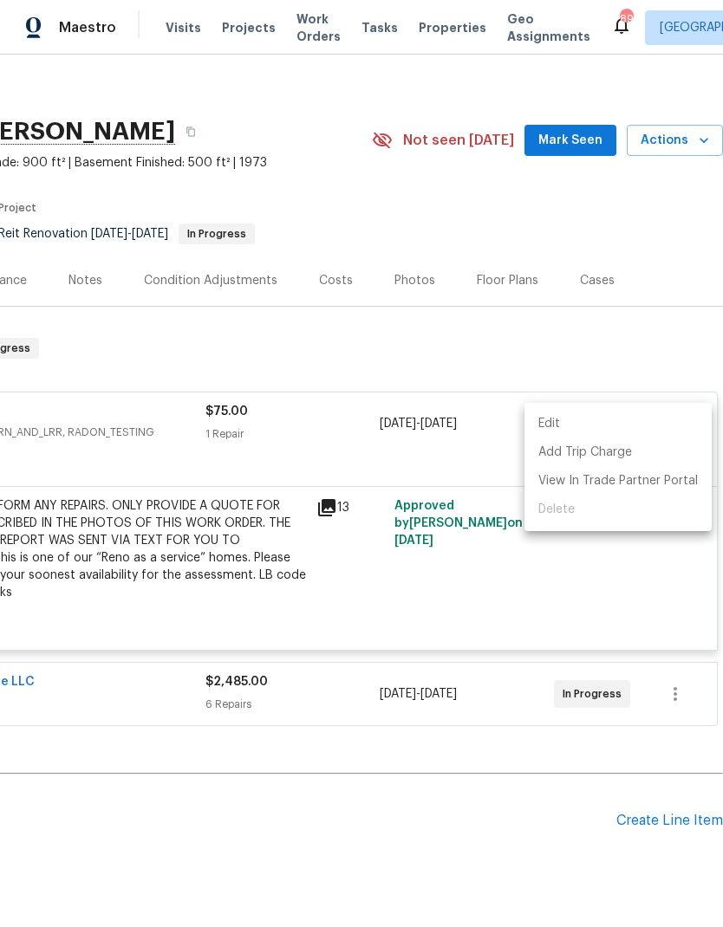
click at [513, 586] on div at bounding box center [361, 463] width 723 height 927
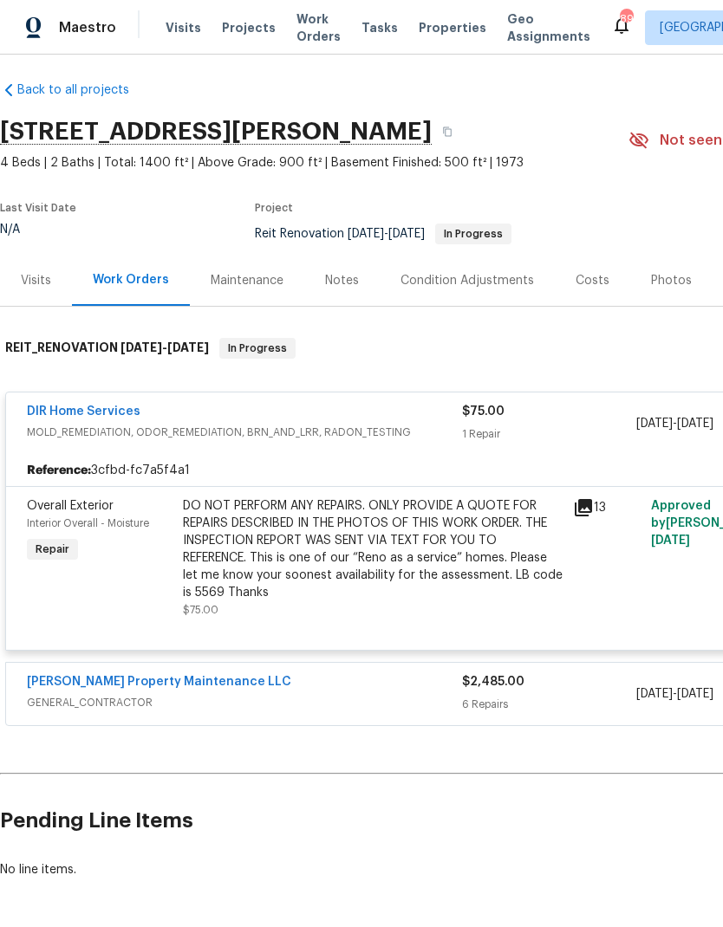
scroll to position [8, 0]
click at [106, 411] on link "DIR Home Services" at bounding box center [84, 412] width 114 height 12
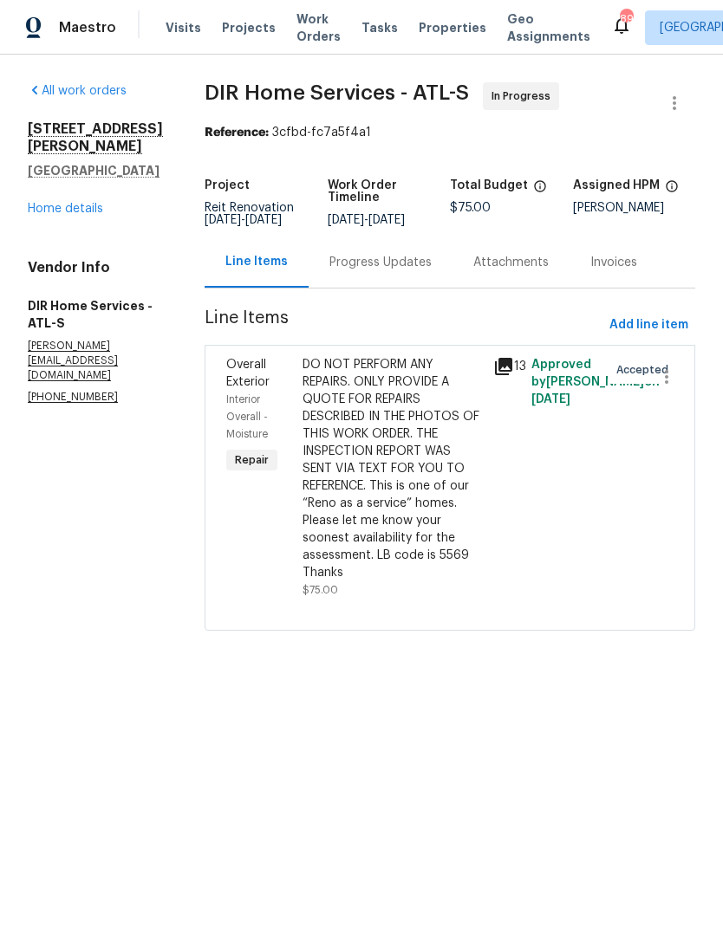
click at [670, 325] on span "Add line item" at bounding box center [648, 326] width 79 height 22
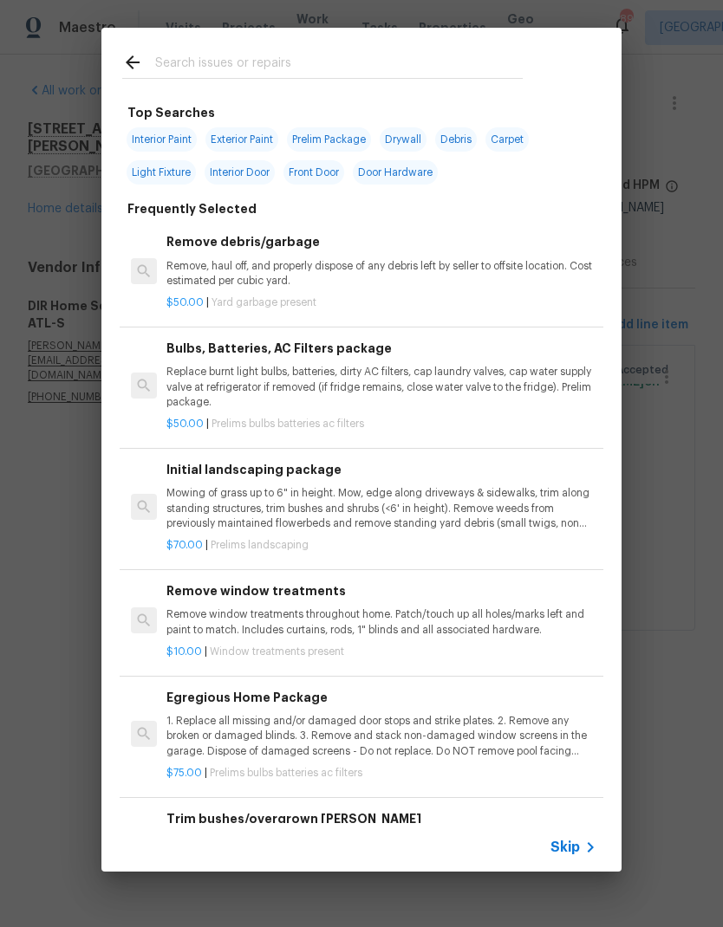
click at [182, 67] on input "text" at bounding box center [339, 65] width 368 height 26
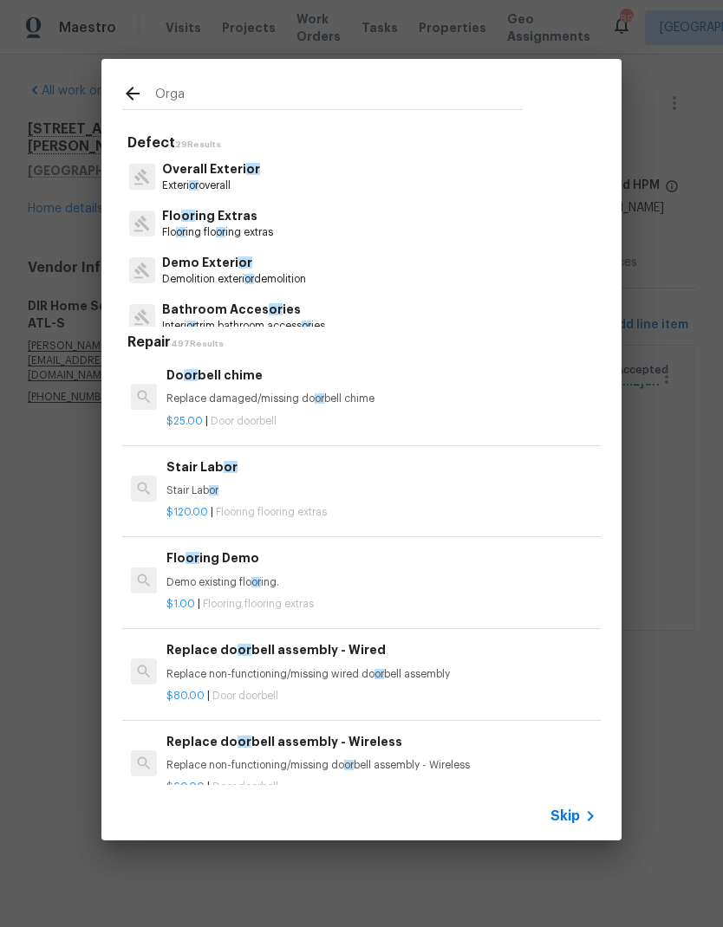
type input "Organ"
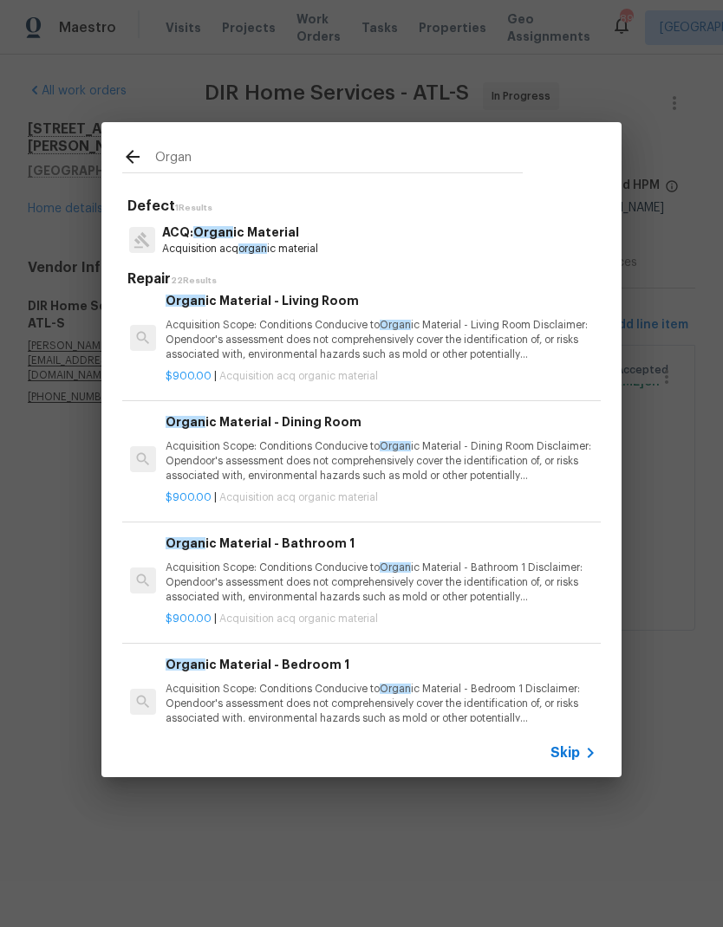
scroll to position [132, 1]
click at [316, 446] on p "Acquisition Scope: Conditions Conducive to Organ ic Material - Dining Room Disc…" at bounding box center [381, 462] width 430 height 44
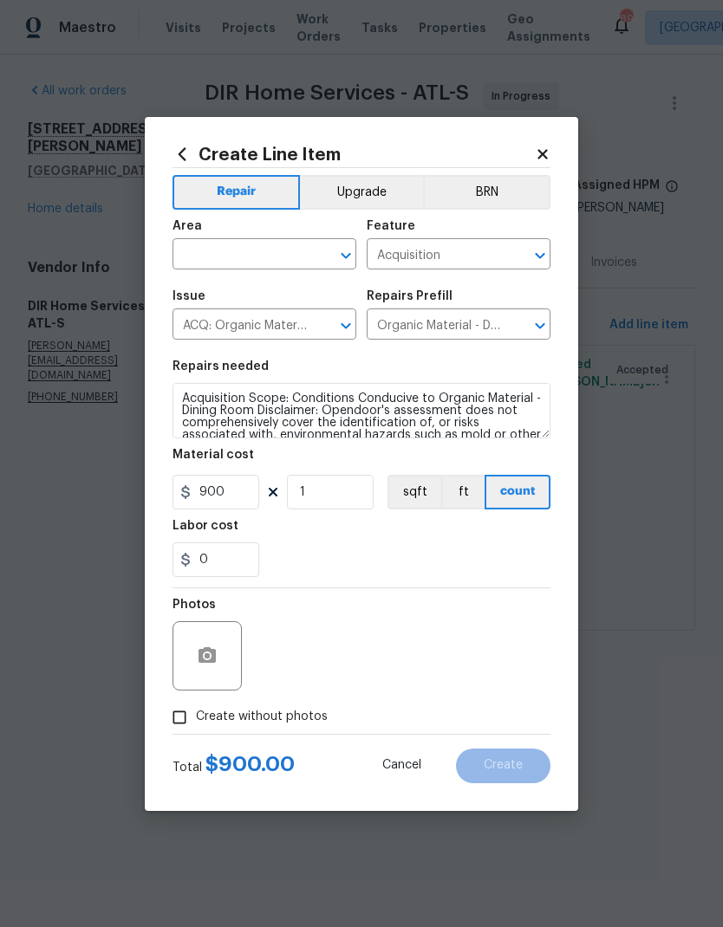
click at [287, 248] on input "text" at bounding box center [239, 256] width 135 height 27
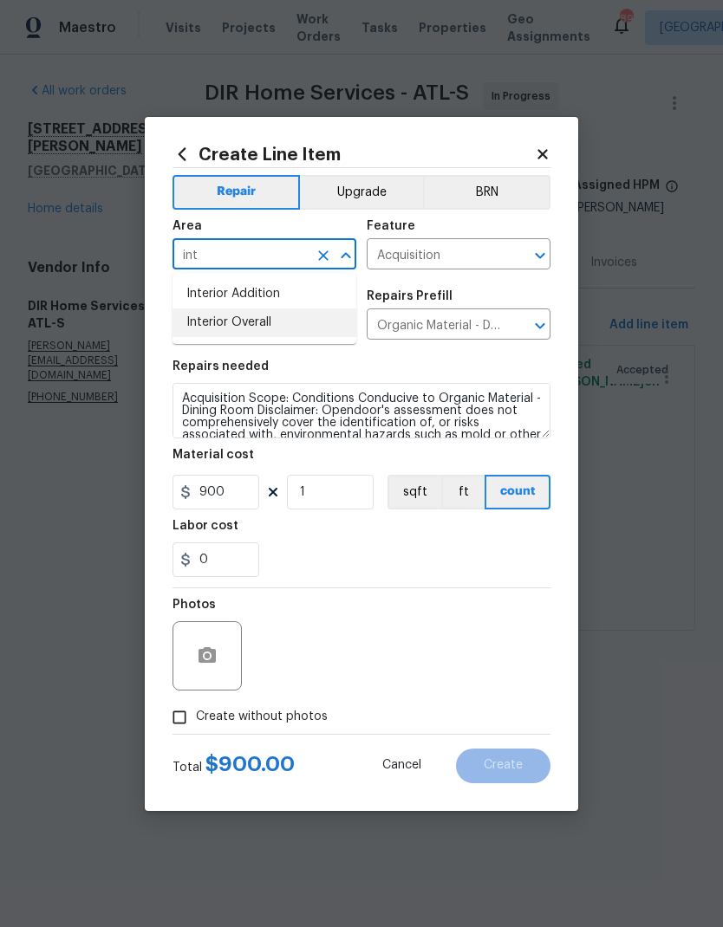
click at [266, 317] on li "Interior Overall" at bounding box center [264, 323] width 184 height 29
type input "Interior Overall"
click at [528, 330] on button "Open" at bounding box center [540, 326] width 24 height 24
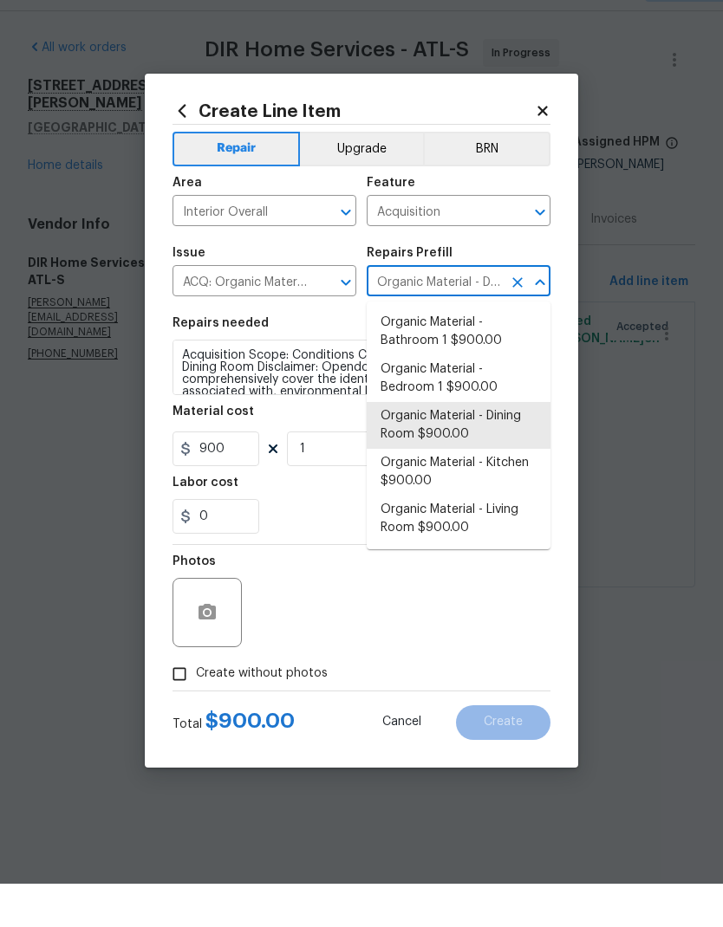
click at [557, 246] on div "Create Line Item Repair Upgrade BRN Area Interior Overall ​ Feature Acquisition…" at bounding box center [361, 464] width 433 height 694
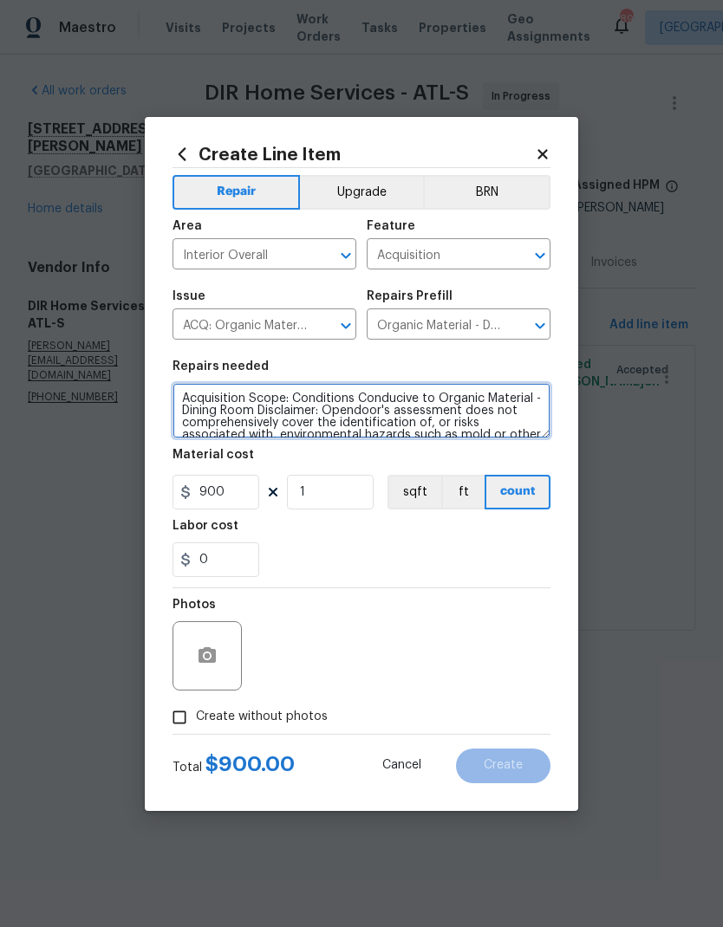
click at [192, 395] on textarea "Acquisition Scope: Conditions Conducive to Organic Material - Dining Room Discl…" at bounding box center [361, 410] width 378 height 55
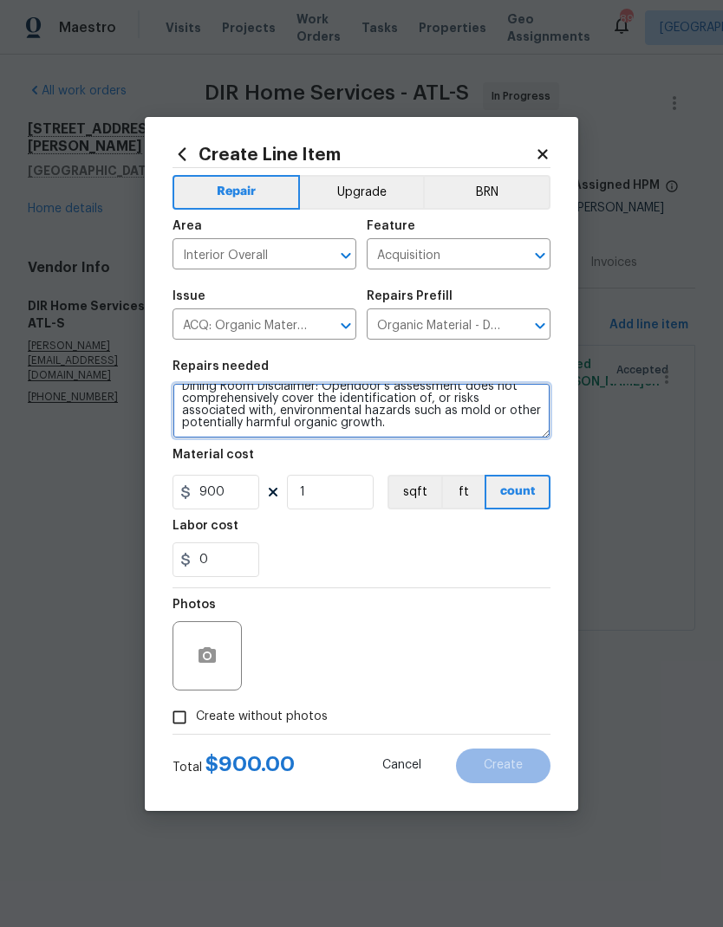
paste textarea "3. Basement Crawl Space Mold Remediation per Inspection - Page 18 -Section 9.2.…"
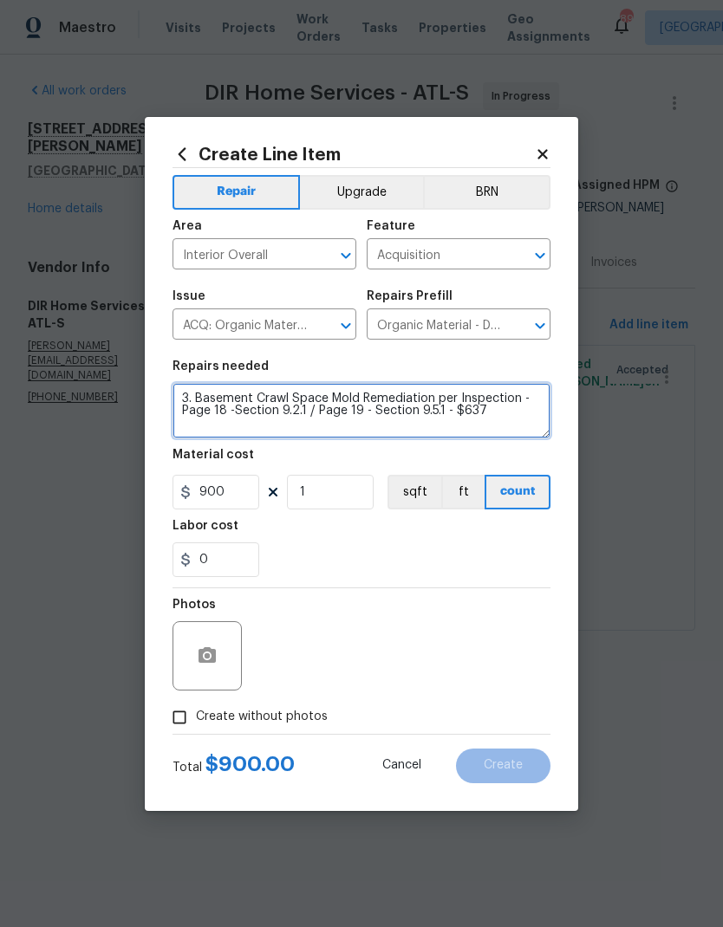
scroll to position [0, 0]
type textarea "3. Basement Crawl Space Mold Remediation per Inspection - Page 18 -Section 9.2.…"
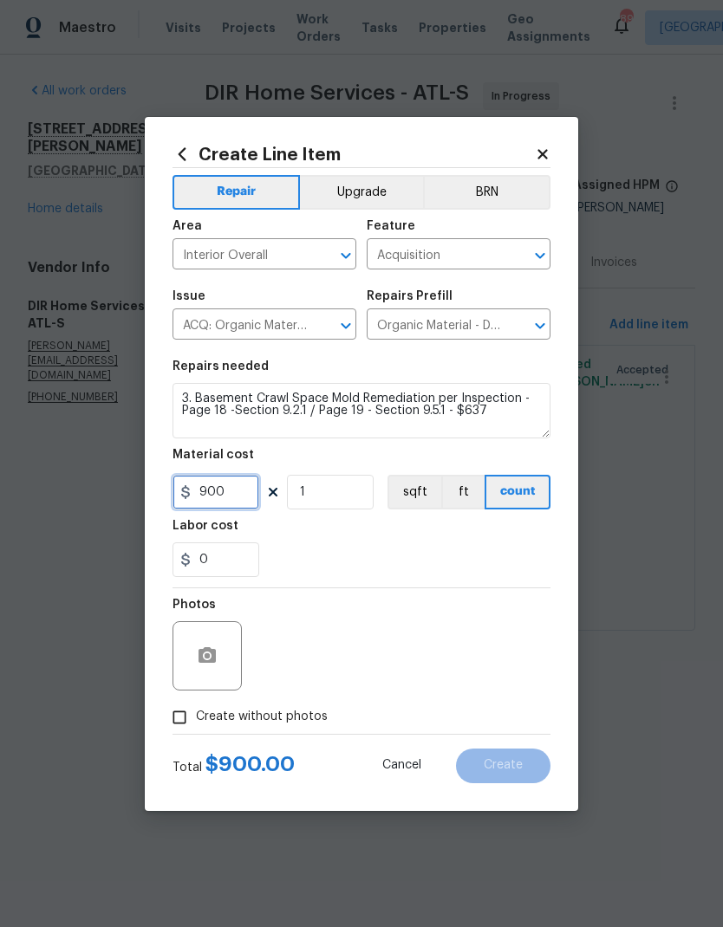
click at [244, 491] on input "900" at bounding box center [215, 492] width 87 height 35
type input "637"
click at [202, 397] on textarea "3. Basement Crawl Space Mold Remediation per Inspection - Page 18 -Section 9.2.…" at bounding box center [361, 410] width 378 height 55
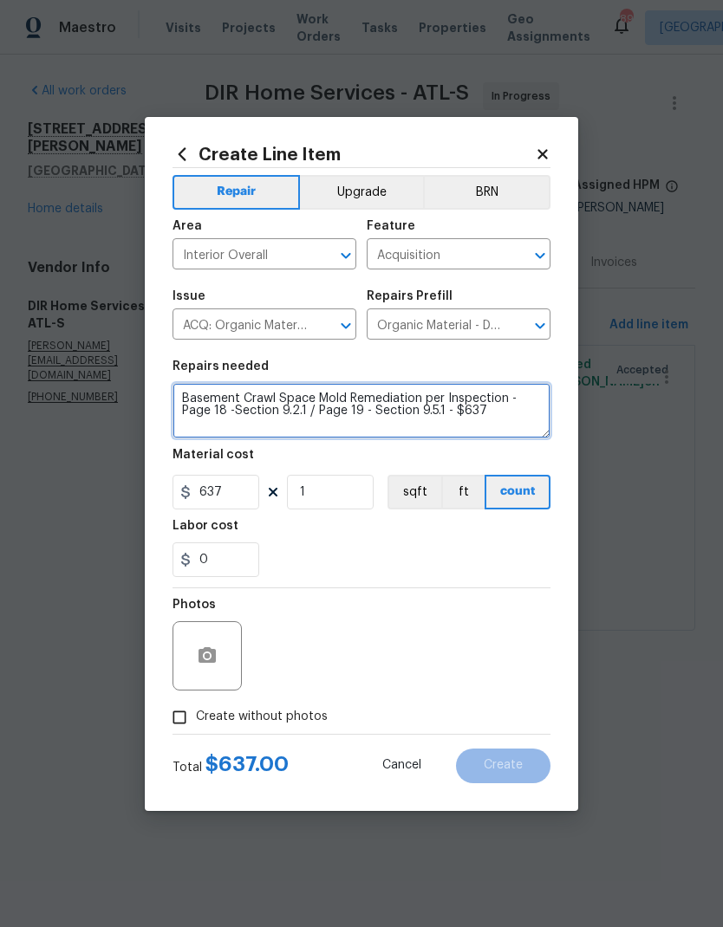
type textarea "Basement Crawl Space Mold Remediation per Inspection - Page 18 -Section 9.2.1 /…"
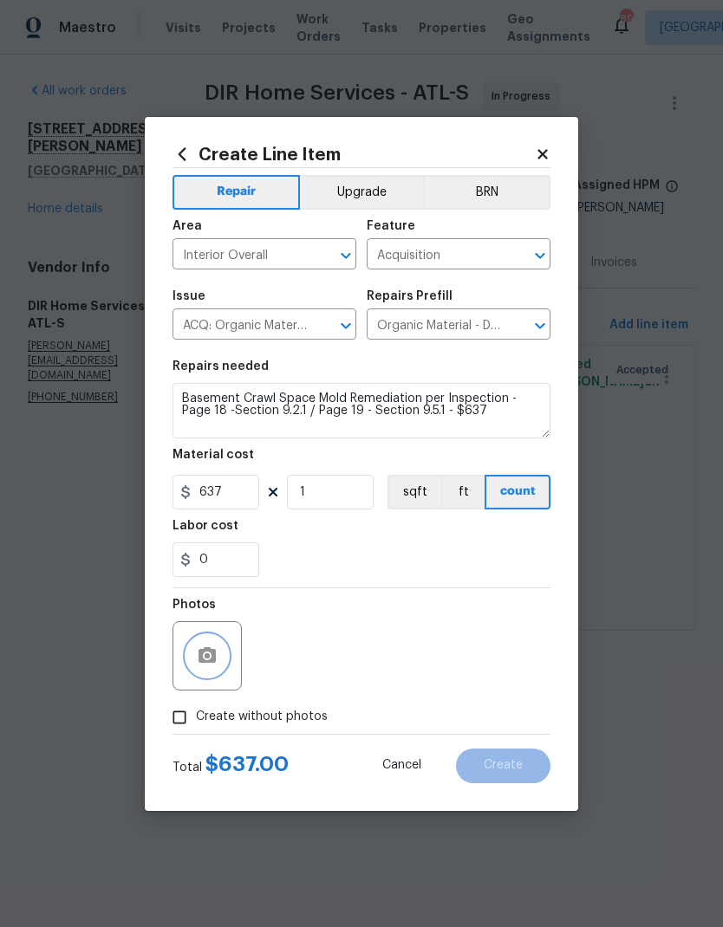
click at [211, 675] on button "button" at bounding box center [207, 656] width 42 height 42
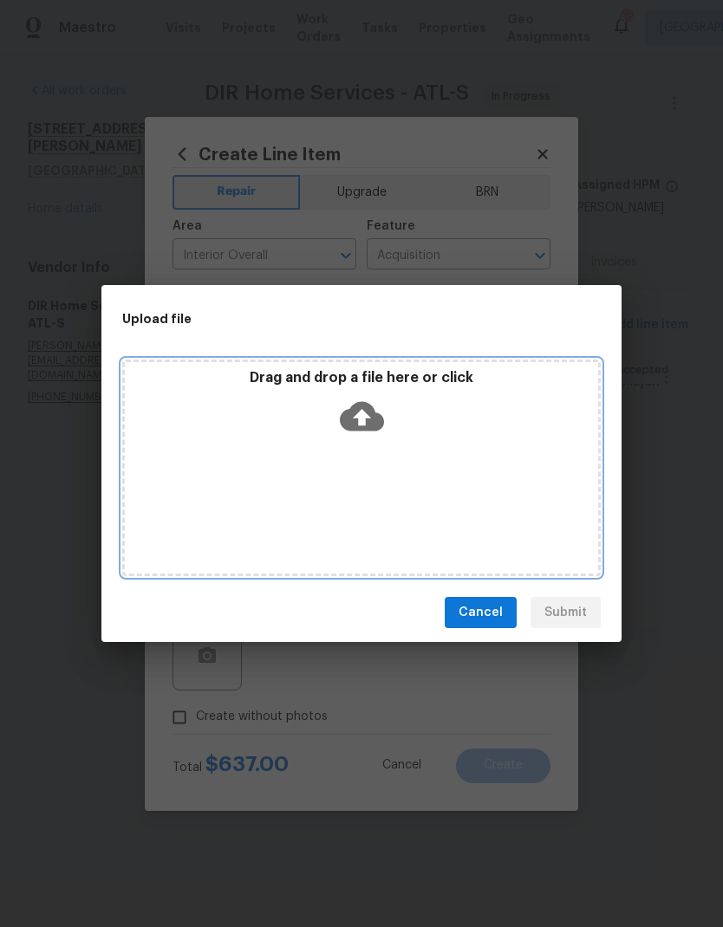
click at [370, 415] on icon at bounding box center [362, 416] width 44 height 29
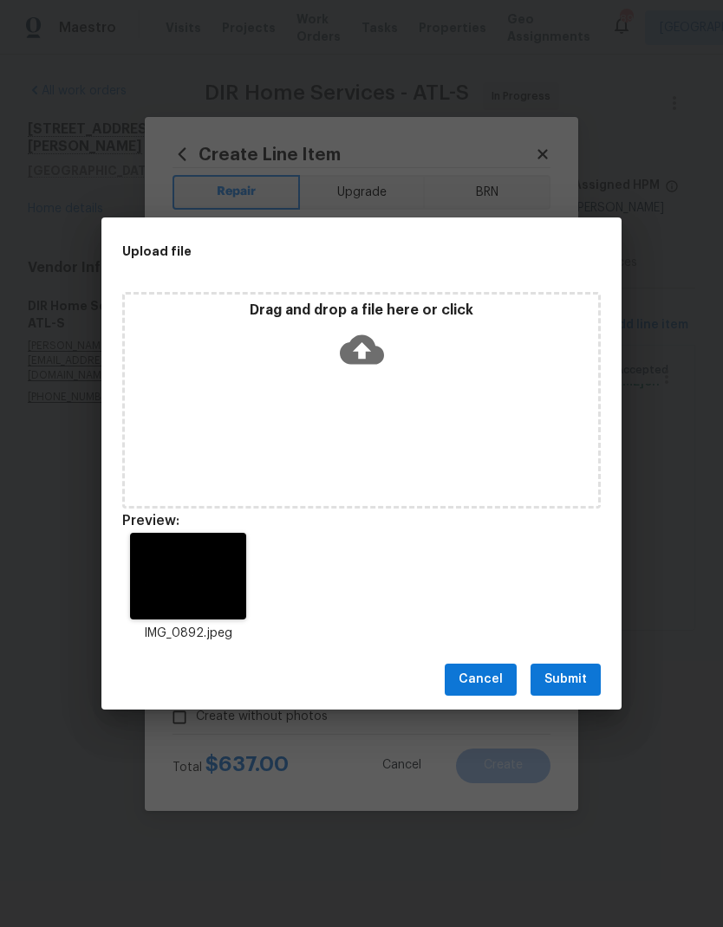
click at [578, 678] on span "Submit" at bounding box center [565, 680] width 42 height 22
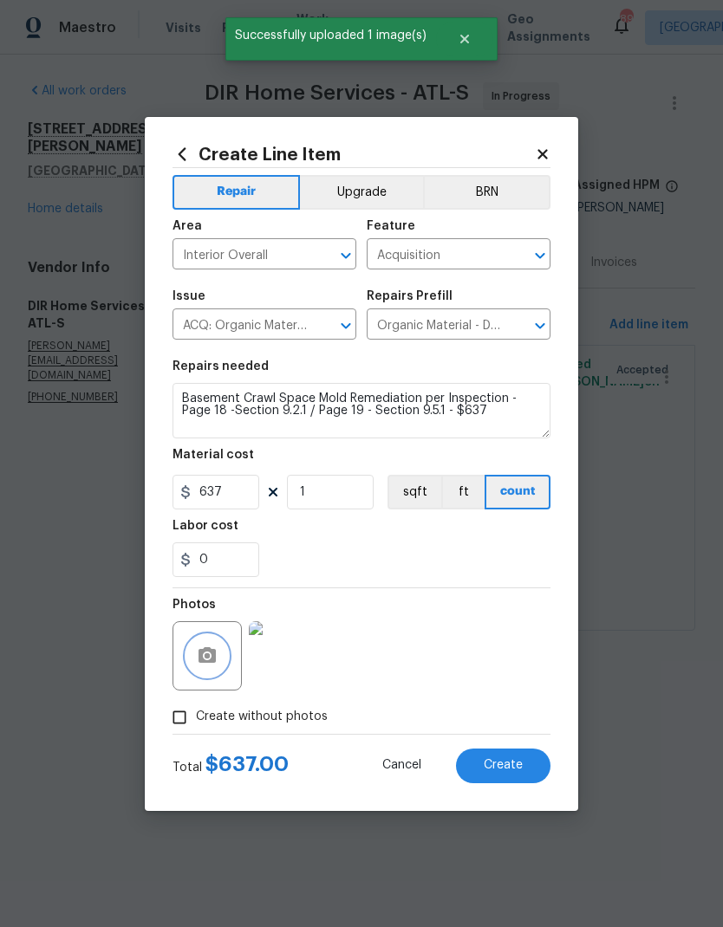
click at [521, 763] on span "Create" at bounding box center [503, 765] width 39 height 13
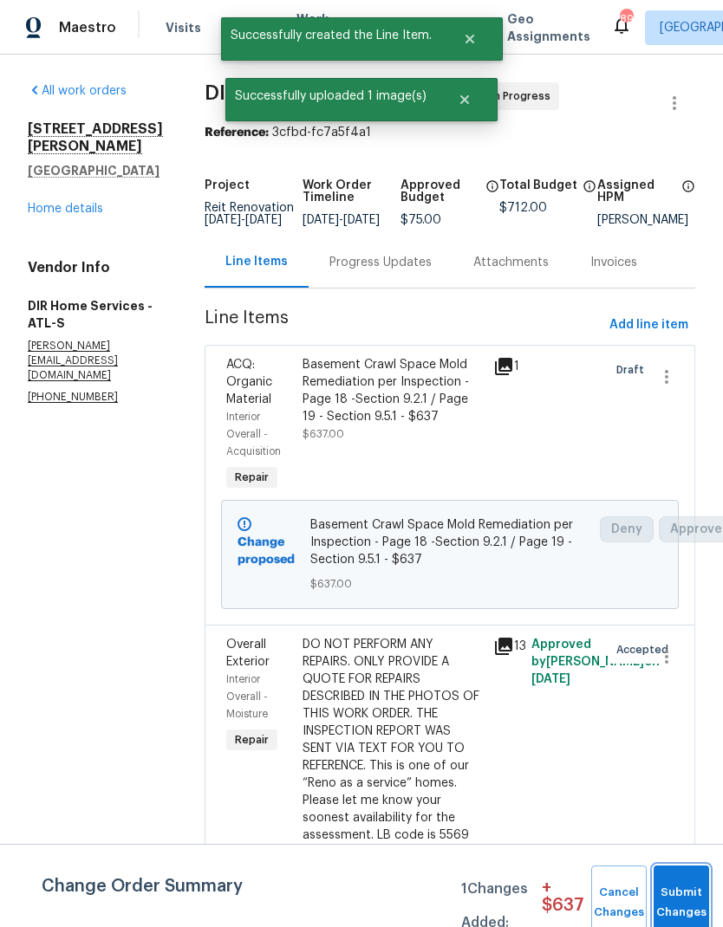
click at [680, 899] on button "Submit Changes" at bounding box center [681, 903] width 55 height 75
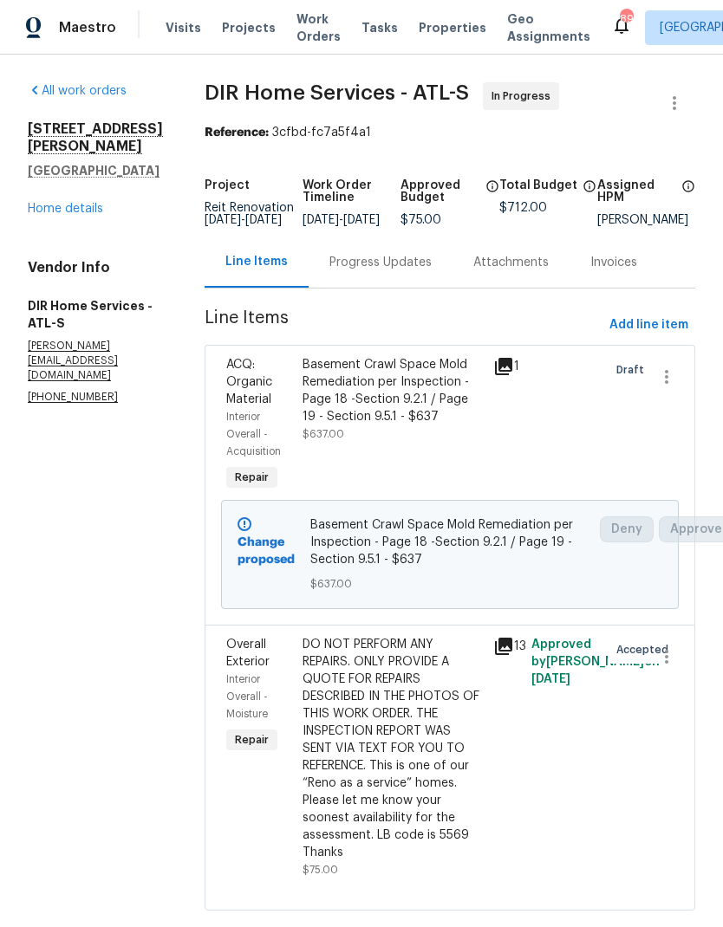
click at [87, 203] on link "Home details" at bounding box center [65, 209] width 75 height 12
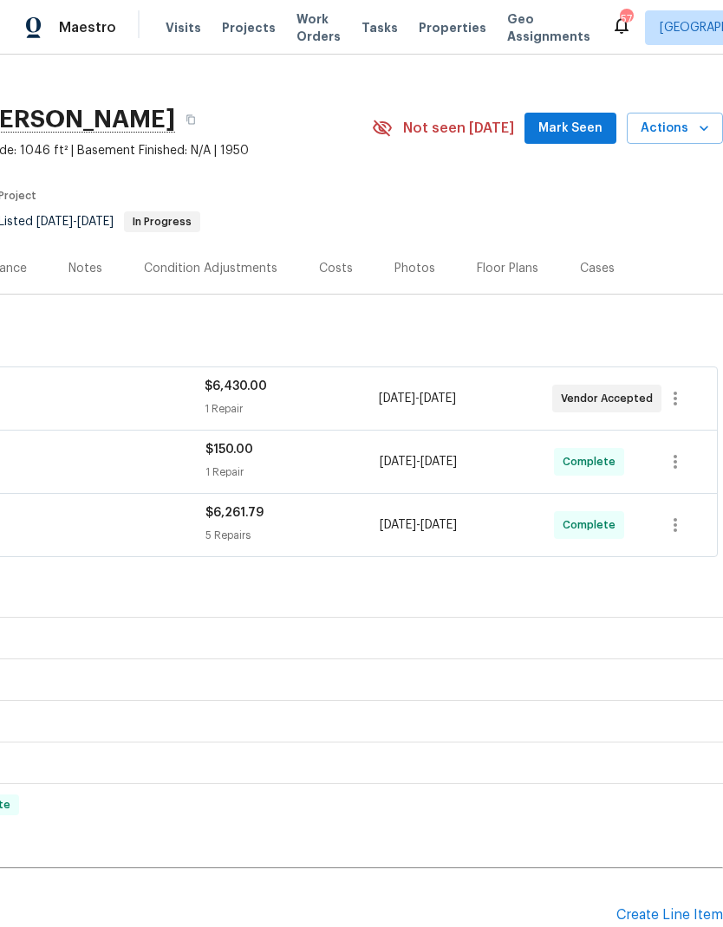
scroll to position [20, 257]
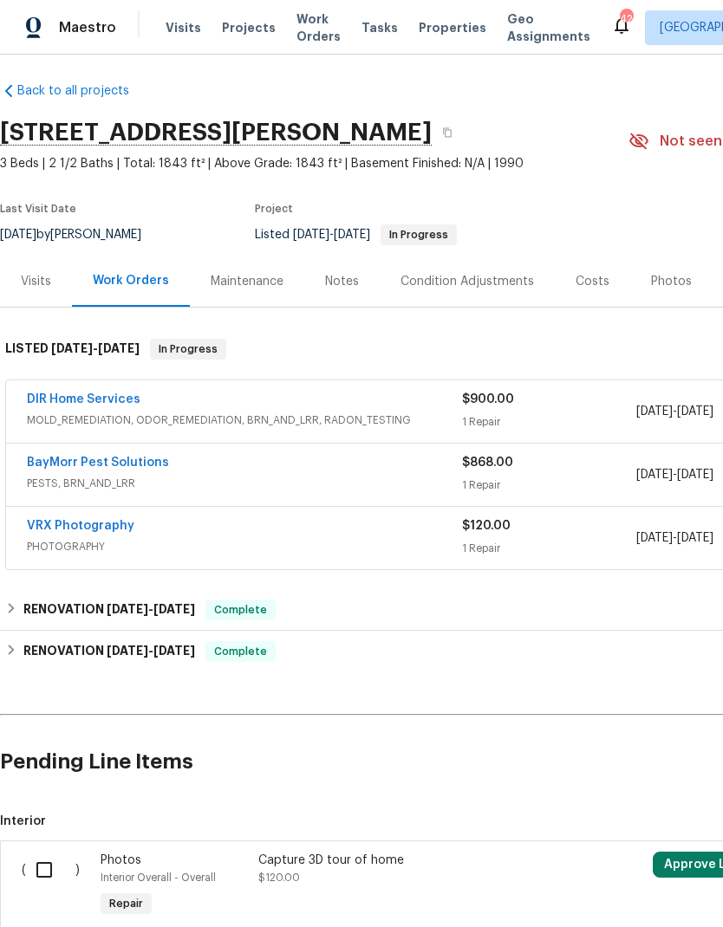
scroll to position [7, 0]
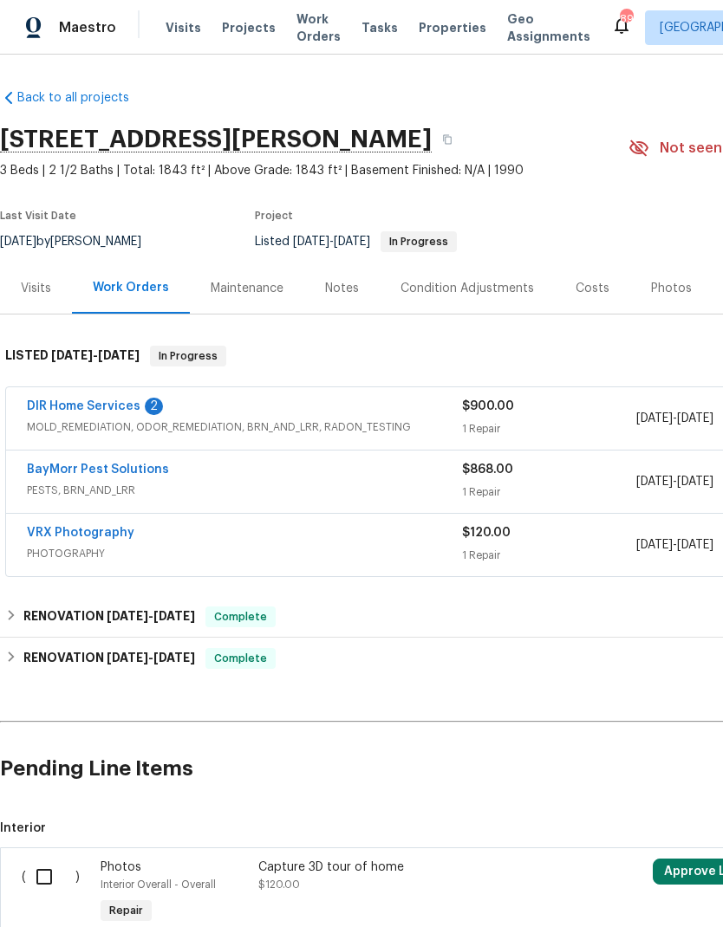
click at [122, 409] on link "DIR Home Services" at bounding box center [84, 406] width 114 height 12
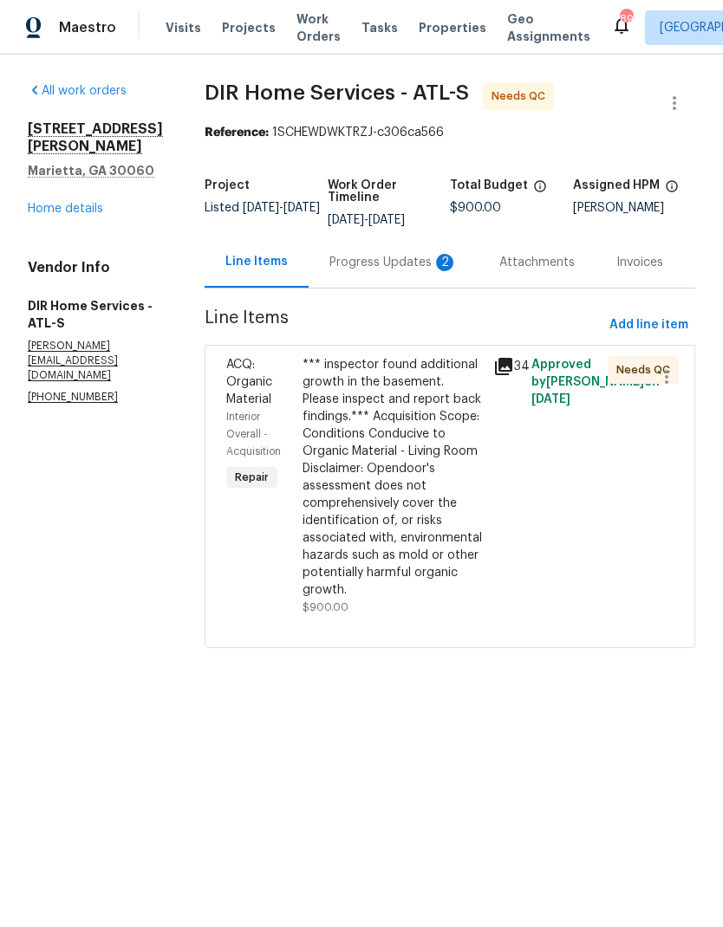
click at [408, 284] on div "Progress Updates 2" at bounding box center [394, 262] width 170 height 51
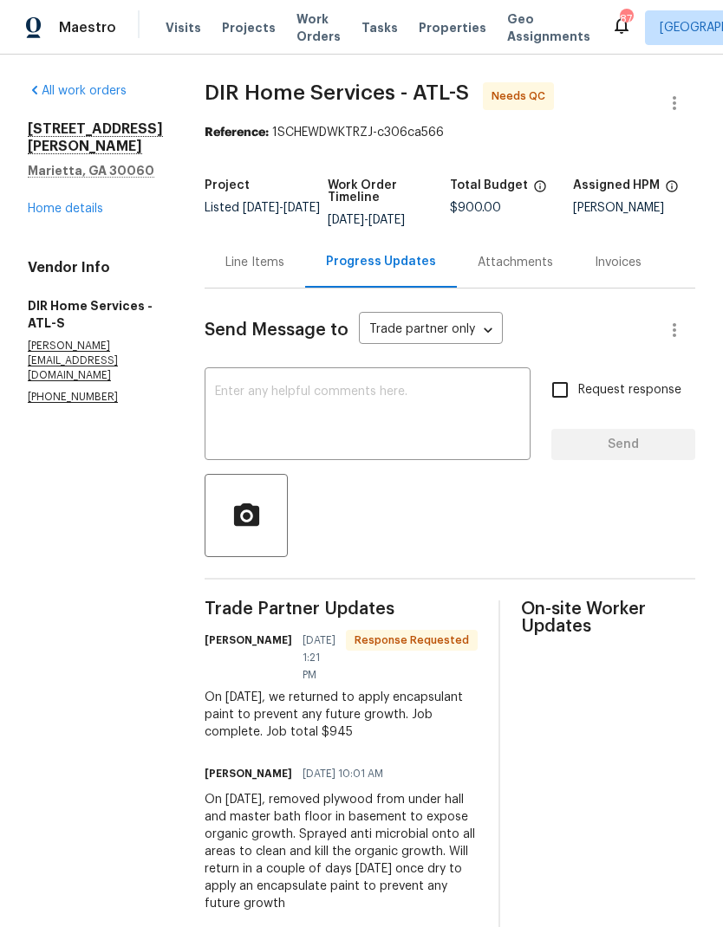
copy div "we returned to apply encapsulant paint to prevent any future growth. Job comple…"
click at [284, 271] on div "Line Items" at bounding box center [254, 262] width 59 height 17
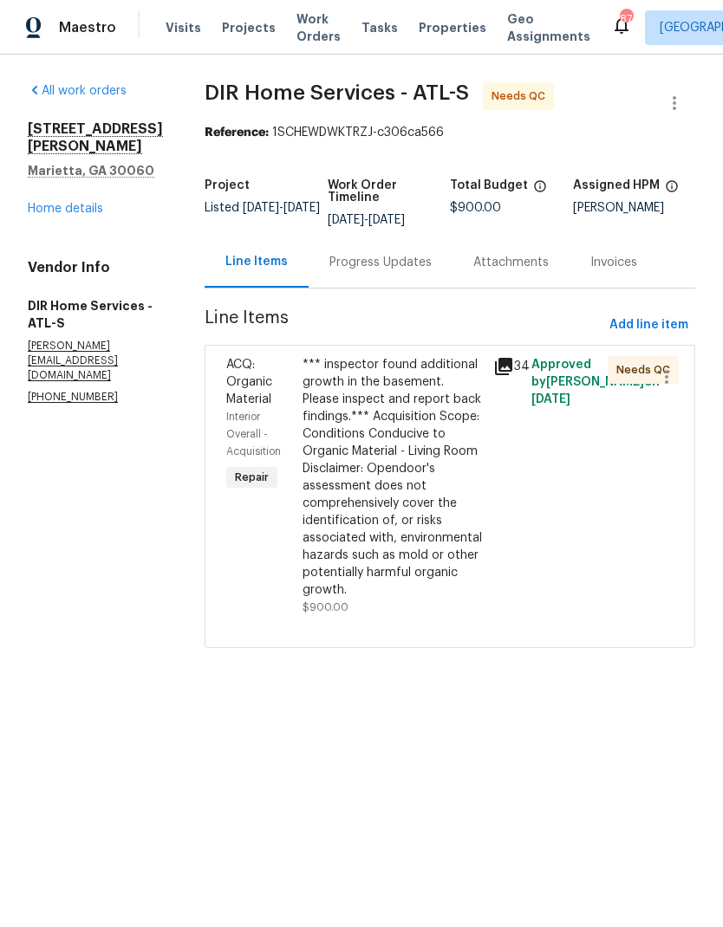
click at [418, 478] on div "*** inspector found additional growth in the basement. Please inspect and repor…" at bounding box center [393, 477] width 180 height 243
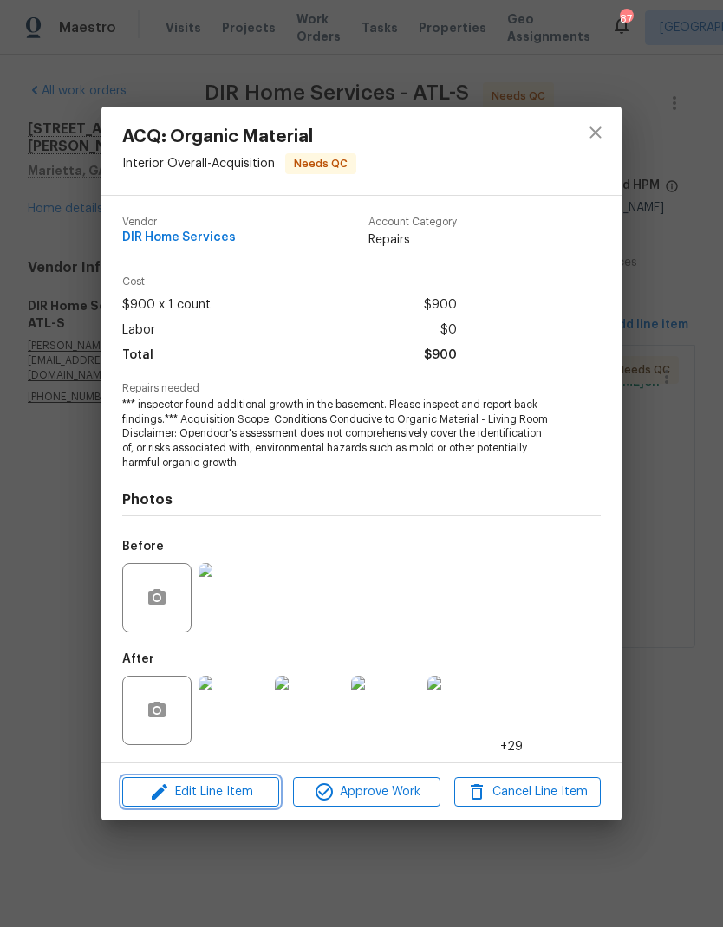
click at [244, 794] on span "Edit Line Item" at bounding box center [200, 793] width 146 height 22
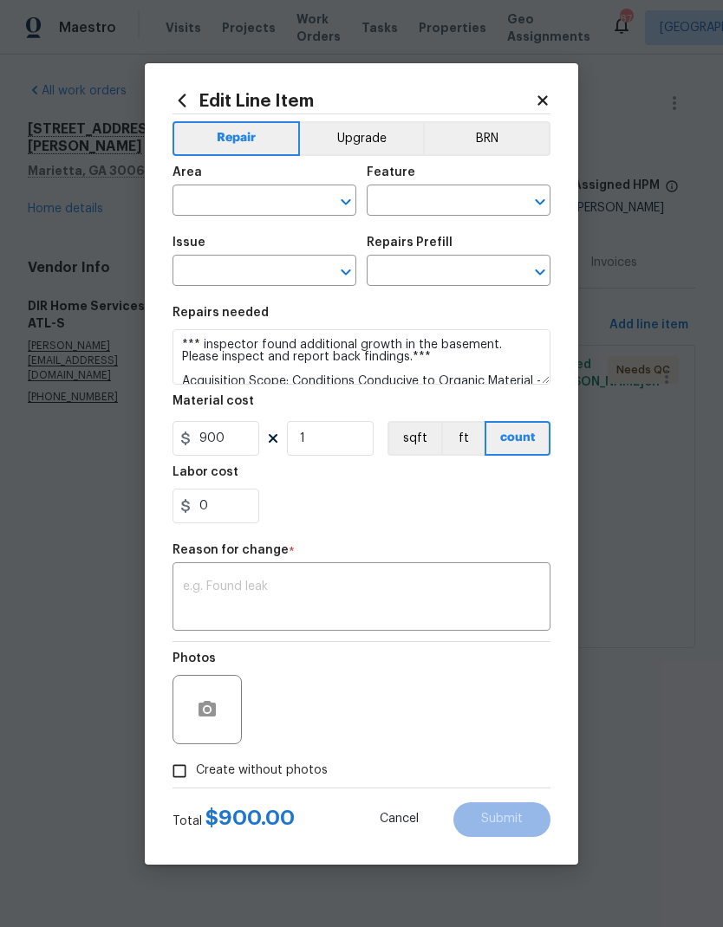
type input "Interior Overall"
type input "Acquisition"
type input "ACQ: Organic Material"
type input "Organic Material - Living Room $900.00"
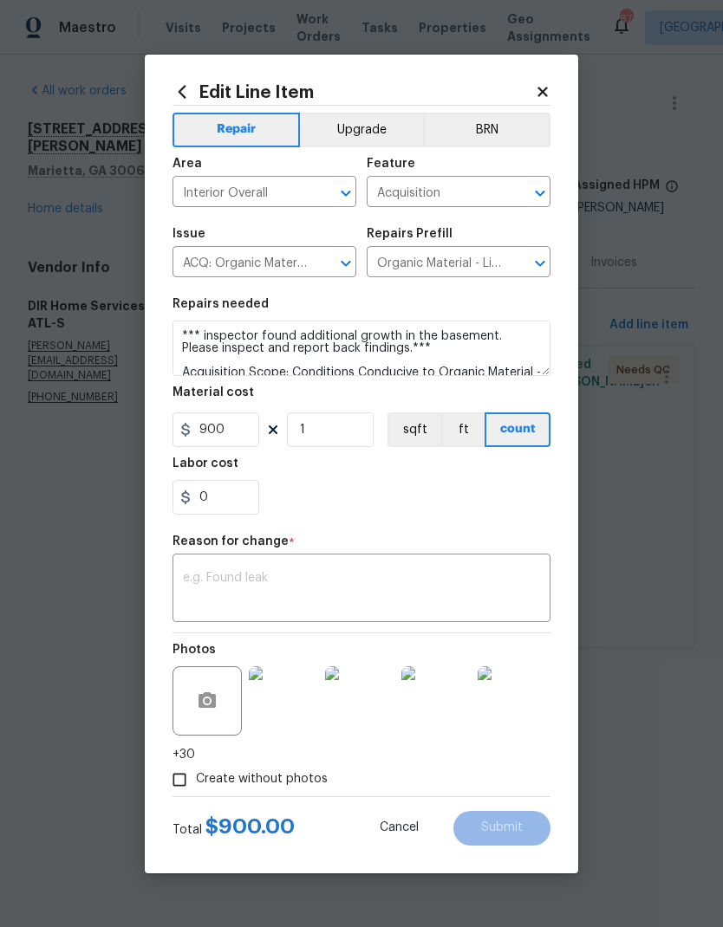
click at [270, 582] on textarea at bounding box center [361, 590] width 357 height 36
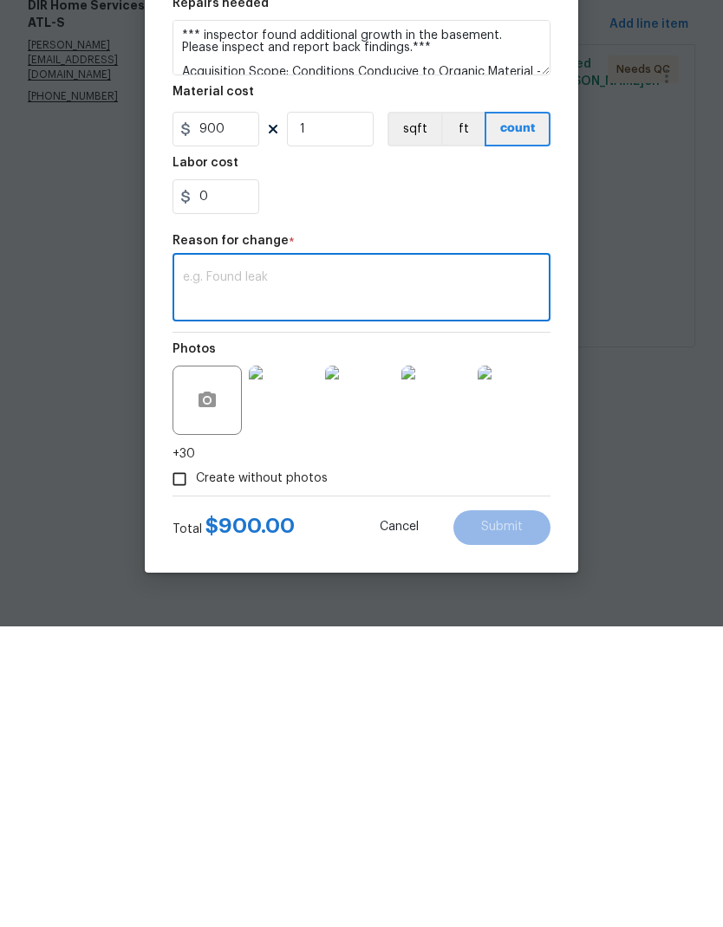
click at [248, 572] on textarea at bounding box center [361, 590] width 357 height 36
paste textarea "we returned to apply encapsulant paint to prevent any future growth. Job comple…"
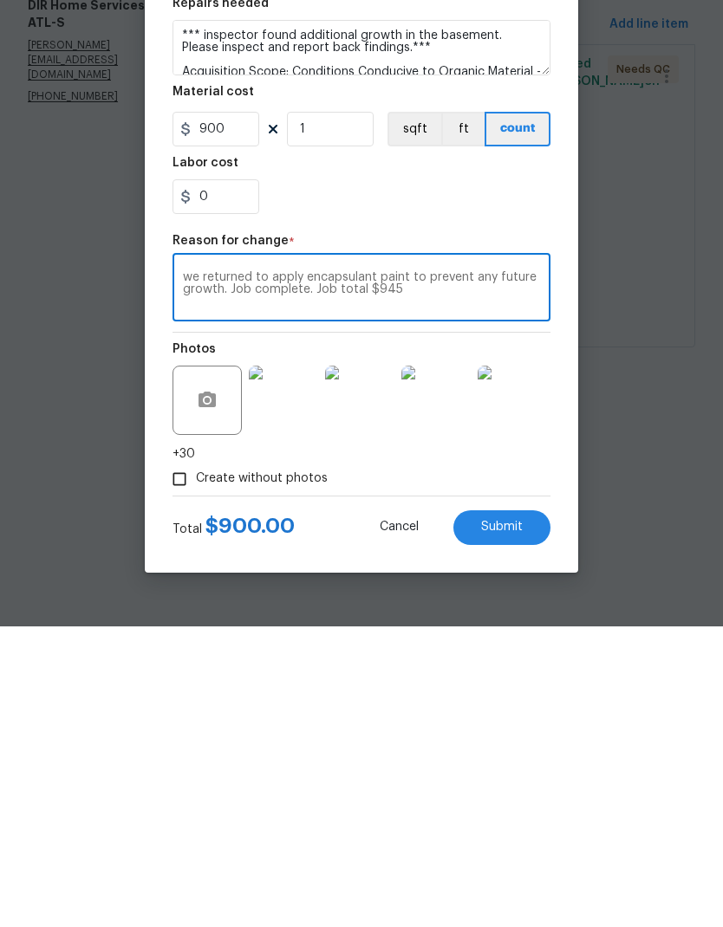
type textarea "we returned to apply encapsulant paint to prevent any future growth. Job comple…"
click at [243, 413] on input "900" at bounding box center [215, 430] width 87 height 35
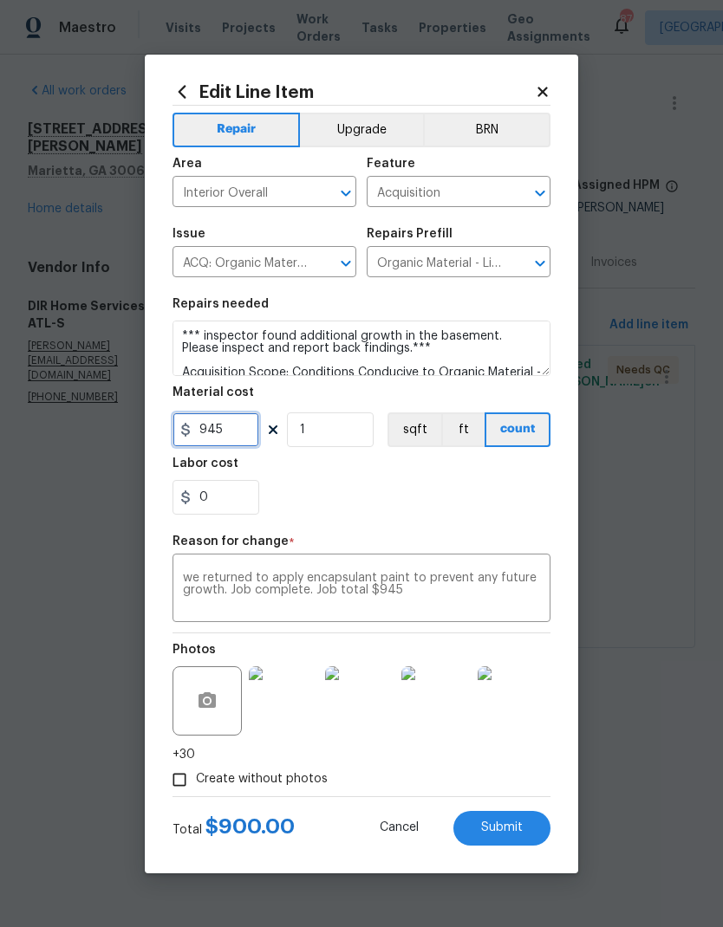
type input "945"
click at [521, 830] on span "Submit" at bounding box center [502, 828] width 42 height 13
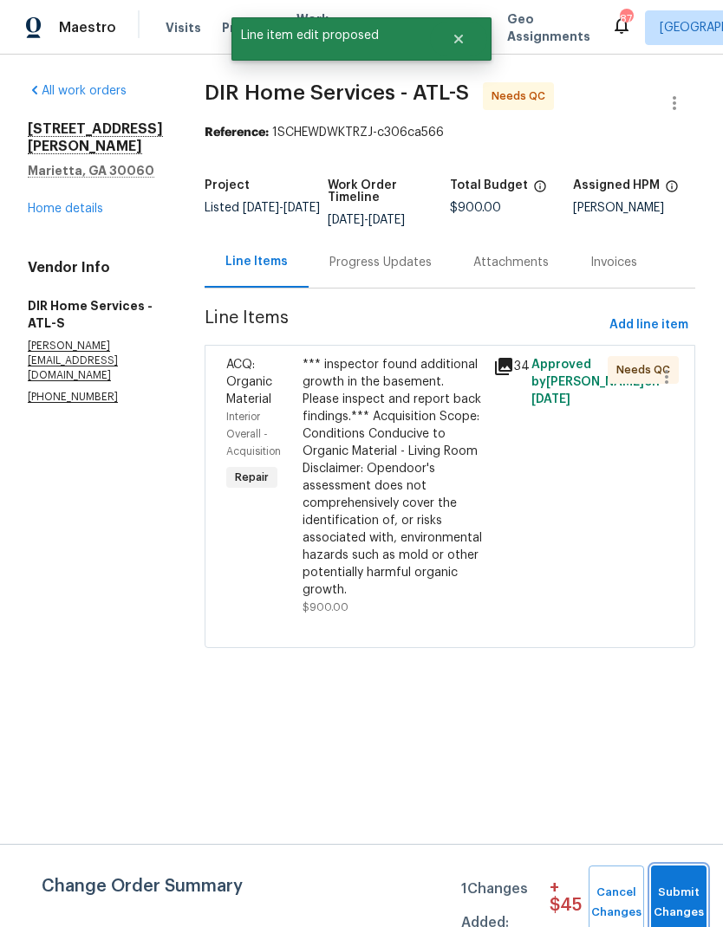
click at [681, 894] on span "Submit Changes" at bounding box center [679, 903] width 38 height 40
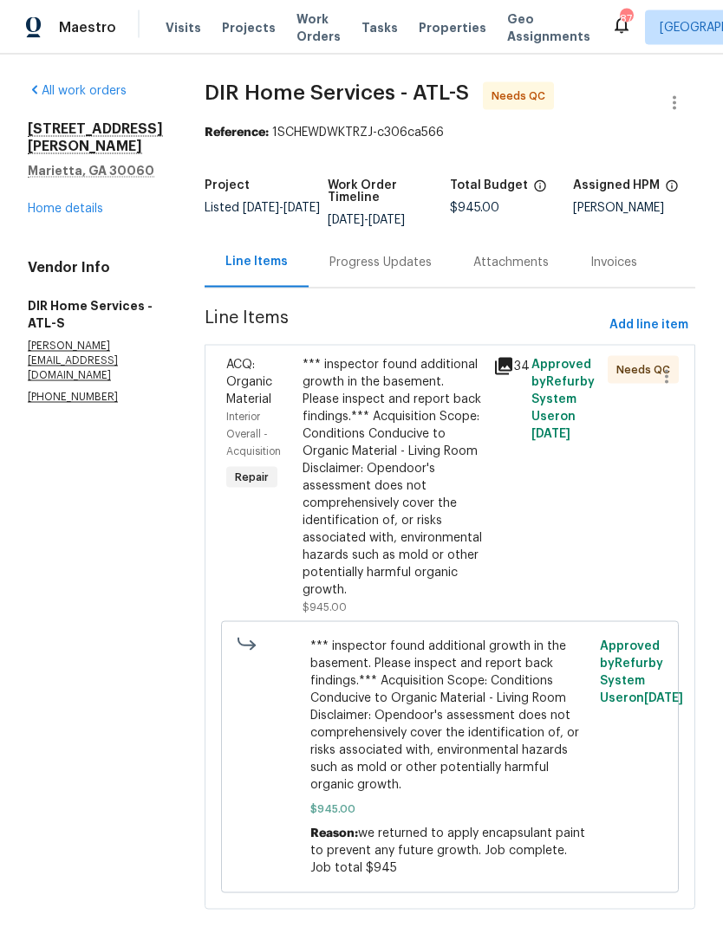
scroll to position [45, 0]
click at [408, 434] on div "*** inspector found additional growth in the basement. Please inspect and repor…" at bounding box center [393, 477] width 180 height 243
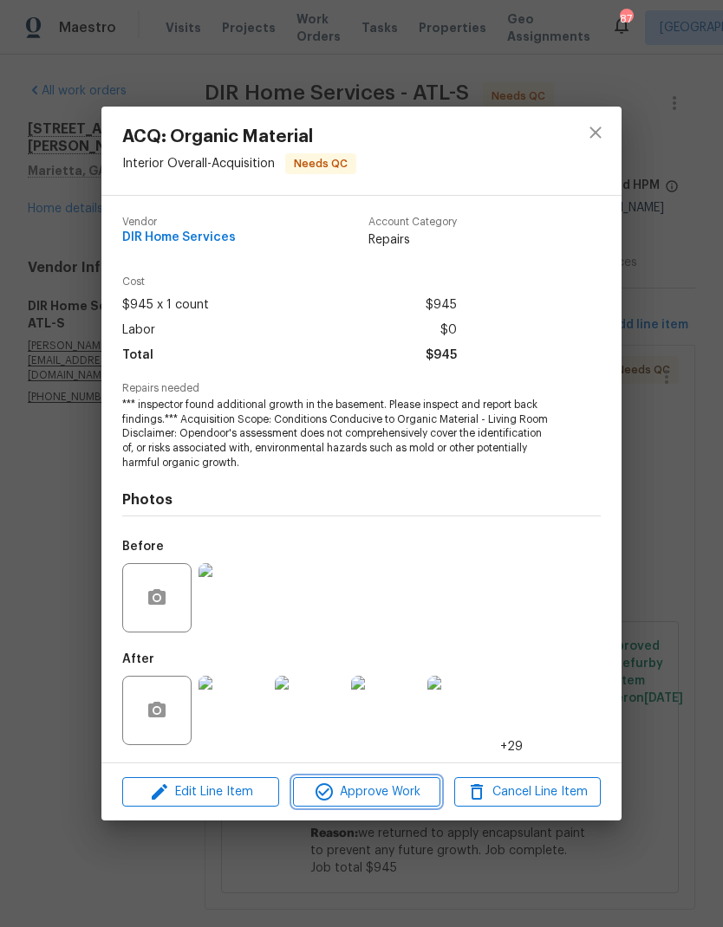
click at [412, 791] on span "Approve Work" at bounding box center [366, 793] width 136 height 22
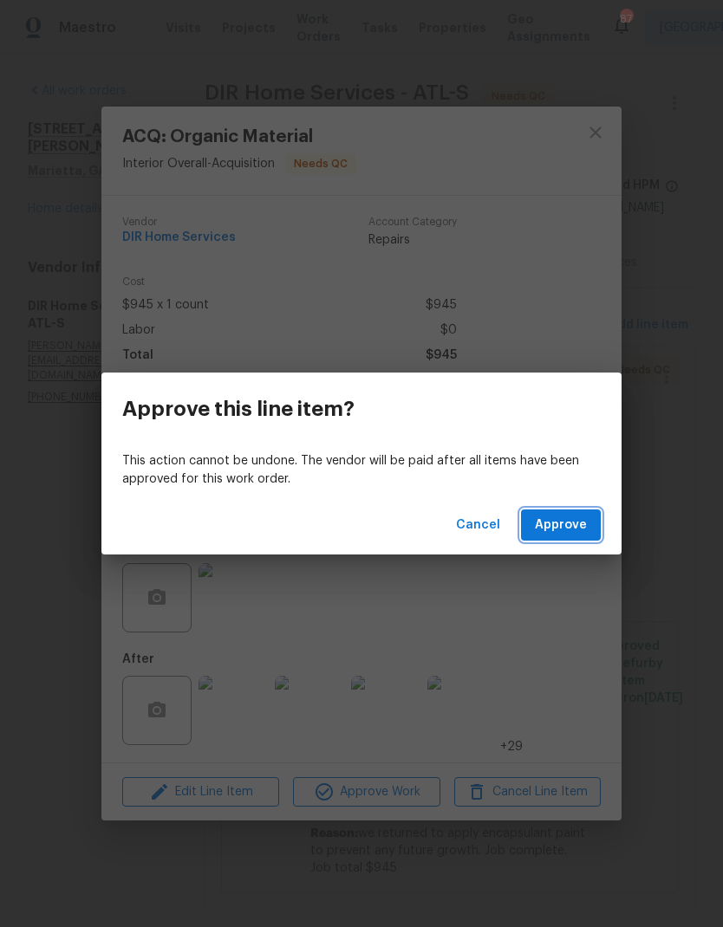
click at [588, 522] on button "Approve" at bounding box center [561, 526] width 80 height 32
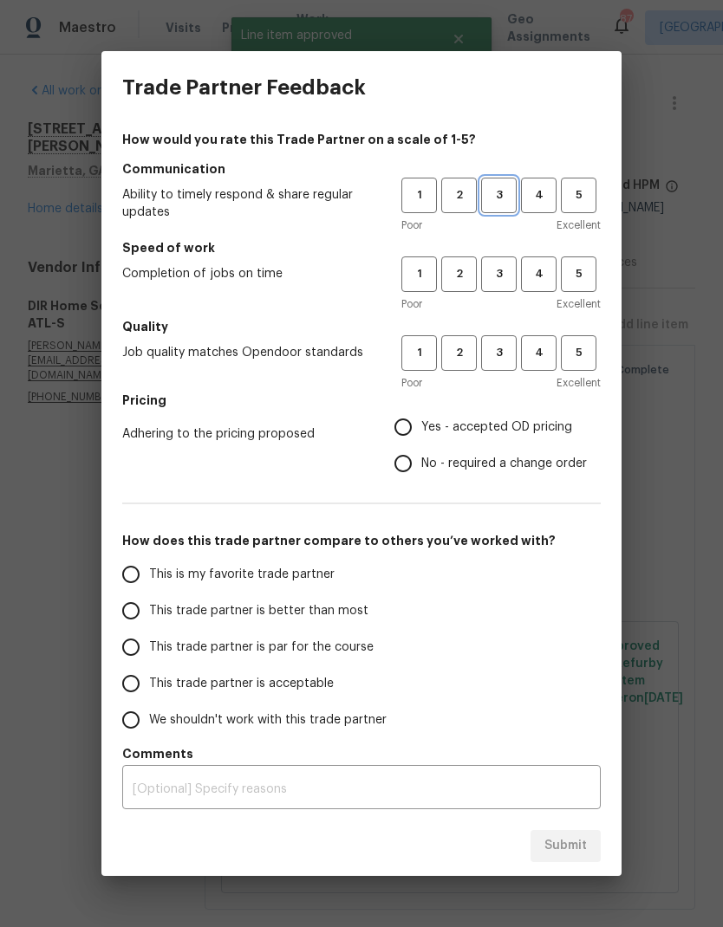
click at [503, 192] on span "3" at bounding box center [499, 195] width 32 height 20
click at [500, 264] on button "3" at bounding box center [499, 275] width 36 height 36
click at [502, 344] on span "3" at bounding box center [499, 353] width 32 height 20
click at [414, 468] on input "No - required a change order" at bounding box center [403, 464] width 36 height 36
radio input "true"
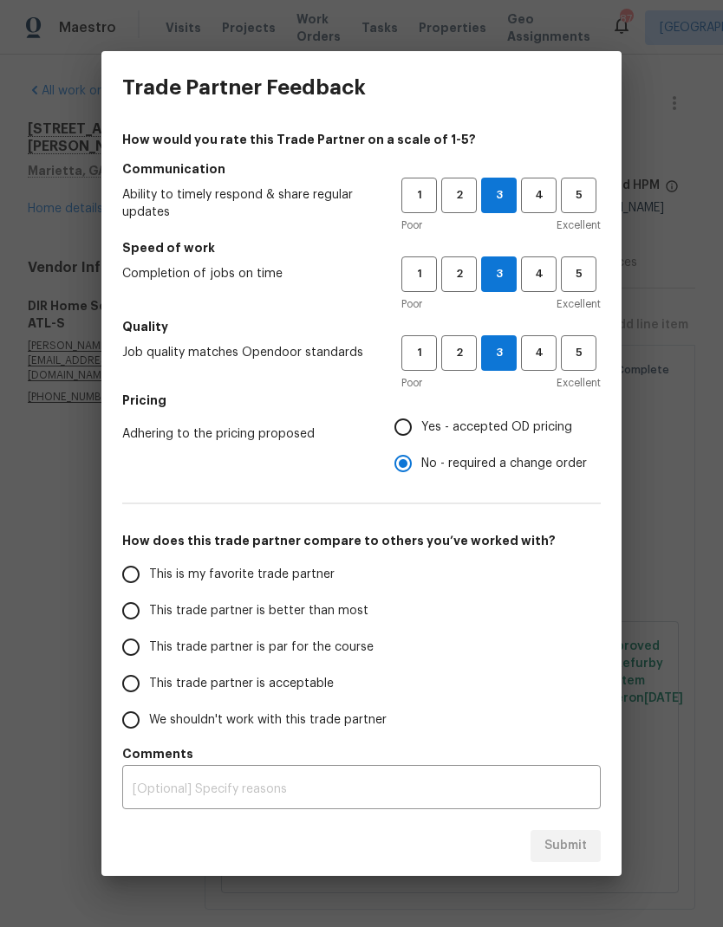
click at [135, 651] on input "This trade partner is par for the course" at bounding box center [131, 647] width 36 height 36
click at [595, 839] on button "Submit" at bounding box center [565, 846] width 70 height 32
radio input "true"
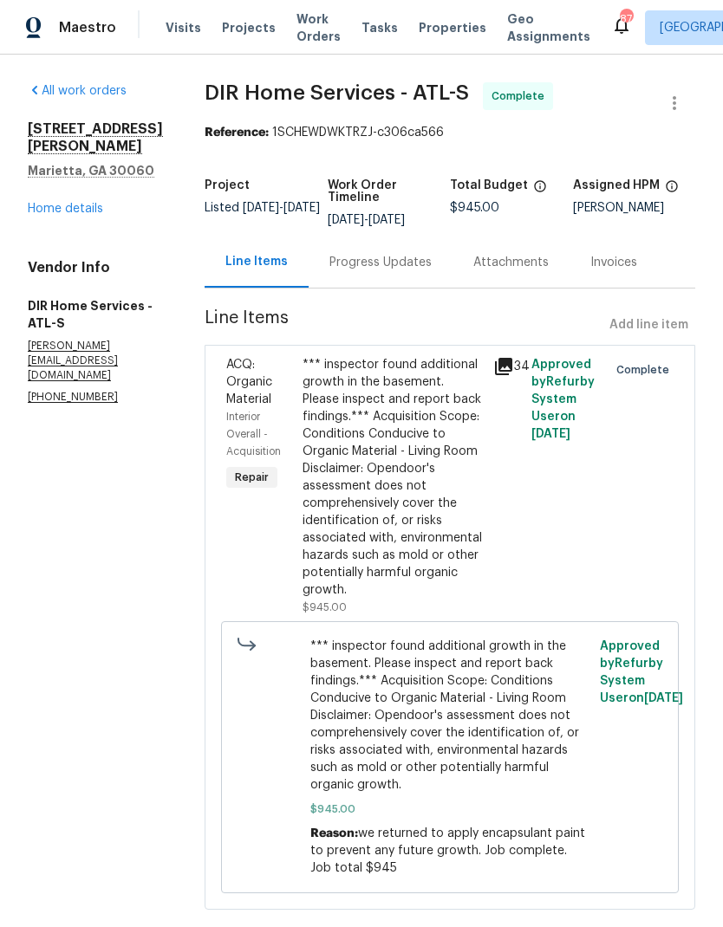
radio input "false"
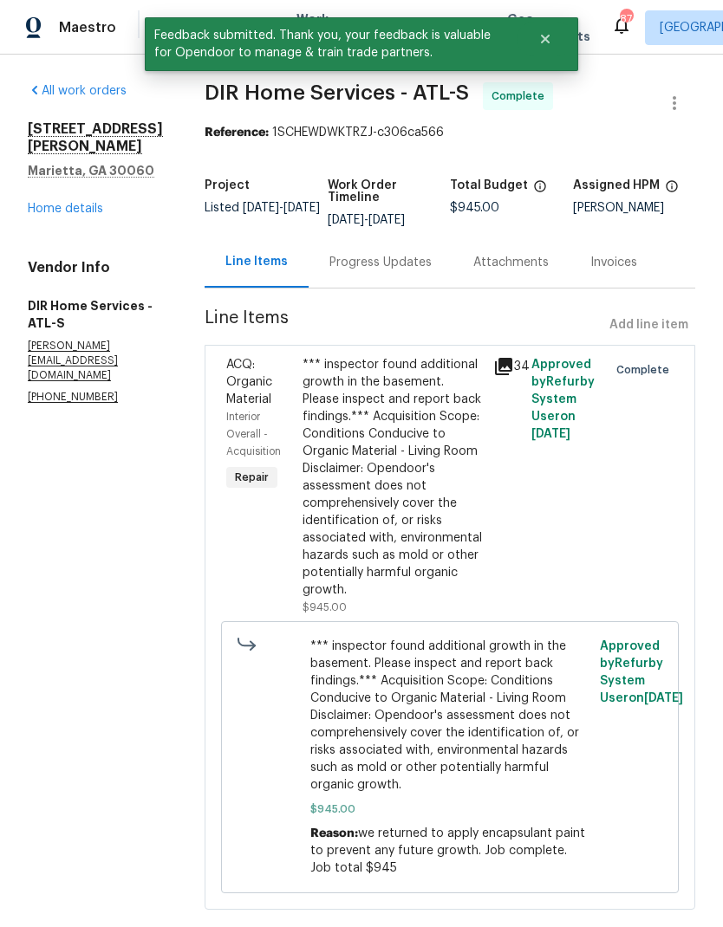
click at [428, 522] on div "*** inspector found additional growth in the basement. Please inspect and repor…" at bounding box center [393, 477] width 180 height 243
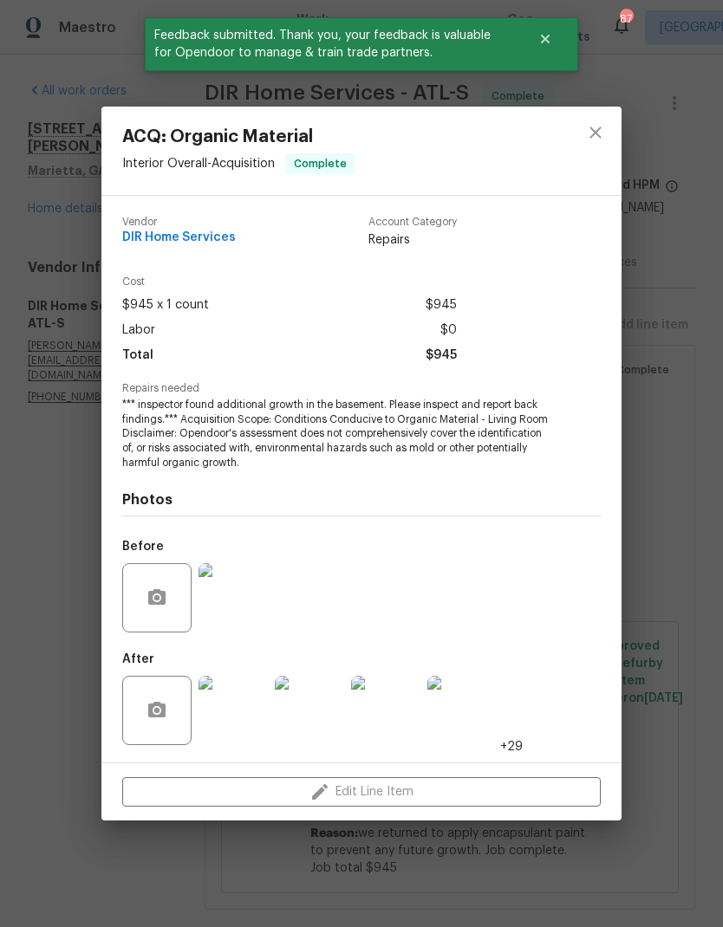
click at [252, 718] on img at bounding box center [232, 710] width 69 height 69
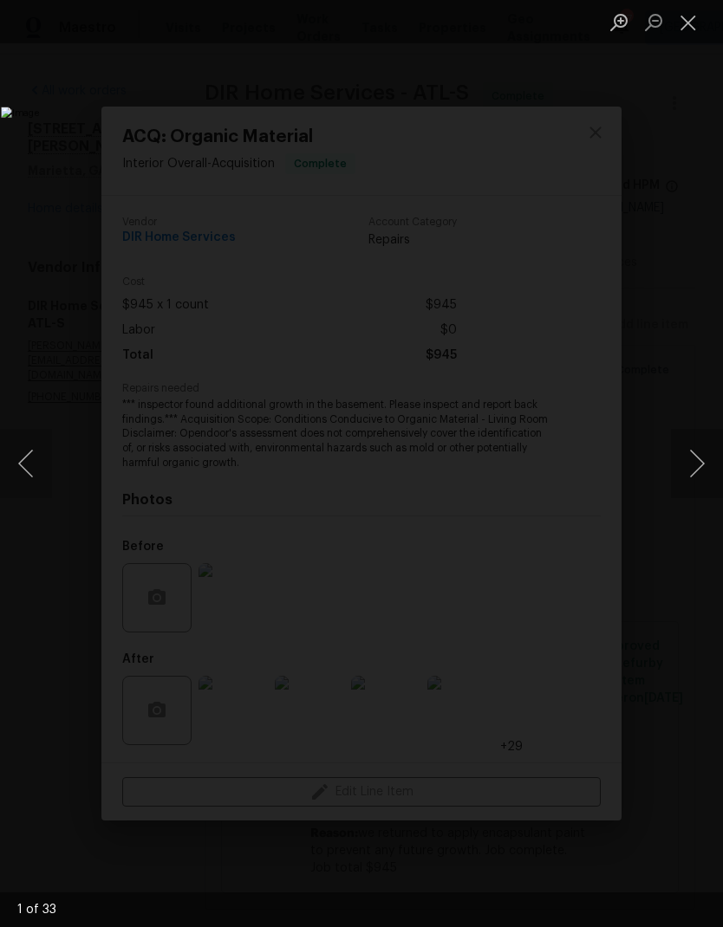
click at [695, 465] on button "Next image" at bounding box center [697, 463] width 52 height 69
click at [700, 461] on button "Next image" at bounding box center [697, 463] width 52 height 69
click at [696, 462] on button "Next image" at bounding box center [697, 463] width 52 height 69
click at [697, 460] on button "Next image" at bounding box center [697, 463] width 52 height 69
click at [694, 462] on button "Next image" at bounding box center [697, 463] width 52 height 69
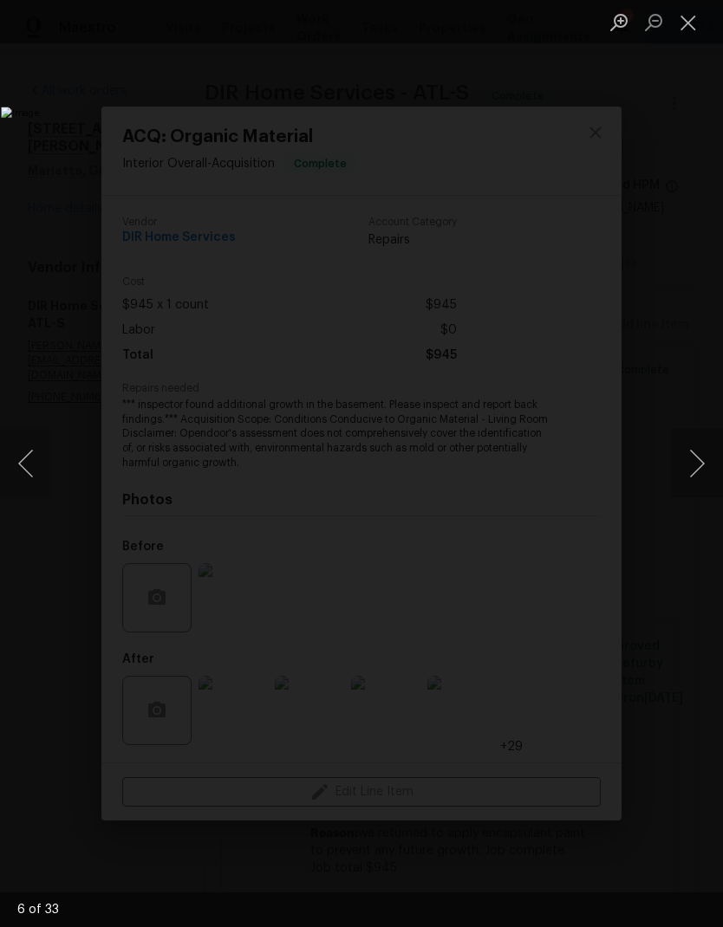
click at [696, 463] on button "Next image" at bounding box center [697, 463] width 52 height 69
click at [694, 462] on button "Next image" at bounding box center [697, 463] width 52 height 69
click at [697, 461] on button "Next image" at bounding box center [697, 463] width 52 height 69
click at [699, 463] on button "Next image" at bounding box center [697, 463] width 52 height 69
click at [697, 462] on button "Next image" at bounding box center [697, 463] width 52 height 69
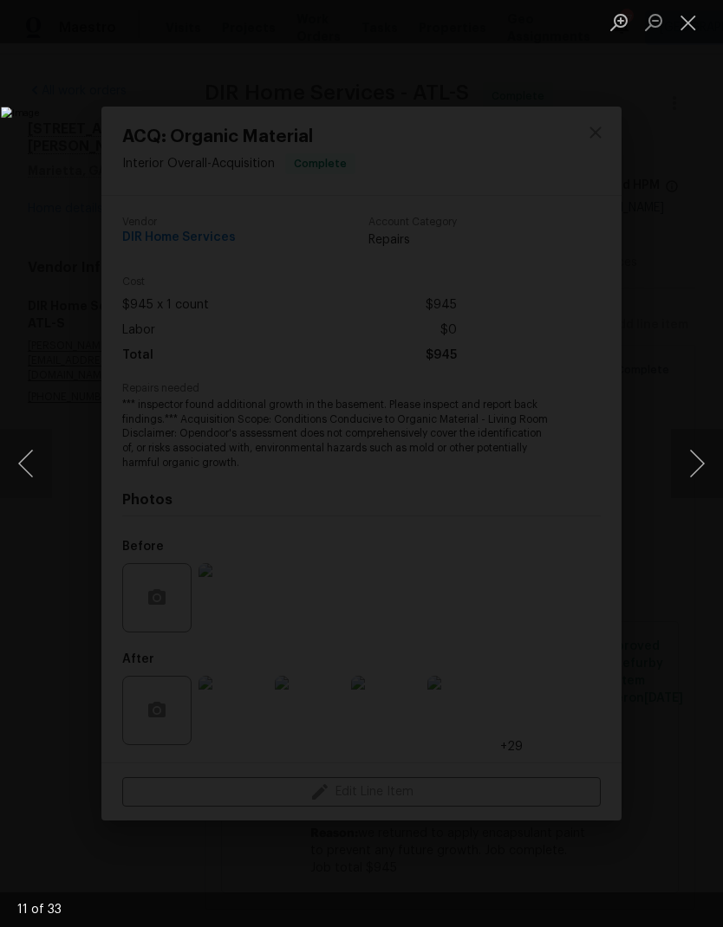
click at [696, 461] on button "Next image" at bounding box center [697, 463] width 52 height 69
click at [697, 462] on button "Next image" at bounding box center [697, 463] width 52 height 69
click at [695, 463] on button "Next image" at bounding box center [697, 463] width 52 height 69
click at [700, 459] on button "Next image" at bounding box center [697, 463] width 52 height 69
click at [698, 458] on button "Next image" at bounding box center [697, 463] width 52 height 69
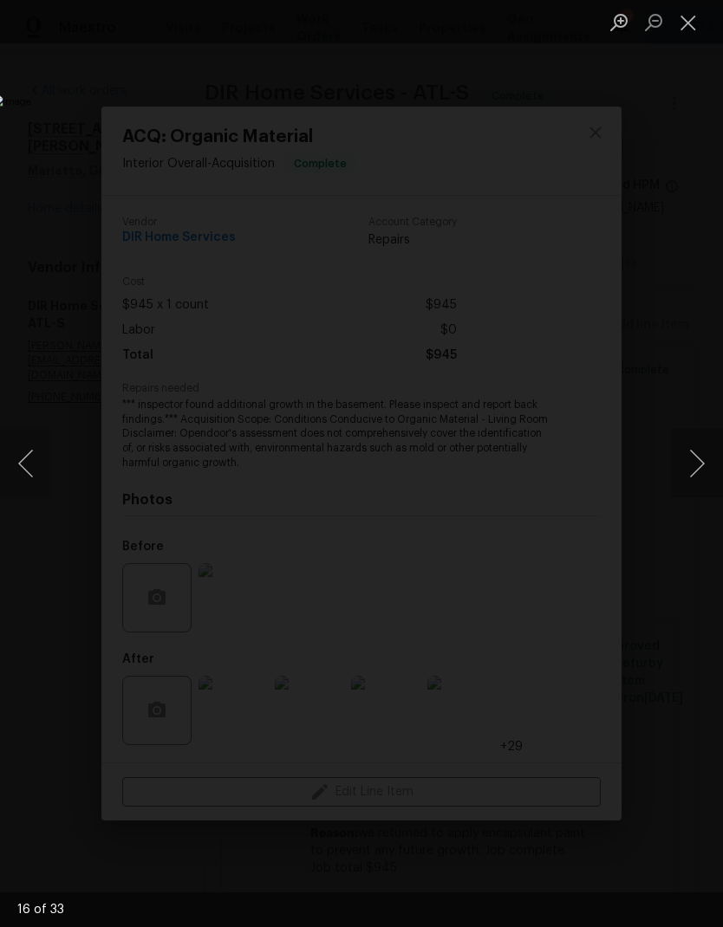
click at [699, 459] on button "Next image" at bounding box center [697, 463] width 52 height 69
click at [699, 461] on button "Next image" at bounding box center [697, 463] width 52 height 69
click at [697, 461] on button "Next image" at bounding box center [697, 463] width 52 height 69
click at [698, 460] on button "Next image" at bounding box center [697, 463] width 52 height 69
click at [699, 459] on button "Next image" at bounding box center [697, 463] width 52 height 69
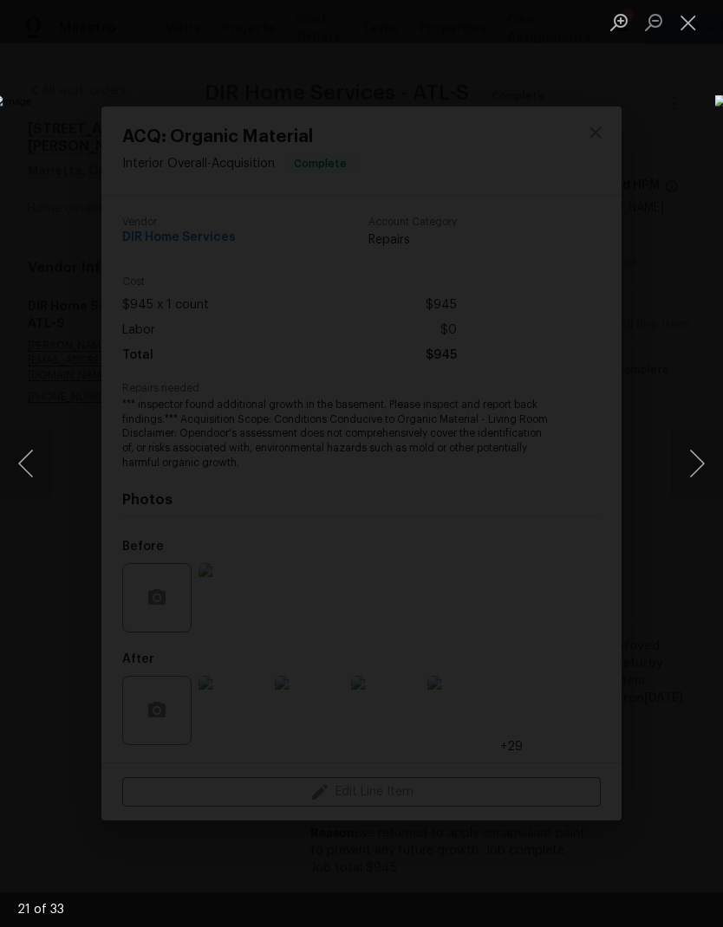
click at [699, 460] on button "Next image" at bounding box center [697, 463] width 52 height 69
click at [699, 461] on button "Next image" at bounding box center [697, 463] width 52 height 69
click at [698, 460] on button "Next image" at bounding box center [697, 463] width 52 height 69
click at [699, 459] on button "Next image" at bounding box center [697, 463] width 52 height 69
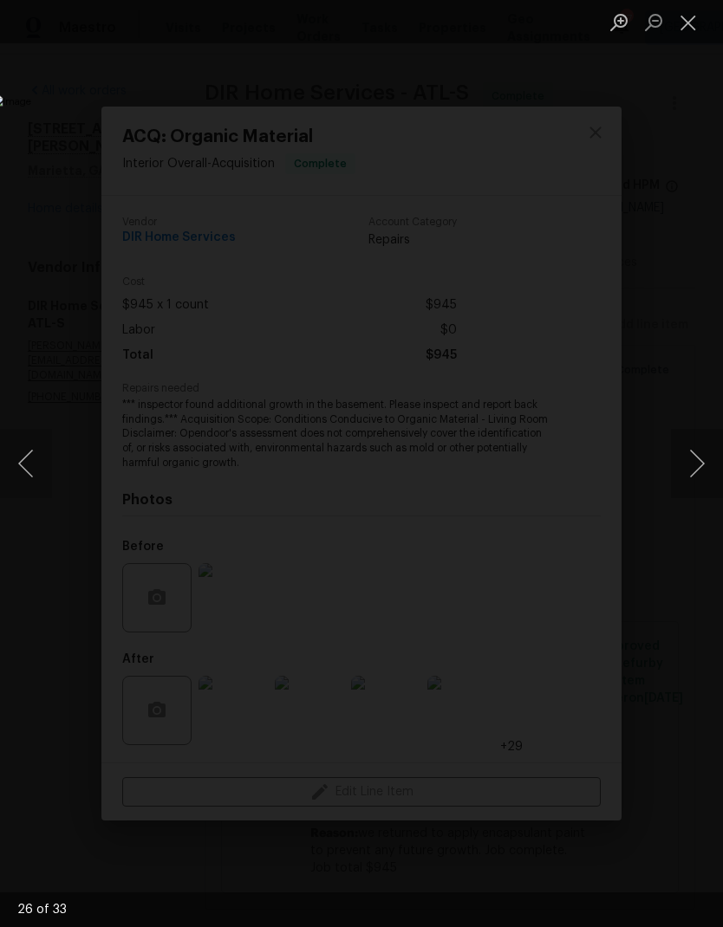
click at [699, 459] on button "Next image" at bounding box center [697, 463] width 52 height 69
click at [698, 460] on button "Next image" at bounding box center [697, 463] width 52 height 69
click at [695, 463] on button "Next image" at bounding box center [697, 463] width 52 height 69
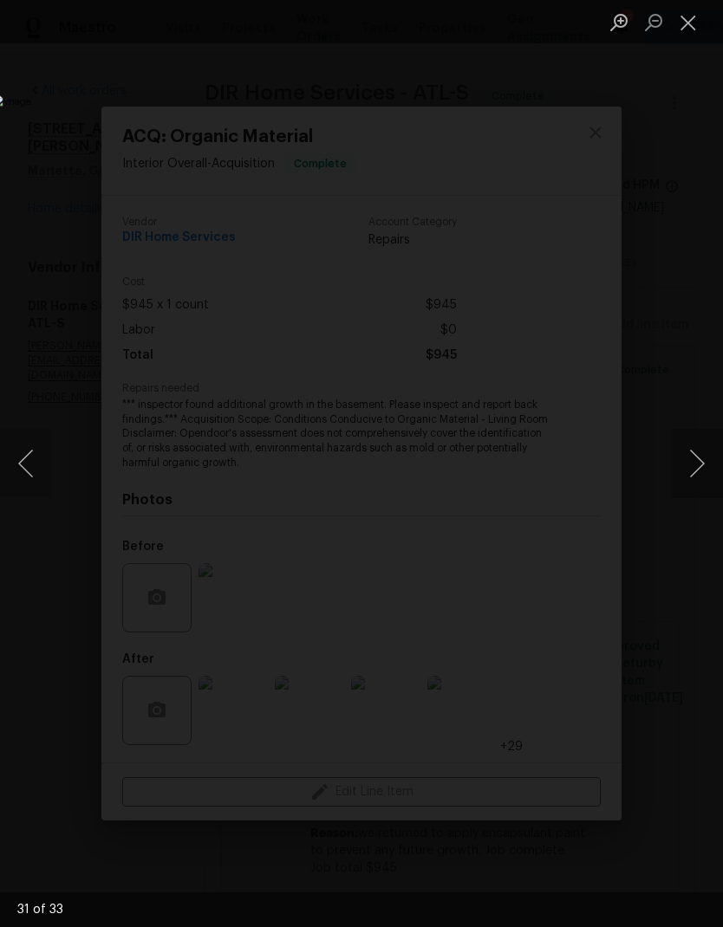
click at [700, 461] on button "Next image" at bounding box center [697, 463] width 52 height 69
click at [691, 32] on button "Close lightbox" at bounding box center [688, 22] width 35 height 30
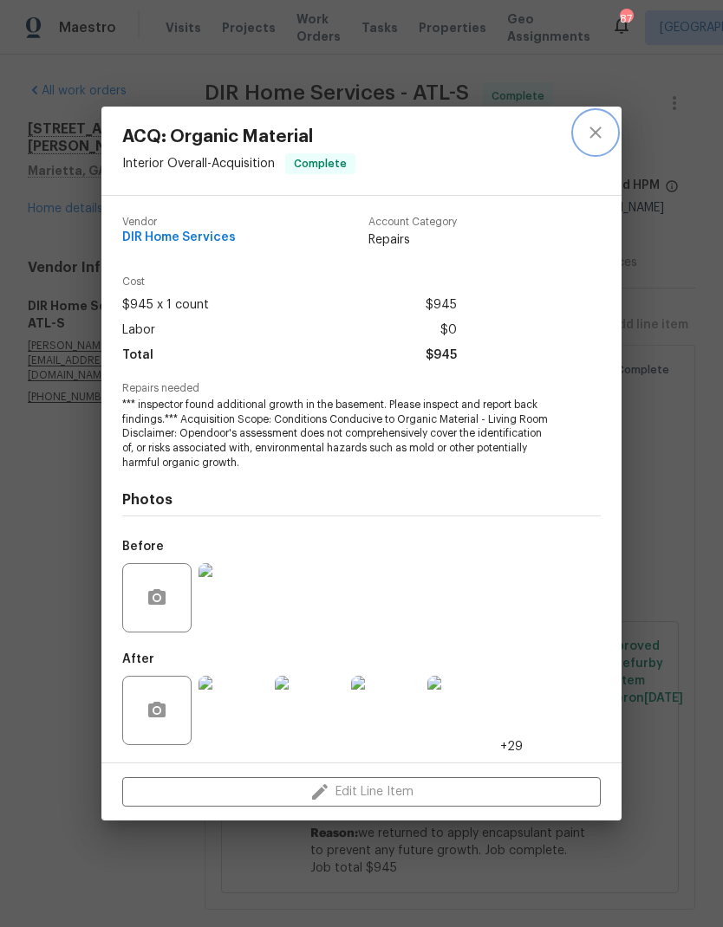
click at [604, 130] on icon "close" at bounding box center [595, 132] width 21 height 21
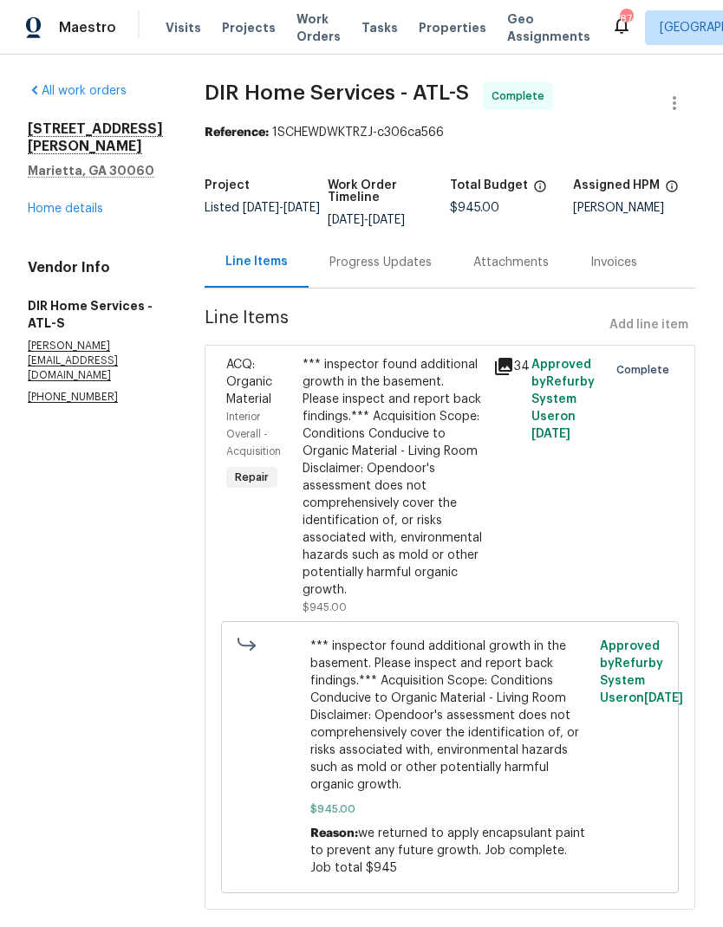
click at [101, 203] on link "Home details" at bounding box center [65, 209] width 75 height 12
